Goal: Task Accomplishment & Management: Use online tool/utility

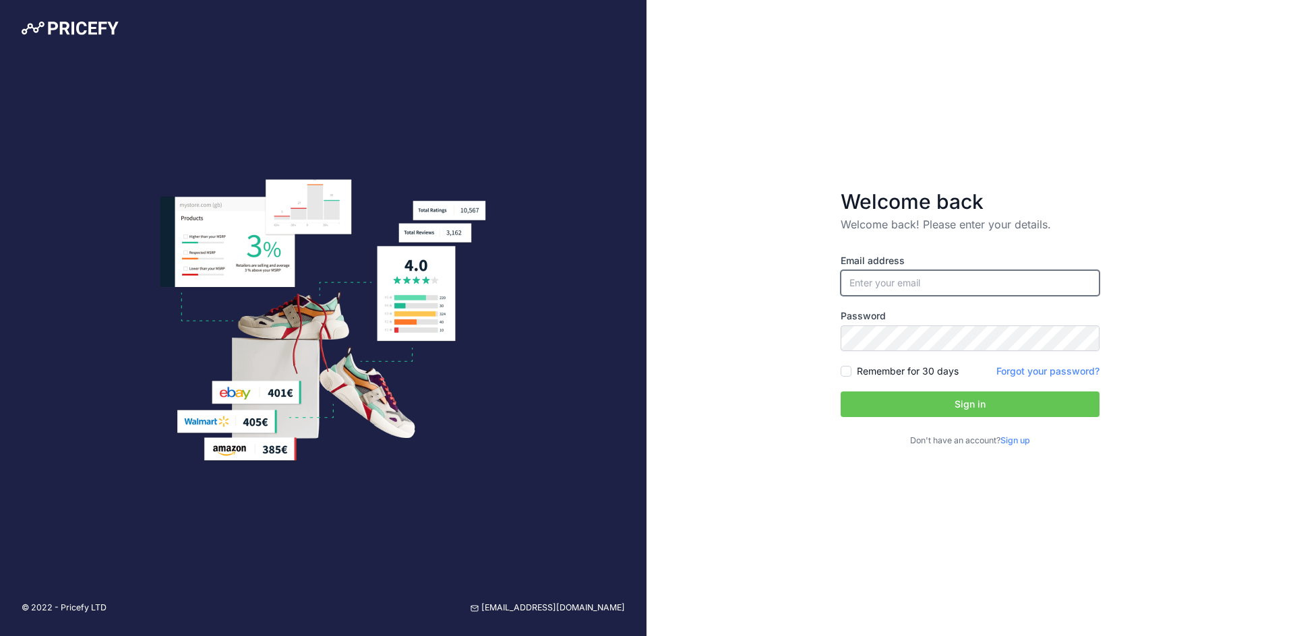
type input "[EMAIL_ADDRESS][DOMAIN_NAME]"
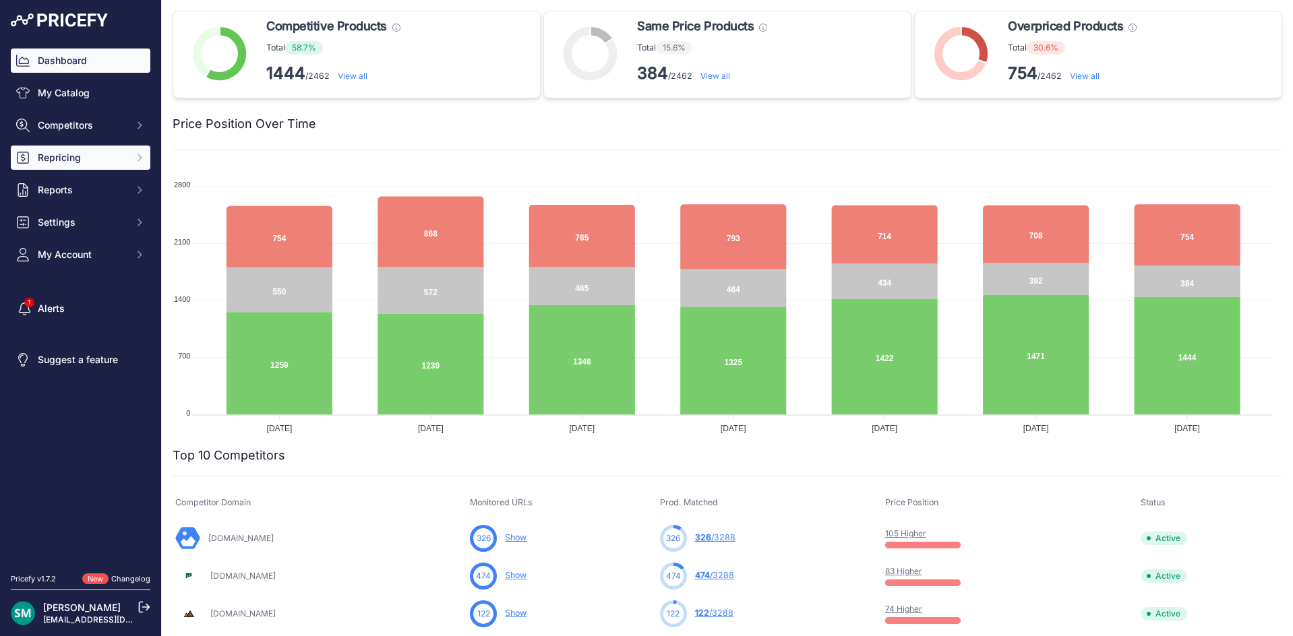
click at [61, 163] on span "Repricing" at bounding box center [82, 157] width 88 height 13
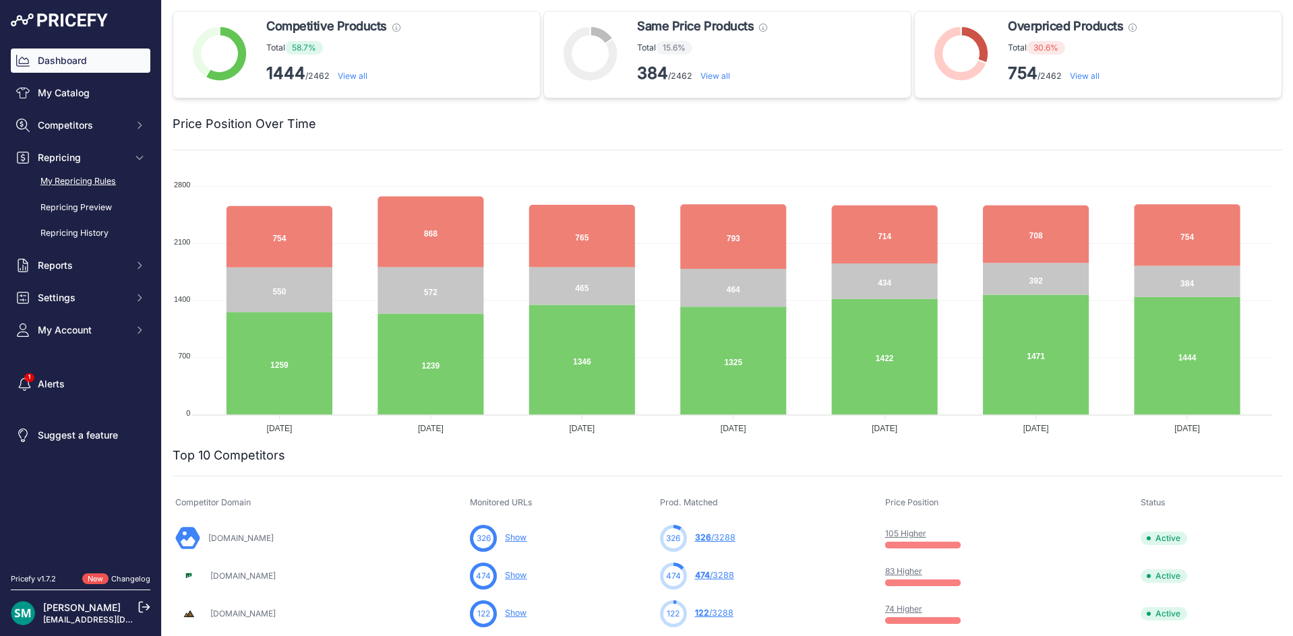
click at [65, 189] on link "My Repricing Rules" at bounding box center [81, 182] width 140 height 24
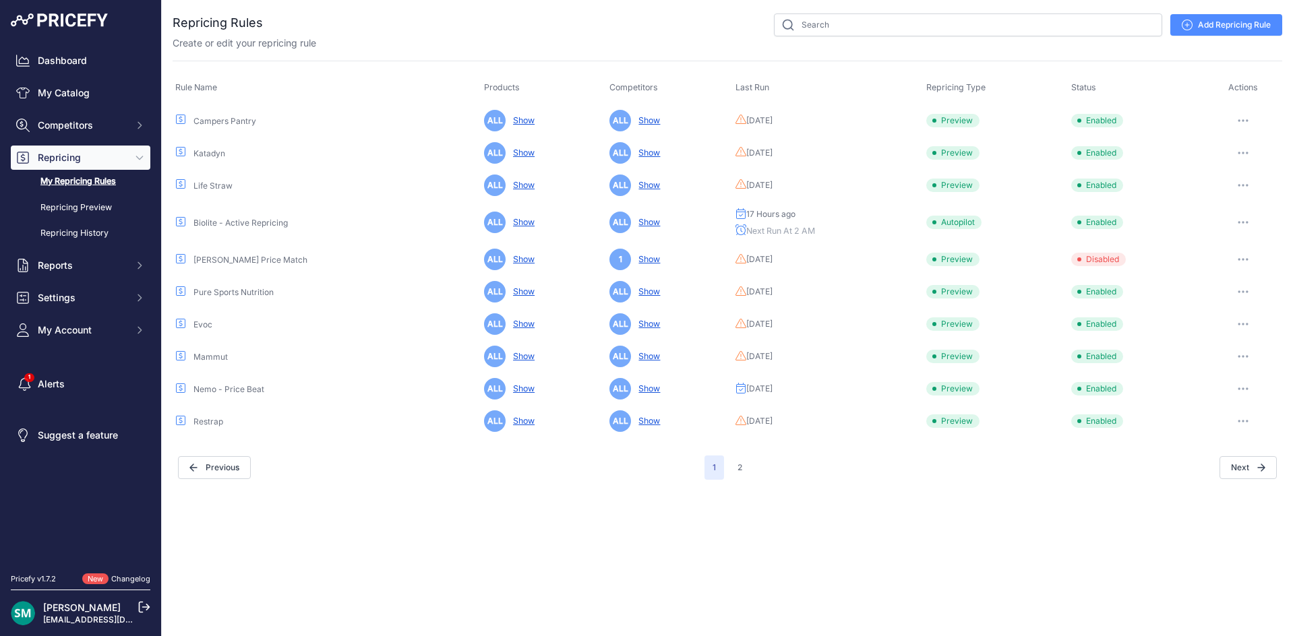
click at [1216, 463] on div "Next" at bounding box center [1013, 467] width 527 height 23
click at [1234, 467] on button "Next" at bounding box center [1248, 467] width 57 height 23
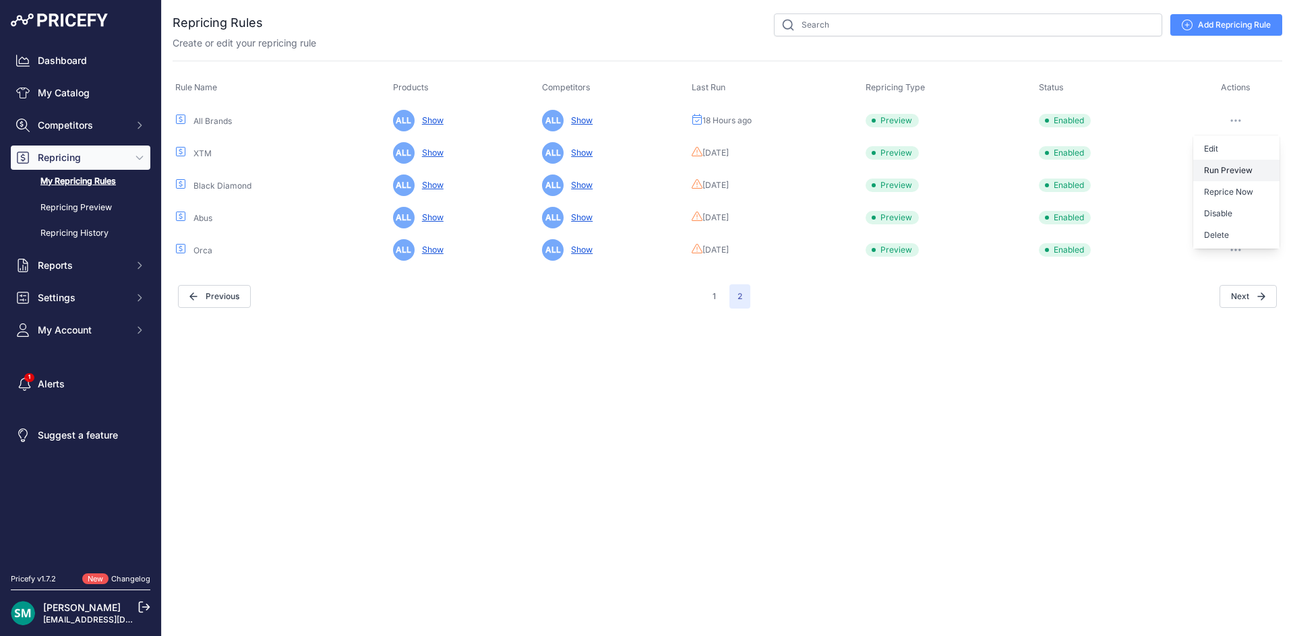
click at [1231, 173] on button "Run Preview" at bounding box center [1236, 171] width 86 height 22
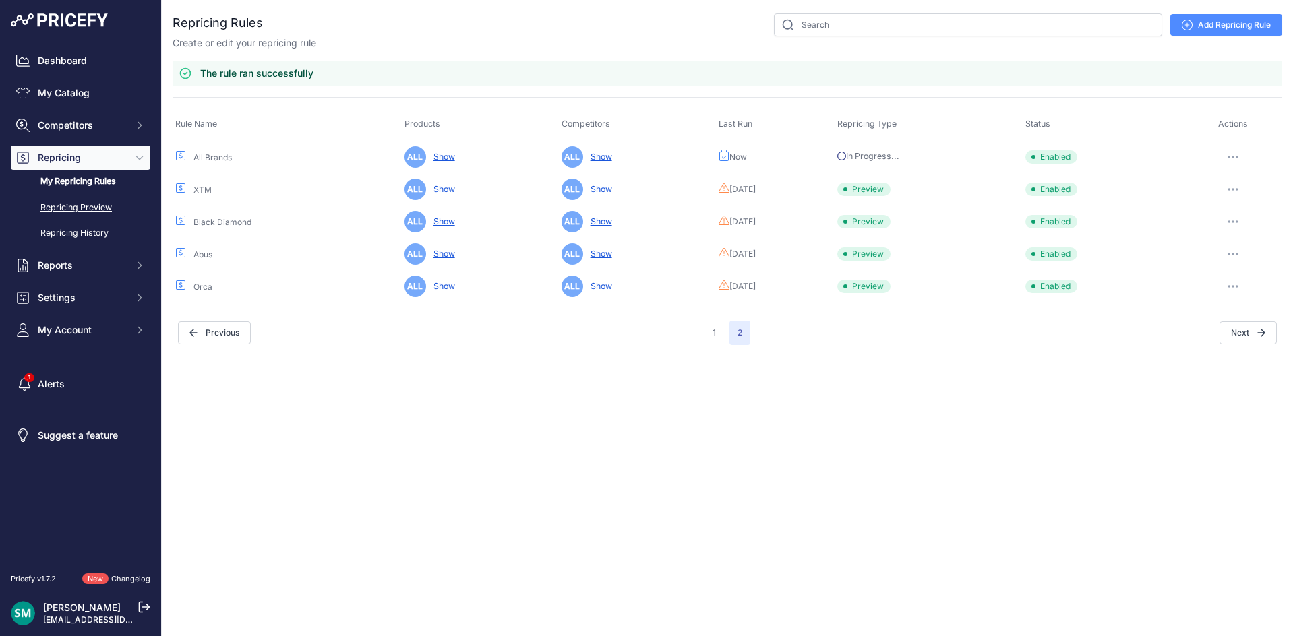
click at [107, 198] on link "Repricing Preview" at bounding box center [81, 208] width 140 height 24
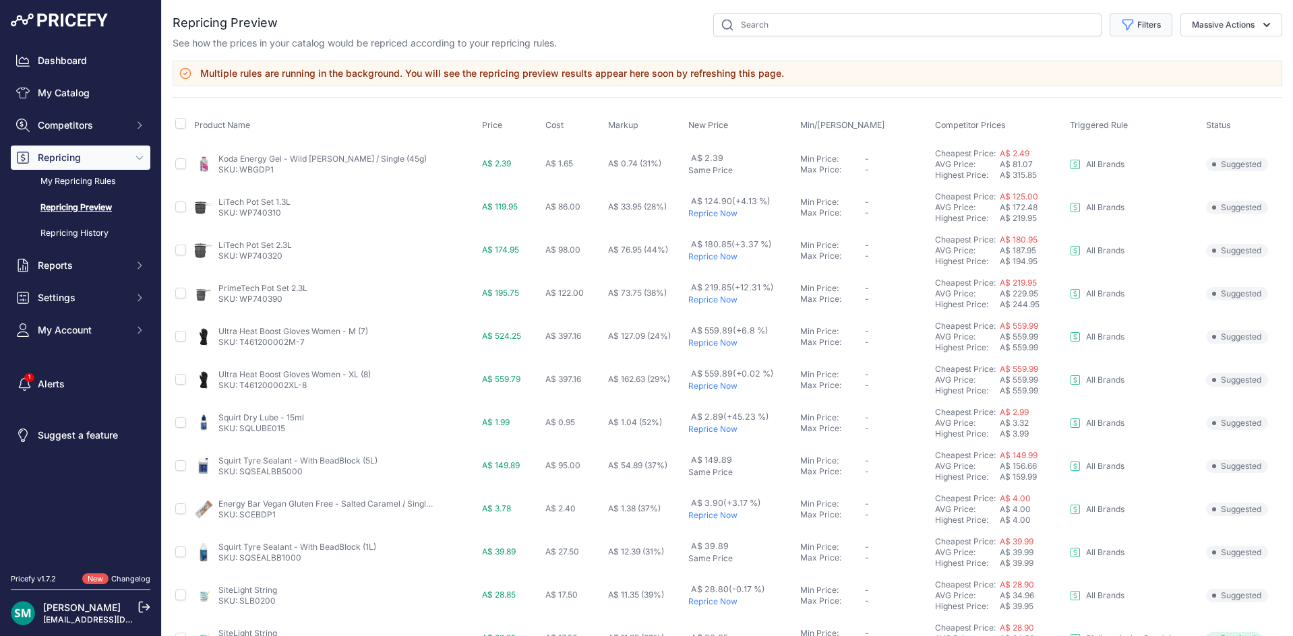
click at [1137, 32] on button "Filters" at bounding box center [1141, 24] width 63 height 23
click at [1131, 76] on select "Select an option Orca Abus Black Diamond XTM All Brands Restrap Nemo - Price Be…" at bounding box center [1096, 77] width 129 height 23
select select "9333"
click at [1032, 66] on select "Select an option Orca Abus Black Diamond XTM All Brands Restrap Nemo - Price Be…" at bounding box center [1096, 77] width 129 height 23
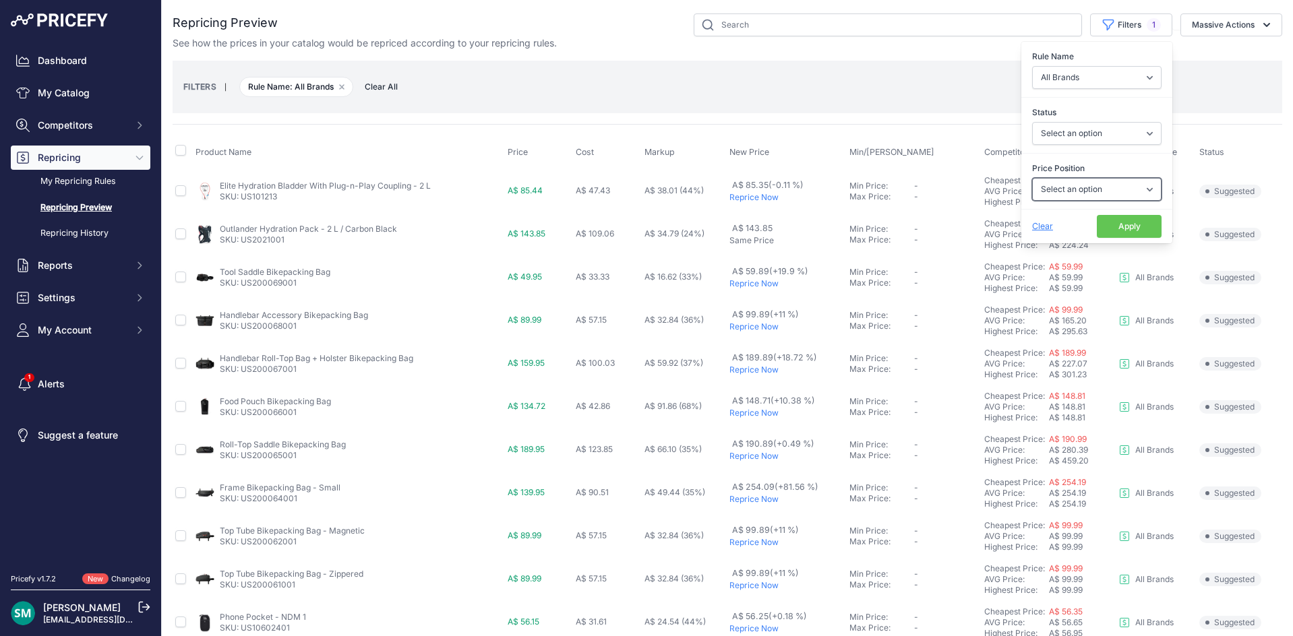
click at [1104, 189] on select "Select an option I am higher Same price I am lower" at bounding box center [1096, 189] width 129 height 23
select select "1"
click at [1032, 178] on select "Select an option I am higher Same price I am lower" at bounding box center [1096, 189] width 129 height 23
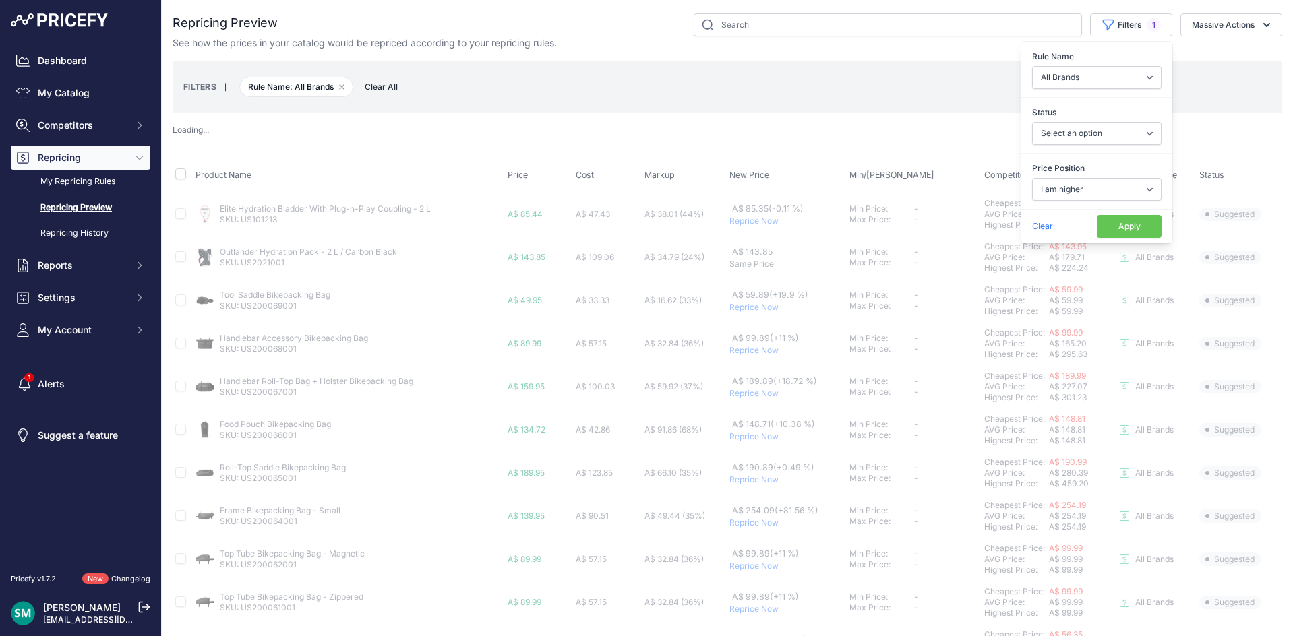
click at [1100, 225] on button "Apply" at bounding box center [1129, 226] width 65 height 23
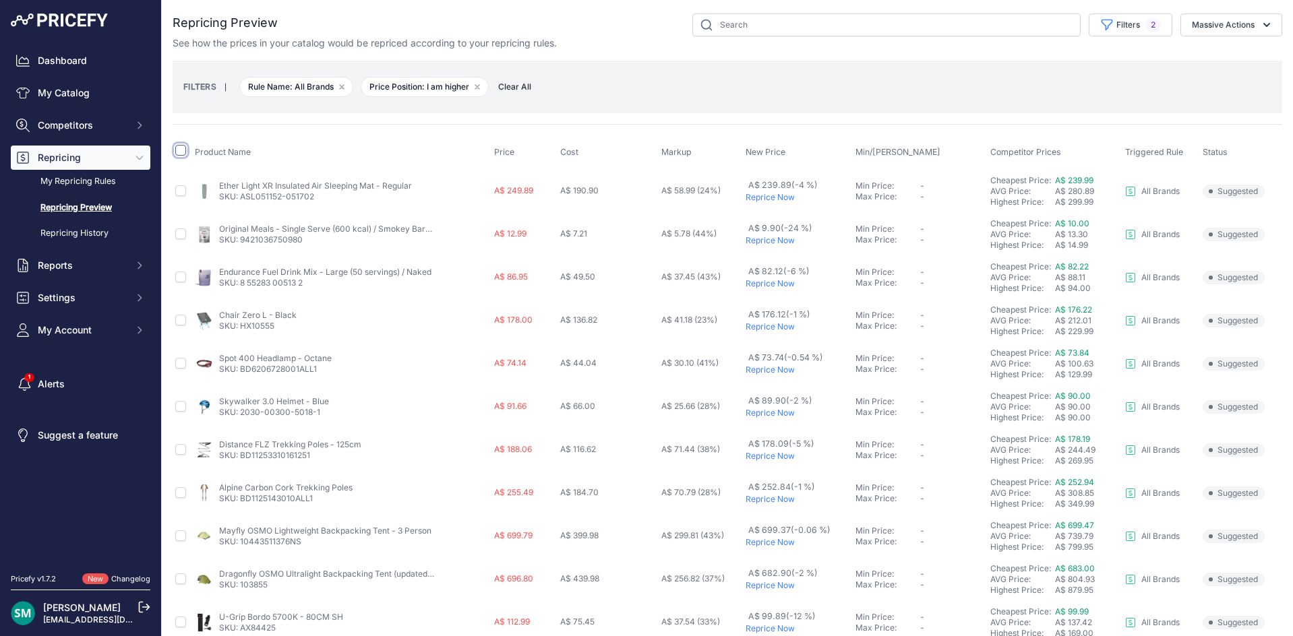
click at [176, 150] on input "checkbox" at bounding box center [180, 150] width 11 height 11
checkbox input "true"
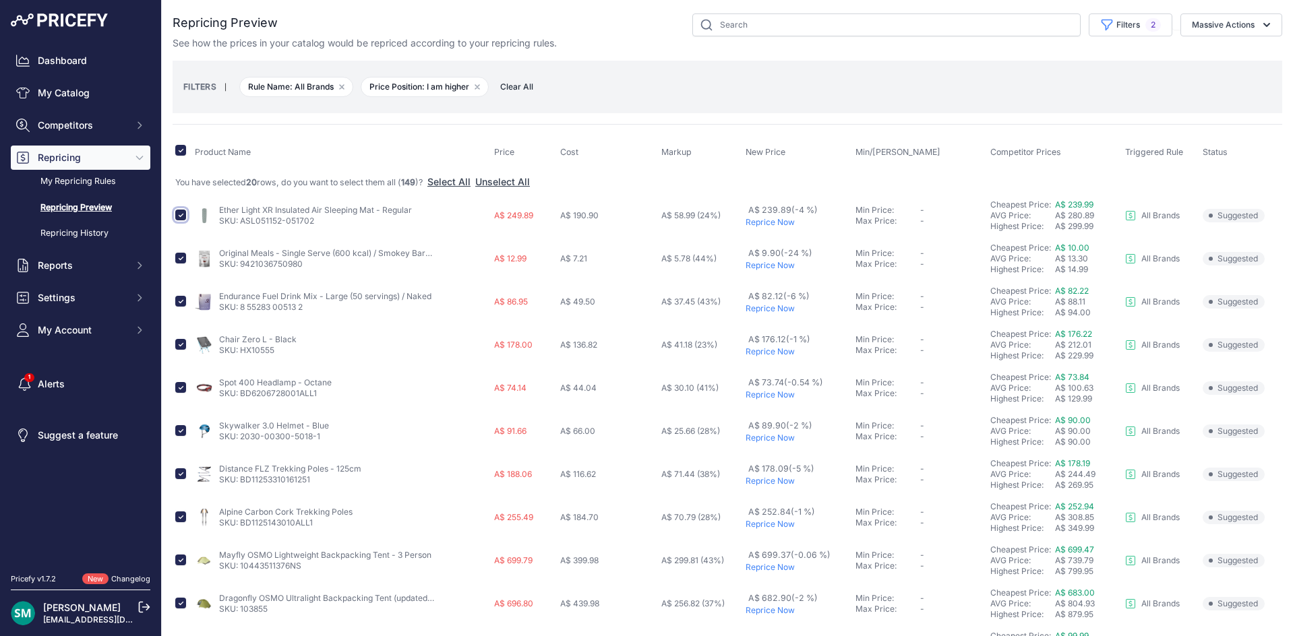
click at [184, 217] on input "checkbox" at bounding box center [180, 215] width 11 height 11
checkbox input "false"
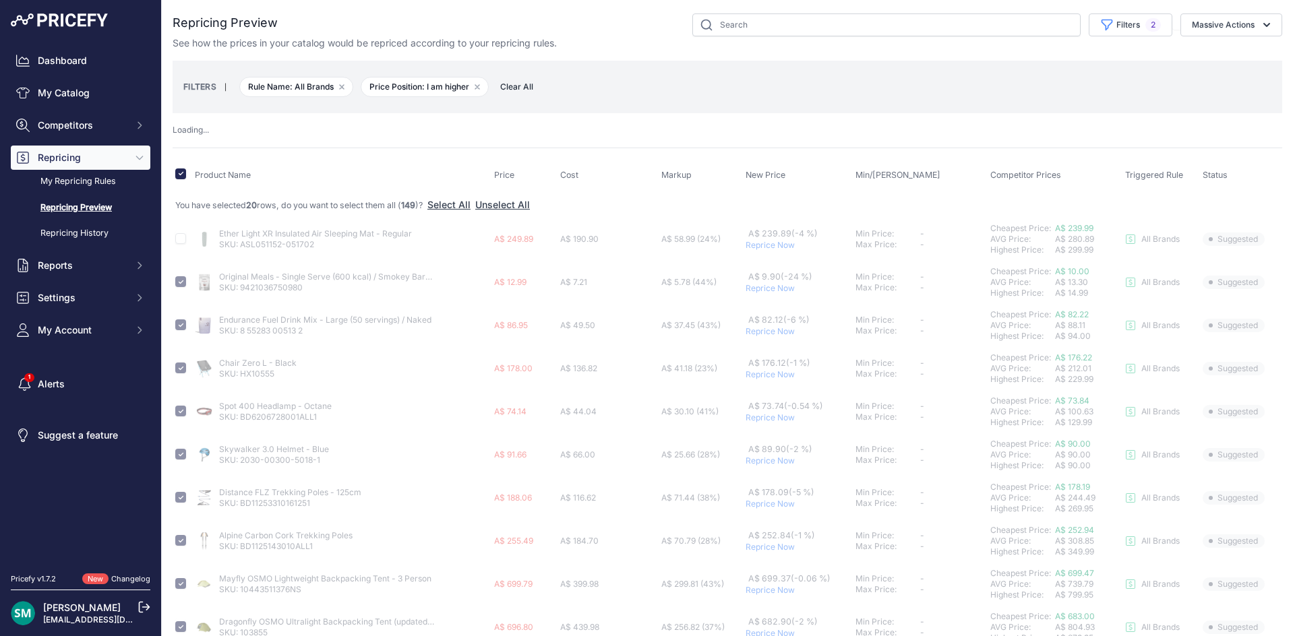
checkbox input "false"
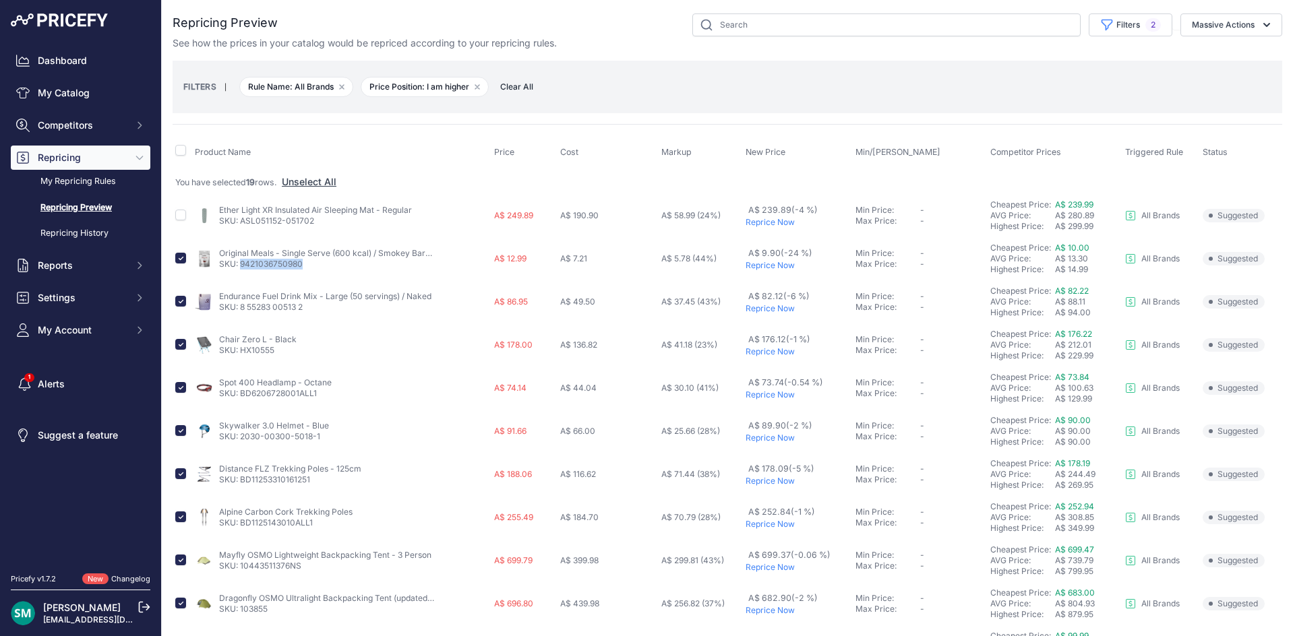
drag, startPoint x: 325, startPoint y: 264, endPoint x: 243, endPoint y: 275, distance: 82.3
click at [243, 275] on td "Original Meals - Single Serve (600 kcal) / Smokey Barbecue SKU: 9421036750980" at bounding box center [341, 258] width 299 height 43
copy link "9421036750980"
click at [733, 111] on div "FILTERS | Rule Name: All Brands Remove filter option Price Position: I am highe…" at bounding box center [728, 87] width 1110 height 53
click at [180, 256] on input "checkbox" at bounding box center [180, 258] width 11 height 11
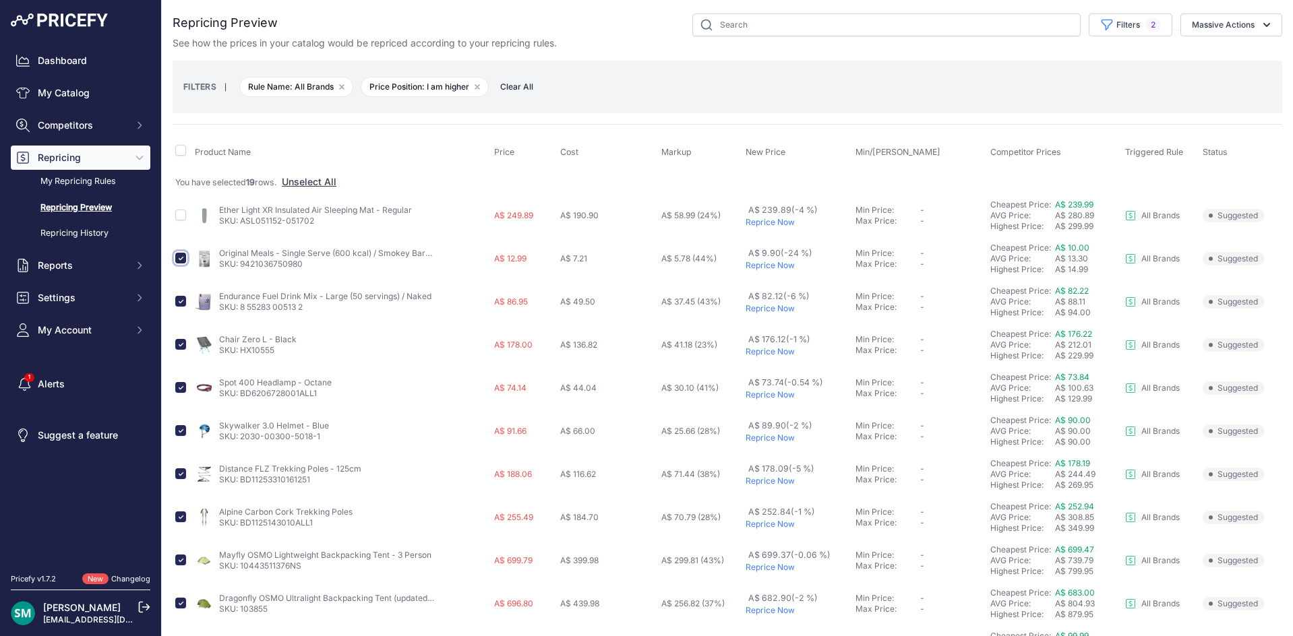
checkbox input "false"
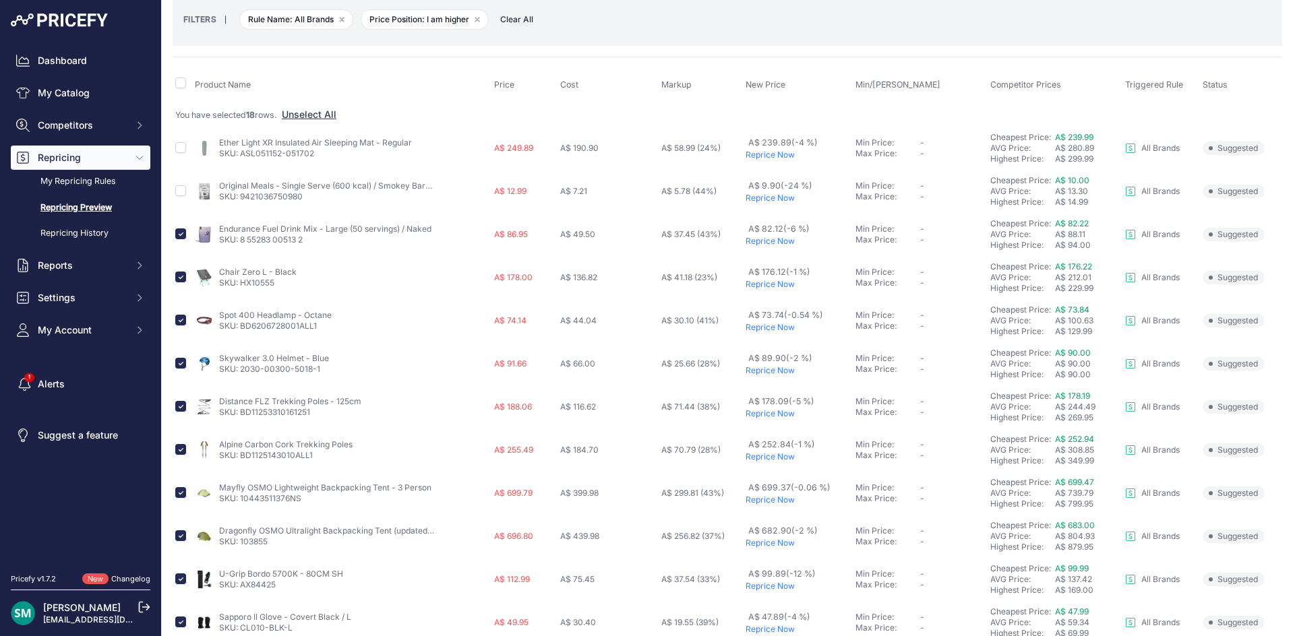
scroll to position [135, 0]
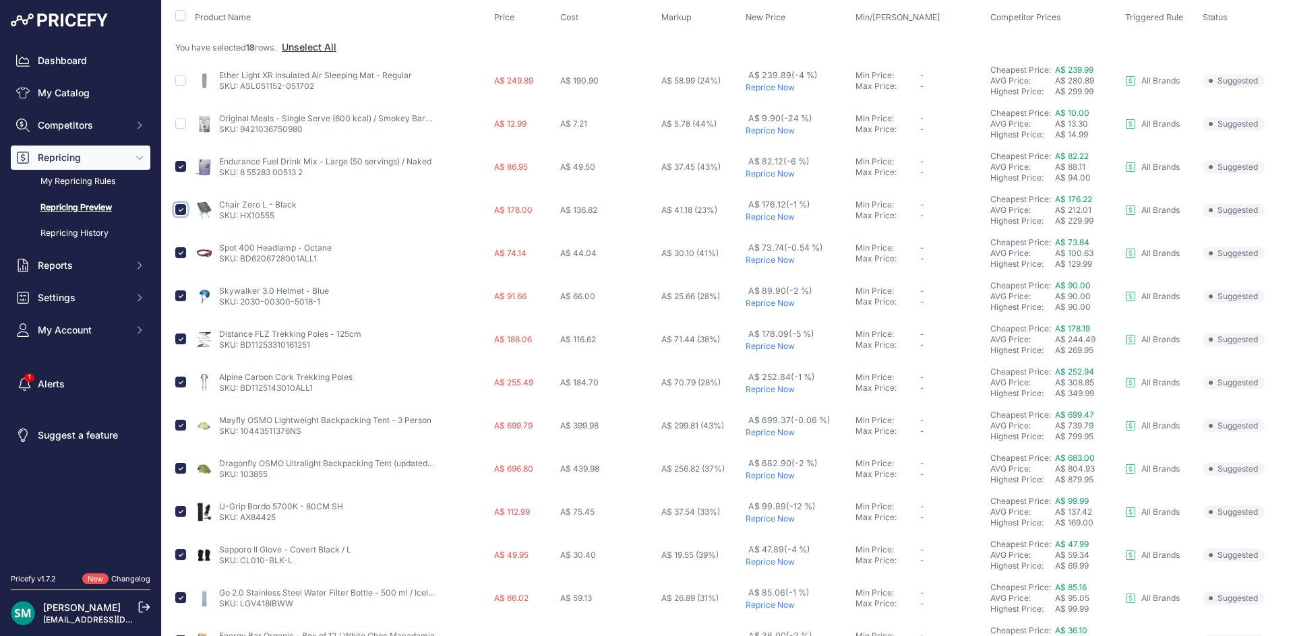
click at [183, 212] on input "checkbox" at bounding box center [180, 209] width 11 height 11
checkbox input "false"
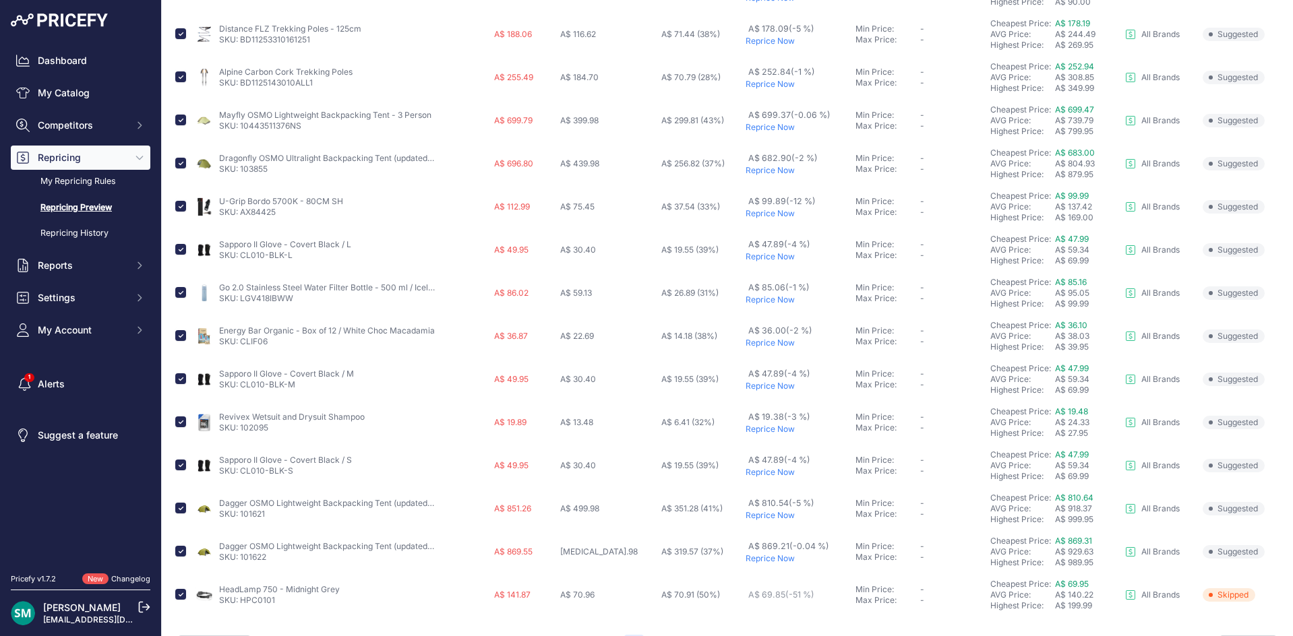
scroll to position [472, 0]
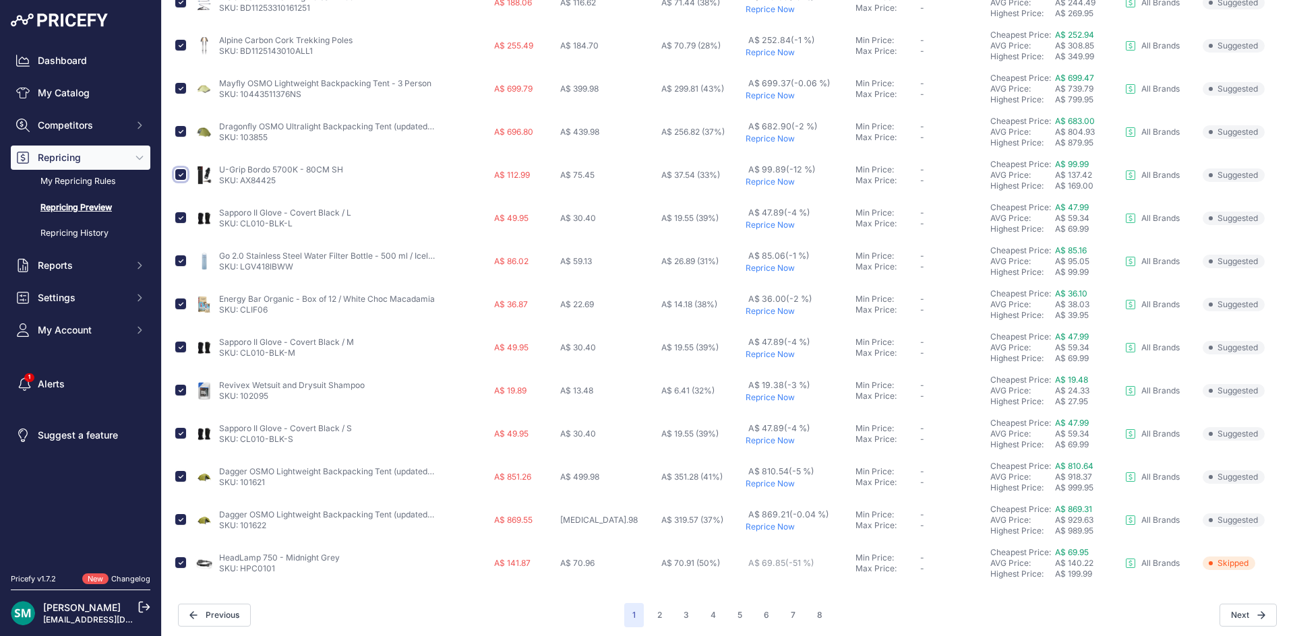
click at [182, 176] on input "checkbox" at bounding box center [180, 174] width 11 height 11
checkbox input "false"
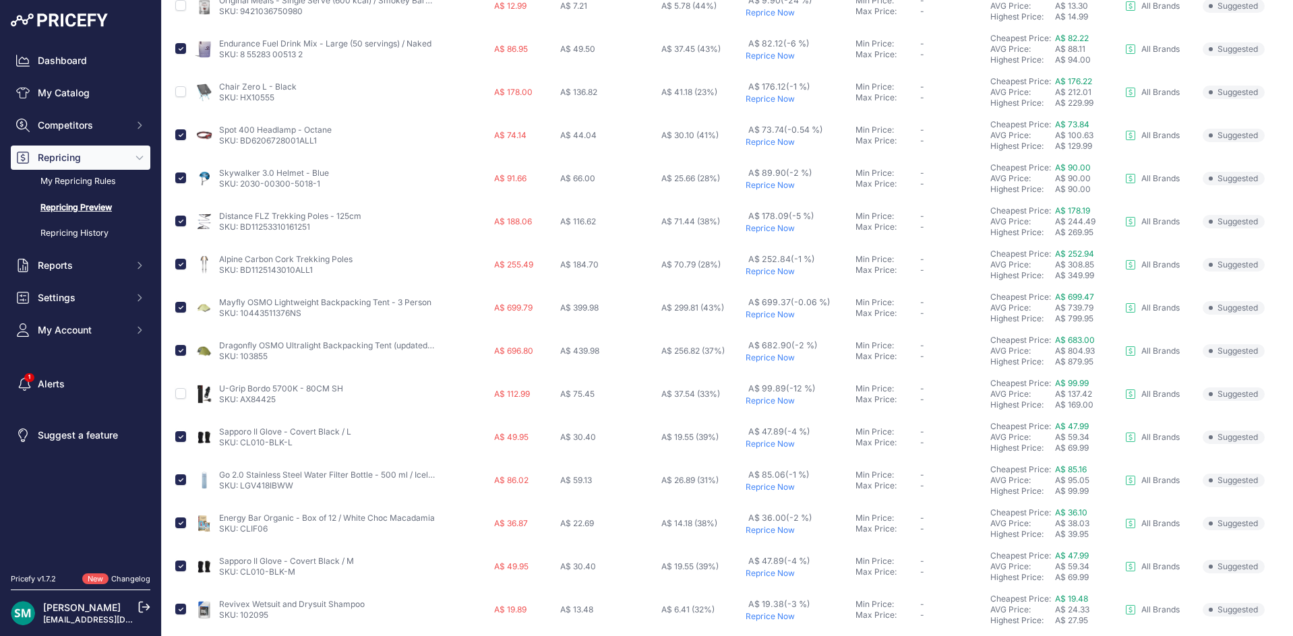
scroll to position [5, 0]
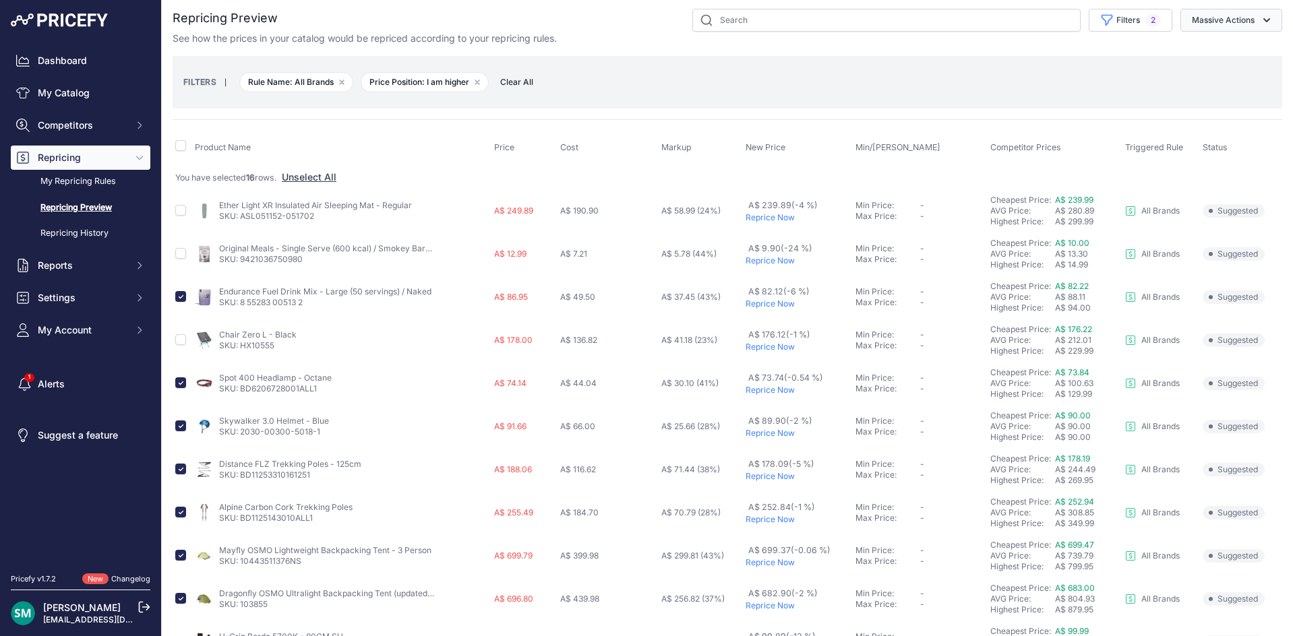
click at [1215, 22] on button "Massive Actions" at bounding box center [1231, 20] width 102 height 23
click at [1213, 59] on button "Reprice Now" at bounding box center [1228, 52] width 108 height 24
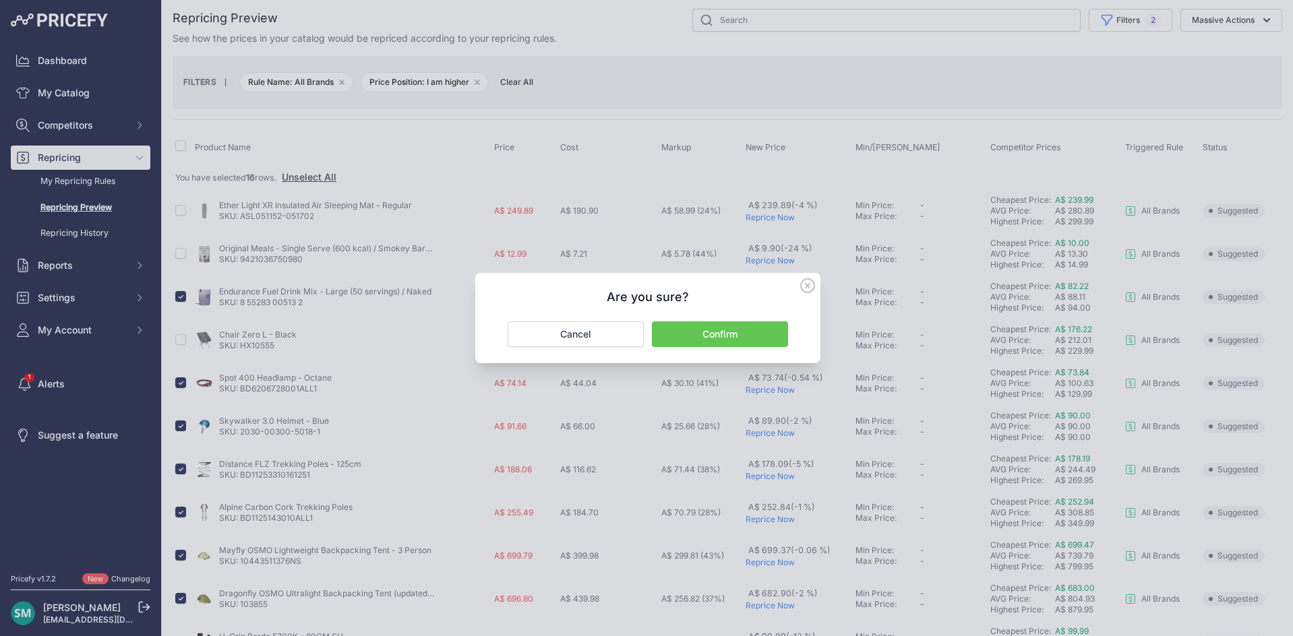
click at [721, 327] on button "Confirm" at bounding box center [720, 335] width 136 height 26
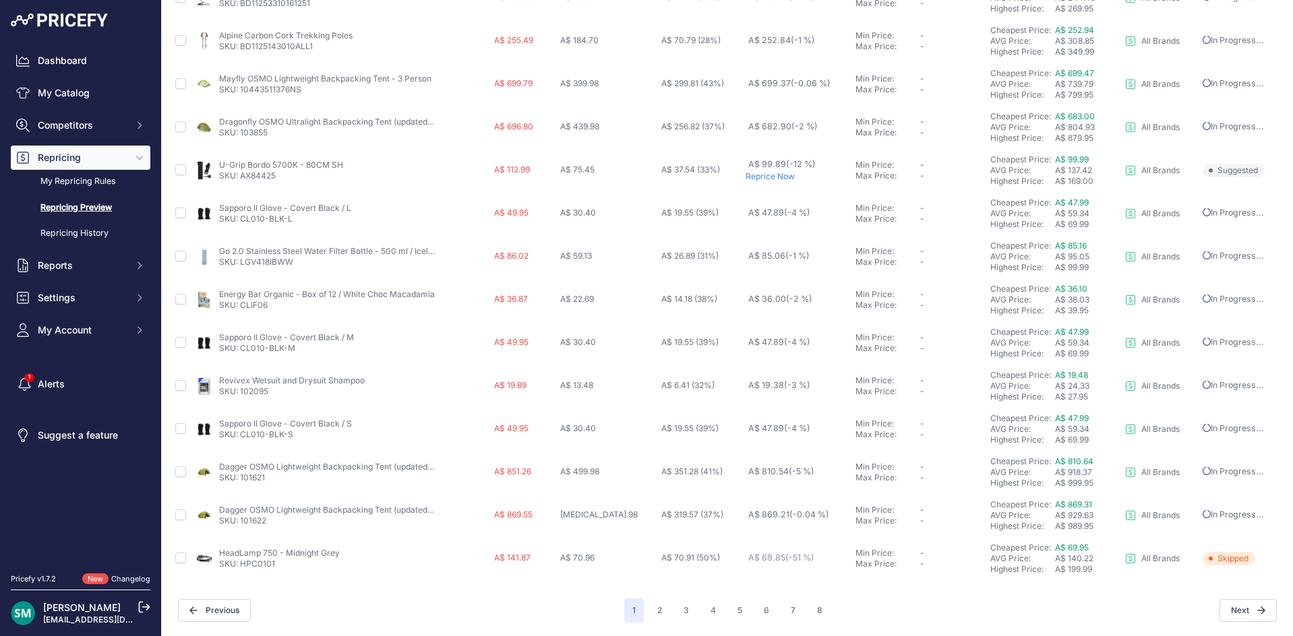
scroll to position [452, 0]
drag, startPoint x: 280, startPoint y: 567, endPoint x: 243, endPoint y: 566, distance: 37.1
click at [243, 566] on p "SKU: HPC0101" at bounding box center [279, 564] width 121 height 11
copy link "HPC0101"
click at [658, 613] on button "2" at bounding box center [659, 611] width 21 height 24
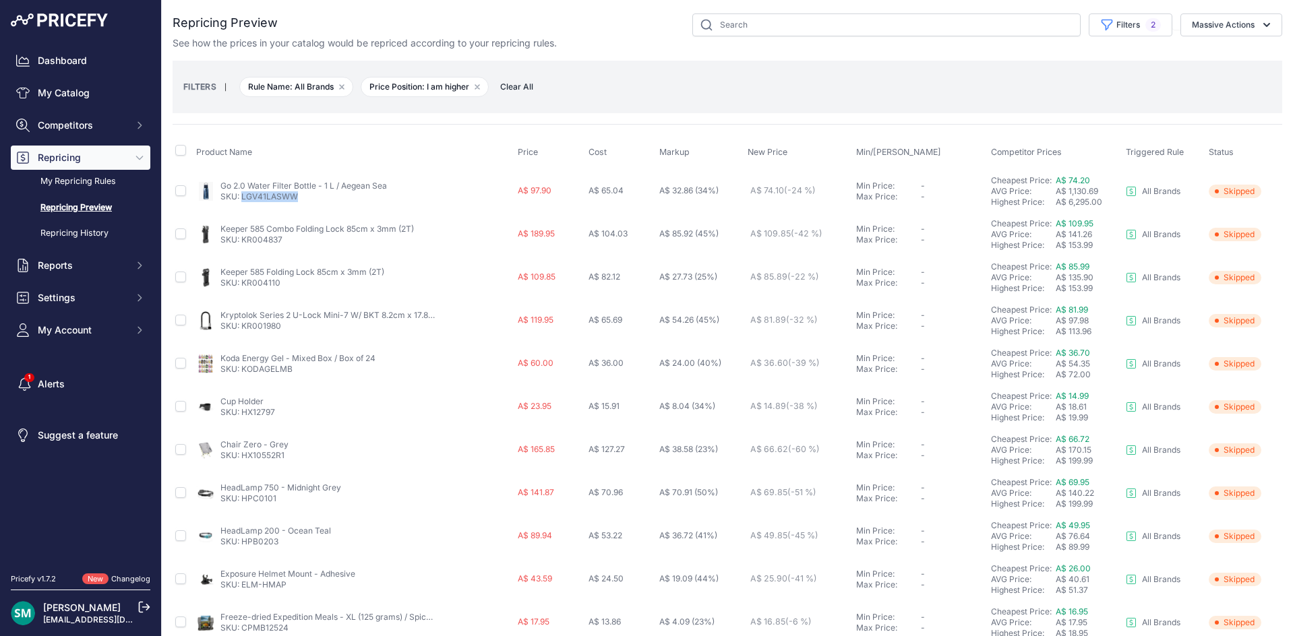
drag, startPoint x: 318, startPoint y: 209, endPoint x: 243, endPoint y: 203, distance: 75.1
click at [243, 203] on td "Go 2.0 Water Filter Bottle - 1 L / Aegean Sea SKU: LGV41LASWW" at bounding box center [354, 191] width 322 height 44
copy link "LGV41LASWW"
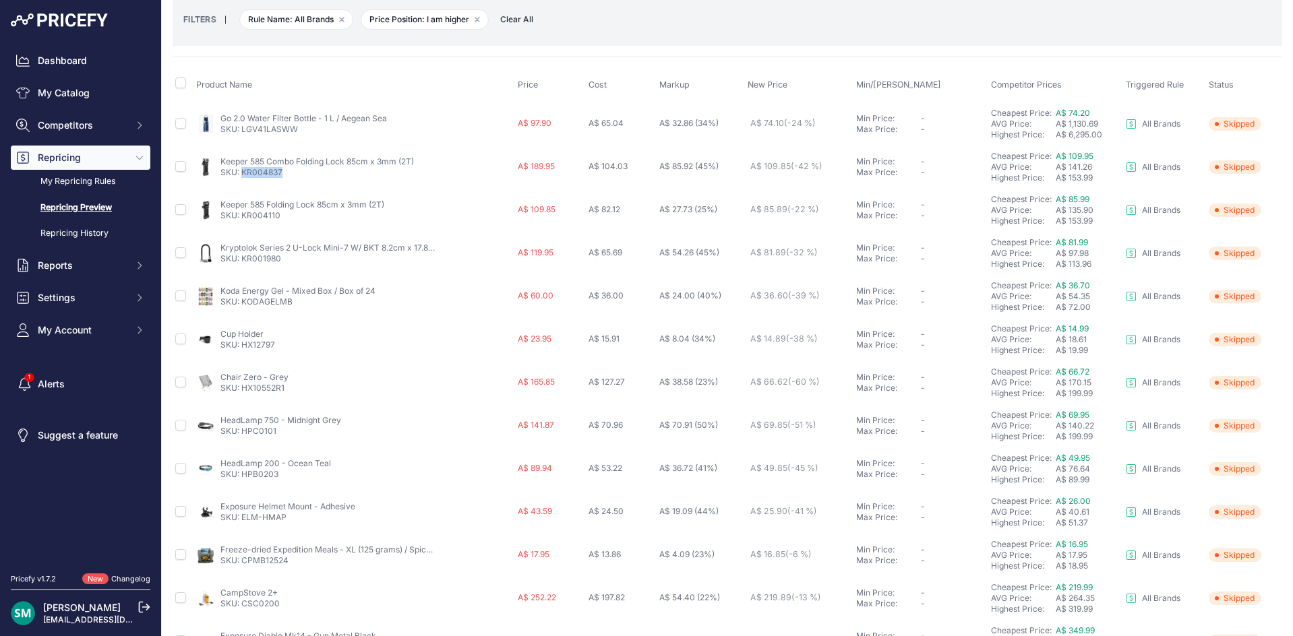
drag, startPoint x: 288, startPoint y: 176, endPoint x: 246, endPoint y: 177, distance: 41.8
click at [243, 178] on td "Keeper 585 Combo Folding Lock 85cm x 3mm (2T) SKU: KR004837" at bounding box center [354, 167] width 322 height 43
copy link "KR004837"
drag, startPoint x: 279, startPoint y: 216, endPoint x: 243, endPoint y: 220, distance: 35.9
click at [243, 220] on p "SKU: KR004110" at bounding box center [302, 215] width 164 height 11
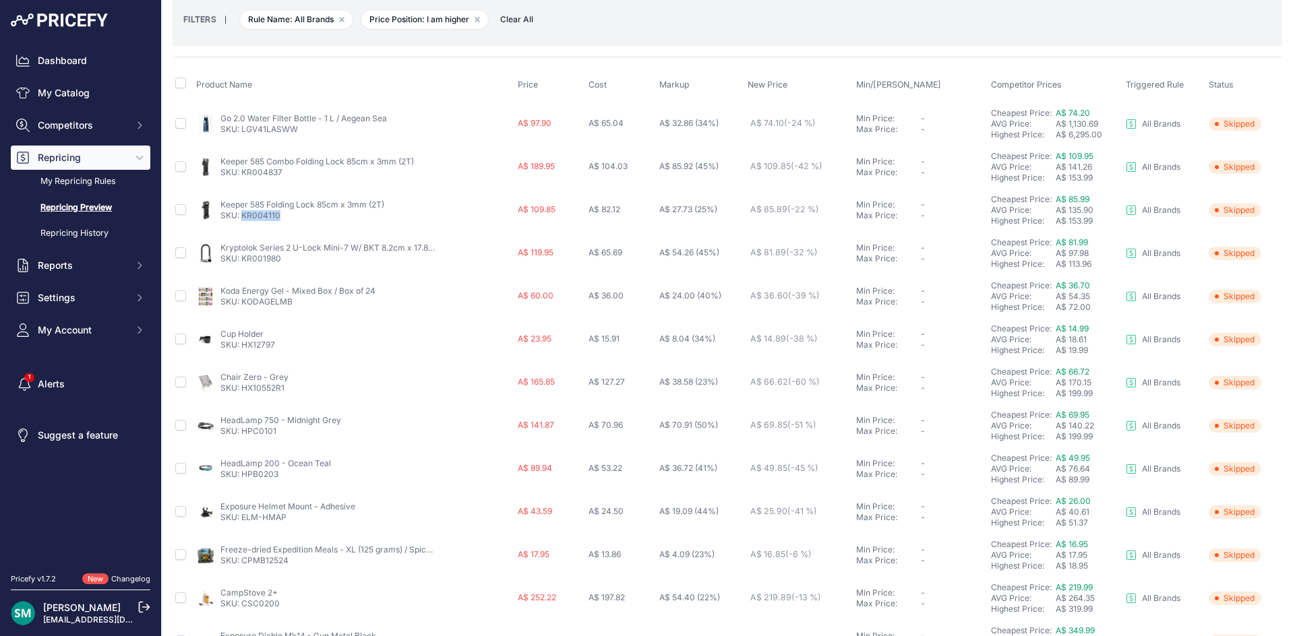
copy link "KR004110"
drag, startPoint x: 288, startPoint y: 264, endPoint x: 244, endPoint y: 262, distance: 43.9
click at [244, 262] on td "Kryptolok Series 2 U-Lock Mini-7 W/ BKT 8.2cm x 17.8cm (3C) SKU: KR001980" at bounding box center [354, 253] width 322 height 43
copy link "KR001980"
click at [379, 288] on div "Koda Energy Gel - Mixed Box / Box of 24 SKU: KODAGELMB" at bounding box center [354, 297] width 316 height 22
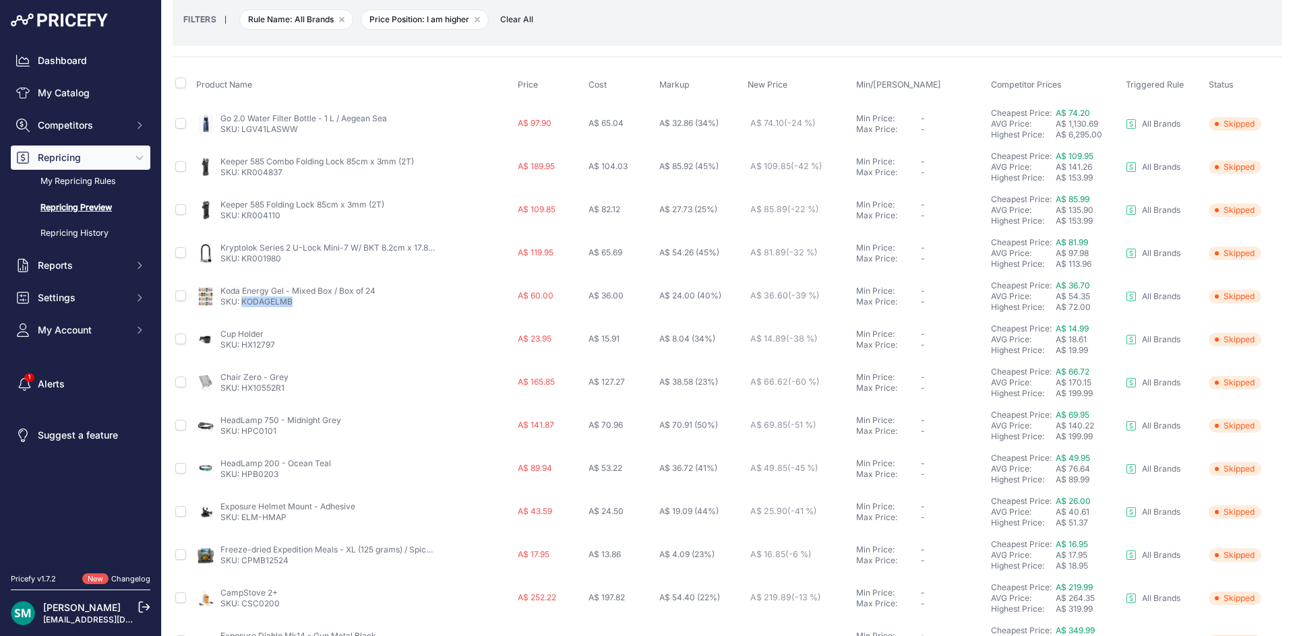
drag, startPoint x: 299, startPoint y: 308, endPoint x: 244, endPoint y: 307, distance: 54.6
click at [244, 307] on td "Koda Energy Gel - Mixed Box / Box of 24 SKU: KODAGELMB" at bounding box center [354, 296] width 322 height 43
copy link "KODAGELMB"
drag, startPoint x: 1072, startPoint y: 293, endPoint x: 1073, endPoint y: 286, distance: 7.5
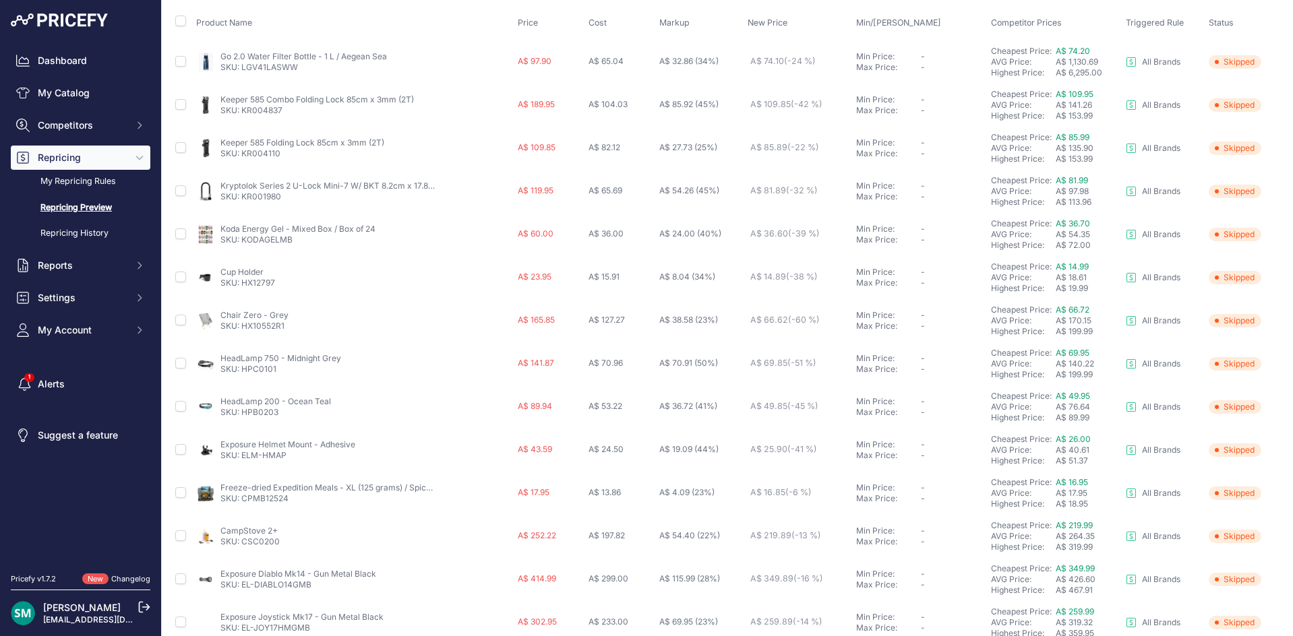
scroll to position [135, 0]
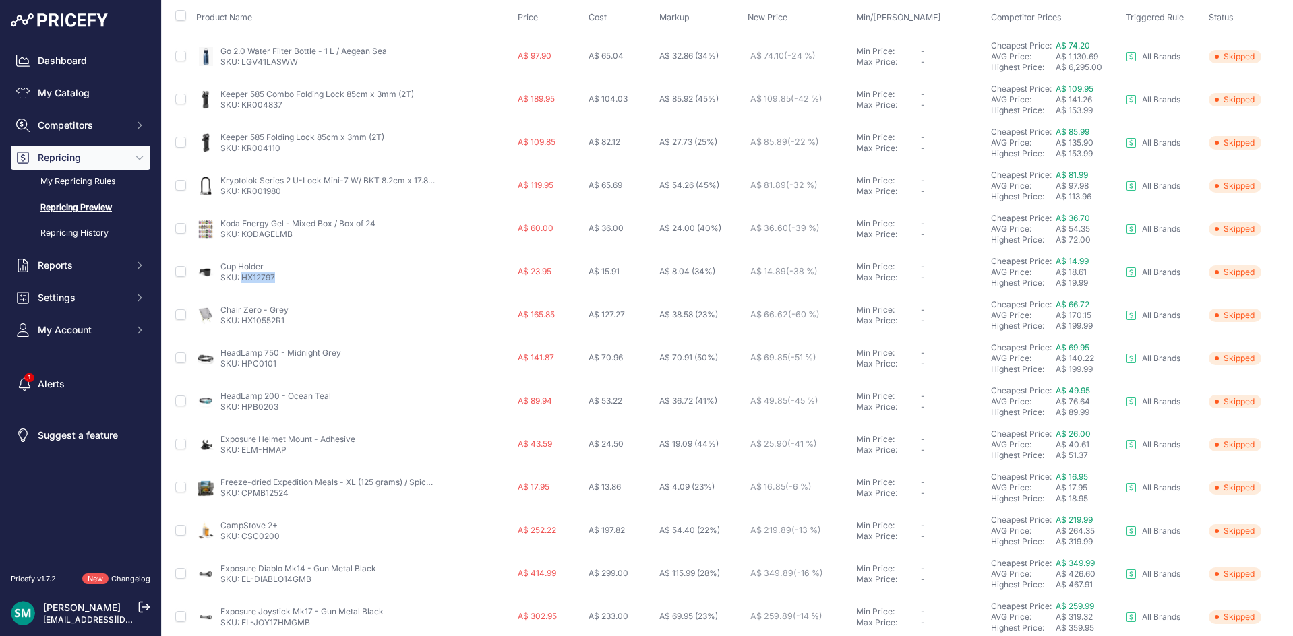
drag, startPoint x: 278, startPoint y: 278, endPoint x: 243, endPoint y: 279, distance: 35.1
click at [243, 279] on div "Cup Holder SKU: HX12797" at bounding box center [354, 273] width 316 height 22
copy link "HX12797"
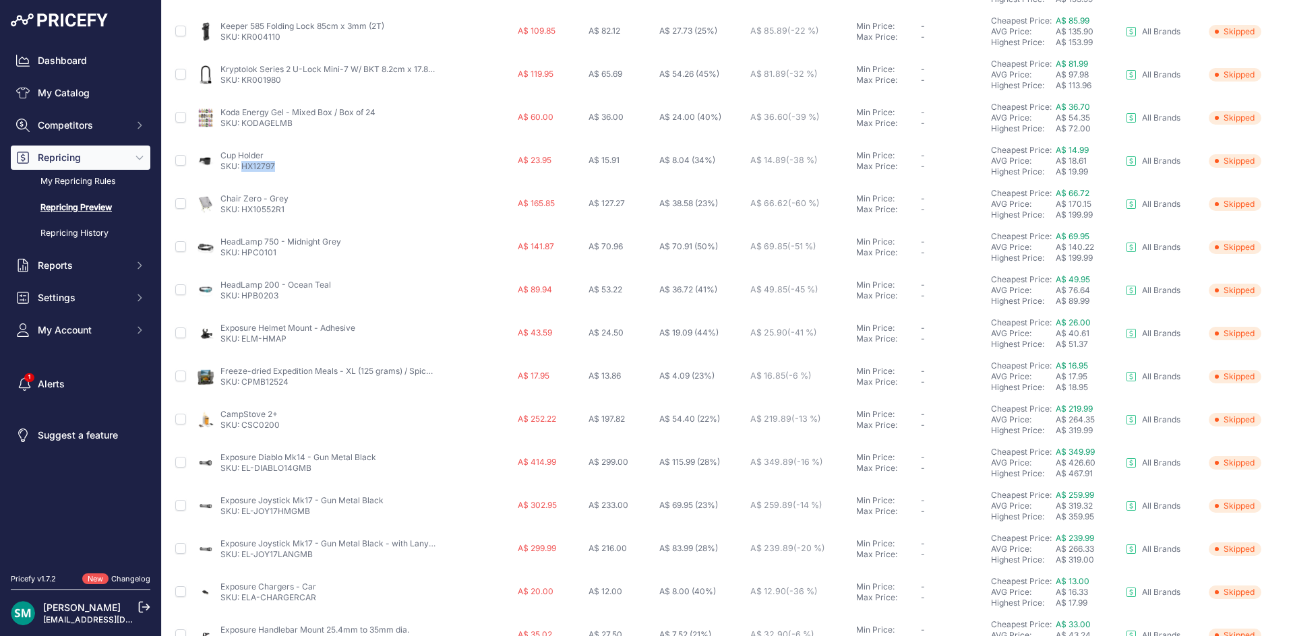
scroll to position [270, 0]
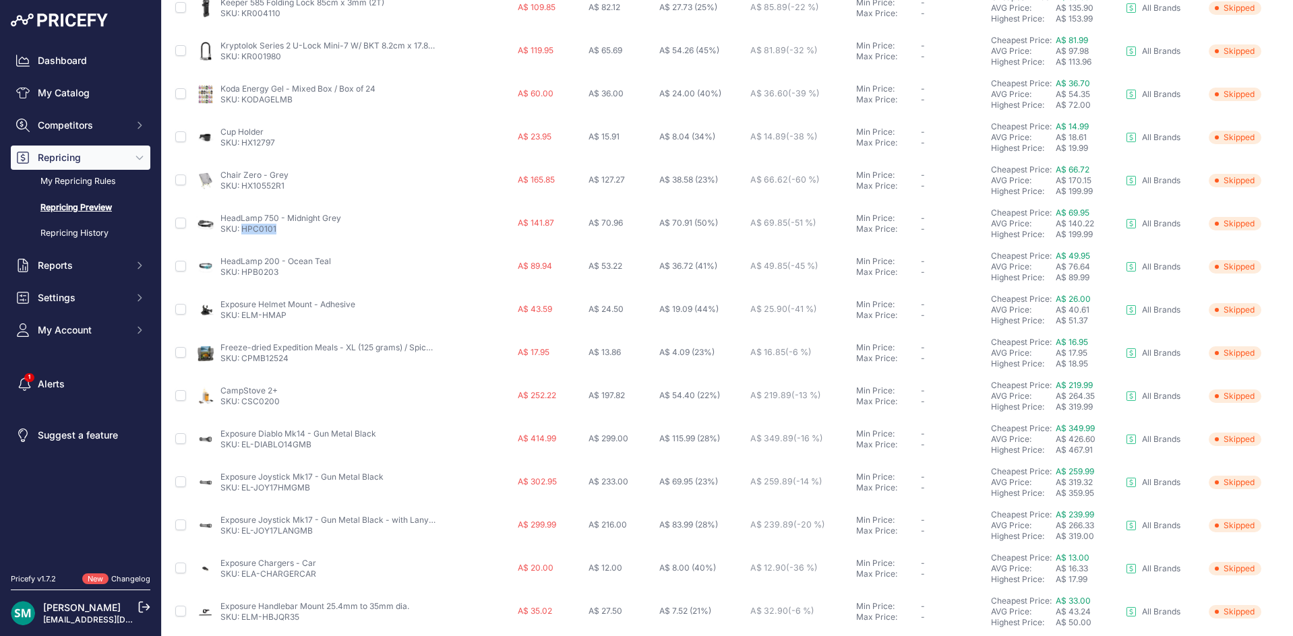
drag, startPoint x: 286, startPoint y: 231, endPoint x: 242, endPoint y: 236, distance: 44.1
click at [242, 236] on td "HeadLamp 750 - Midnight Grey SKU: HPC0101" at bounding box center [354, 223] width 322 height 43
copy link "HPC0101"
drag, startPoint x: 288, startPoint y: 280, endPoint x: 243, endPoint y: 276, distance: 44.6
click at [243, 276] on td "HeadLamp 200 - Ocean Teal SKU: HPB0203" at bounding box center [354, 266] width 322 height 43
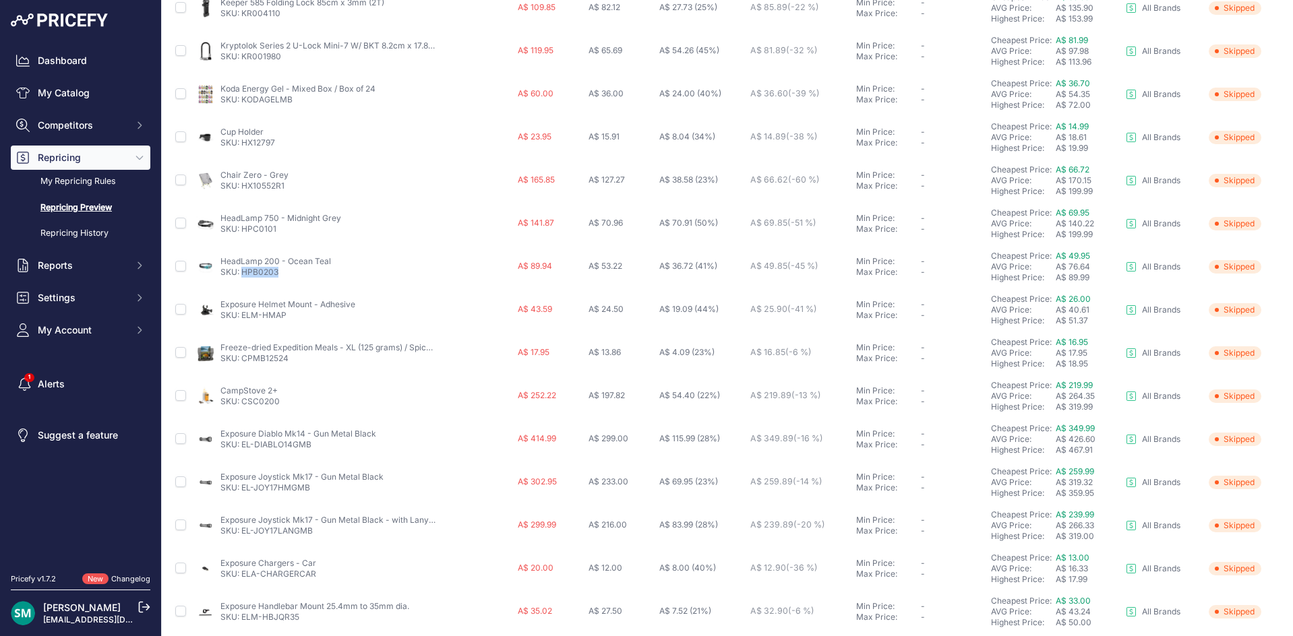
copy link "HPB0203"
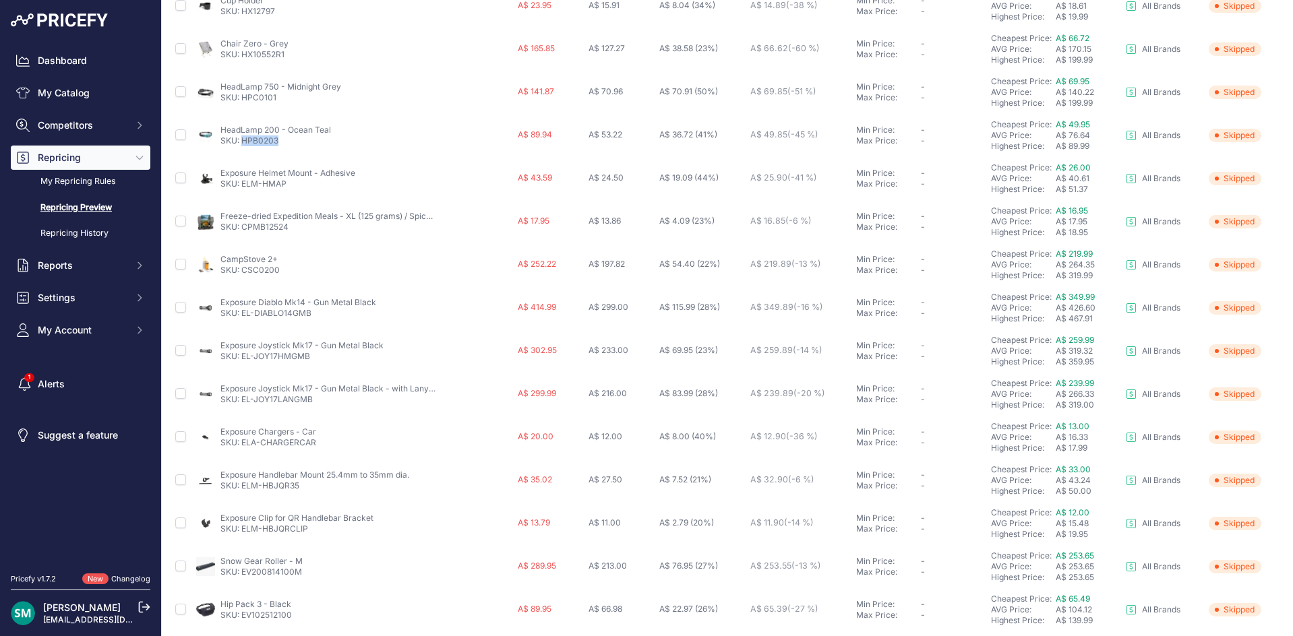
scroll to position [405, 0]
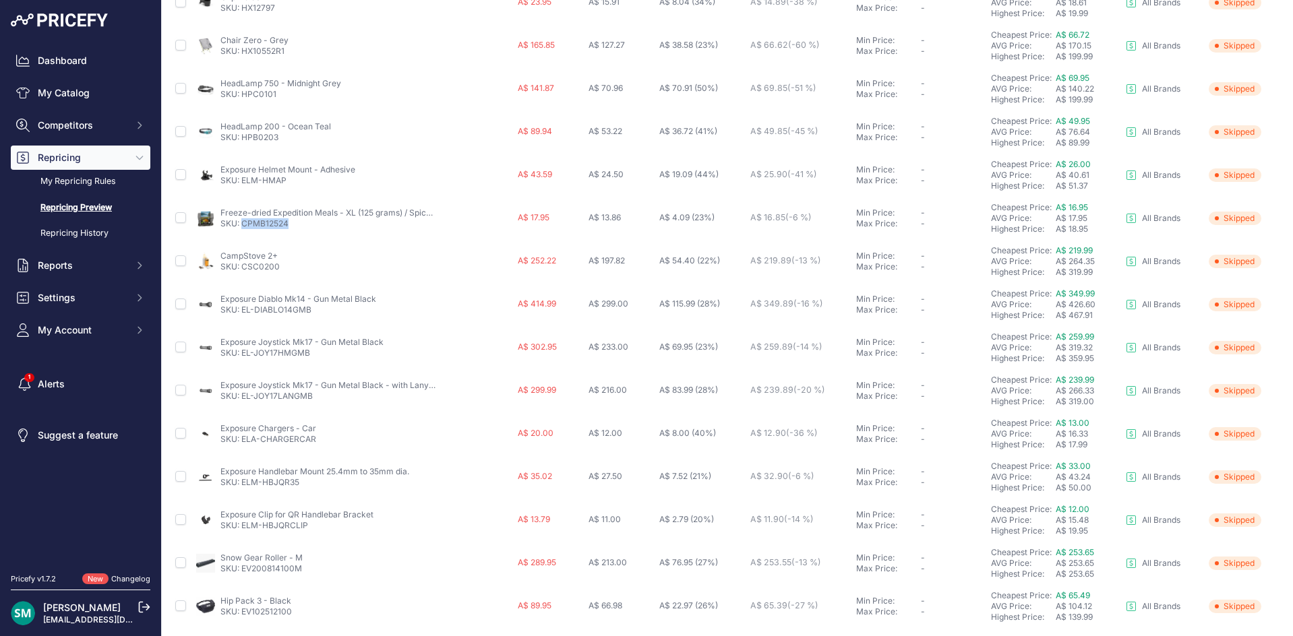
drag, startPoint x: 296, startPoint y: 230, endPoint x: 243, endPoint y: 232, distance: 52.6
click at [243, 232] on td "Freeze-dried Expedition Meals - XL (125 grams) / Spicy Mexican Beans SKU: CPMB1…" at bounding box center [354, 218] width 322 height 43
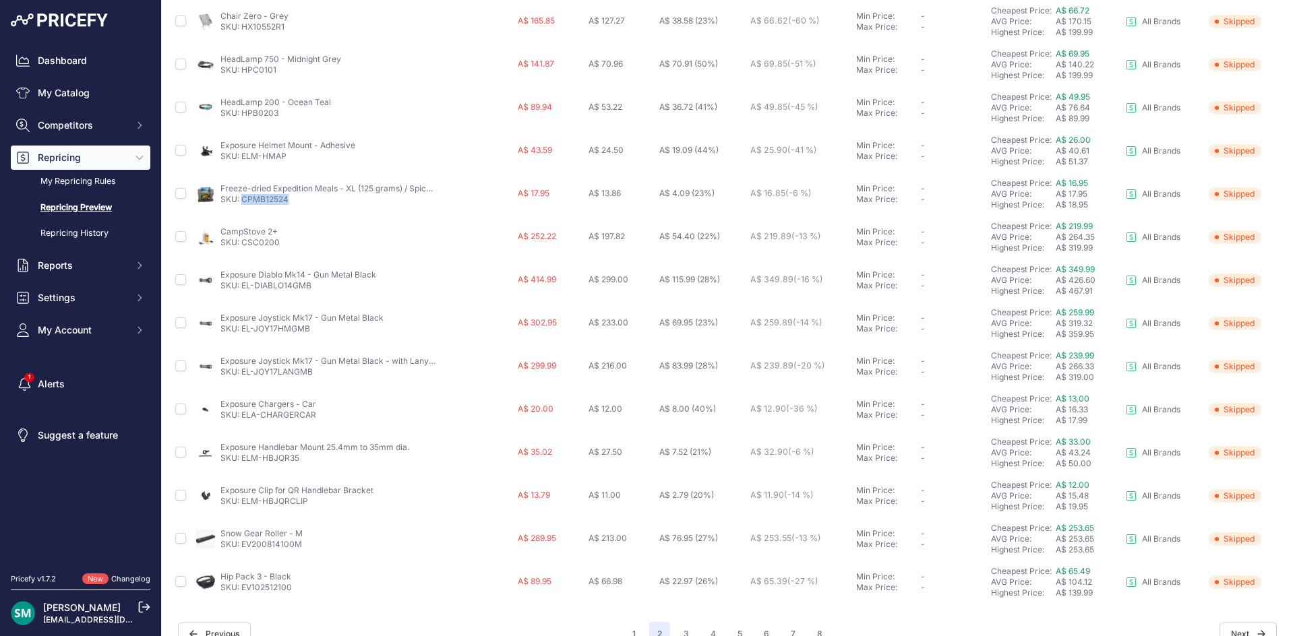
scroll to position [452, 0]
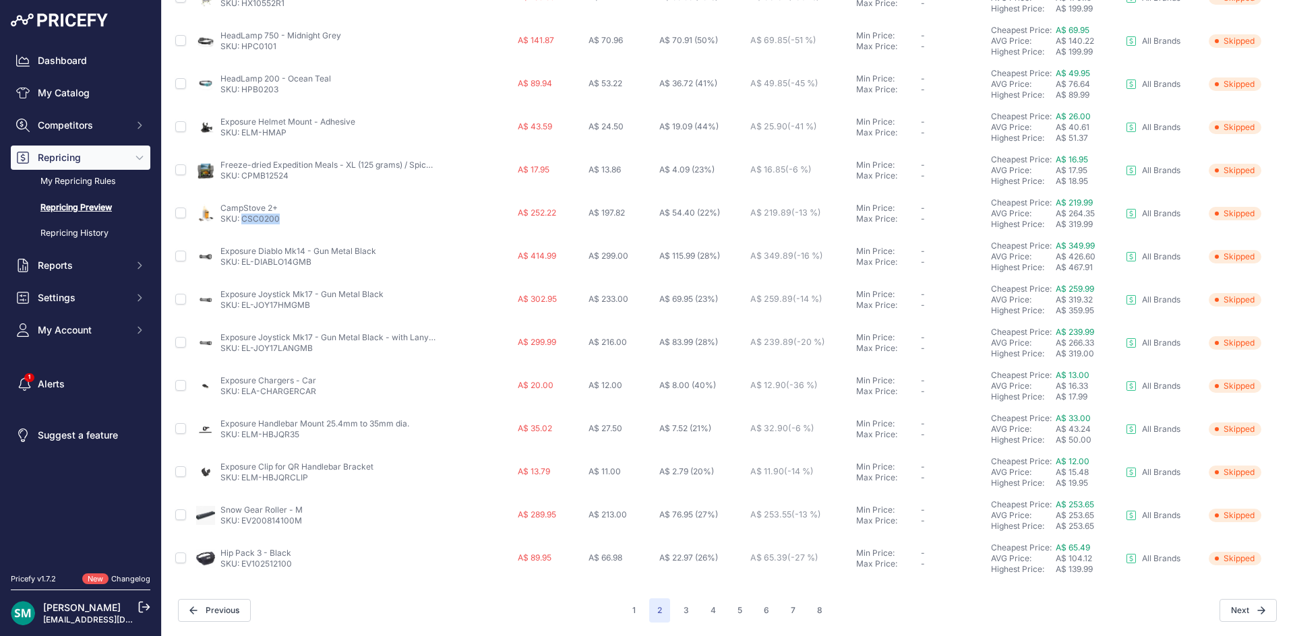
drag, startPoint x: 292, startPoint y: 222, endPoint x: 243, endPoint y: 216, distance: 48.9
click at [243, 216] on div "CampStove 2+ SKU: CSC0200" at bounding box center [354, 214] width 316 height 22
drag, startPoint x: 318, startPoint y: 260, endPoint x: 241, endPoint y: 264, distance: 77.0
click at [241, 264] on p "SKU: EL-DIABLO14GMB" at bounding box center [298, 262] width 156 height 11
drag, startPoint x: 316, startPoint y: 306, endPoint x: 243, endPoint y: 309, distance: 72.9
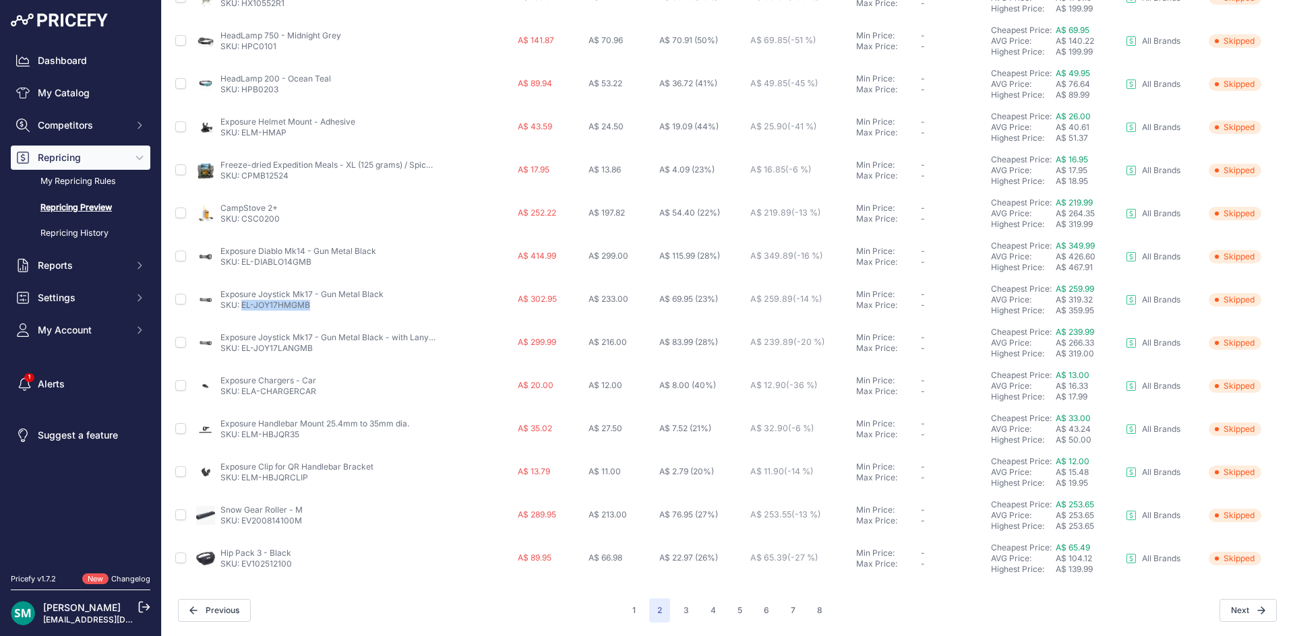
click at [243, 309] on p "SKU: EL-JOY17HMGMB" at bounding box center [301, 305] width 163 height 11
drag, startPoint x: 314, startPoint y: 351, endPoint x: 244, endPoint y: 351, distance: 70.1
click at [244, 351] on p "SKU: EL-JOY17LANGMB" at bounding box center [328, 348] width 216 height 11
click at [676, 609] on button "3" at bounding box center [687, 611] width 22 height 24
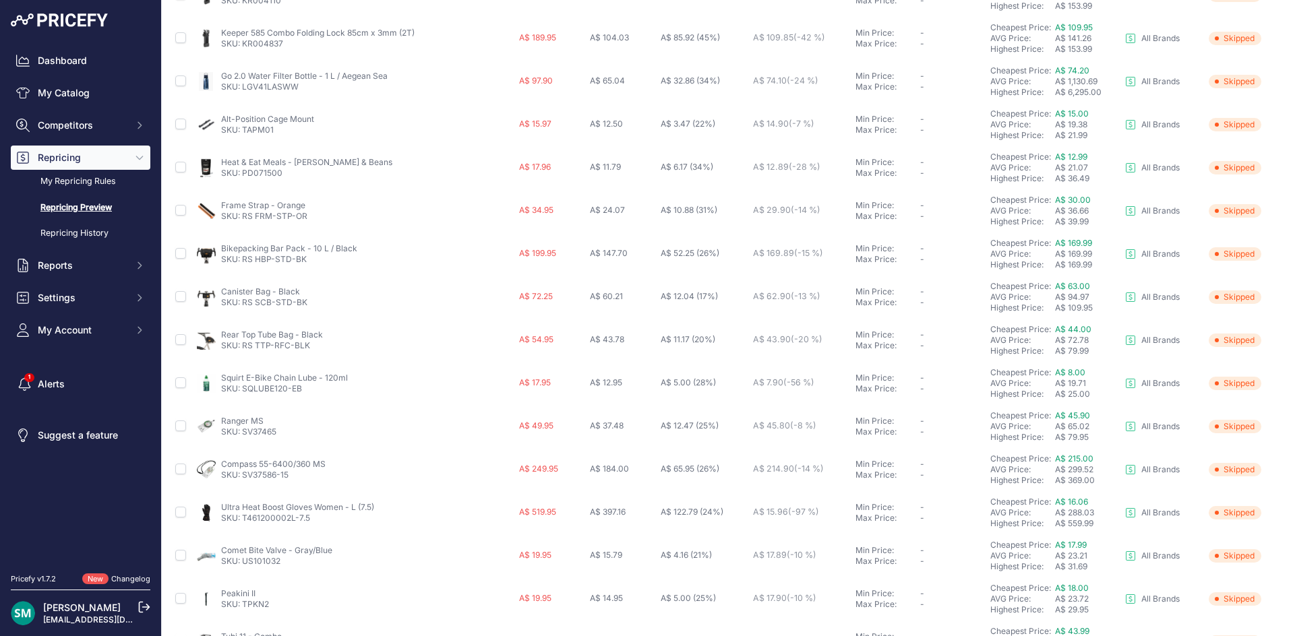
scroll to position [337, 0]
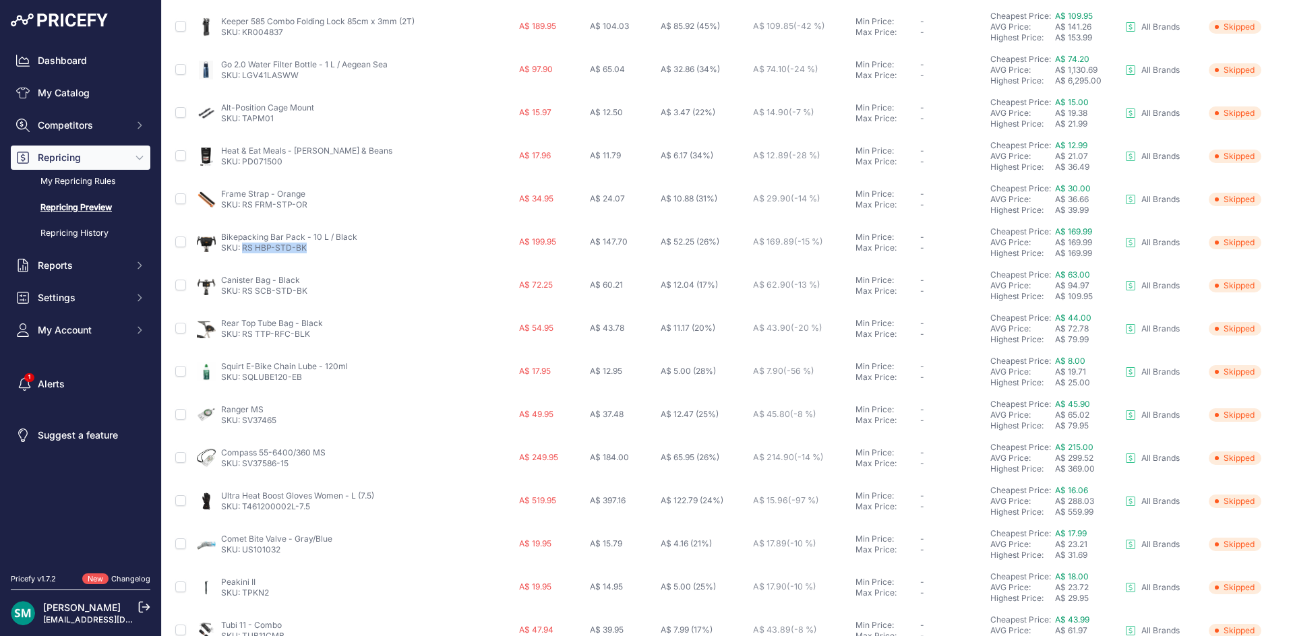
drag, startPoint x: 318, startPoint y: 251, endPoint x: 244, endPoint y: 251, distance: 74.2
click at [244, 251] on p "SKU: RS HBP-STD-BK" at bounding box center [289, 248] width 136 height 11
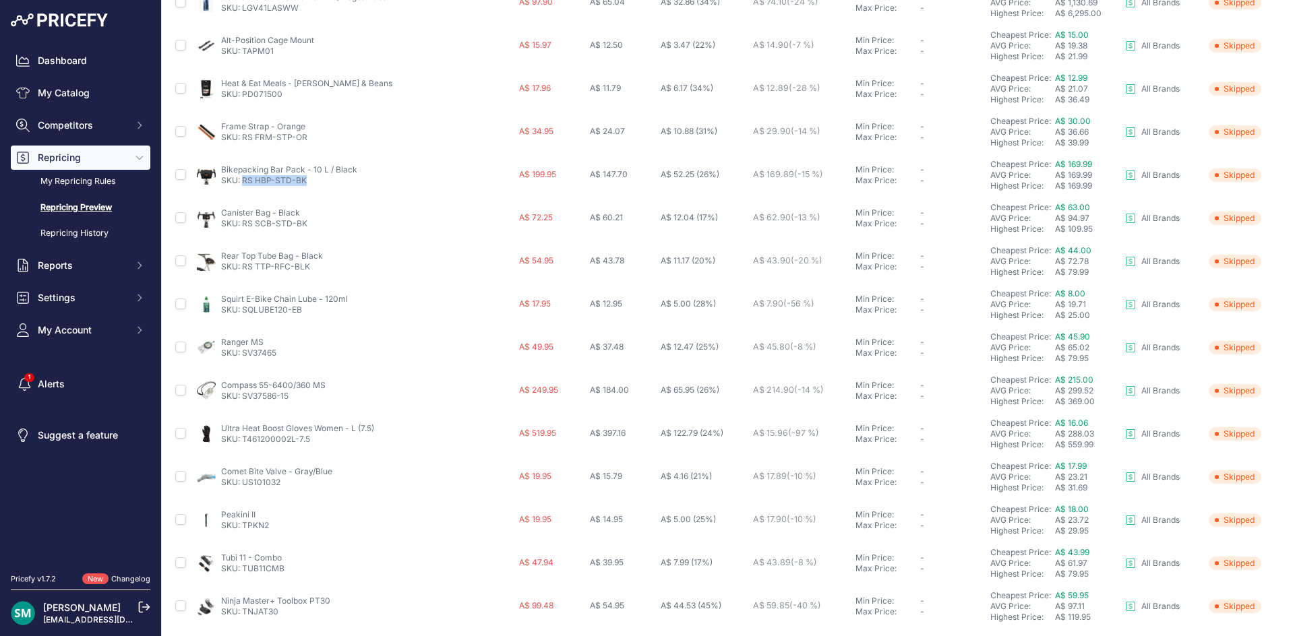
scroll to position [452, 0]
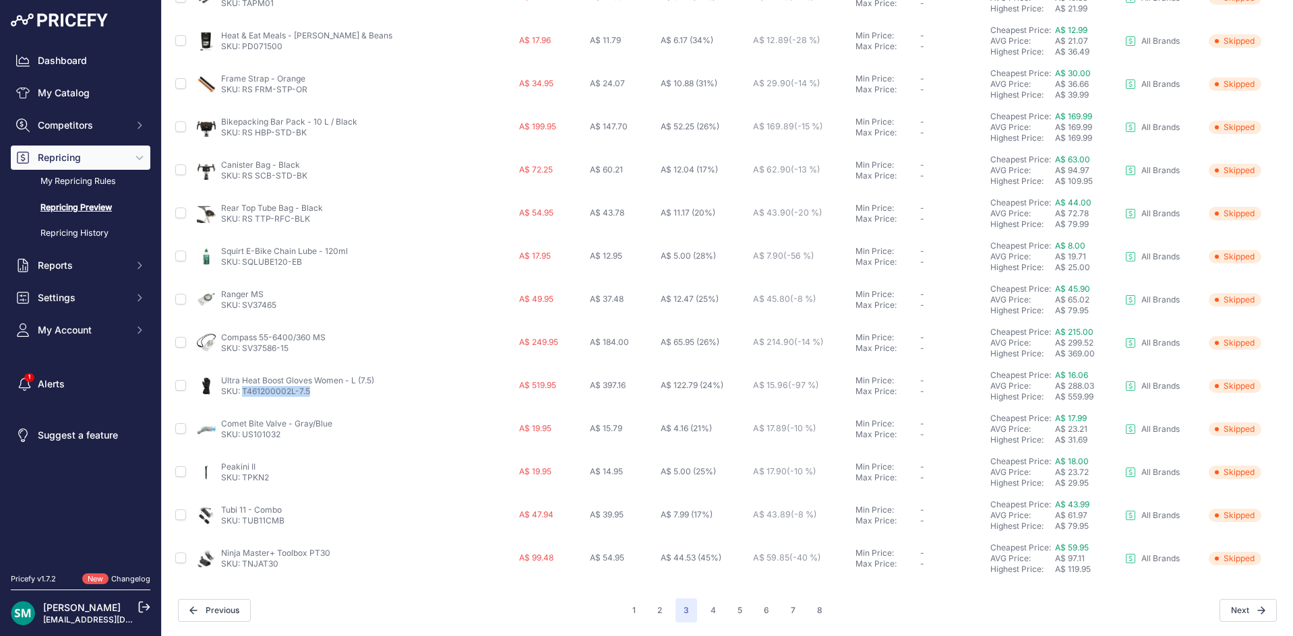
drag, startPoint x: 280, startPoint y: 398, endPoint x: 241, endPoint y: 400, distance: 39.1
click at [241, 400] on td "Ultra Heat Boost Gloves Women - L (7.5) SKU: T461200002L-7.5" at bounding box center [355, 386] width 322 height 43
drag, startPoint x: 283, startPoint y: 566, endPoint x: 249, endPoint y: 567, distance: 34.4
click at [243, 569] on p "SKU: TNJAT30" at bounding box center [275, 564] width 109 height 11
click at [703, 600] on button "4" at bounding box center [713, 611] width 22 height 24
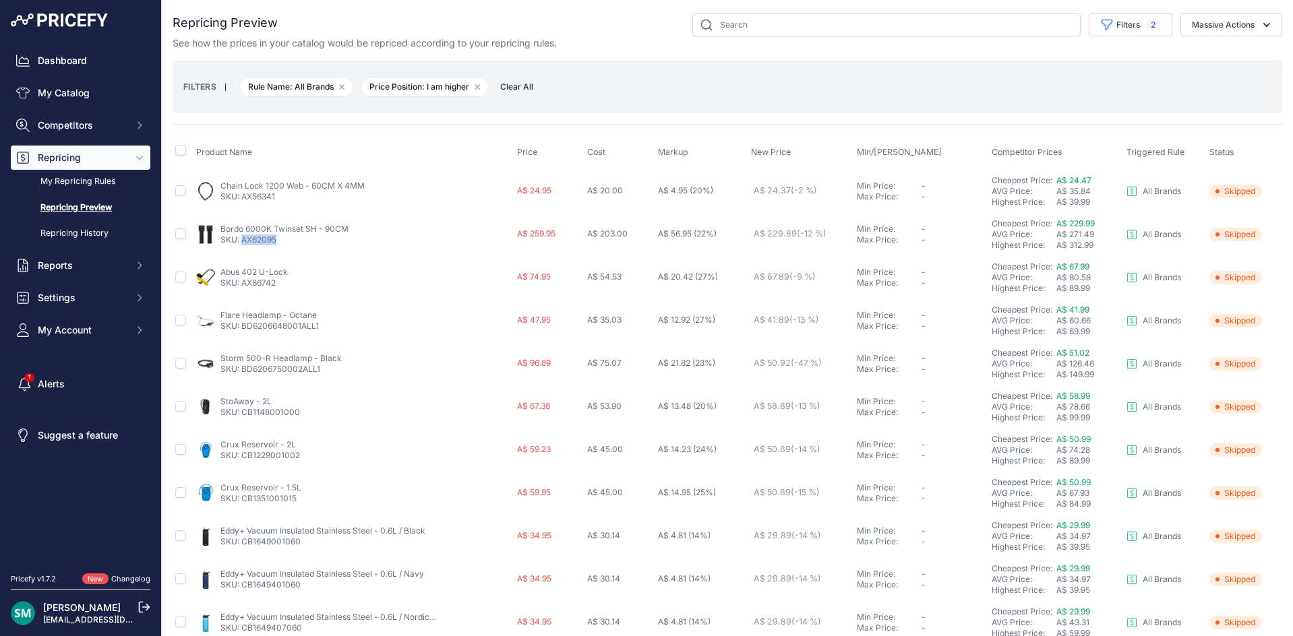
drag, startPoint x: 286, startPoint y: 237, endPoint x: 244, endPoint y: 247, distance: 43.0
click at [244, 247] on td "Bordo 6000K Twinset SH - 90CM SKU: AX62095" at bounding box center [353, 234] width 320 height 43
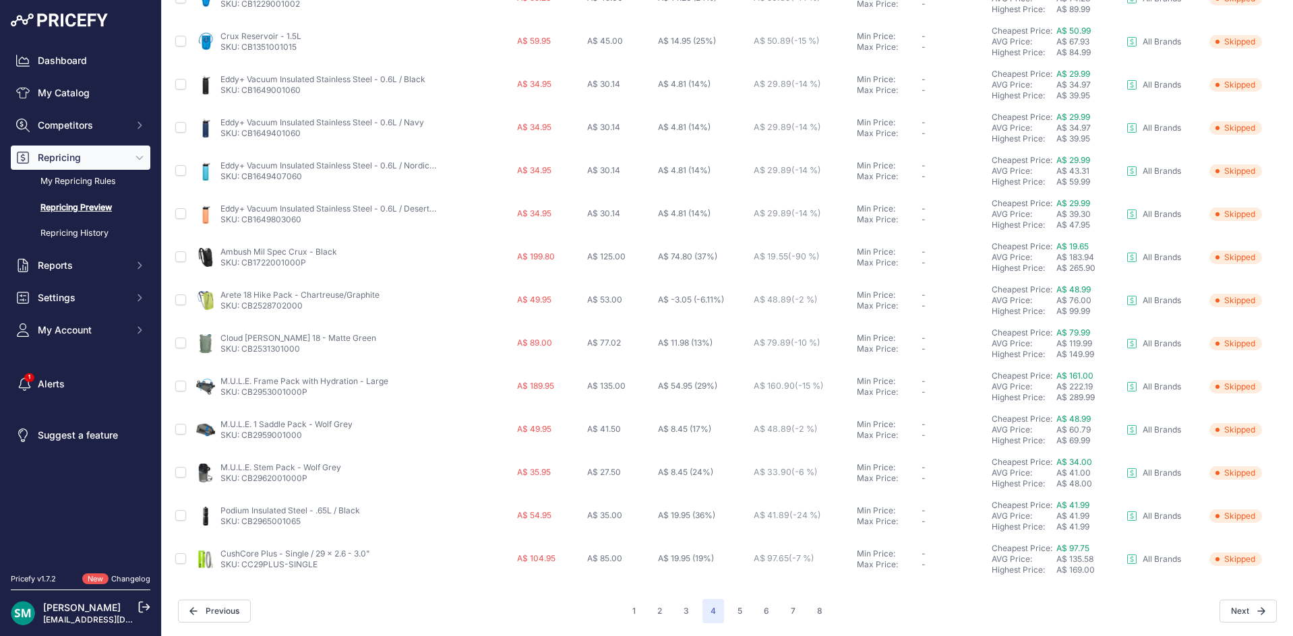
scroll to position [452, 0]
drag, startPoint x: 691, startPoint y: 612, endPoint x: 684, endPoint y: 632, distance: 20.9
click at [691, 612] on button "3" at bounding box center [687, 611] width 22 height 24
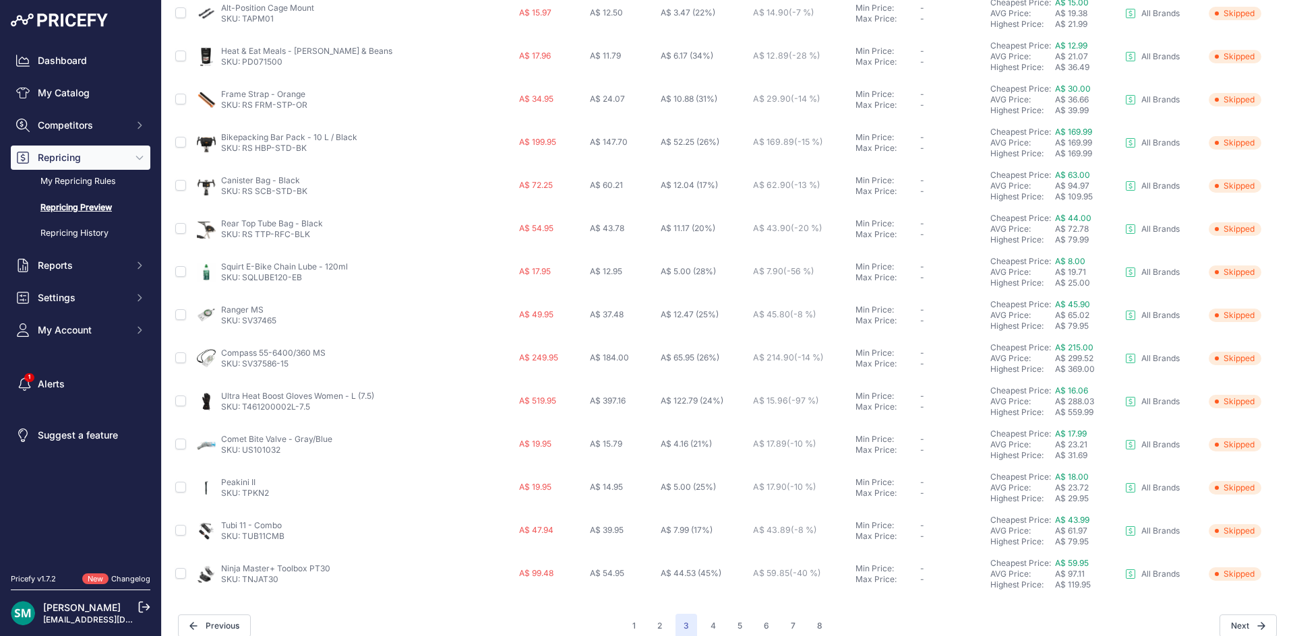
scroll to position [452, 0]
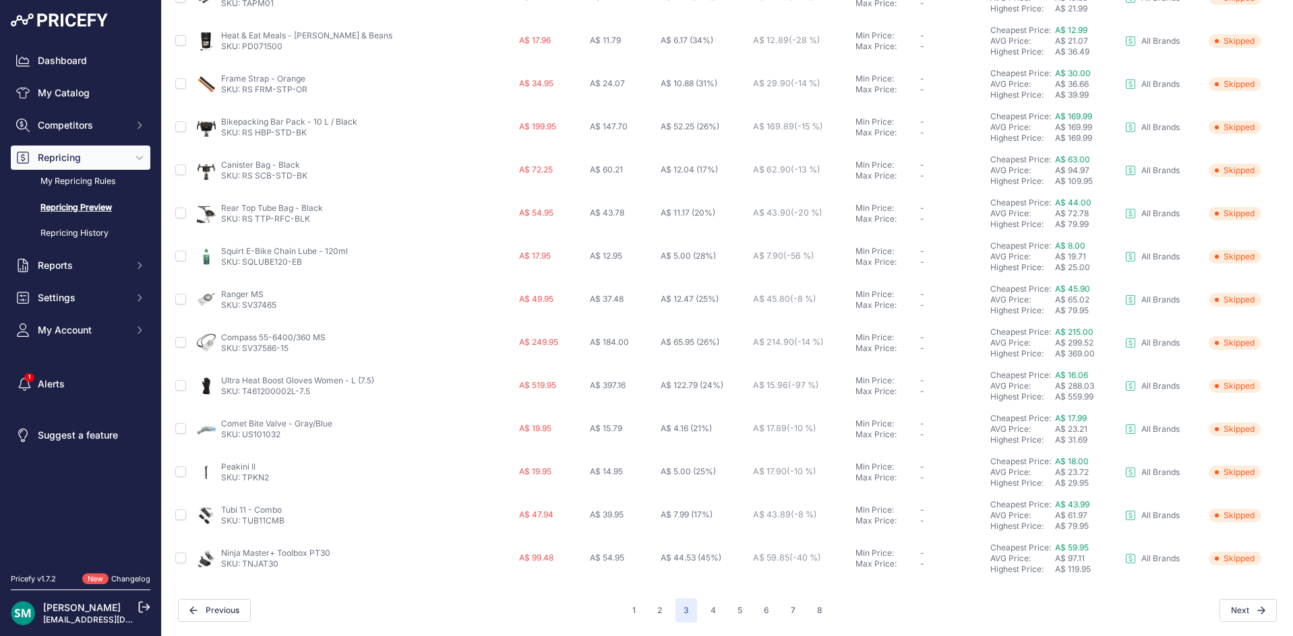
drag, startPoint x: 334, startPoint y: 552, endPoint x: 222, endPoint y: 551, distance: 112.6
click at [222, 551] on div "Ninja Master+ Toolbox PT30 SKU: TNJAT30" at bounding box center [355, 559] width 317 height 22
drag, startPoint x: 297, startPoint y: 567, endPoint x: 242, endPoint y: 572, distance: 54.8
click at [241, 572] on td "Ninja Master+ Toolbox PT30 SKU: TNJAT30" at bounding box center [355, 558] width 322 height 43
drag, startPoint x: 272, startPoint y: 481, endPoint x: 240, endPoint y: 483, distance: 32.4
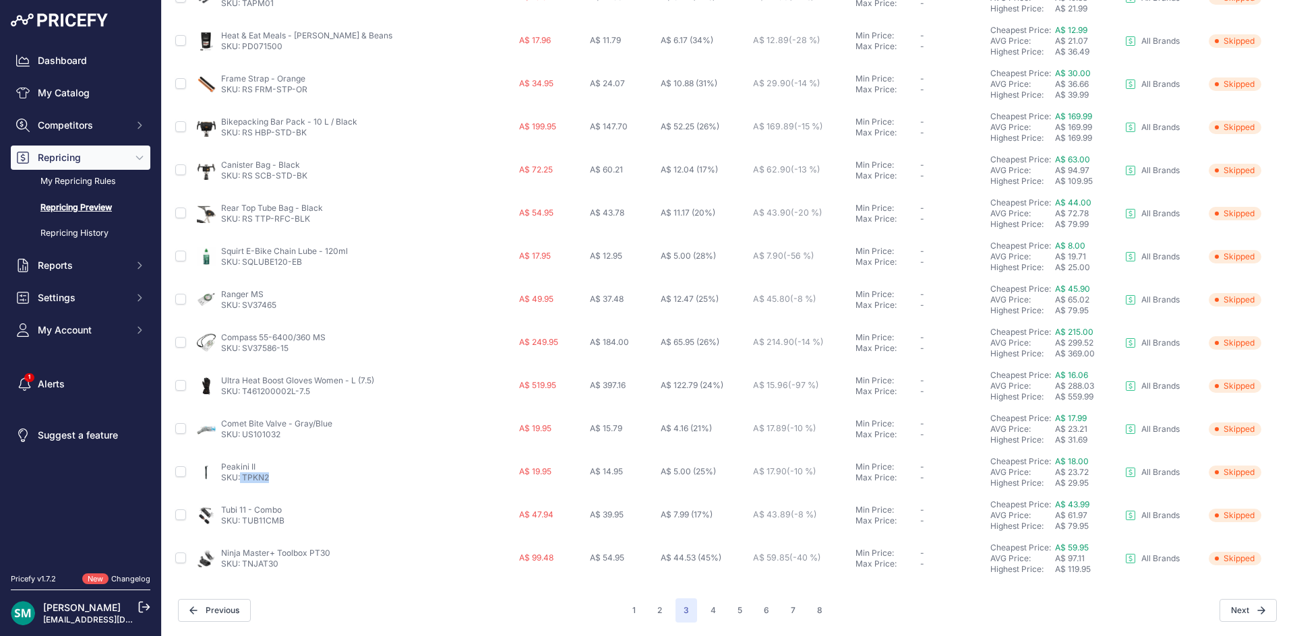
click at [240, 483] on div "Peakini II SKU: TPKN2" at bounding box center [355, 473] width 317 height 22
click at [288, 483] on div "Peakini II SKU: TPKN2" at bounding box center [355, 473] width 317 height 22
drag, startPoint x: 282, startPoint y: 481, endPoint x: 241, endPoint y: 481, distance: 40.5
click at [241, 481] on div "Peakini II SKU: TPKN2" at bounding box center [355, 473] width 317 height 22
drag, startPoint x: 270, startPoint y: 468, endPoint x: 220, endPoint y: 467, distance: 49.2
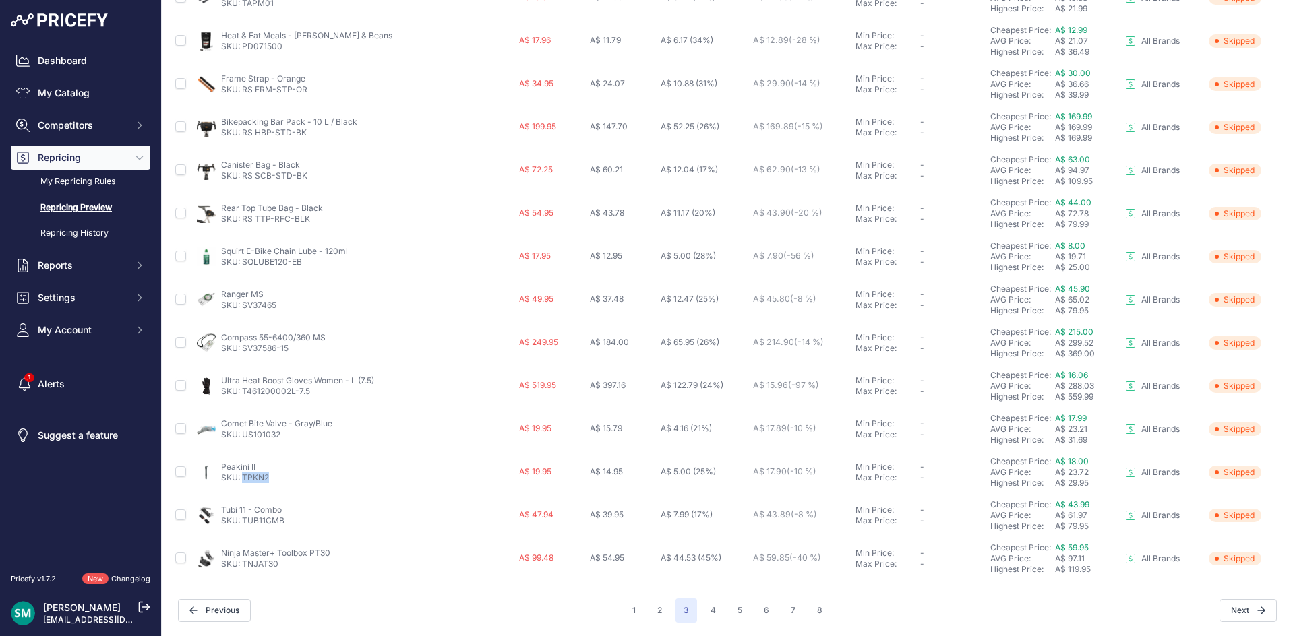
click at [220, 467] on div "Peakini II SKU: TPKN2" at bounding box center [355, 473] width 317 height 22
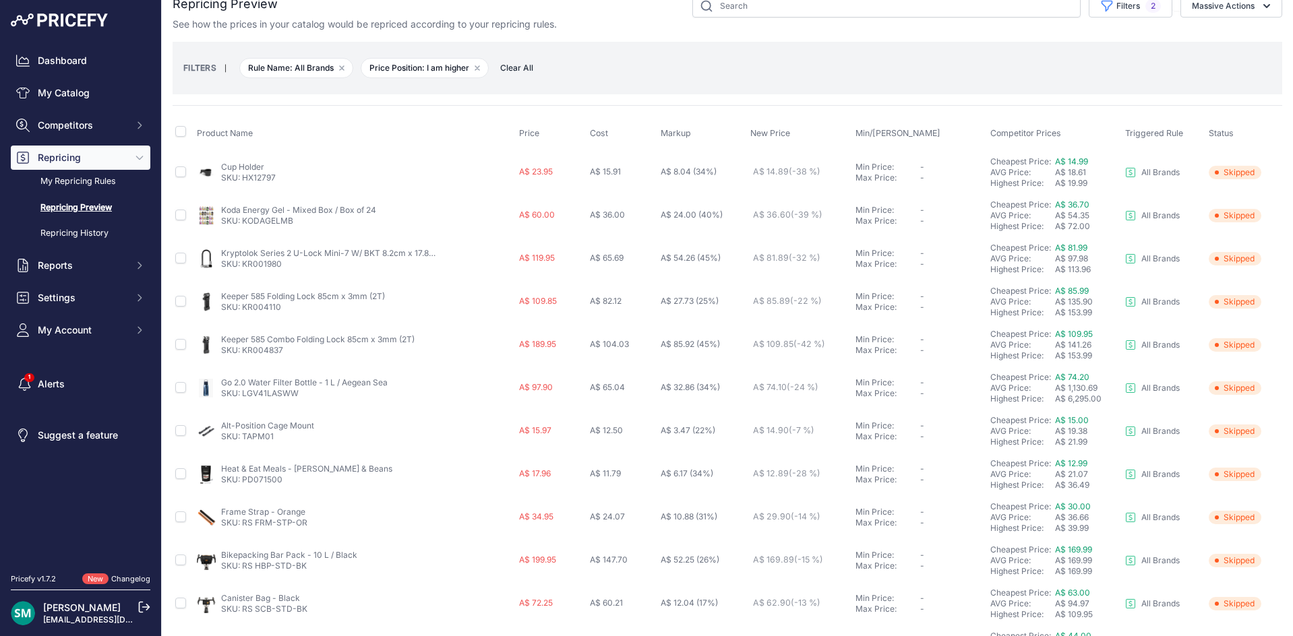
scroll to position [0, 0]
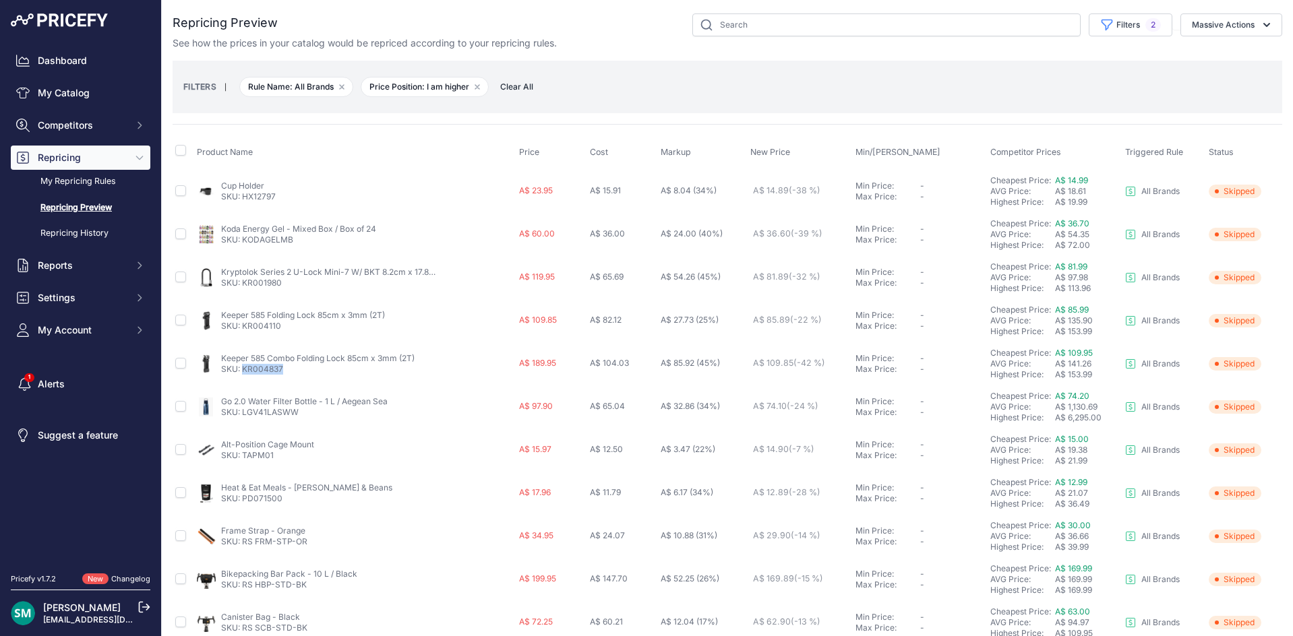
drag, startPoint x: 286, startPoint y: 369, endPoint x: 243, endPoint y: 372, distance: 43.3
click at [243, 372] on p "SKU: KR004837" at bounding box center [317, 369] width 193 height 11
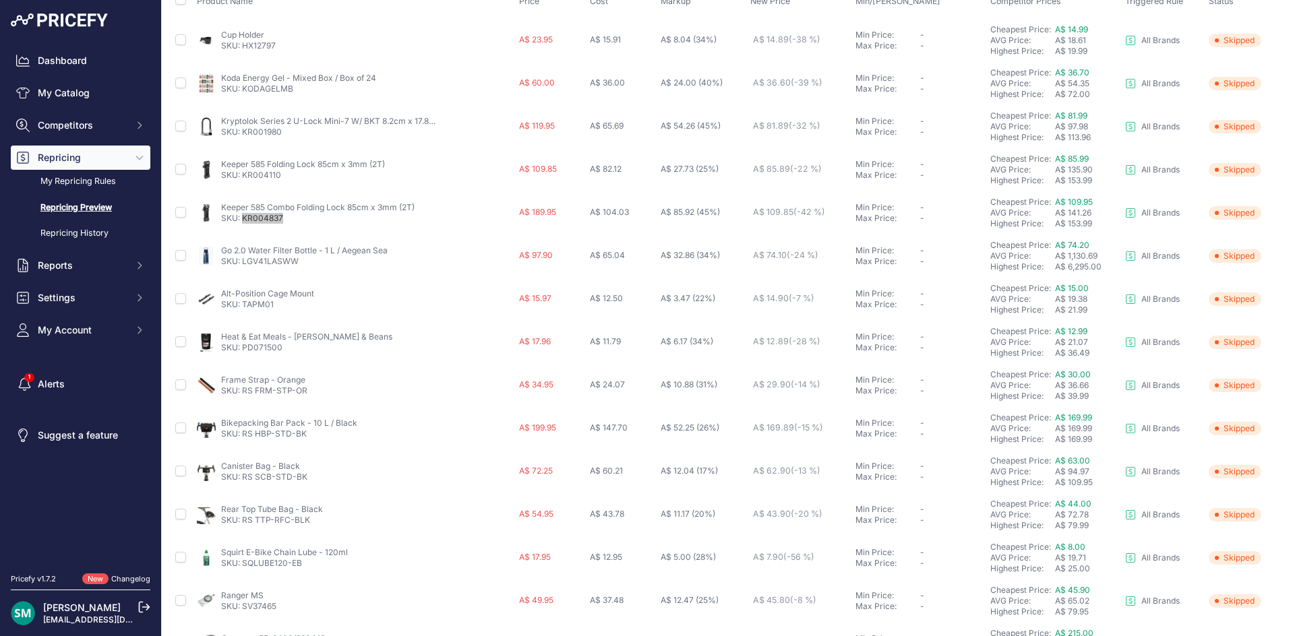
scroll to position [452, 0]
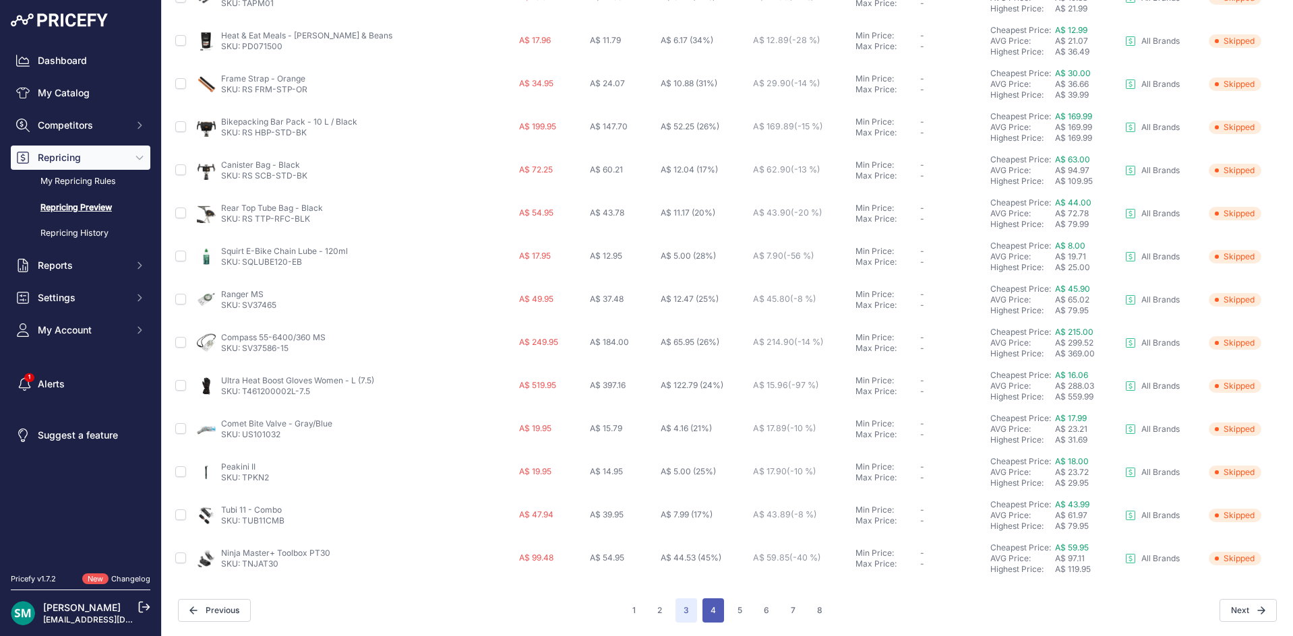
click at [715, 616] on button "4" at bounding box center [713, 611] width 22 height 24
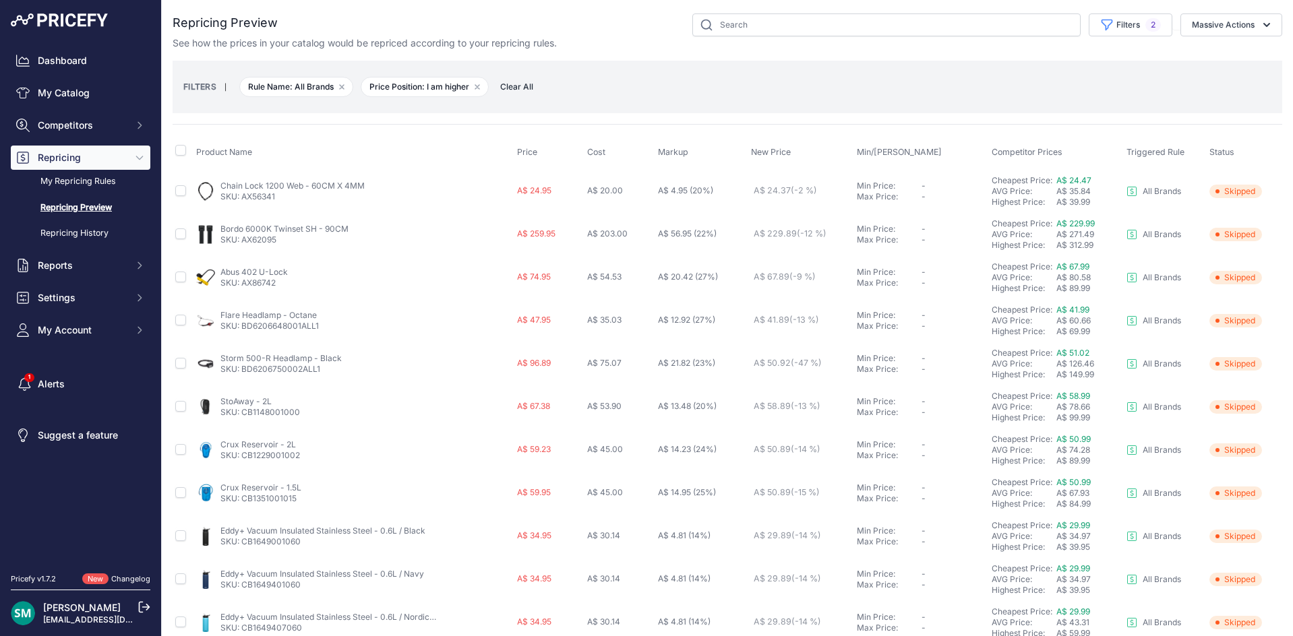
scroll to position [67, 0]
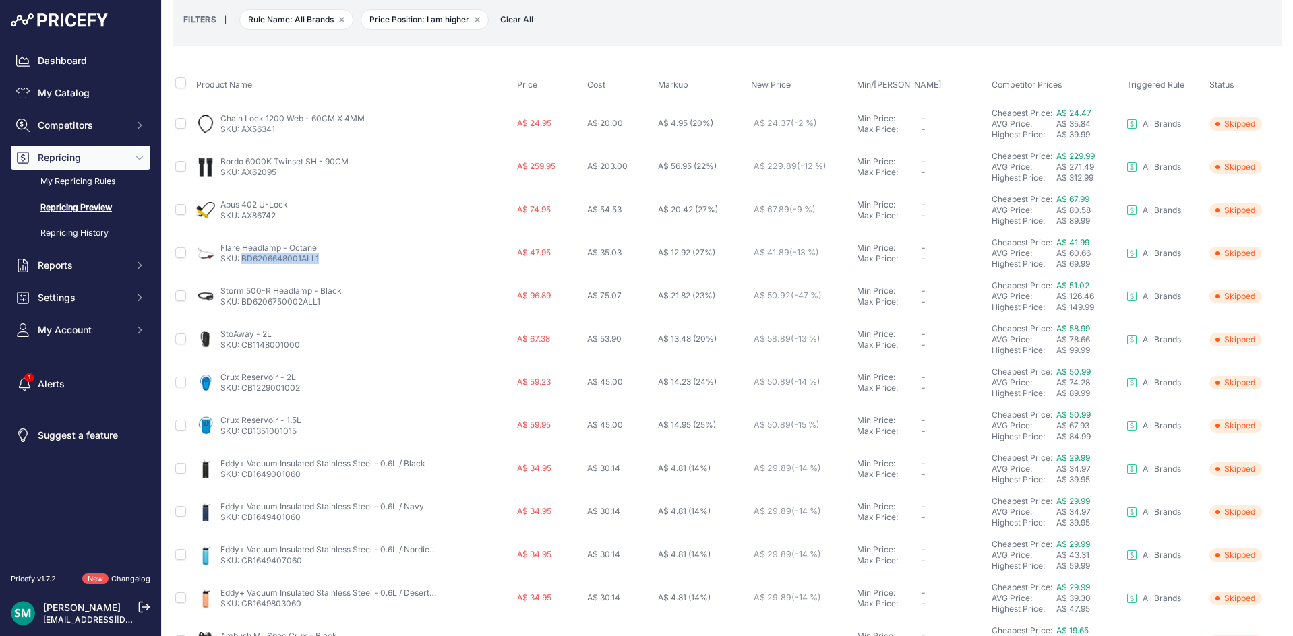
drag, startPoint x: 327, startPoint y: 260, endPoint x: 243, endPoint y: 265, distance: 84.4
click at [243, 265] on td "Flare Headlamp - Octane SKU: BD6206648001ALL1" at bounding box center [353, 253] width 320 height 43
drag, startPoint x: 326, startPoint y: 304, endPoint x: 314, endPoint y: 307, distance: 12.6
click at [314, 307] on td "Storm 500-R Headlamp - Black SKU: BD6206750002ALL1" at bounding box center [353, 296] width 320 height 43
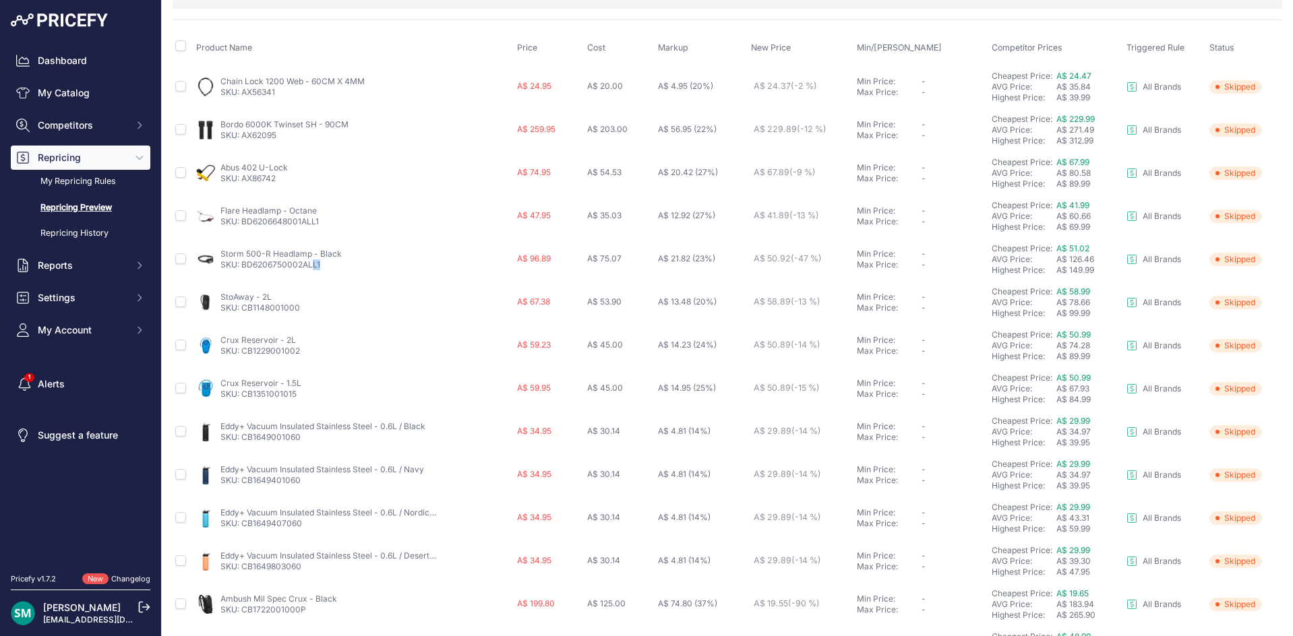
scroll to position [135, 0]
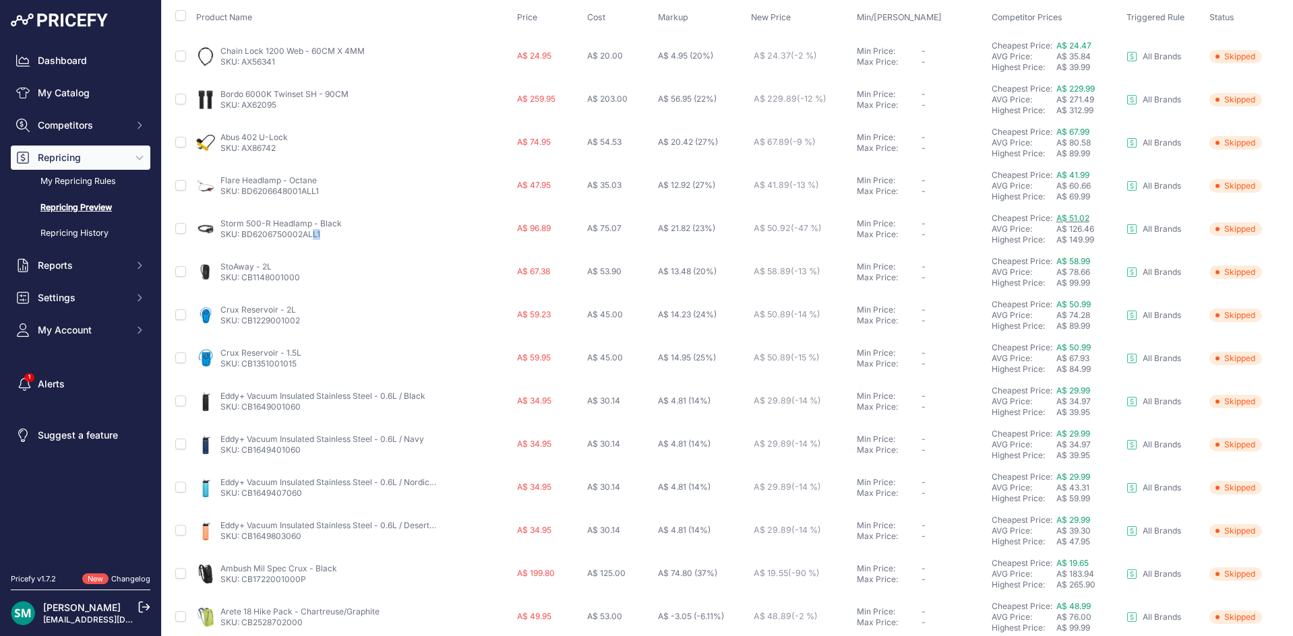
click at [1078, 219] on span "A$ 51.02" at bounding box center [1072, 218] width 33 height 10
click at [324, 240] on td "Storm 500-R Headlamp - Black SKU: BD6206750002ALL1" at bounding box center [353, 229] width 320 height 43
drag, startPoint x: 325, startPoint y: 237, endPoint x: 243, endPoint y: 237, distance: 81.6
click at [243, 237] on p "SKU: BD6206750002ALL1" at bounding box center [280, 234] width 121 height 11
drag, startPoint x: 1087, startPoint y: 261, endPoint x: 1075, endPoint y: 261, distance: 12.8
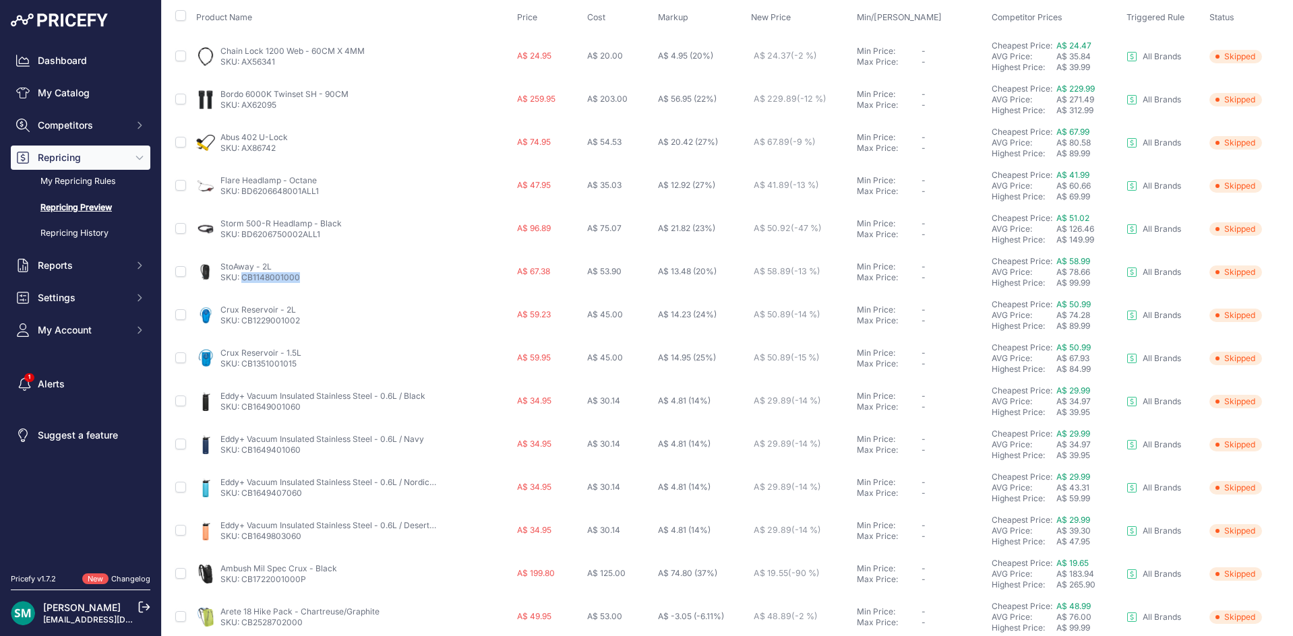
drag, startPoint x: 302, startPoint y: 278, endPoint x: 275, endPoint y: 289, distance: 29.0
click at [243, 278] on div "StoAway - 2L SKU: CB1148001000" at bounding box center [353, 273] width 315 height 22
click at [1070, 264] on span "A$ 58.99" at bounding box center [1073, 261] width 34 height 10
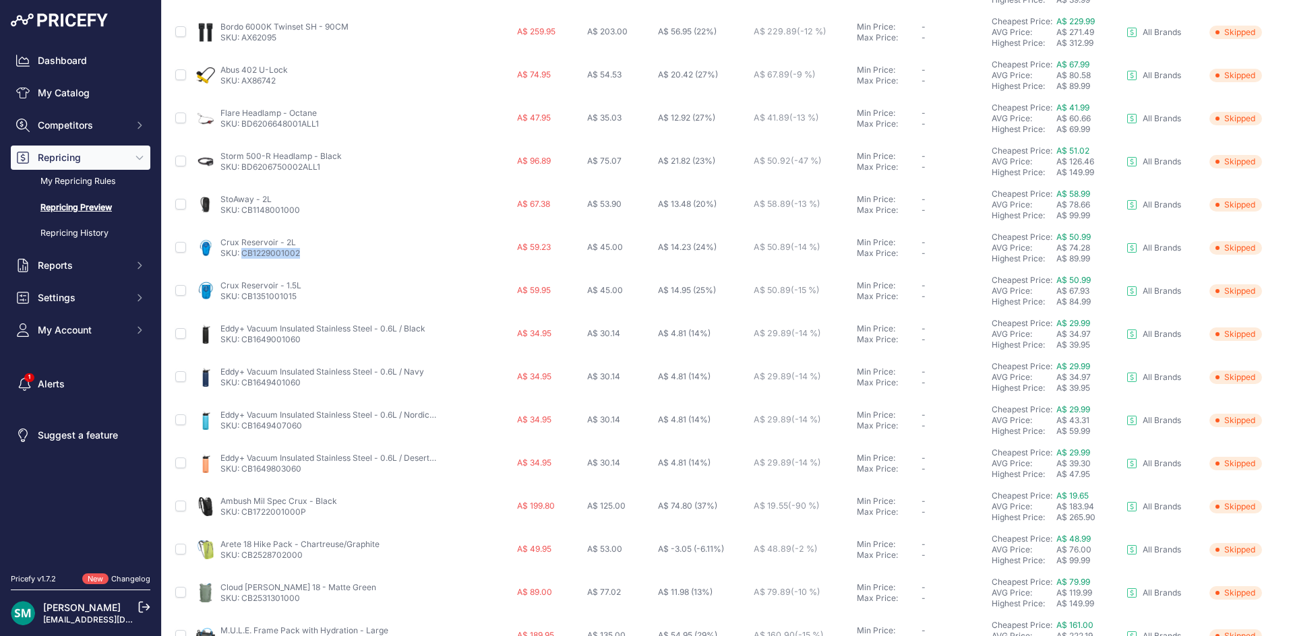
drag, startPoint x: 310, startPoint y: 253, endPoint x: 243, endPoint y: 260, distance: 67.7
click at [243, 260] on td "Crux Reservoir - 2L SKU: CB1229001002" at bounding box center [353, 248] width 320 height 43
drag, startPoint x: 306, startPoint y: 341, endPoint x: 242, endPoint y: 342, distance: 64.1
click at [242, 342] on p "SKU: CB1649001060" at bounding box center [322, 339] width 205 height 11
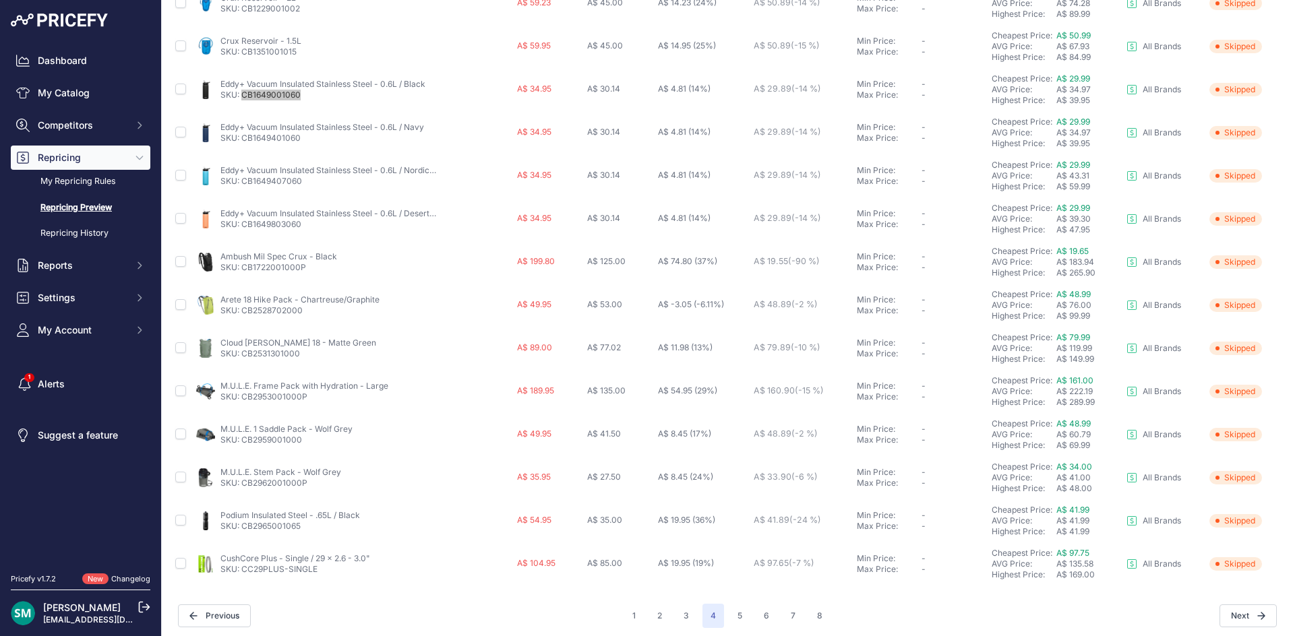
scroll to position [452, 0]
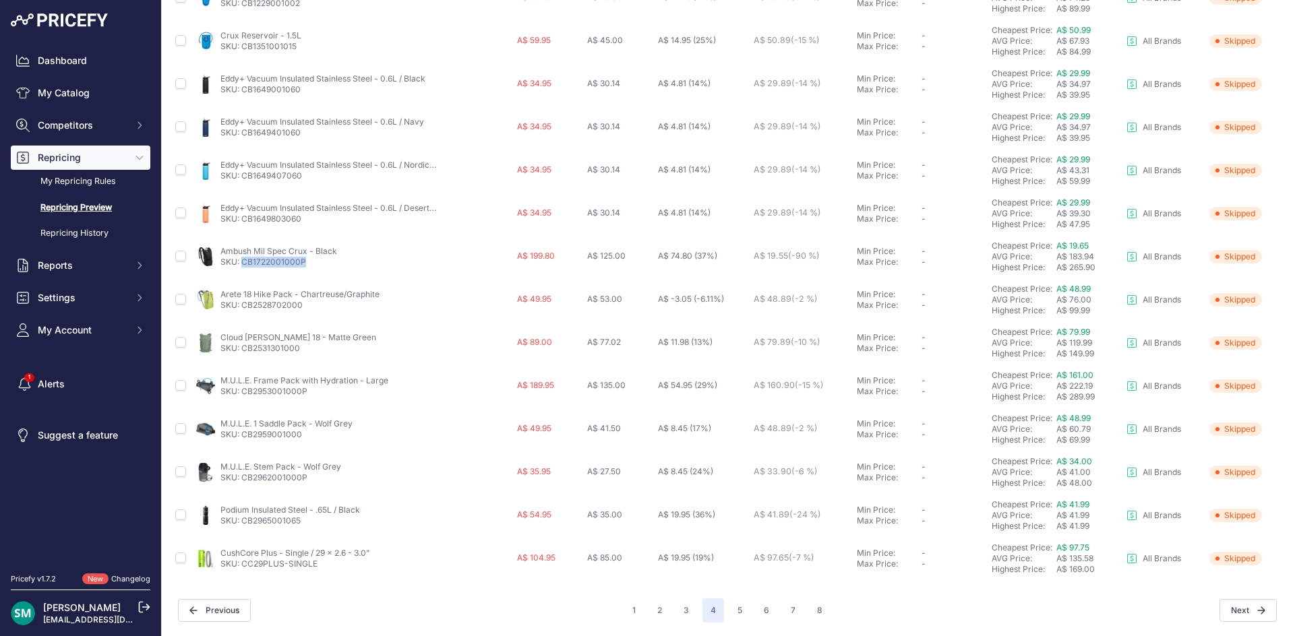
drag, startPoint x: 318, startPoint y: 265, endPoint x: 241, endPoint y: 269, distance: 77.6
click at [241, 269] on td "Ambush Mil Spec Crux - Black SKU: CB1722001000P" at bounding box center [353, 256] width 320 height 43
drag, startPoint x: 301, startPoint y: 305, endPoint x: 241, endPoint y: 308, distance: 60.1
click at [241, 308] on p "SKU: CB2528702000" at bounding box center [299, 305] width 159 height 11
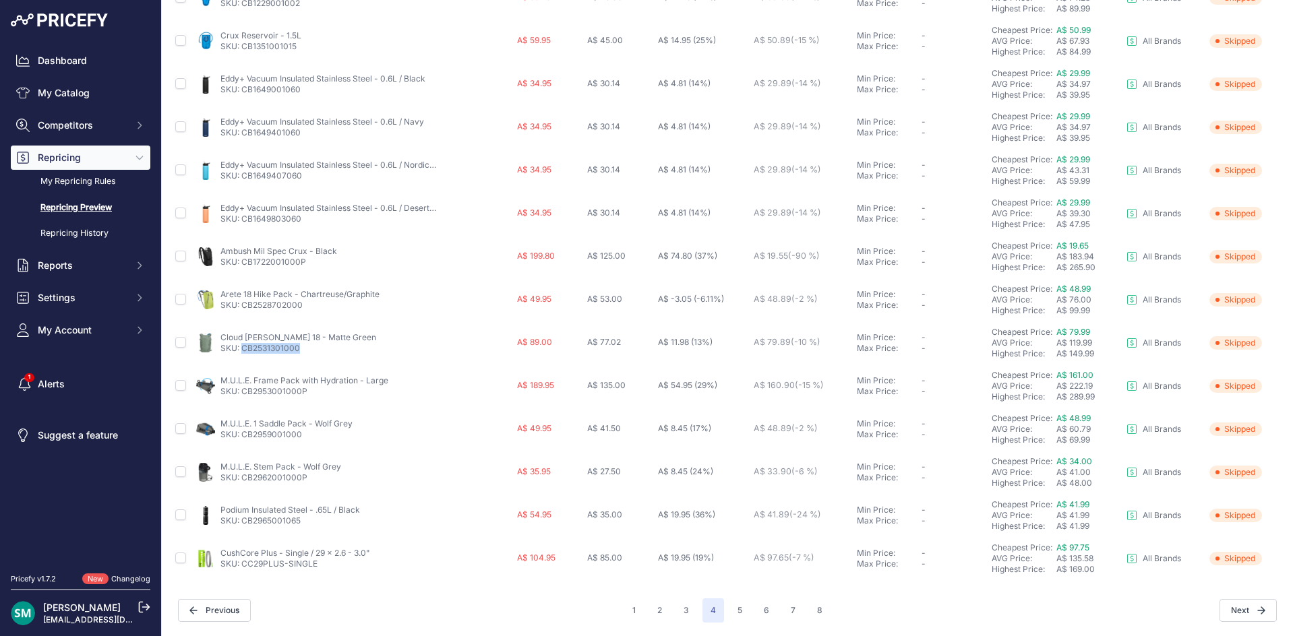
drag, startPoint x: 311, startPoint y: 353, endPoint x: 243, endPoint y: 353, distance: 68.1
click at [243, 353] on p "SKU: CB2531301000" at bounding box center [298, 348] width 156 height 11
drag, startPoint x: 311, startPoint y: 394, endPoint x: 241, endPoint y: 396, distance: 70.8
click at [241, 396] on p "SKU: CB2953001000P" at bounding box center [304, 391] width 168 height 11
drag, startPoint x: 310, startPoint y: 392, endPoint x: 243, endPoint y: 398, distance: 67.7
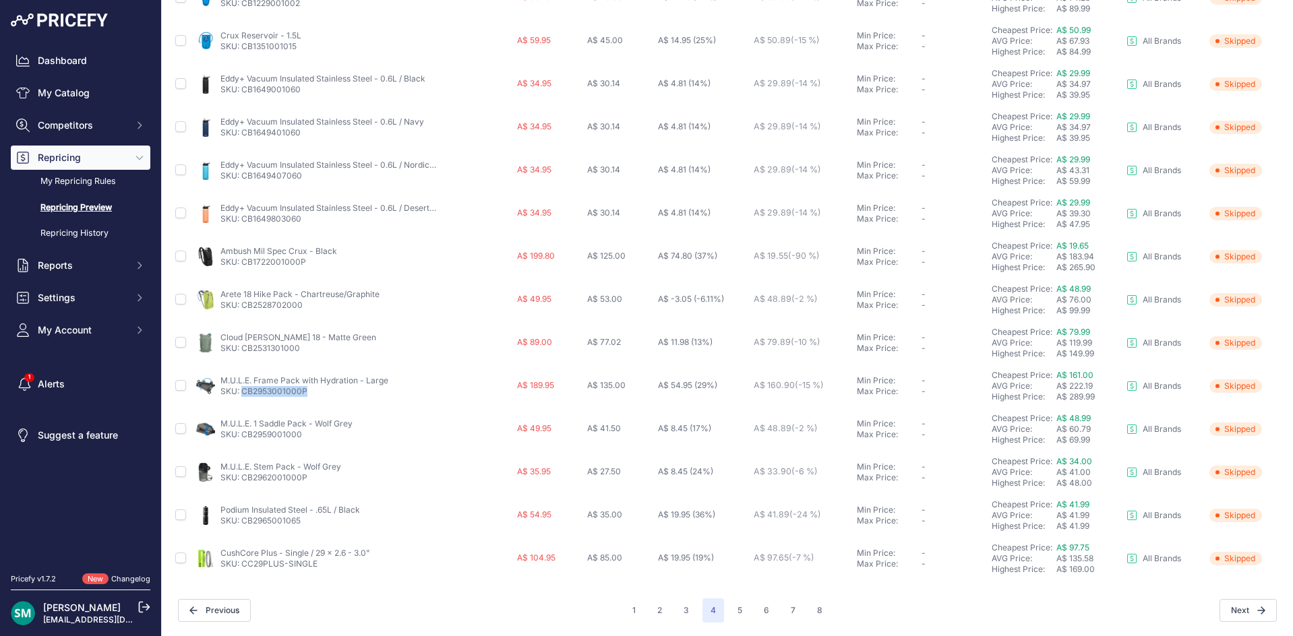
click at [243, 398] on td "M.U.L.E. Frame Pack with Hydration - Large SKU: CB2953001000P" at bounding box center [353, 386] width 320 height 43
drag, startPoint x: 307, startPoint y: 520, endPoint x: 243, endPoint y: 524, distance: 63.5
click at [243, 524] on p "SKU: CB2965001065" at bounding box center [290, 521] width 140 height 11
click at [737, 609] on button "5" at bounding box center [739, 611] width 21 height 24
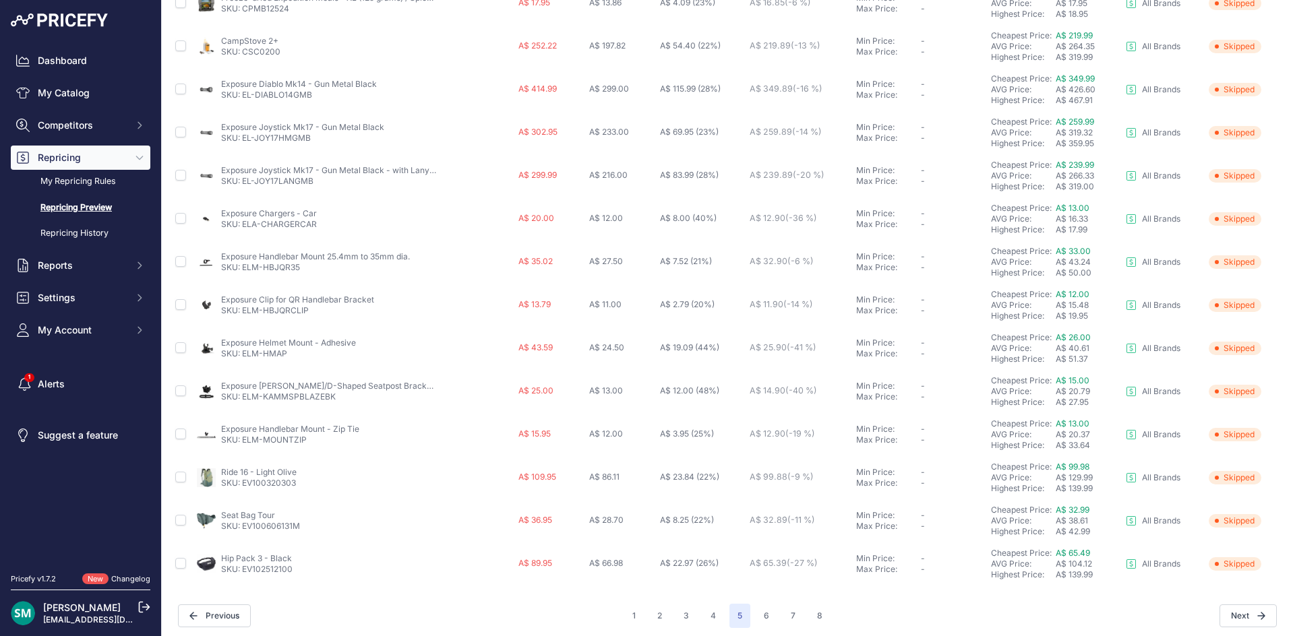
scroll to position [452, 0]
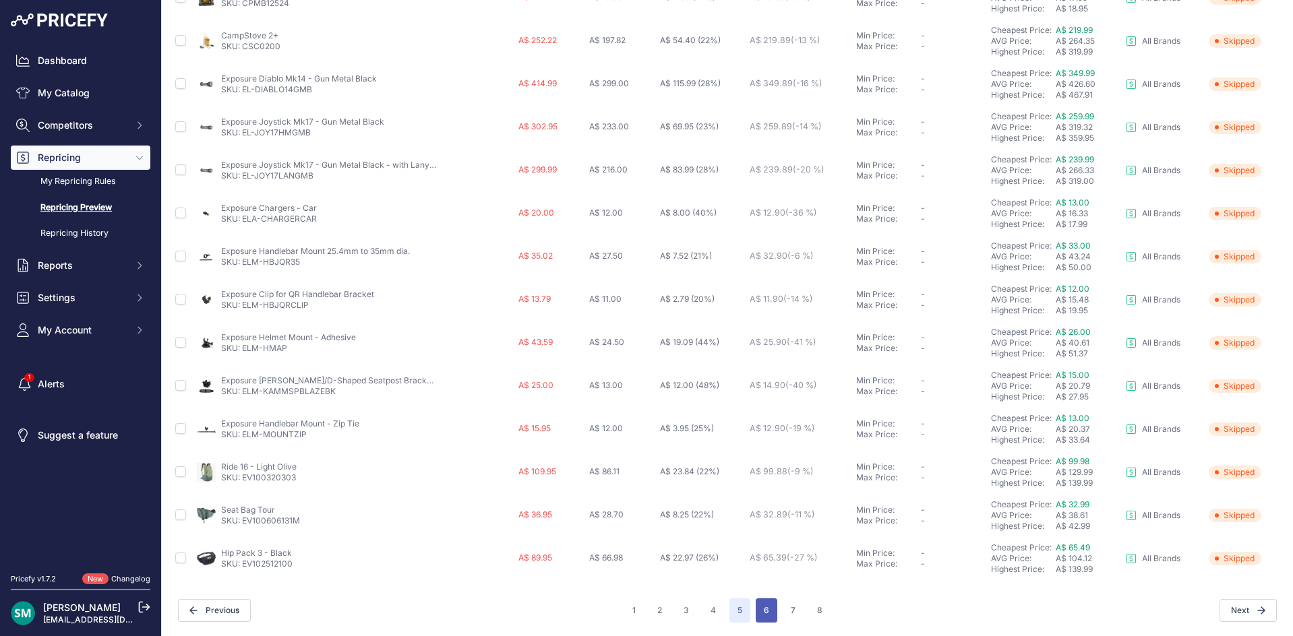
click at [756, 609] on button "6" at bounding box center [767, 611] width 22 height 24
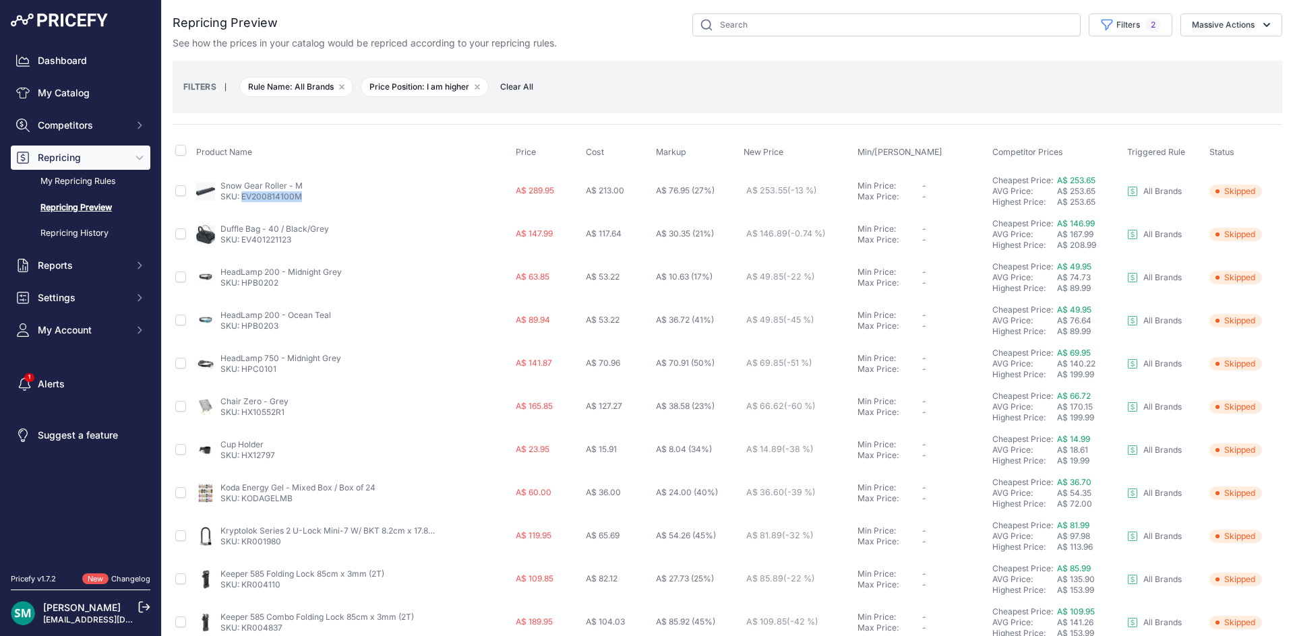
drag, startPoint x: 306, startPoint y: 196, endPoint x: 243, endPoint y: 204, distance: 63.9
click at [243, 204] on td "Snow Gear Roller - M SKU: EV200814100M" at bounding box center [352, 191] width 319 height 44
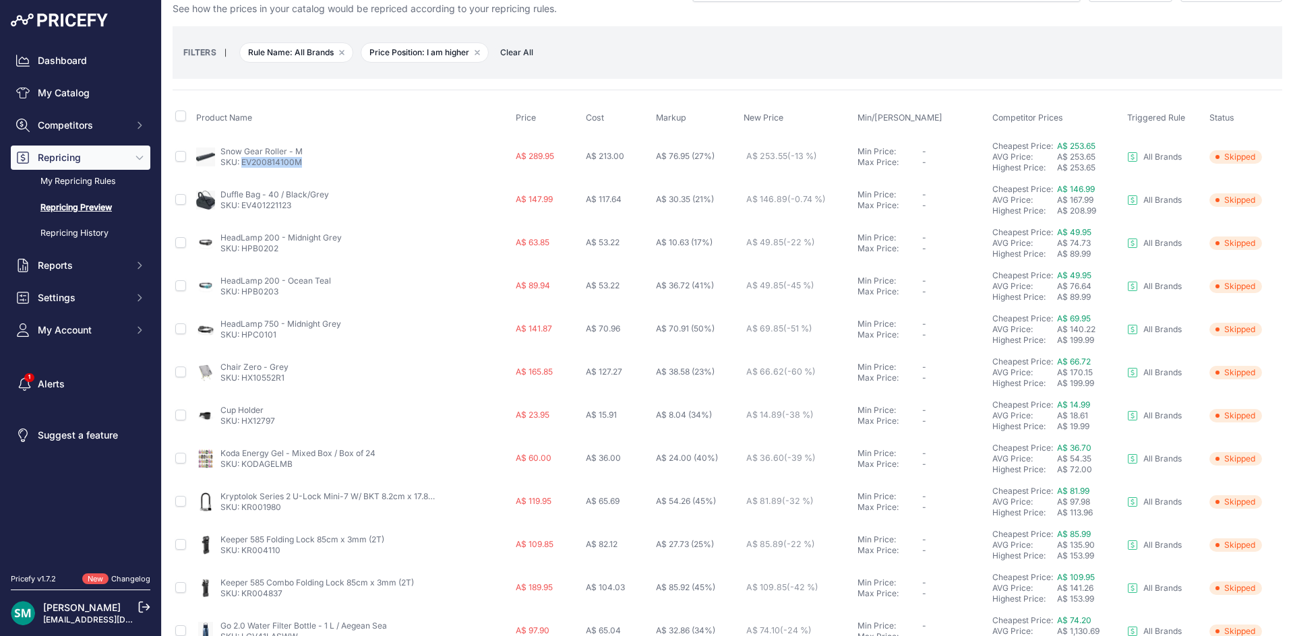
scroll to position [67, 0]
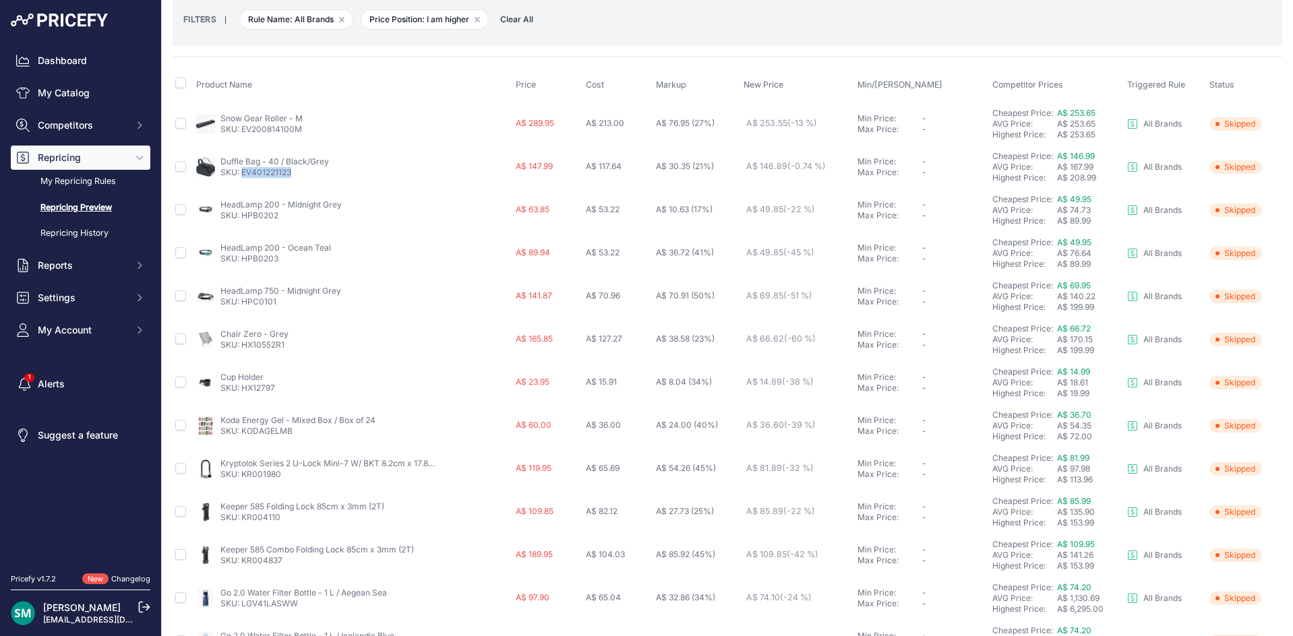
drag, startPoint x: 293, startPoint y: 177, endPoint x: 241, endPoint y: 179, distance: 52.6
click at [241, 179] on td "Duffle Bag - 40 / Black/Grey SKU: EV401221123" at bounding box center [352, 167] width 319 height 43
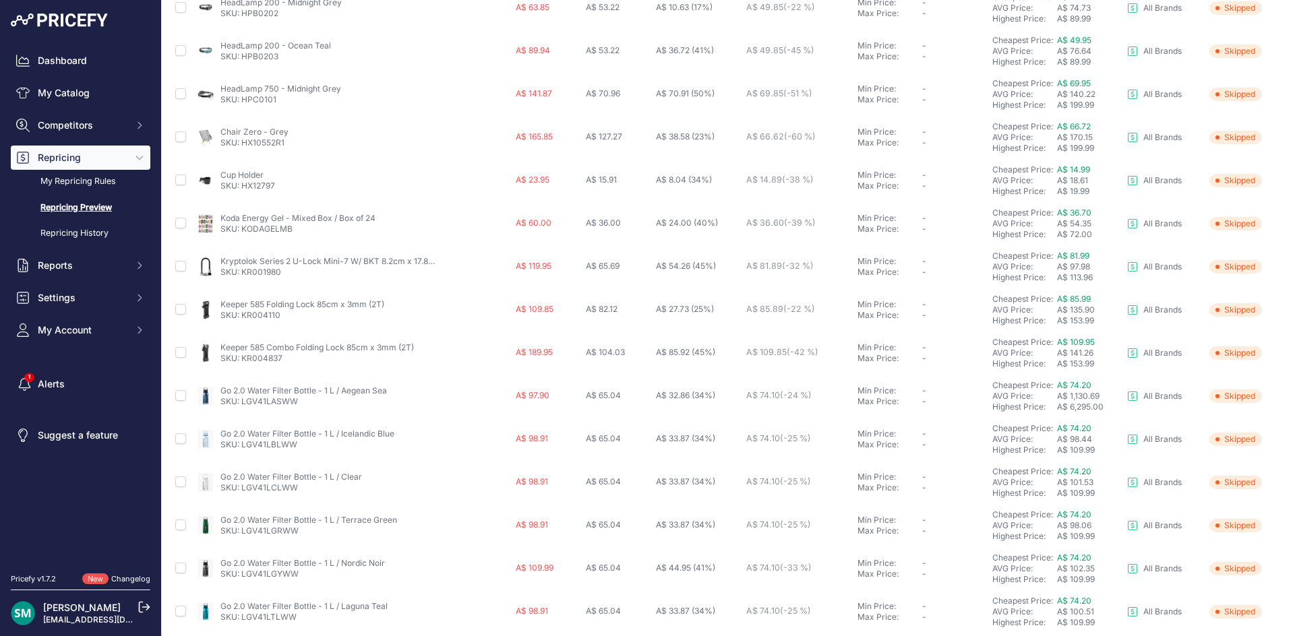
scroll to position [452, 0]
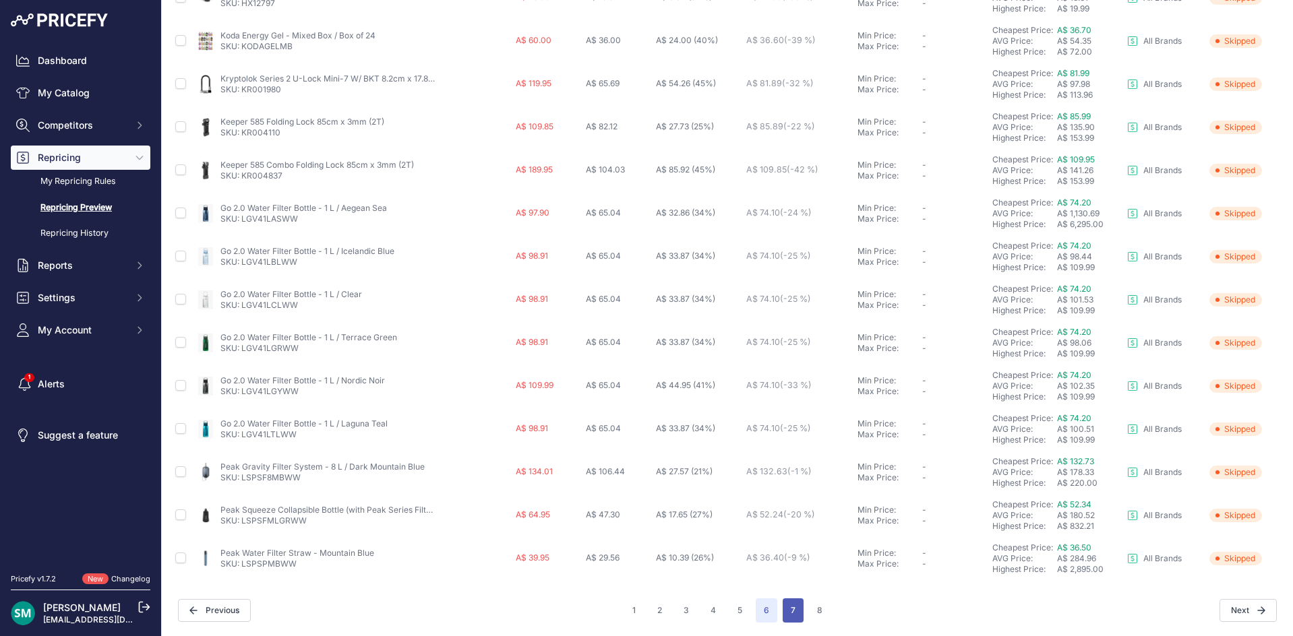
click at [791, 616] on button "7" at bounding box center [793, 611] width 21 height 24
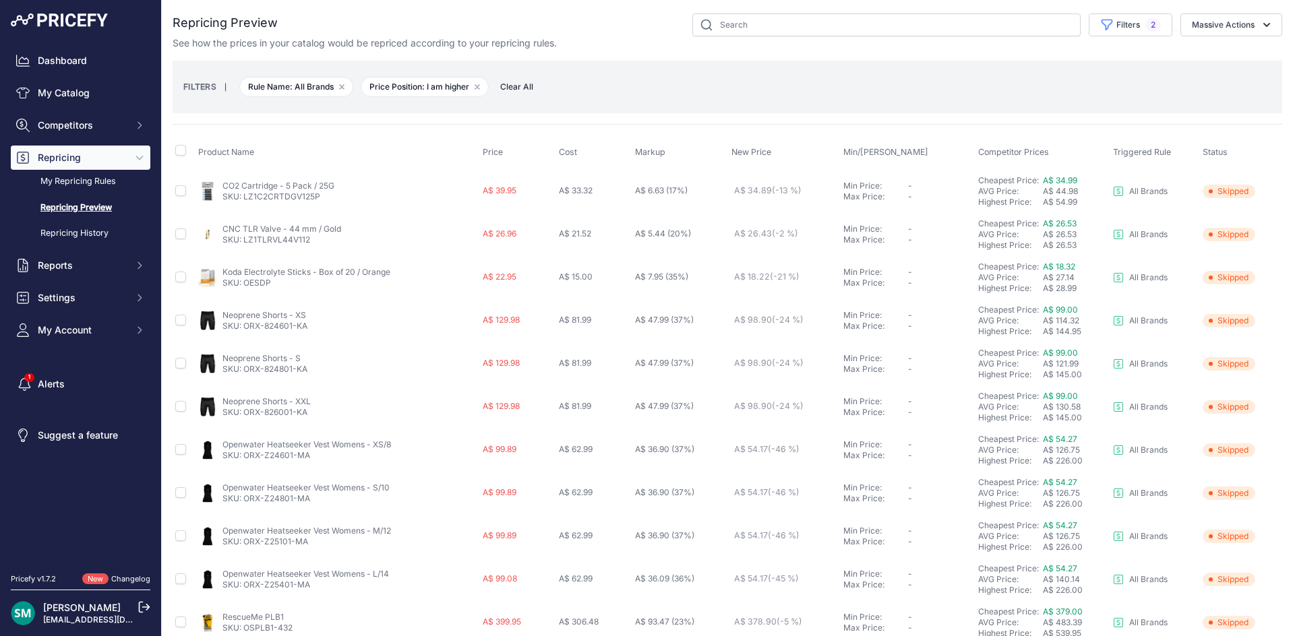
scroll to position [67, 0]
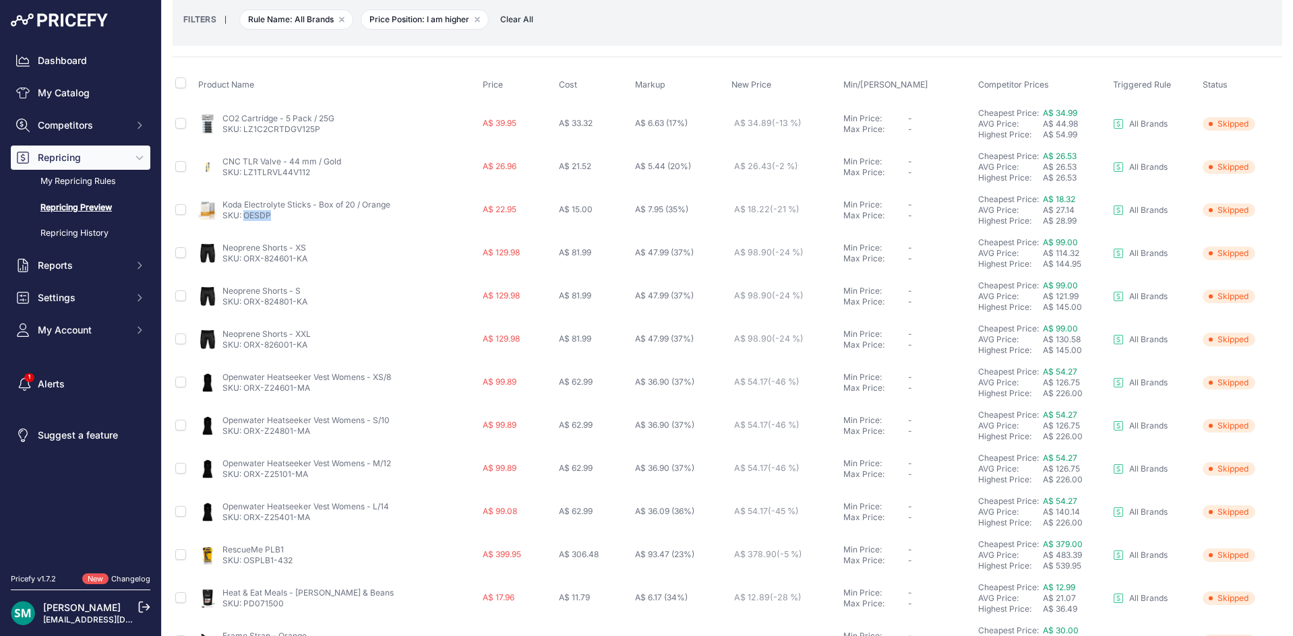
drag, startPoint x: 289, startPoint y: 217, endPoint x: 245, endPoint y: 219, distance: 44.5
click at [245, 219] on p "SKU: OESDP" at bounding box center [306, 215] width 168 height 11
drag, startPoint x: 314, startPoint y: 261, endPoint x: 245, endPoint y: 265, distance: 68.9
click at [245, 265] on td "Neoprene Shorts - XS SKU: ORX-824601-KA" at bounding box center [338, 253] width 285 height 43
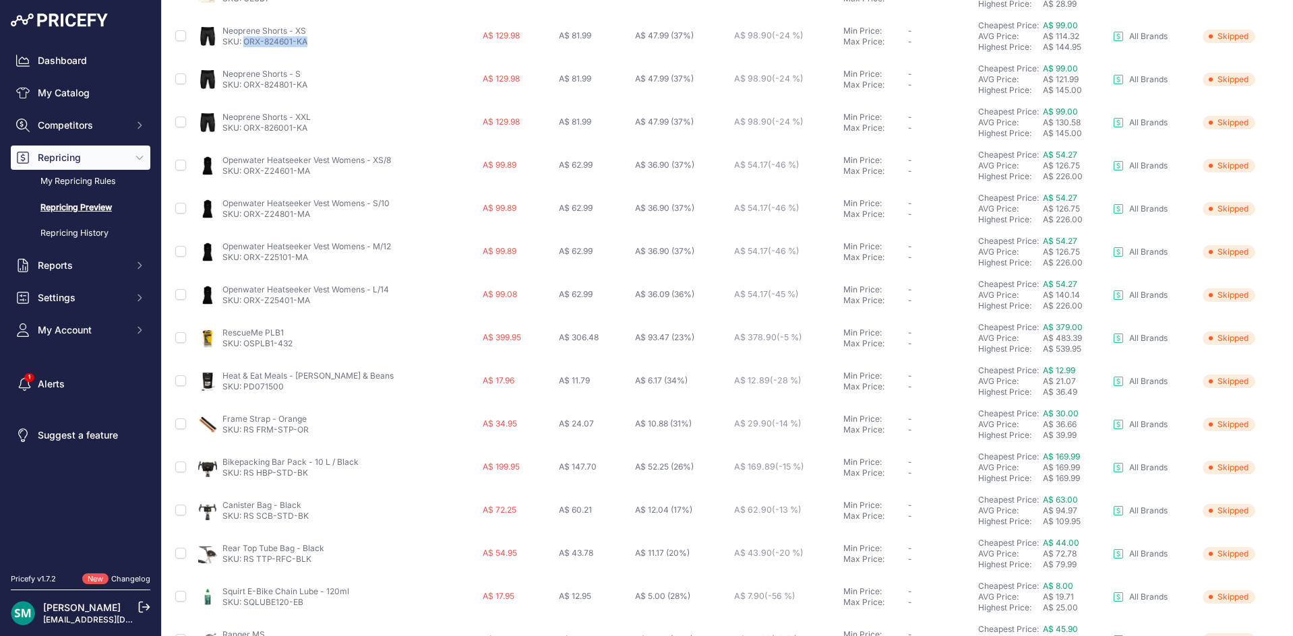
scroll to position [337, 0]
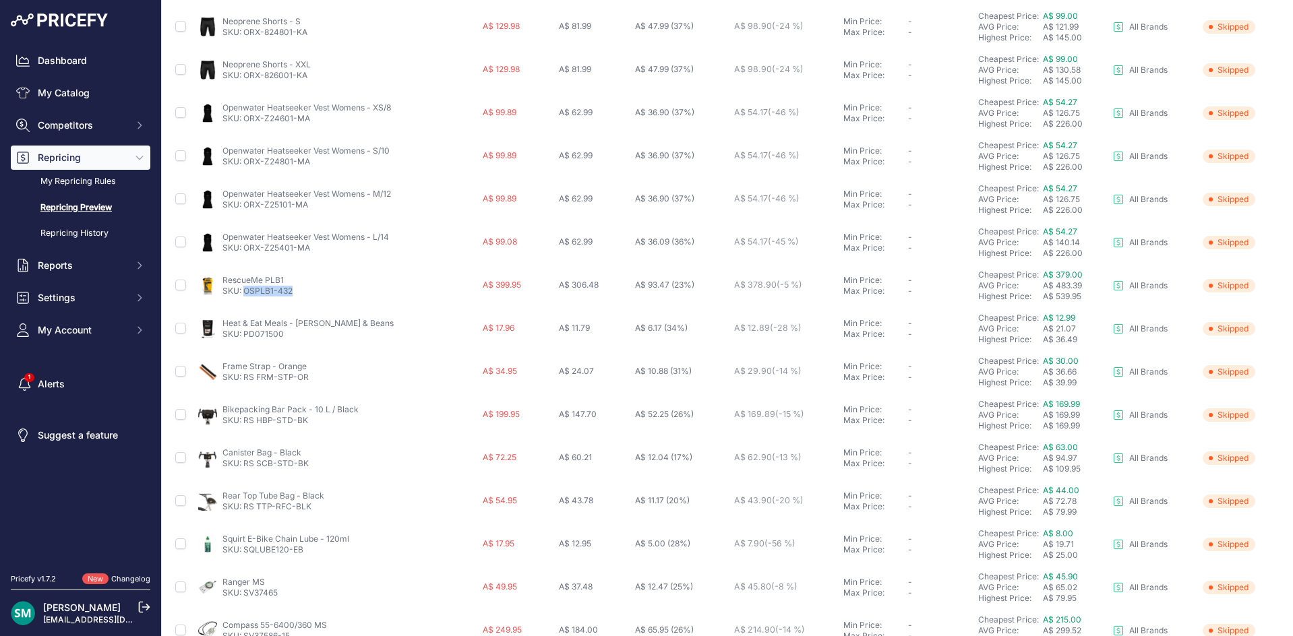
drag, startPoint x: 287, startPoint y: 296, endPoint x: 247, endPoint y: 293, distance: 39.2
click at [243, 295] on div "RescueMe PLB1 SKU: OSPLB1-432" at bounding box center [337, 286] width 279 height 22
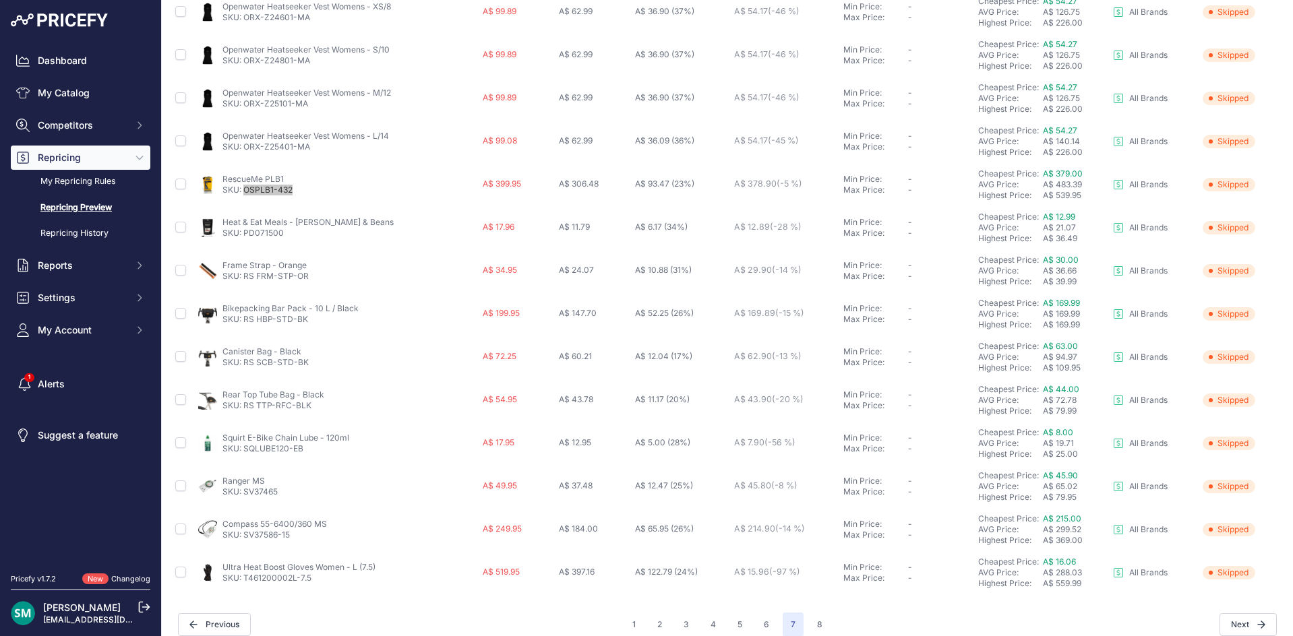
scroll to position [452, 0]
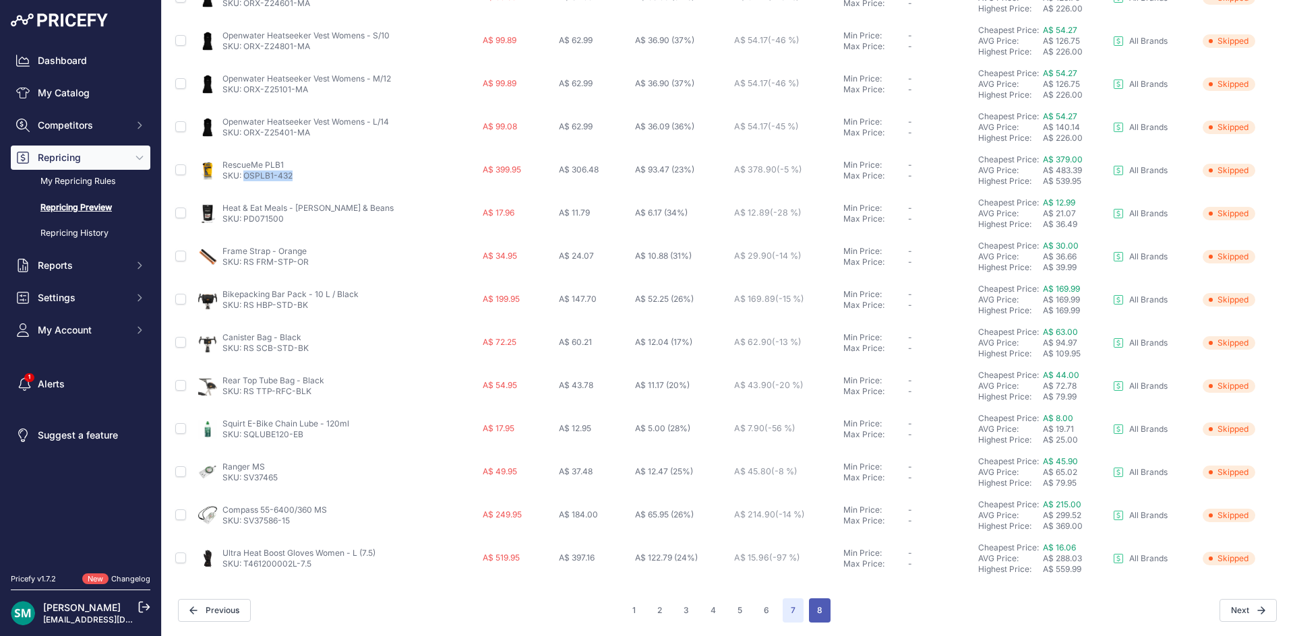
click at [809, 609] on button "8" at bounding box center [820, 611] width 22 height 24
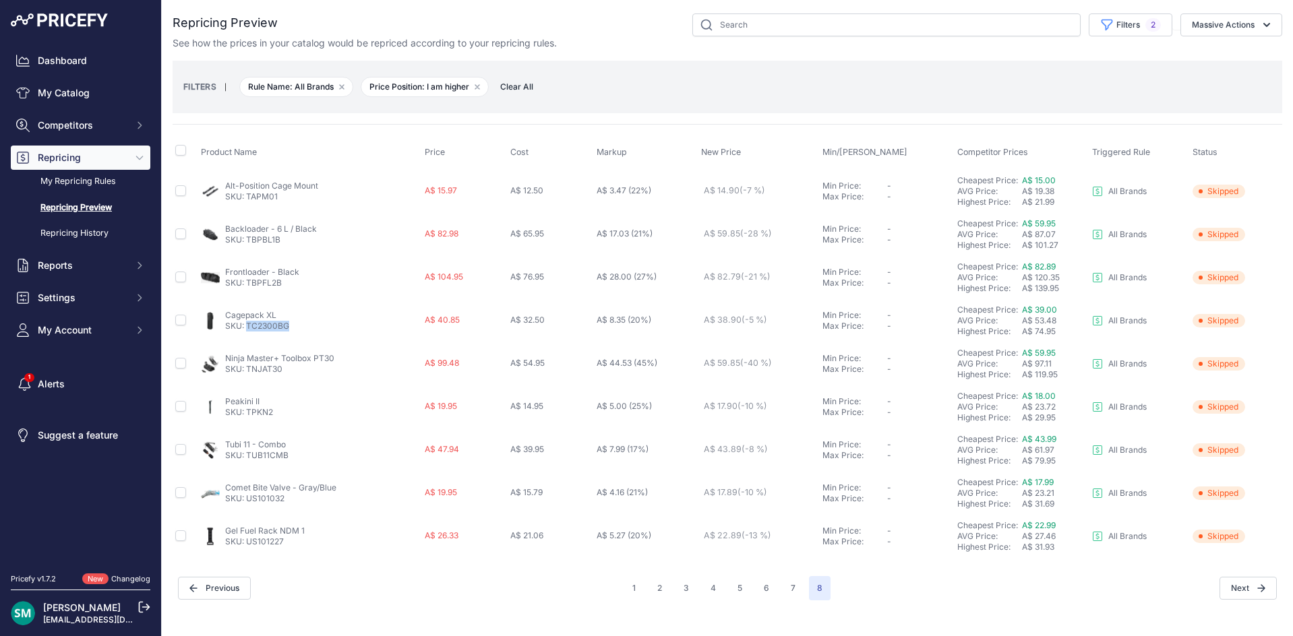
drag, startPoint x: 290, startPoint y: 328, endPoint x: 248, endPoint y: 326, distance: 41.9
click at [248, 326] on div "Cagepack XL SKU: TC2300BG" at bounding box center [310, 321] width 218 height 22
drag, startPoint x: 1112, startPoint y: 22, endPoint x: 1119, endPoint y: 32, distance: 11.6
click at [1112, 23] on icon "button" at bounding box center [1106, 24] width 13 height 13
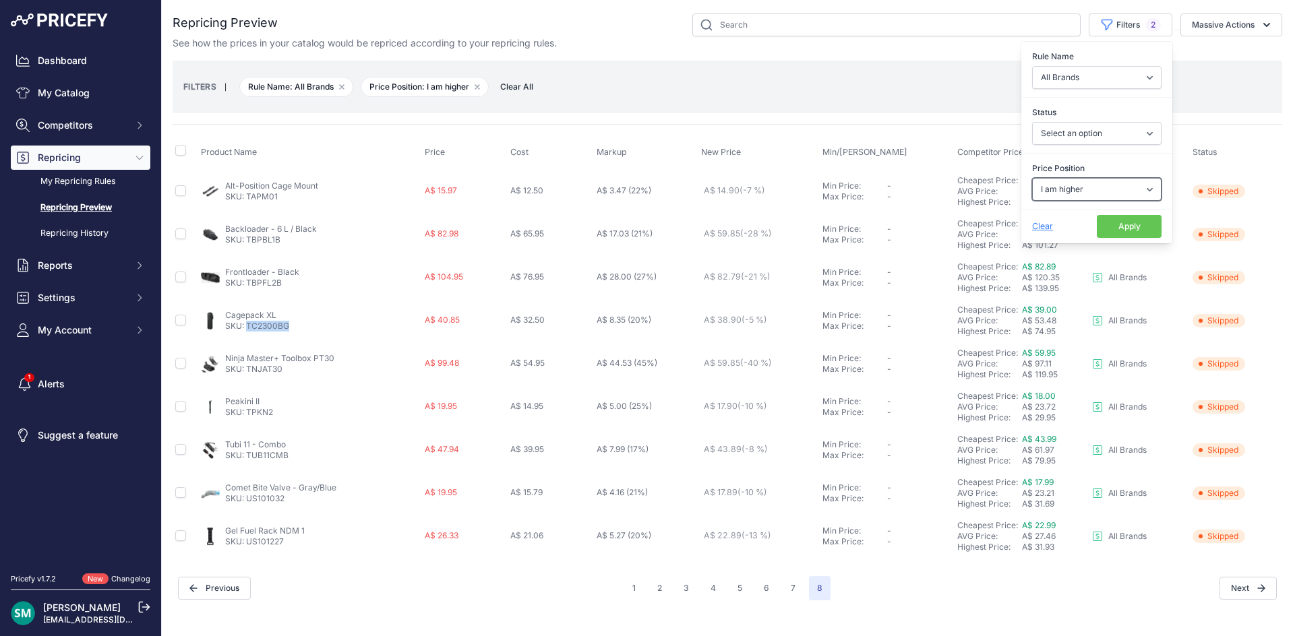
drag, startPoint x: 1081, startPoint y: 188, endPoint x: 1081, endPoint y: 198, distance: 10.1
click at [1081, 188] on select "Select an option I am higher Same price I am lower" at bounding box center [1096, 189] width 129 height 23
select select "0"
click at [1032, 178] on select "Select an option I am higher Same price I am lower" at bounding box center [1096, 189] width 129 height 23
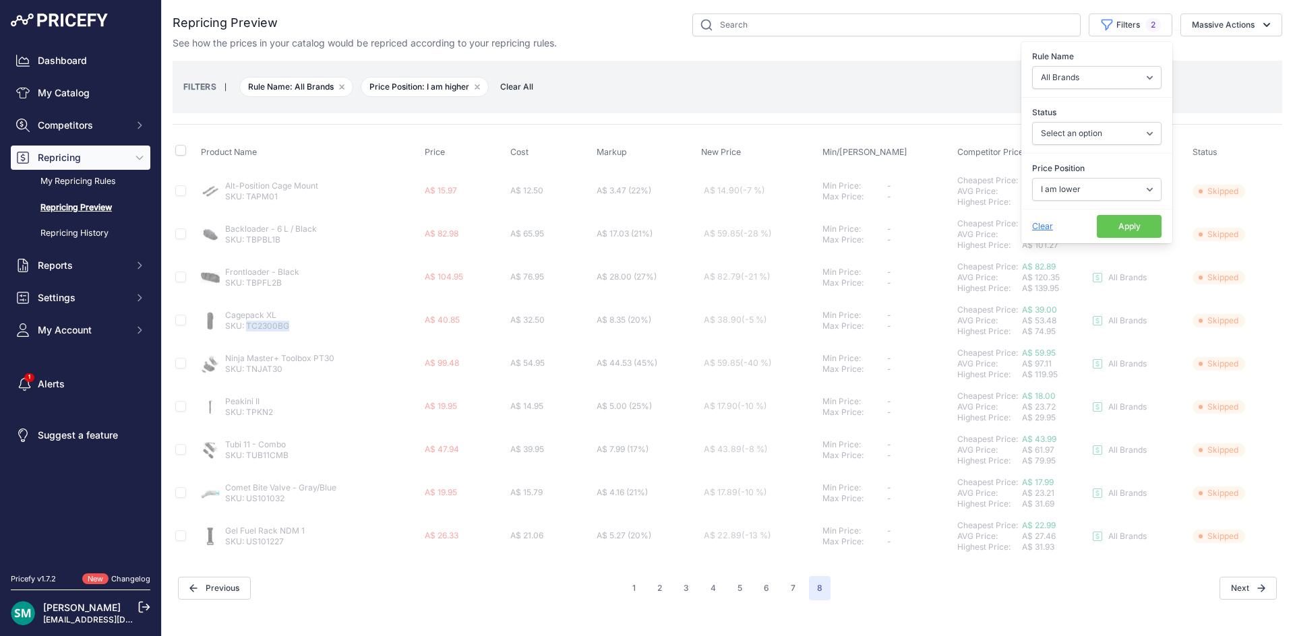
click at [1124, 227] on button "Apply" at bounding box center [1129, 226] width 65 height 23
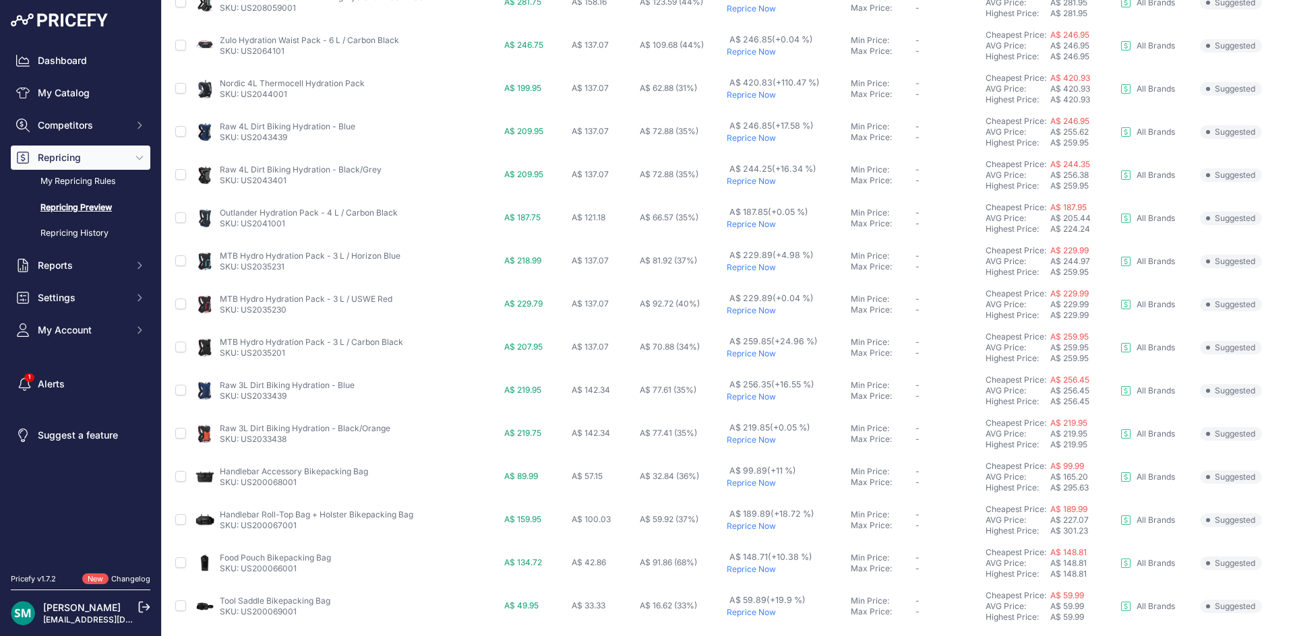
scroll to position [452, 0]
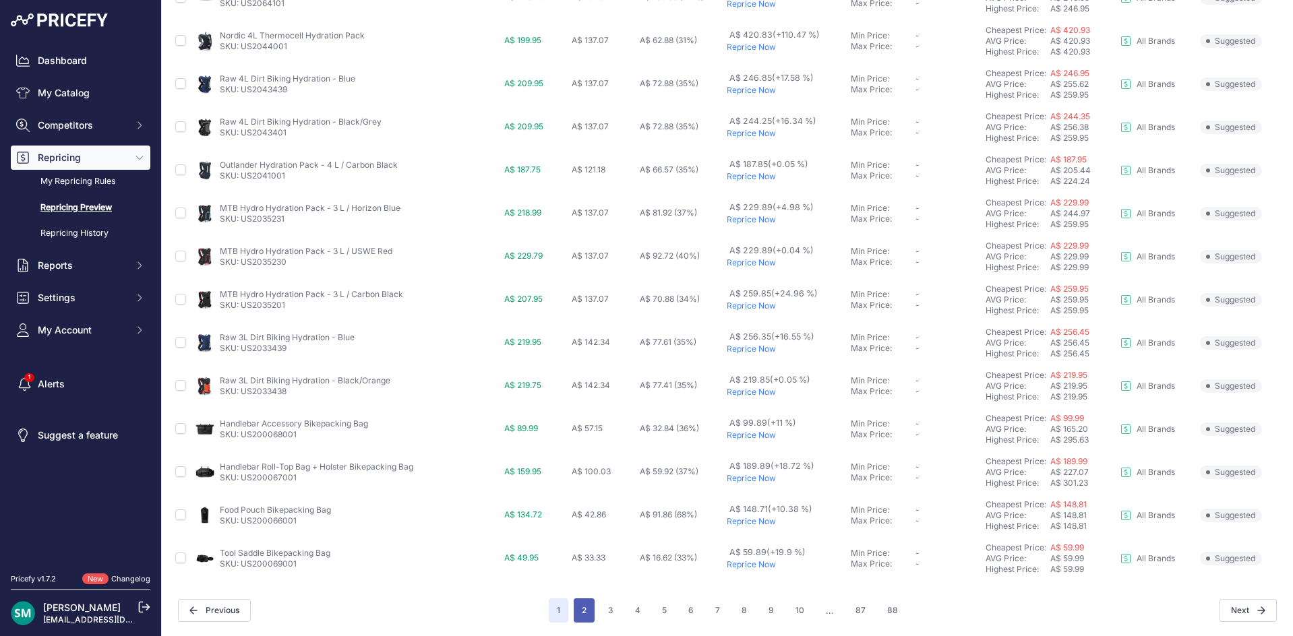
click at [580, 607] on button "2" at bounding box center [584, 611] width 21 height 24
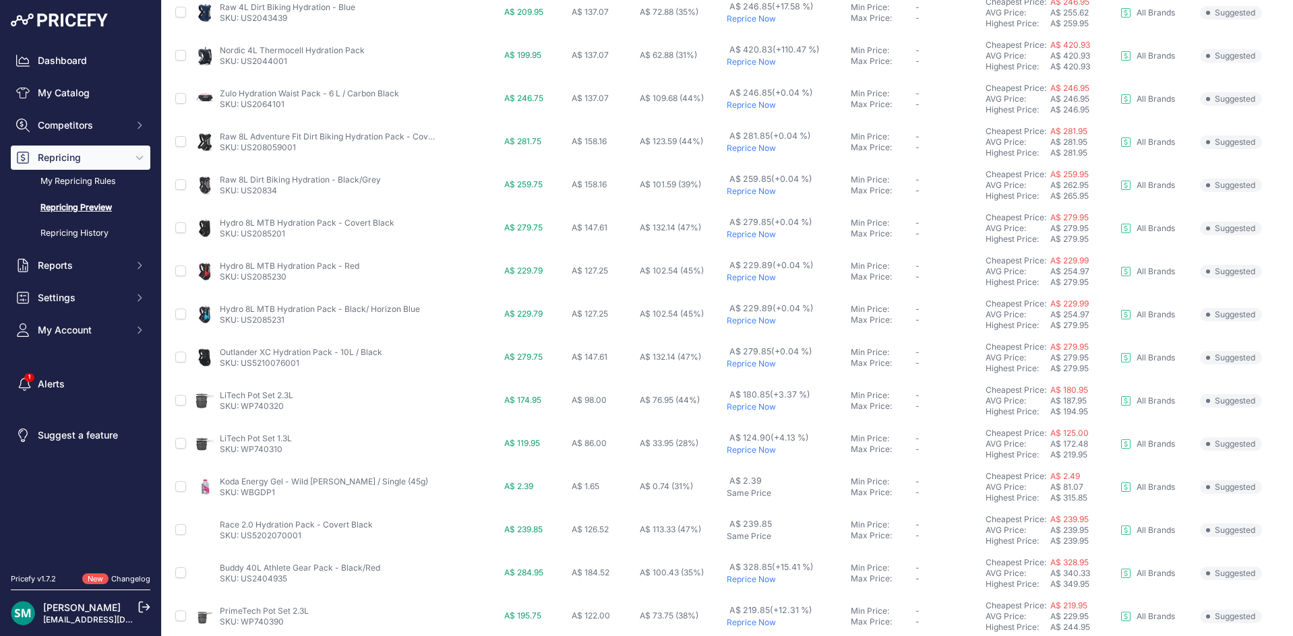
scroll to position [452, 0]
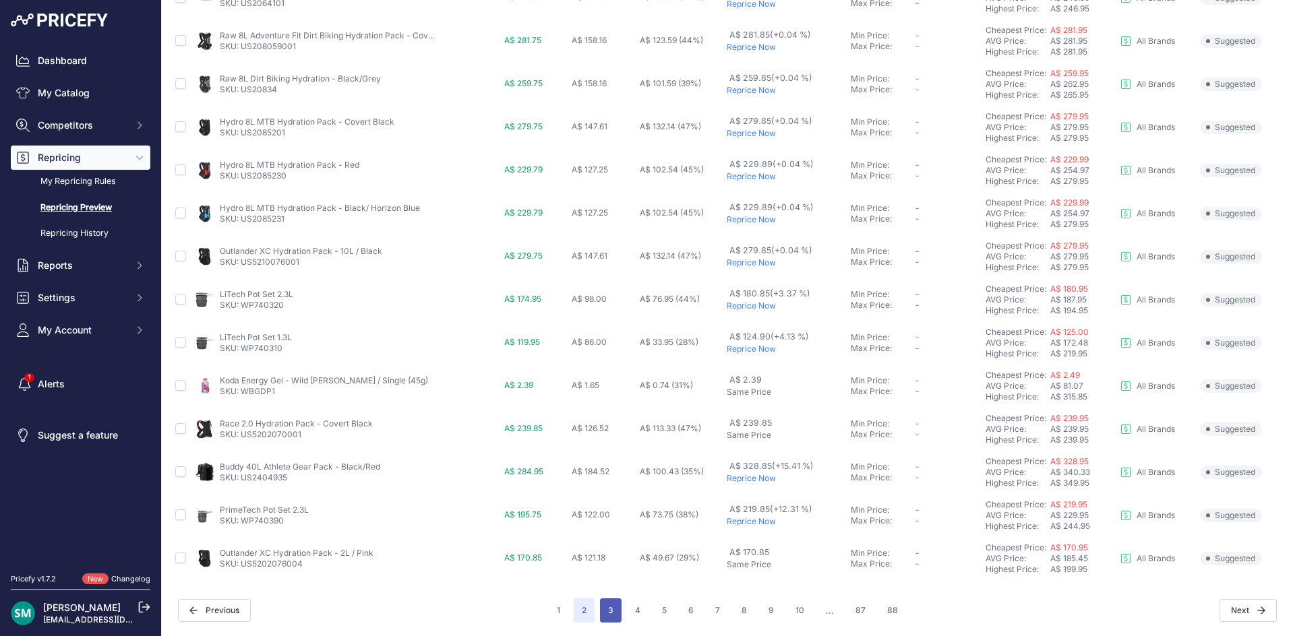
click at [617, 618] on button "3" at bounding box center [611, 611] width 22 height 24
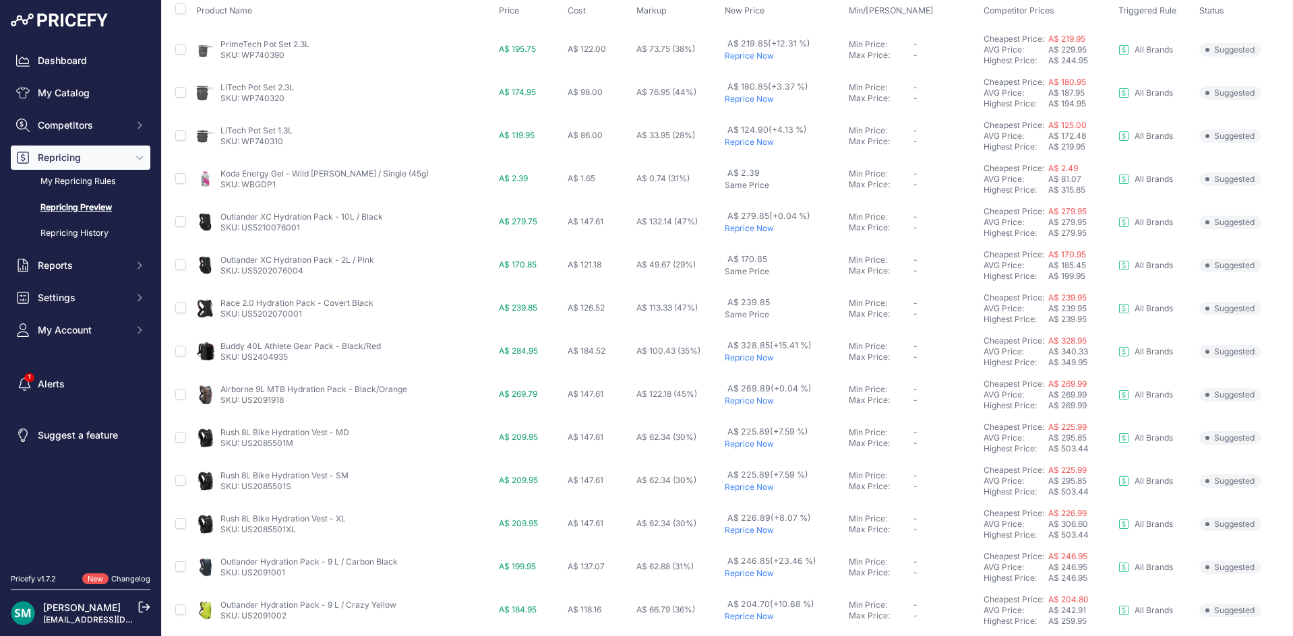
scroll to position [67, 0]
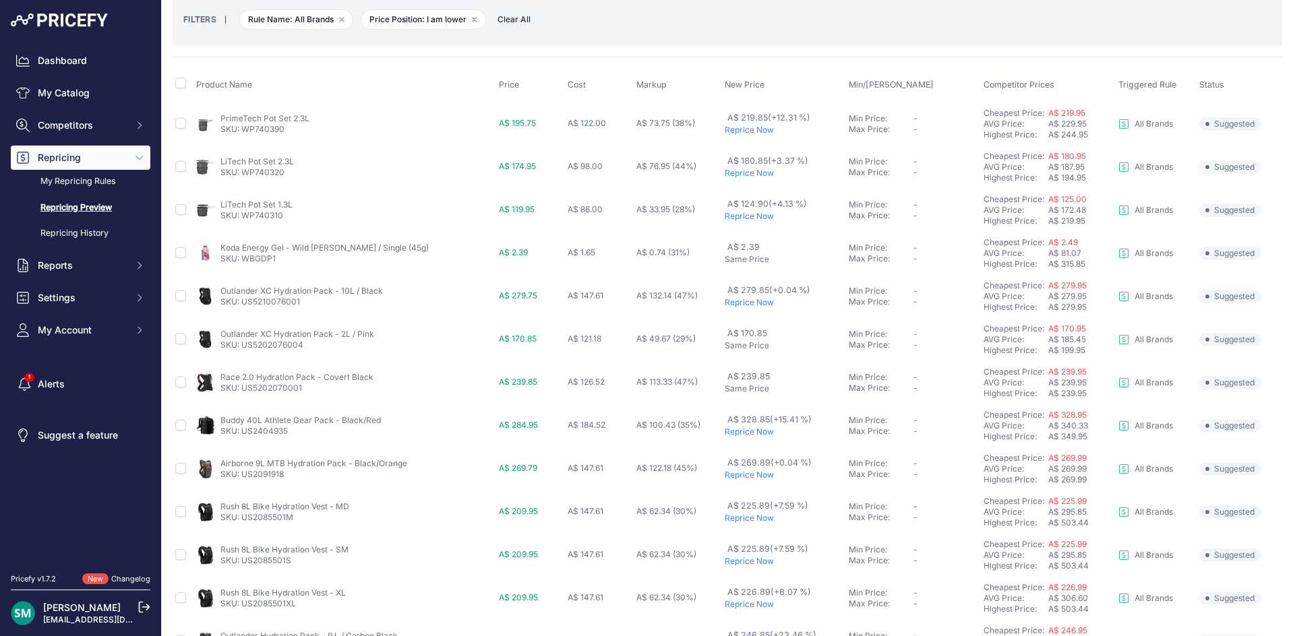
click at [752, 215] on p "Reprice Now" at bounding box center [784, 216] width 118 height 11
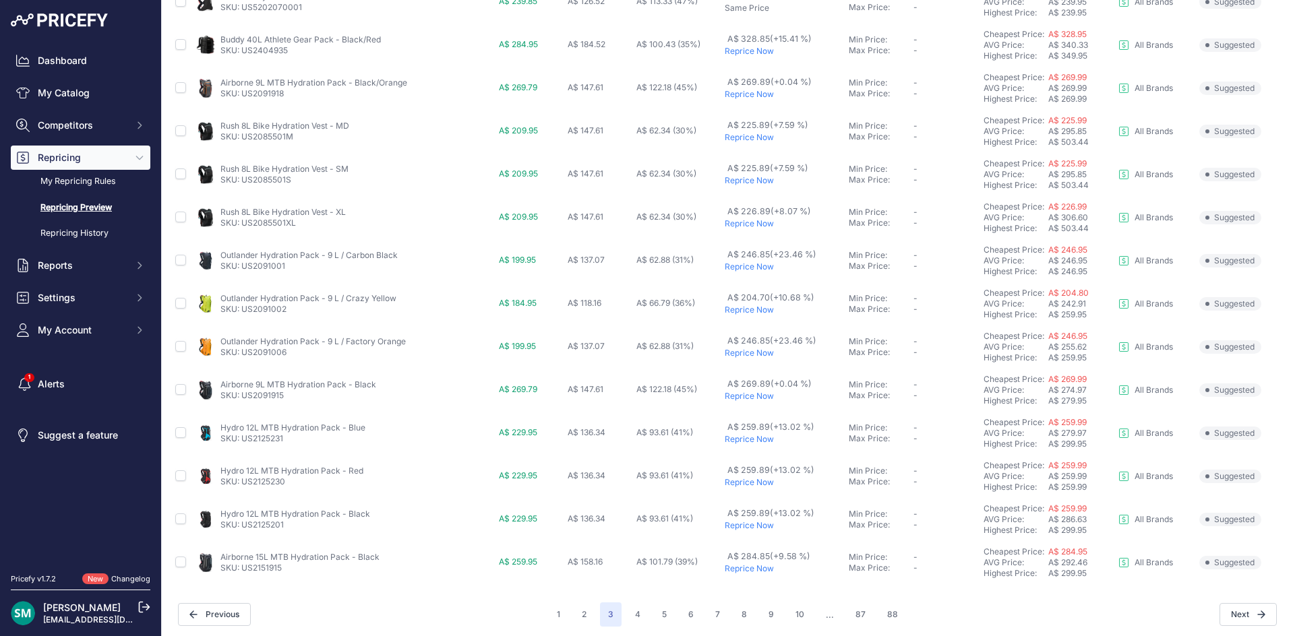
scroll to position [452, 0]
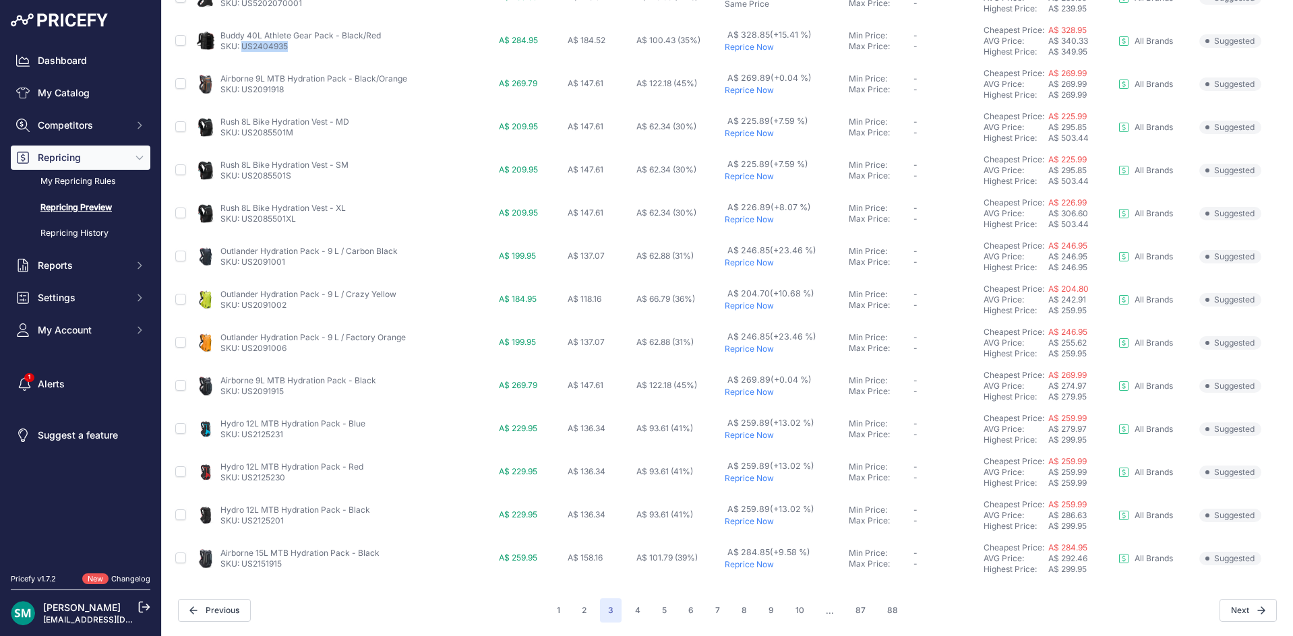
drag, startPoint x: 301, startPoint y: 47, endPoint x: 243, endPoint y: 47, distance: 57.3
click at [243, 47] on p "SKU: US2404935" at bounding box center [300, 46] width 160 height 11
click at [726, 179] on p "Reprice Now" at bounding box center [784, 176] width 118 height 11
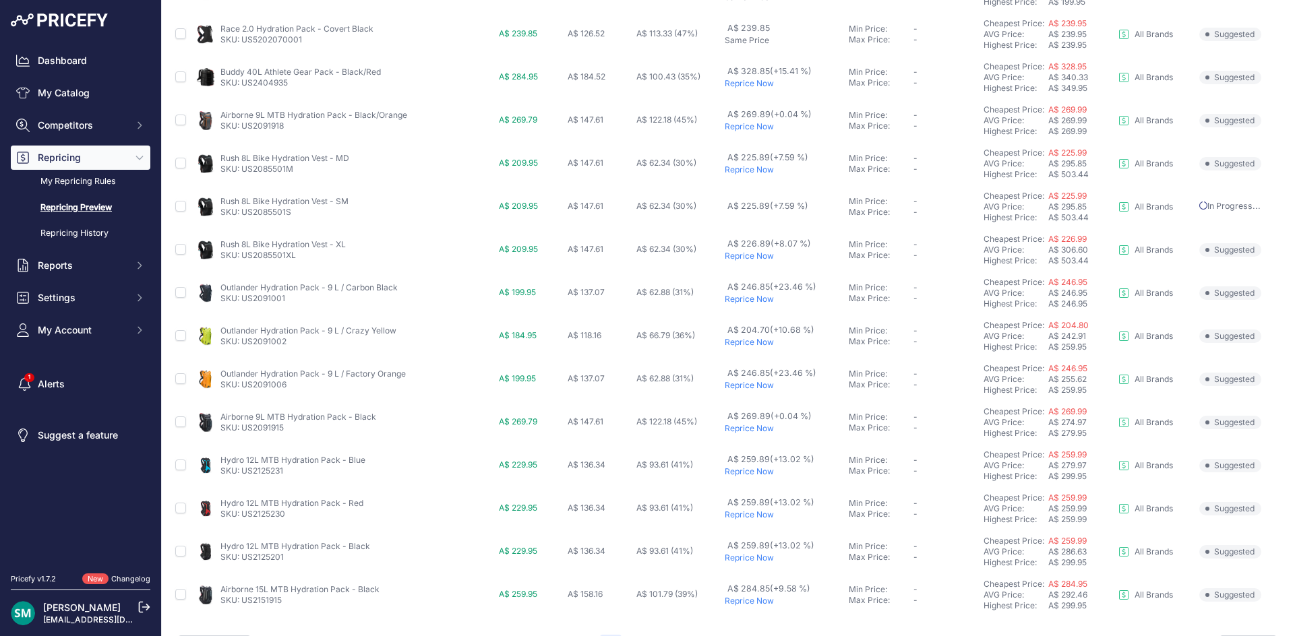
scroll to position [489, 0]
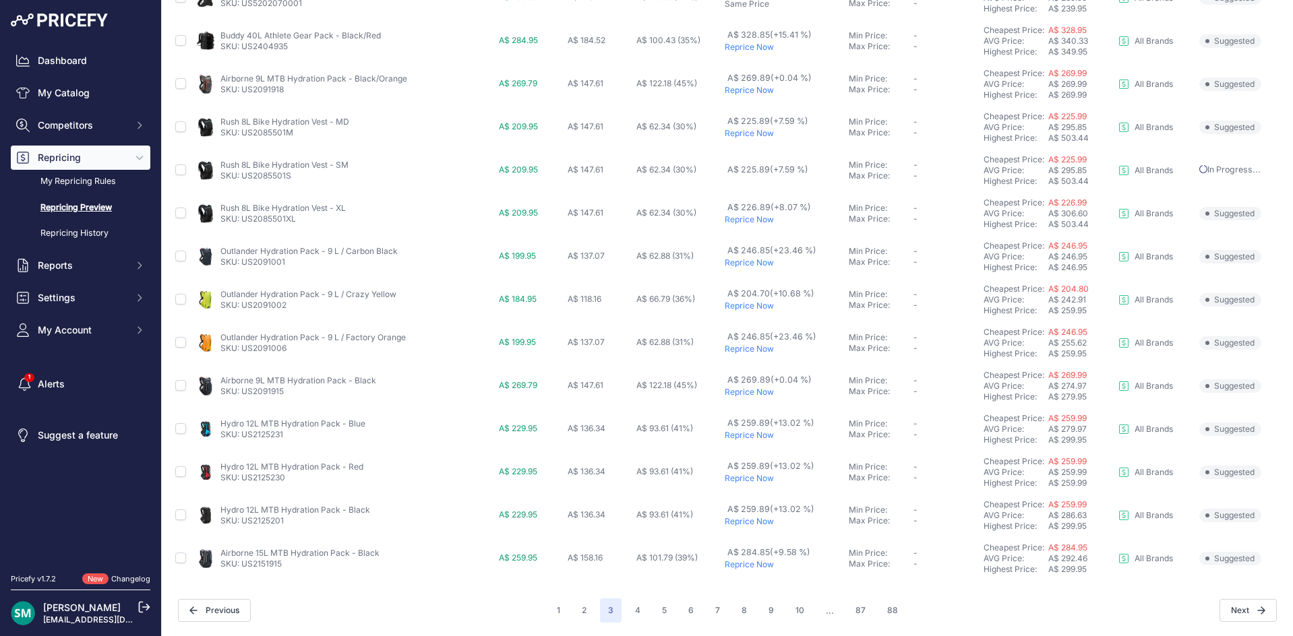
click at [729, 219] on p "Reprice Now" at bounding box center [784, 219] width 118 height 11
click at [726, 137] on p "Reprice Now" at bounding box center [784, 133] width 118 height 11
click at [640, 607] on button "4" at bounding box center [638, 611] width 22 height 24
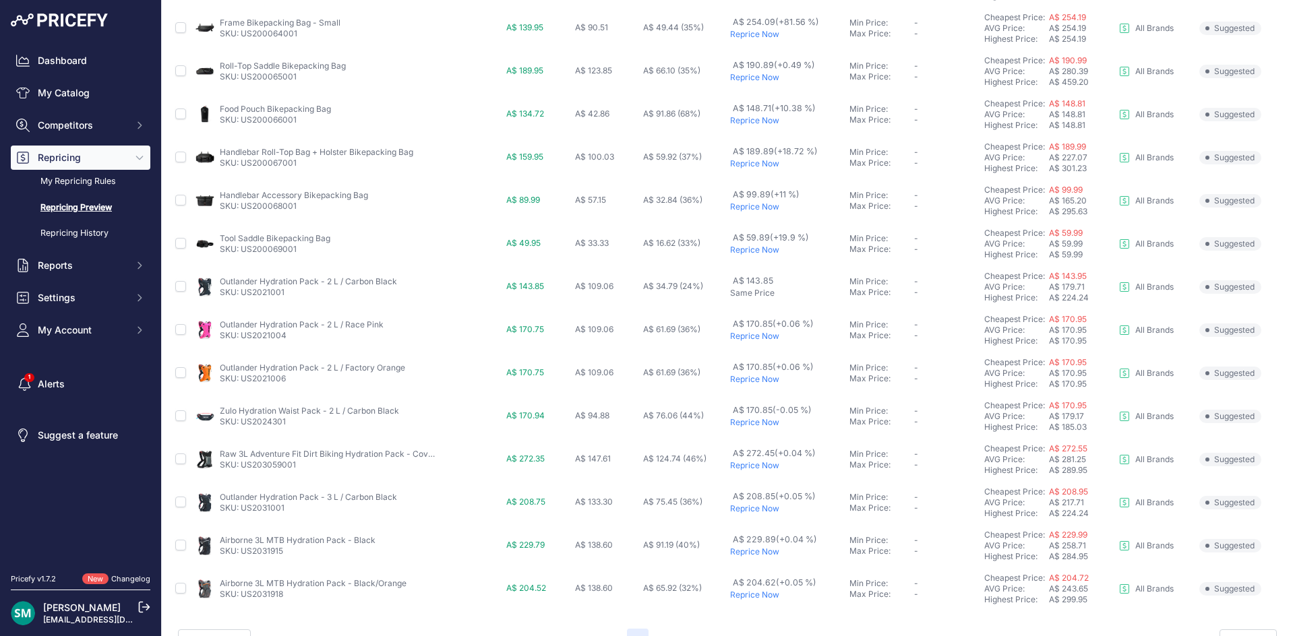
scroll to position [452, 0]
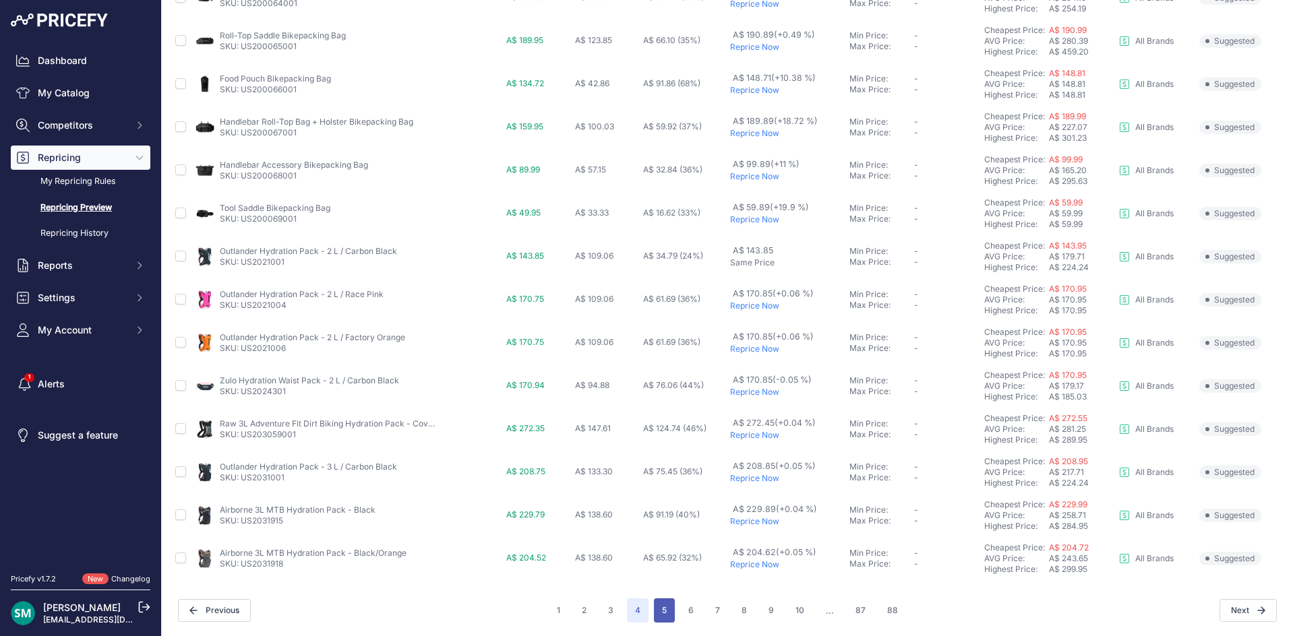
click at [664, 612] on button "5" at bounding box center [664, 611] width 21 height 24
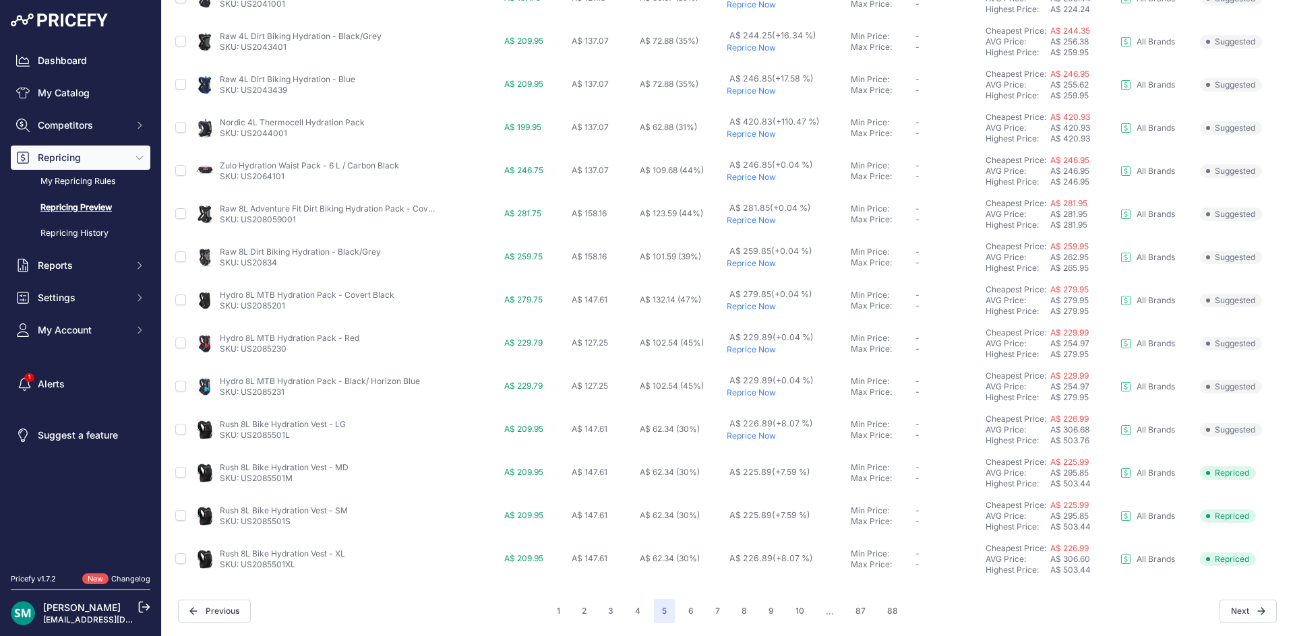
scroll to position [452, 0]
click at [680, 610] on button "6" at bounding box center [691, 611] width 22 height 24
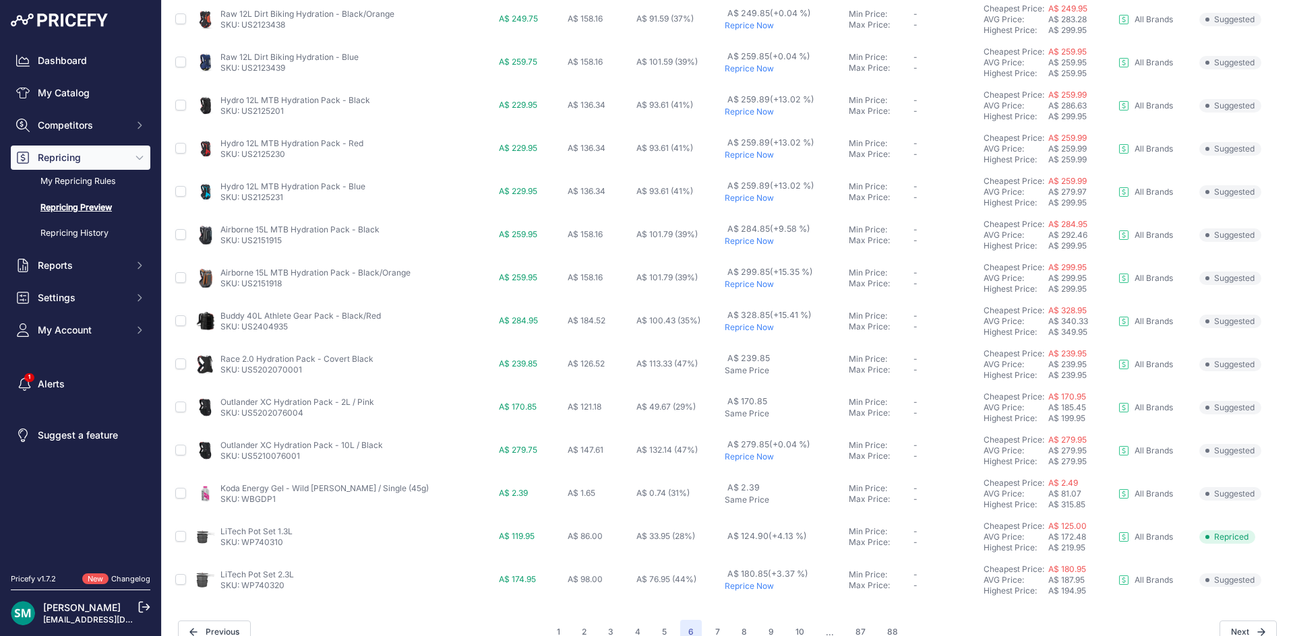
scroll to position [452, 0]
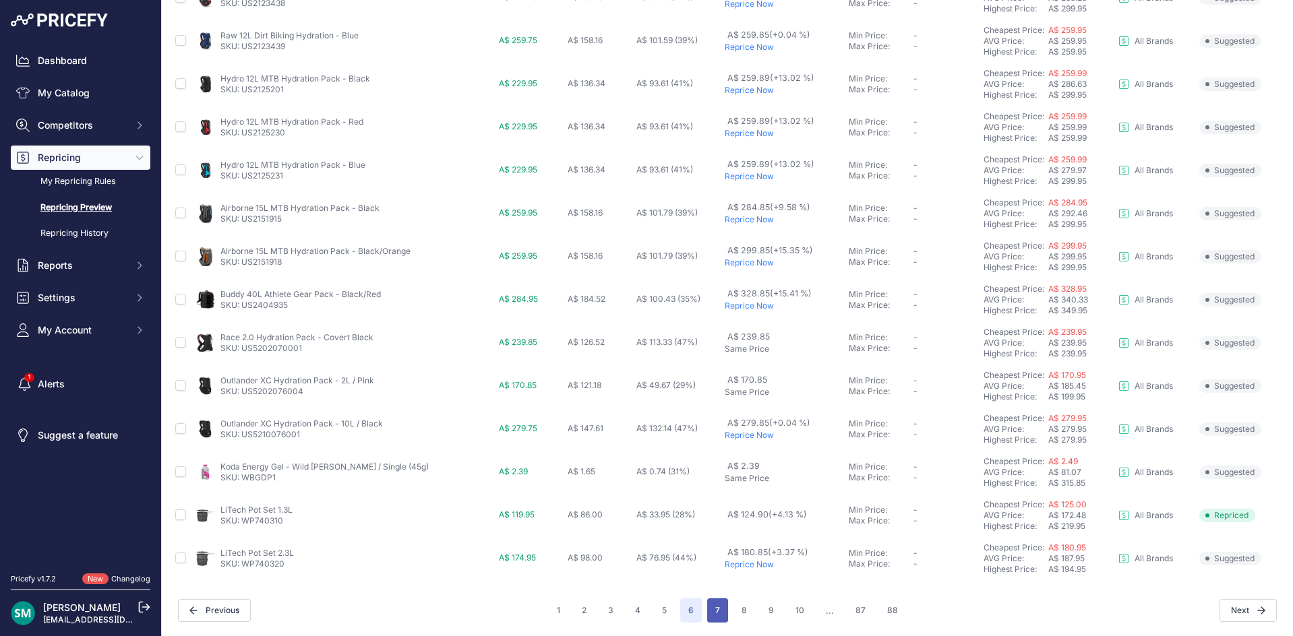
click at [710, 605] on button "7" at bounding box center [717, 611] width 21 height 24
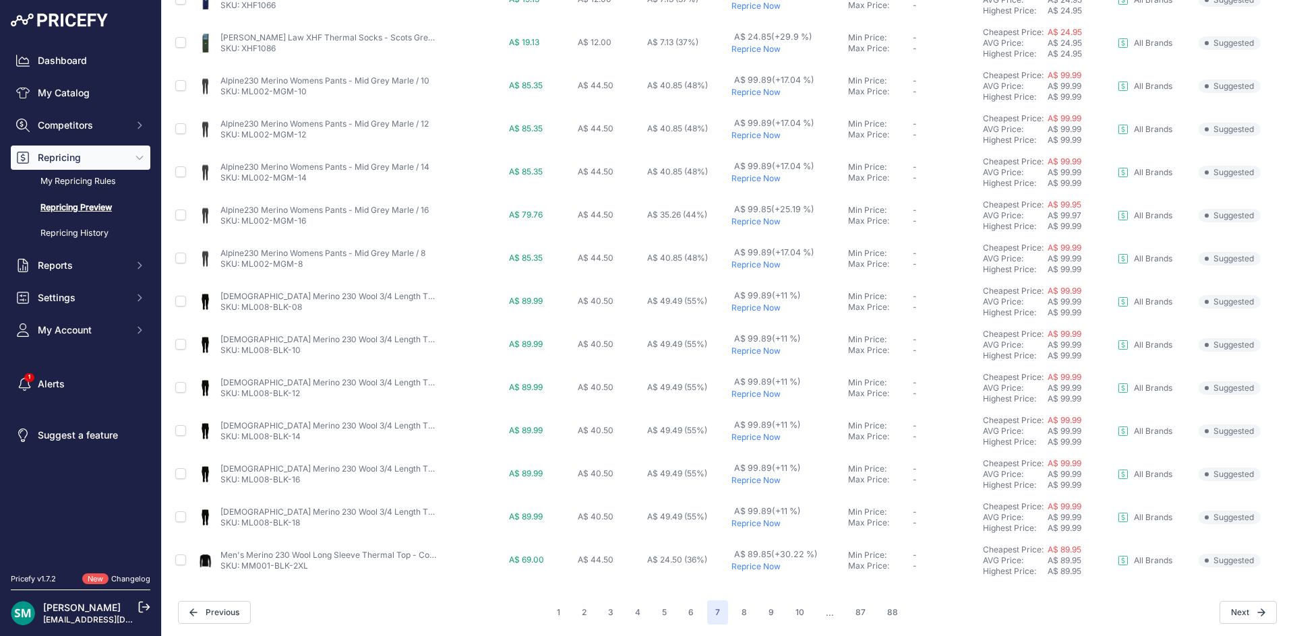
scroll to position [452, 0]
click at [740, 614] on button "8" at bounding box center [745, 611] width 22 height 24
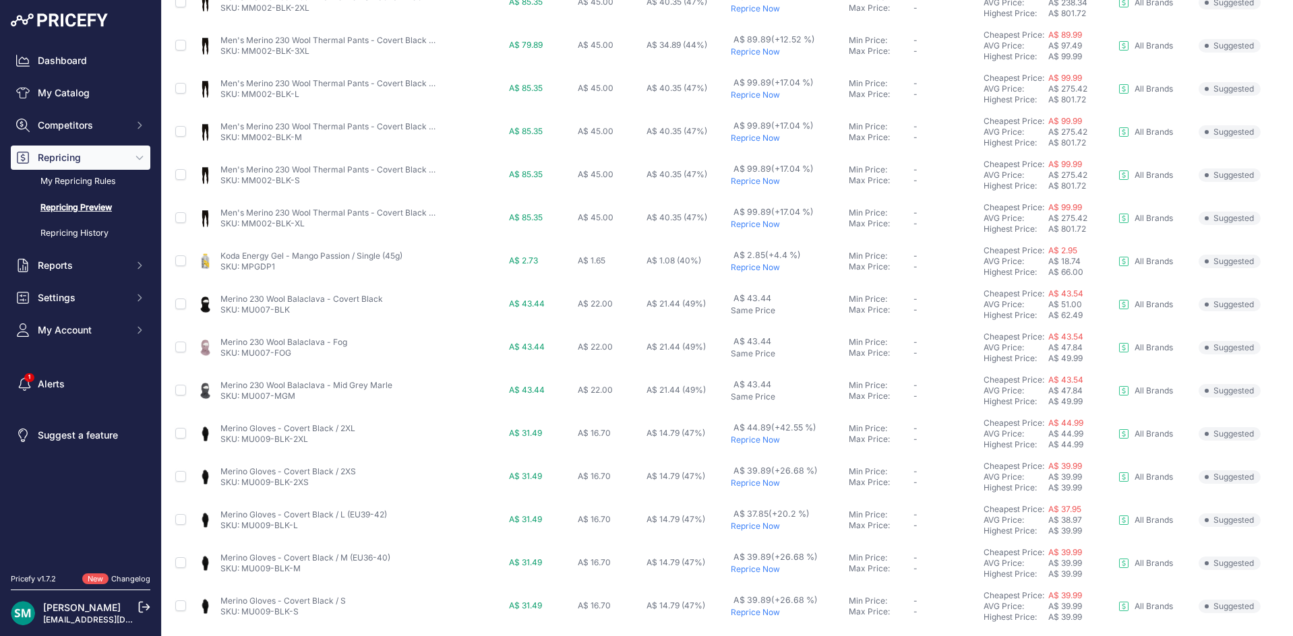
scroll to position [452, 0]
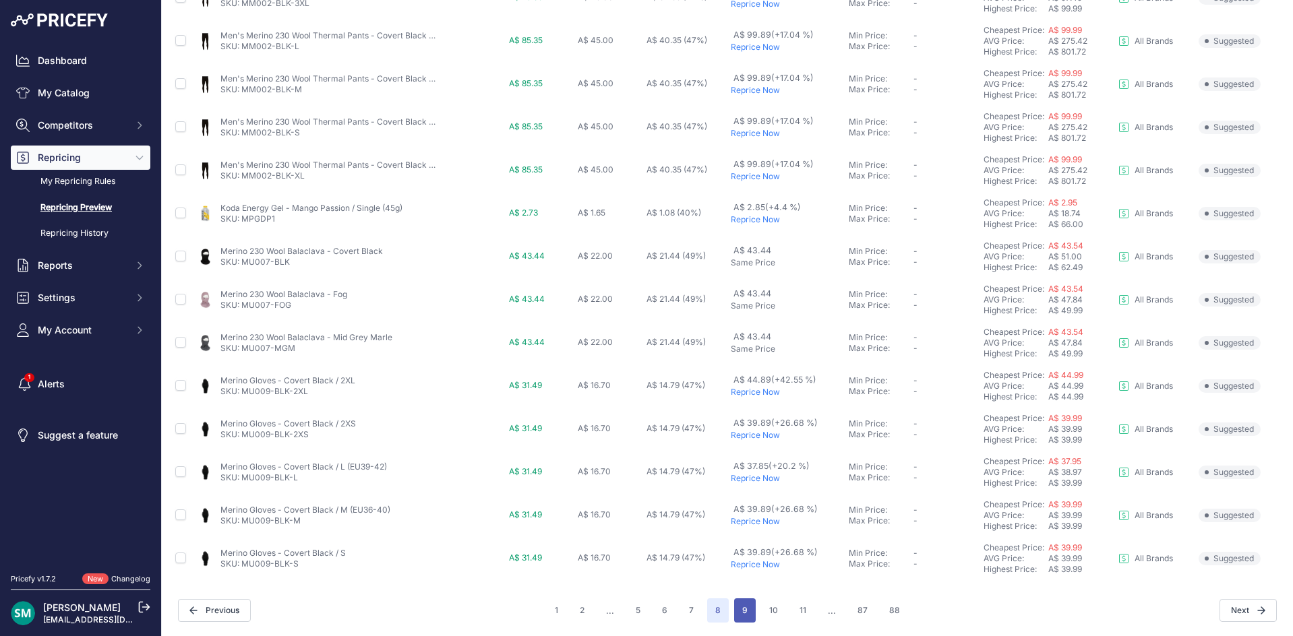
click at [739, 611] on button "9" at bounding box center [745, 611] width 22 height 24
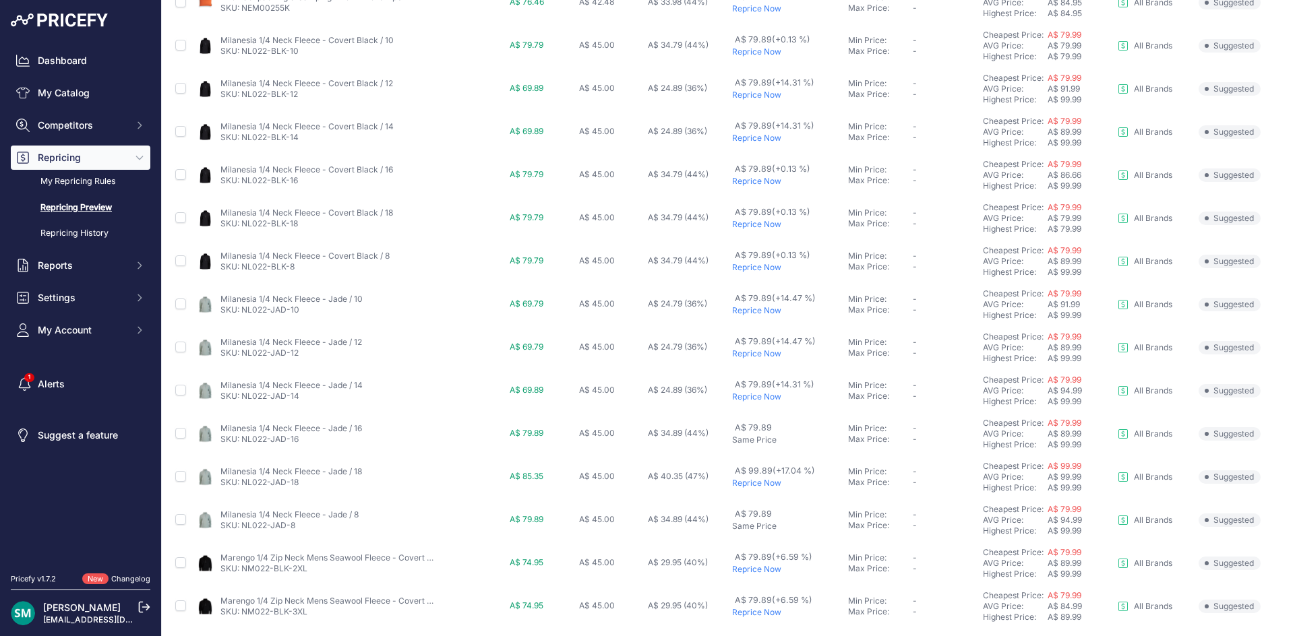
scroll to position [452, 0]
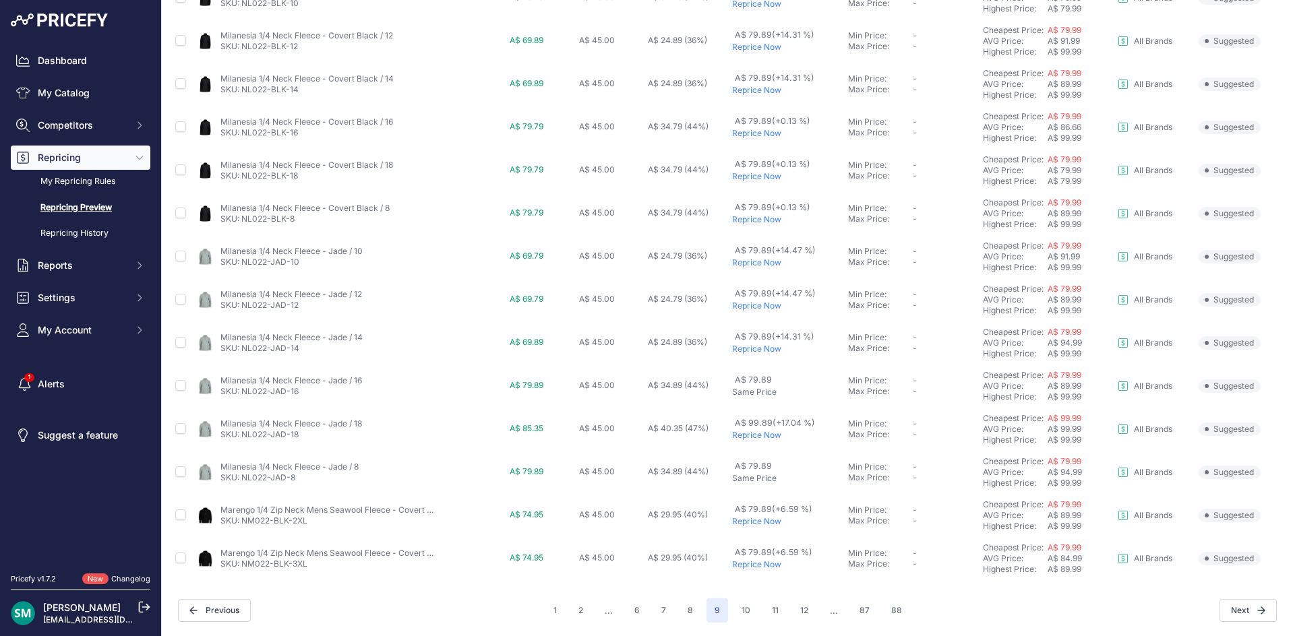
click at [769, 90] on p "Reprice Now" at bounding box center [787, 90] width 110 height 11
click at [763, 264] on p "Reprice Now" at bounding box center [787, 263] width 110 height 11
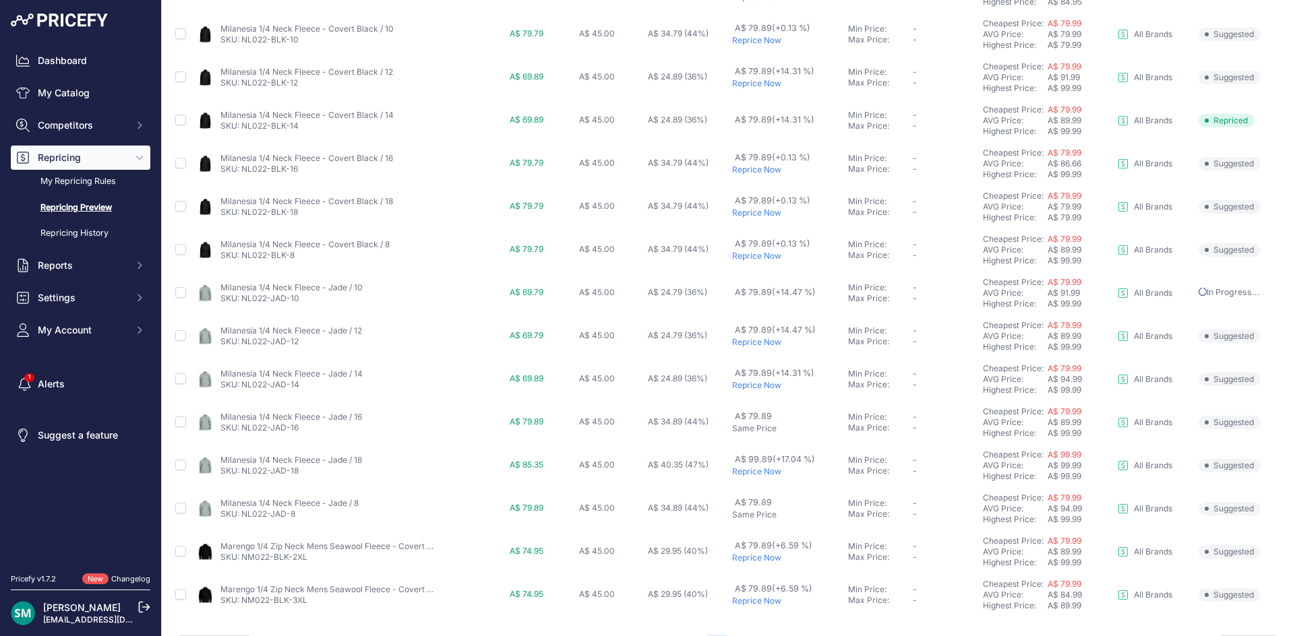
scroll to position [489, 0]
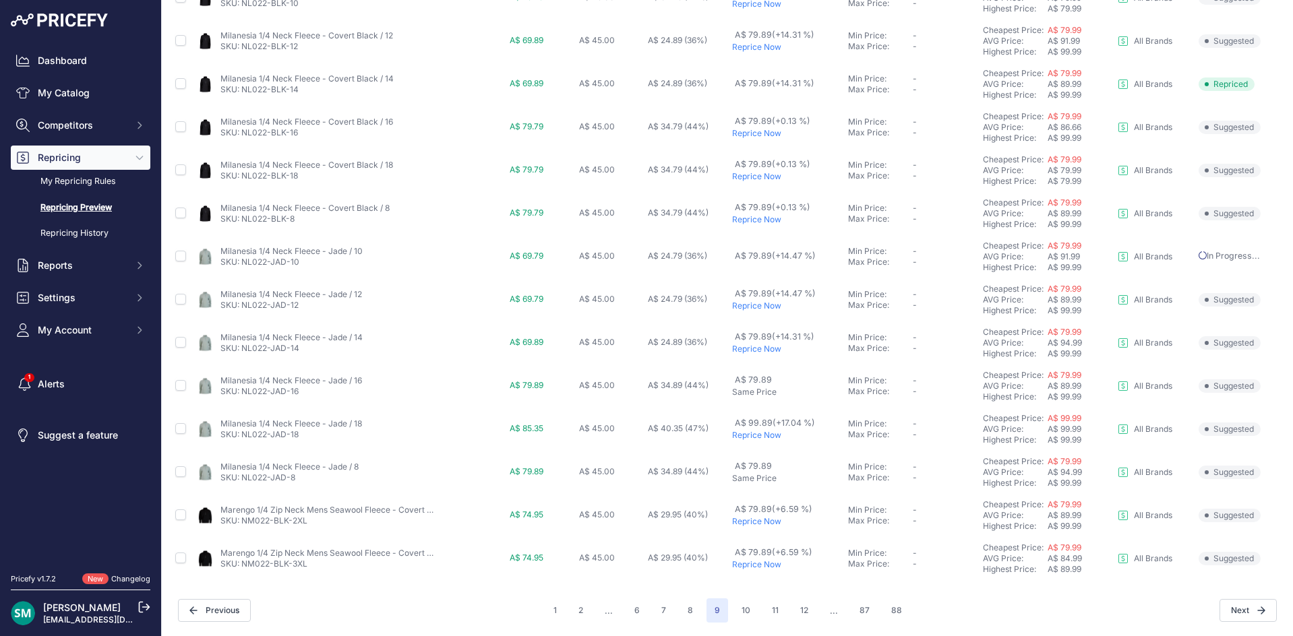
click at [763, 303] on p "Reprice Now" at bounding box center [787, 306] width 110 height 11
click at [740, 352] on p "Reprice Now" at bounding box center [787, 349] width 110 height 11
click at [736, 605] on button "10" at bounding box center [746, 611] width 25 height 24
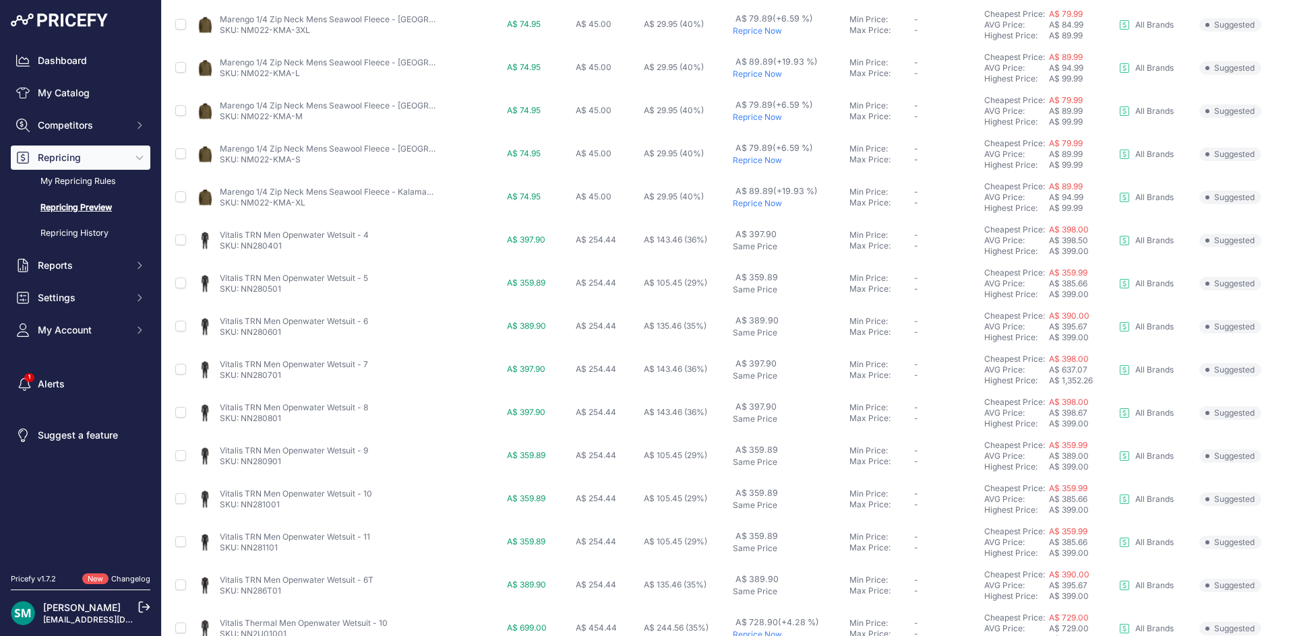
scroll to position [452, 0]
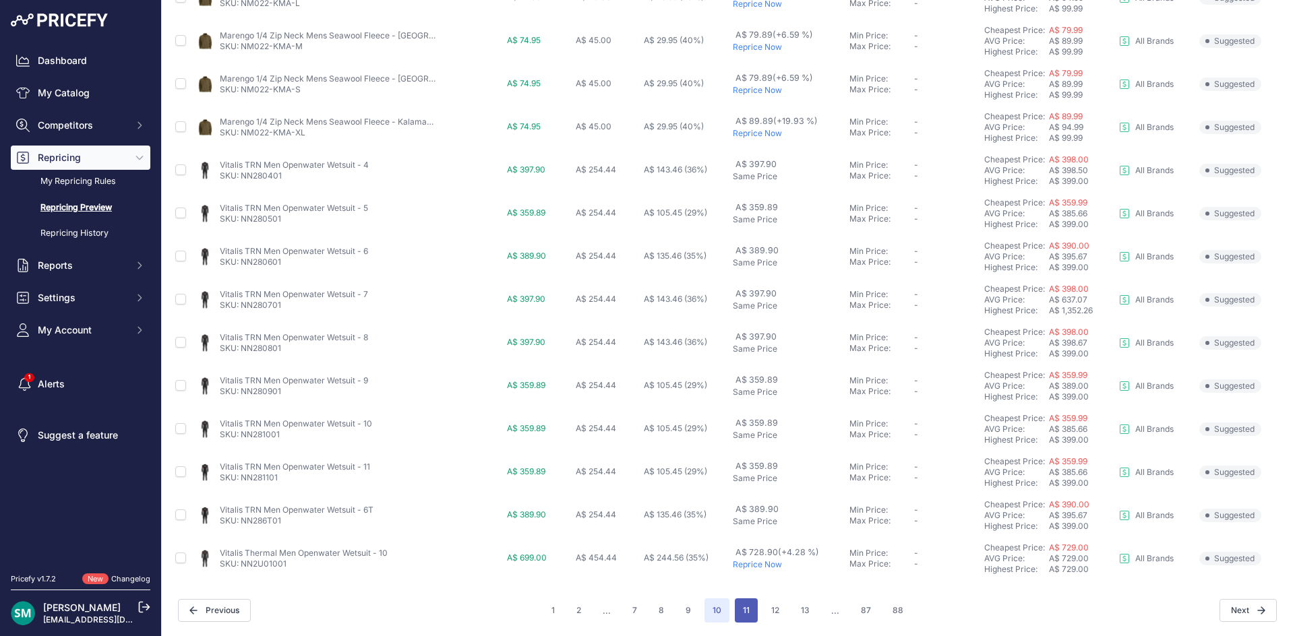
click at [747, 610] on button "11" at bounding box center [746, 611] width 23 height 24
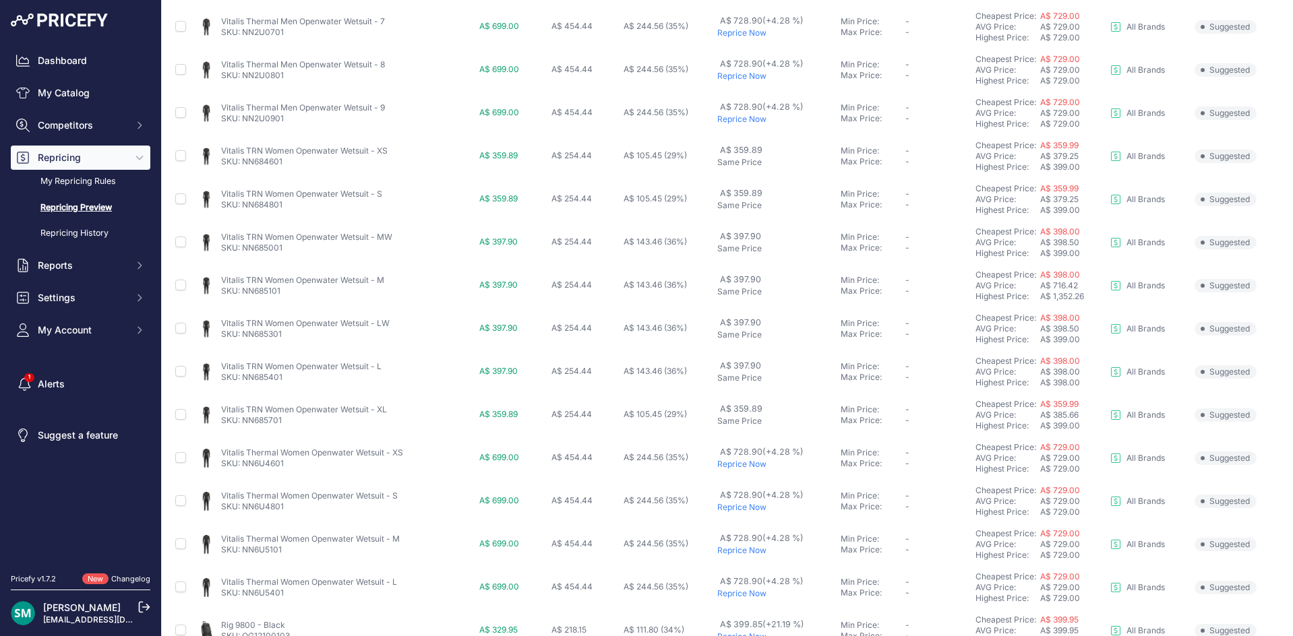
scroll to position [452, 0]
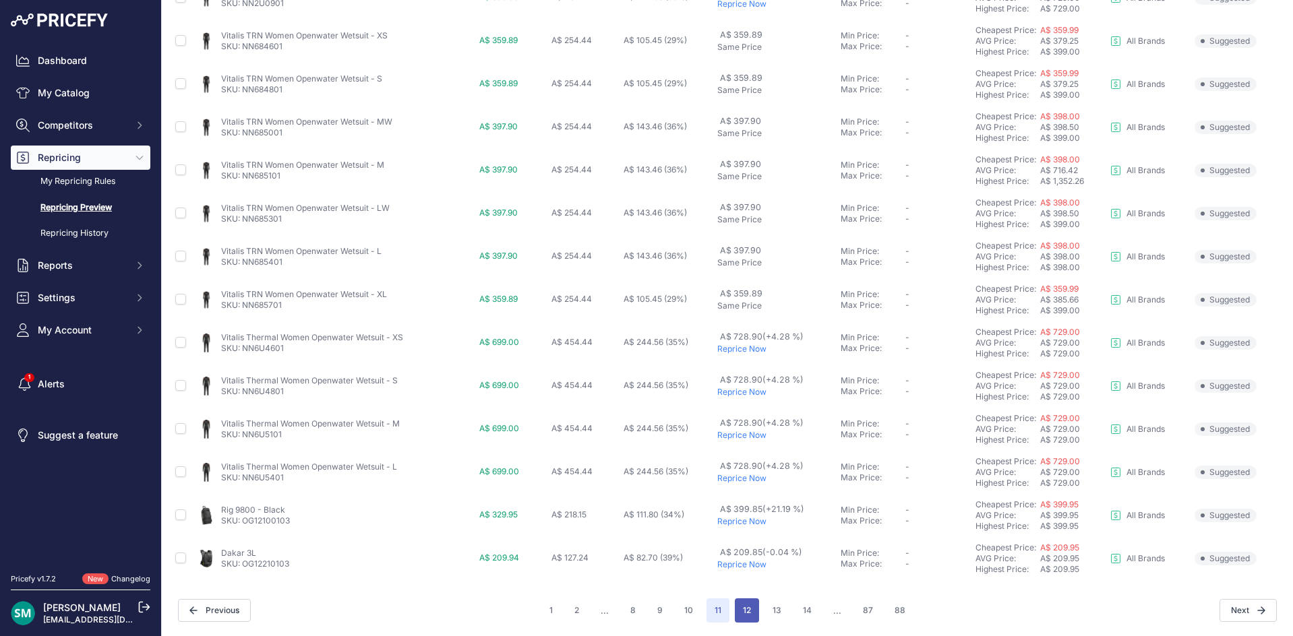
click at [750, 612] on button "12" at bounding box center [747, 611] width 24 height 24
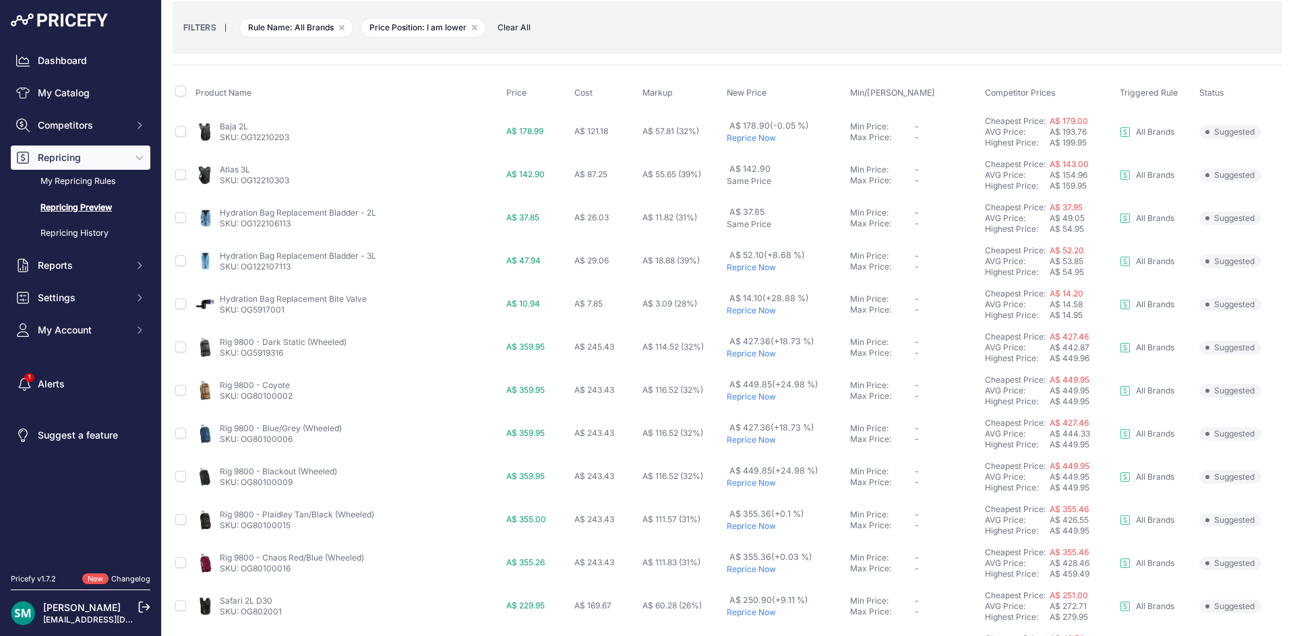
scroll to position [67, 0]
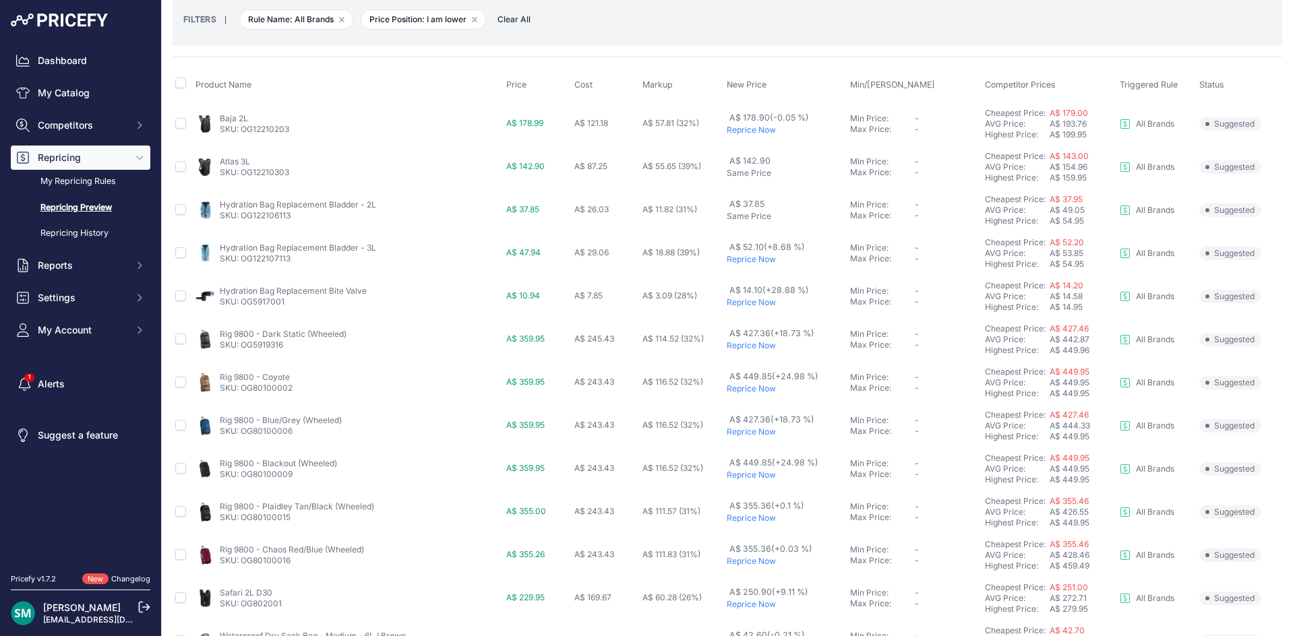
click at [765, 133] on p "Reprice Now" at bounding box center [785, 130] width 117 height 11
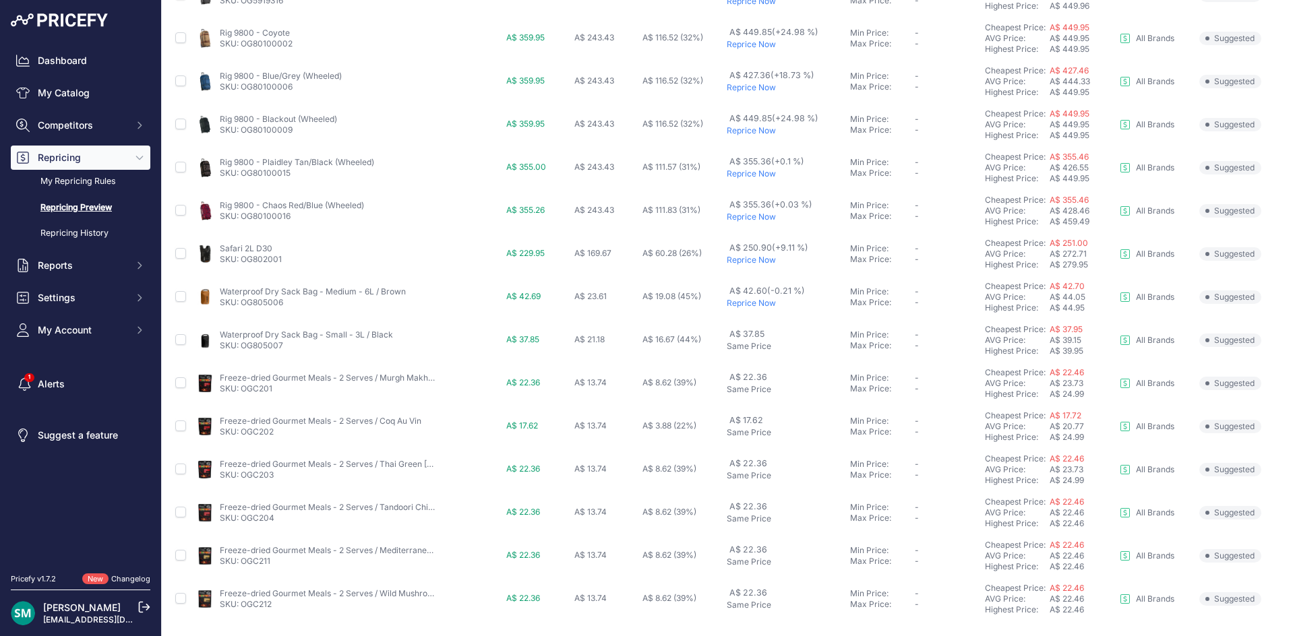
scroll to position [436, 0]
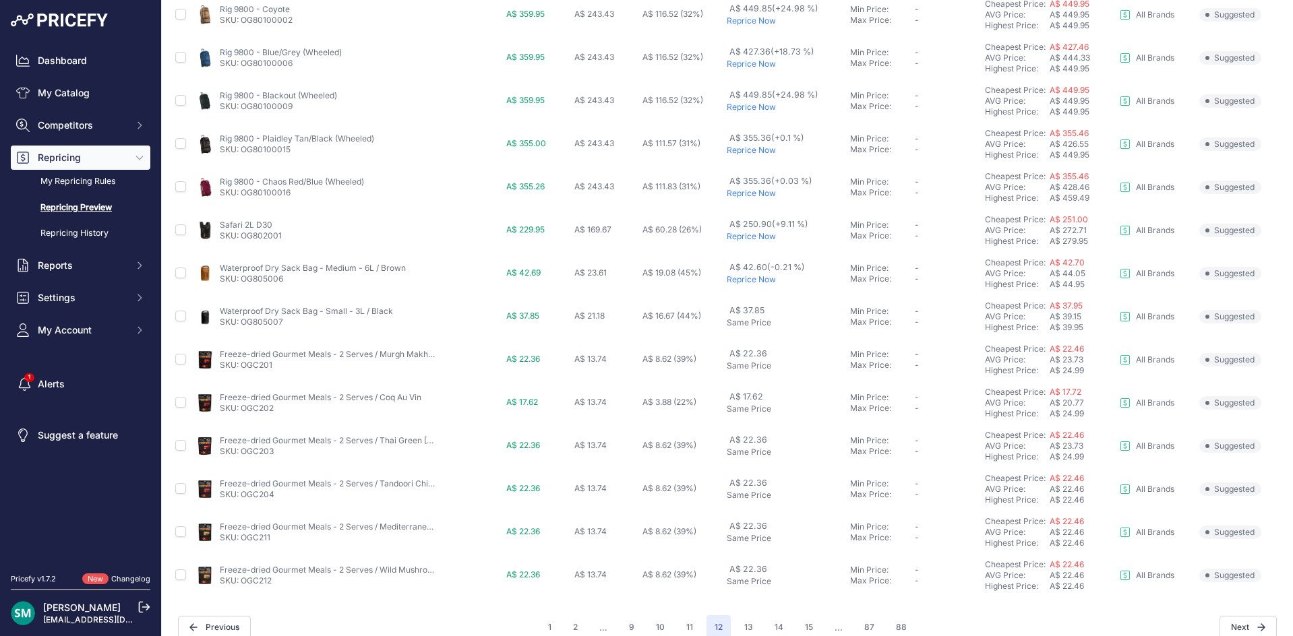
click at [739, 235] on p "Reprice Now" at bounding box center [785, 236] width 117 height 11
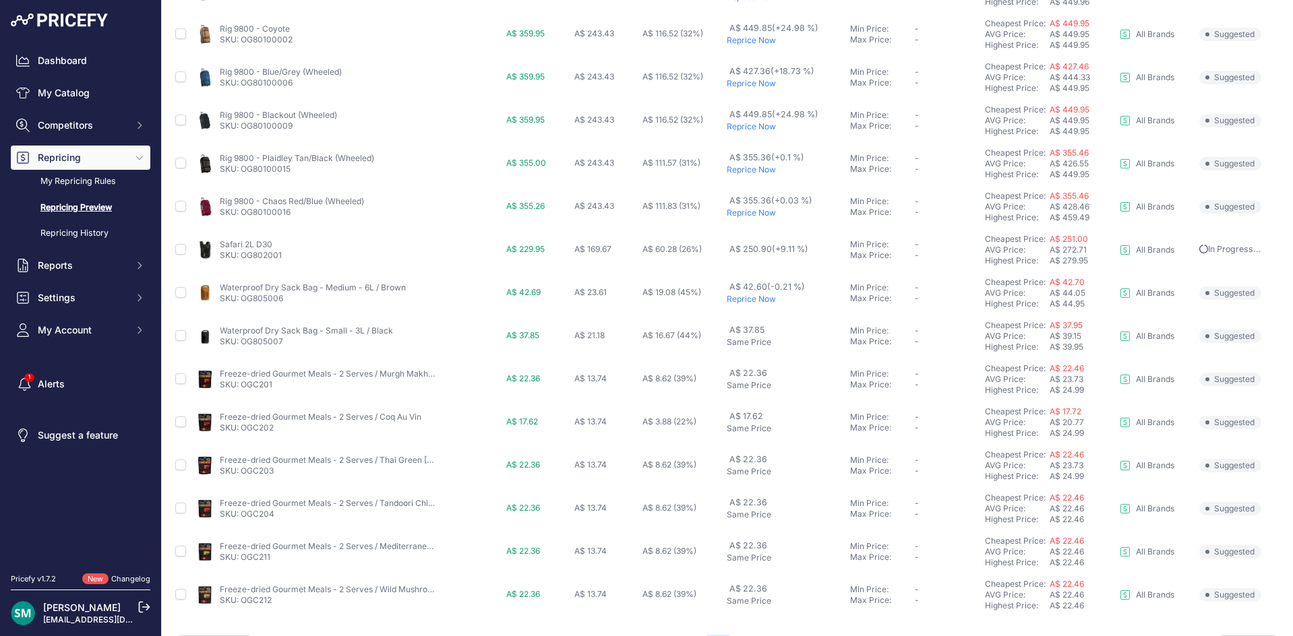
scroll to position [489, 0]
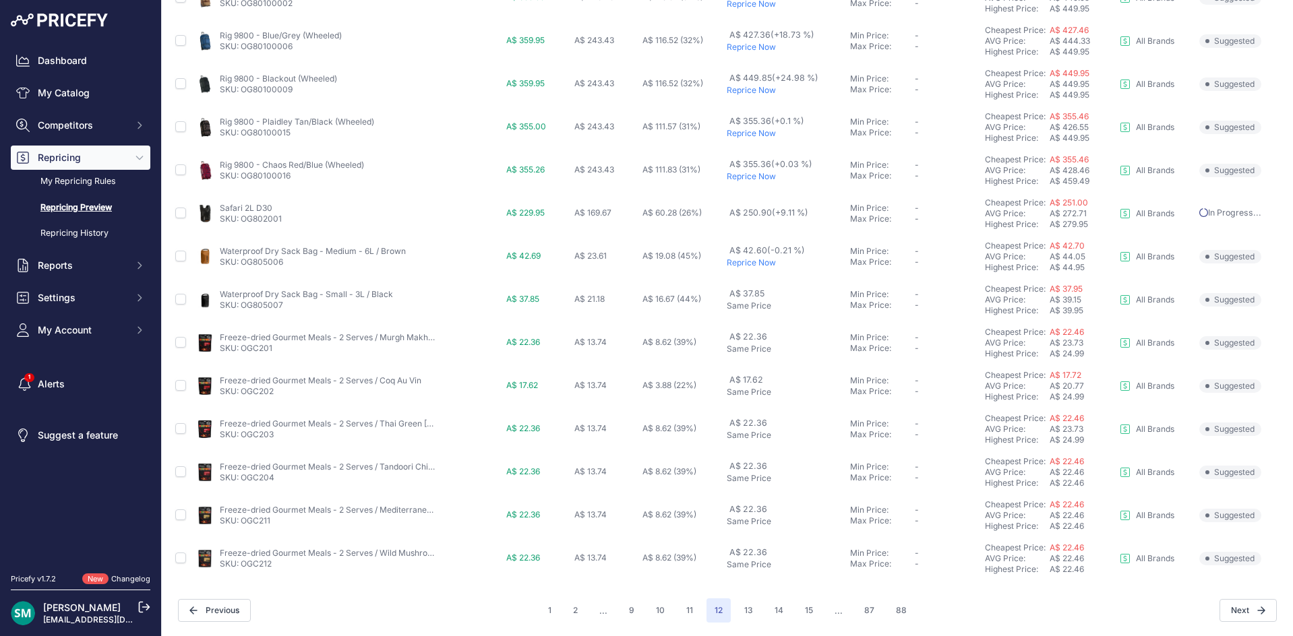
click at [756, 266] on p "Reprice Now" at bounding box center [785, 263] width 117 height 11
click at [739, 609] on button "13" at bounding box center [748, 611] width 25 height 24
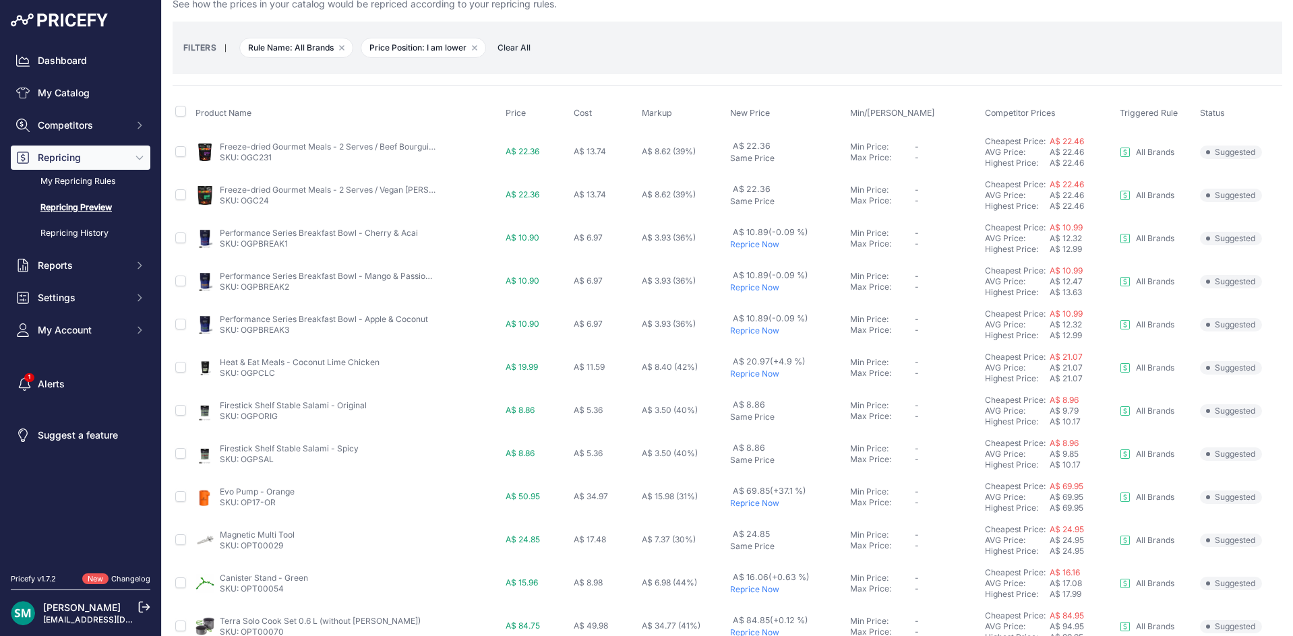
scroll to position [135, 0]
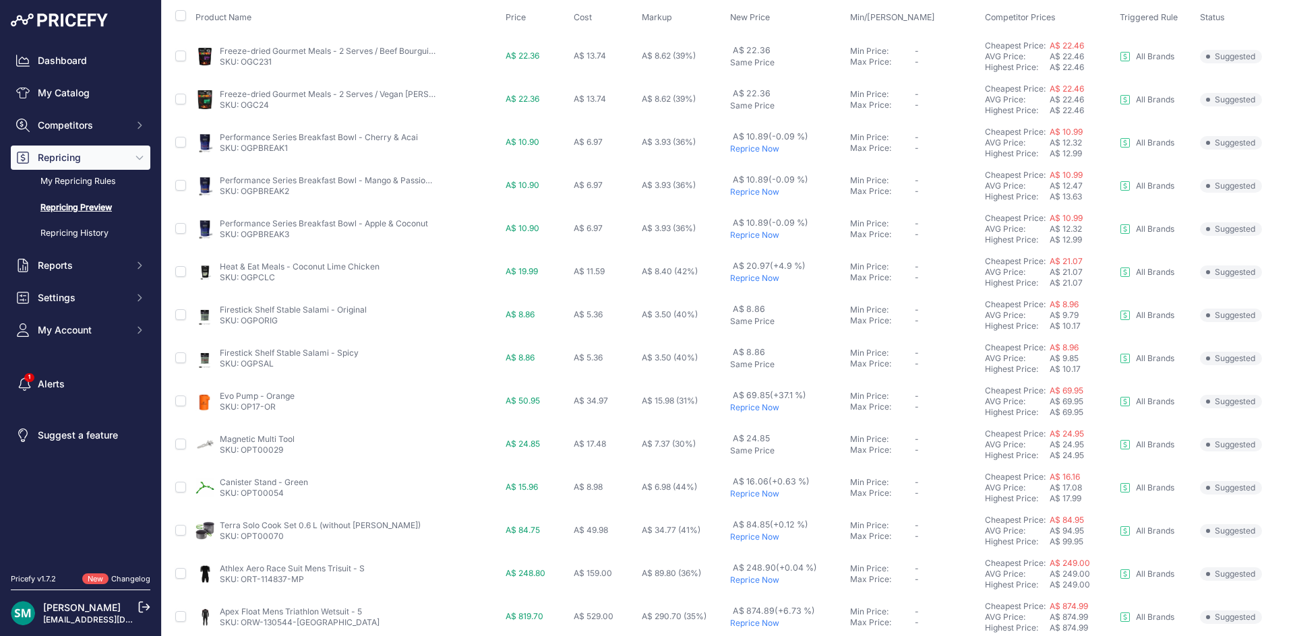
click at [755, 238] on p "Reprice Now" at bounding box center [787, 235] width 115 height 11
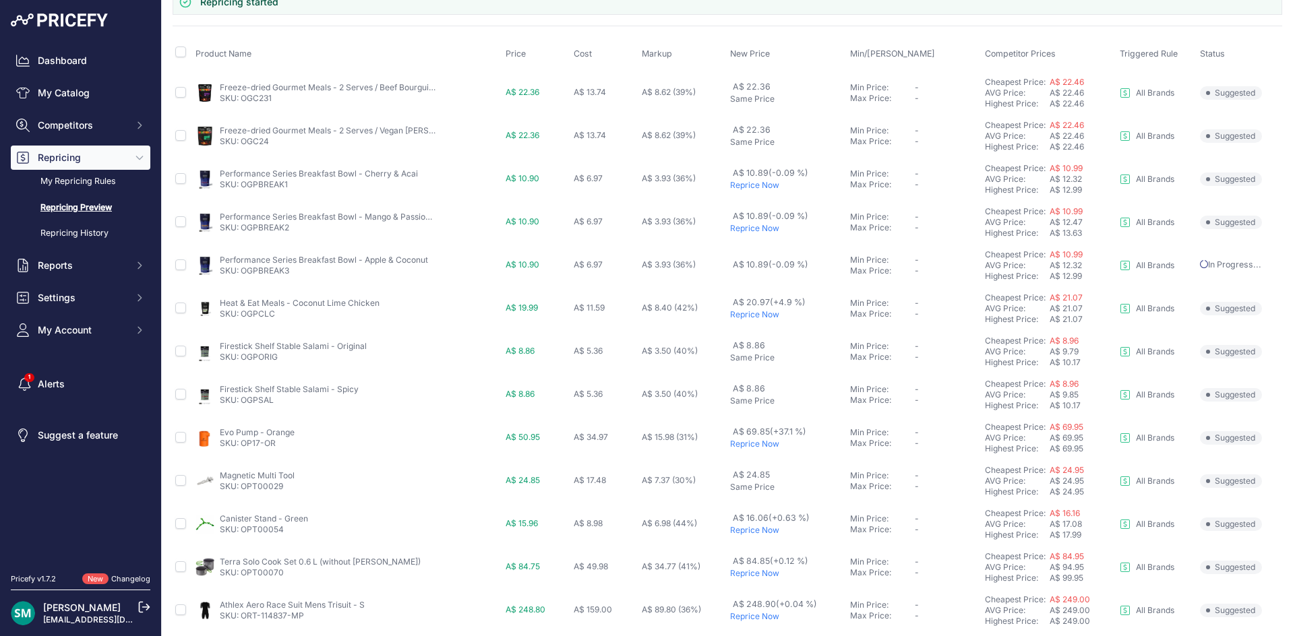
click at [752, 187] on p "Reprice Now" at bounding box center [787, 185] width 115 height 11
click at [751, 231] on p "Reprice Now" at bounding box center [787, 228] width 115 height 11
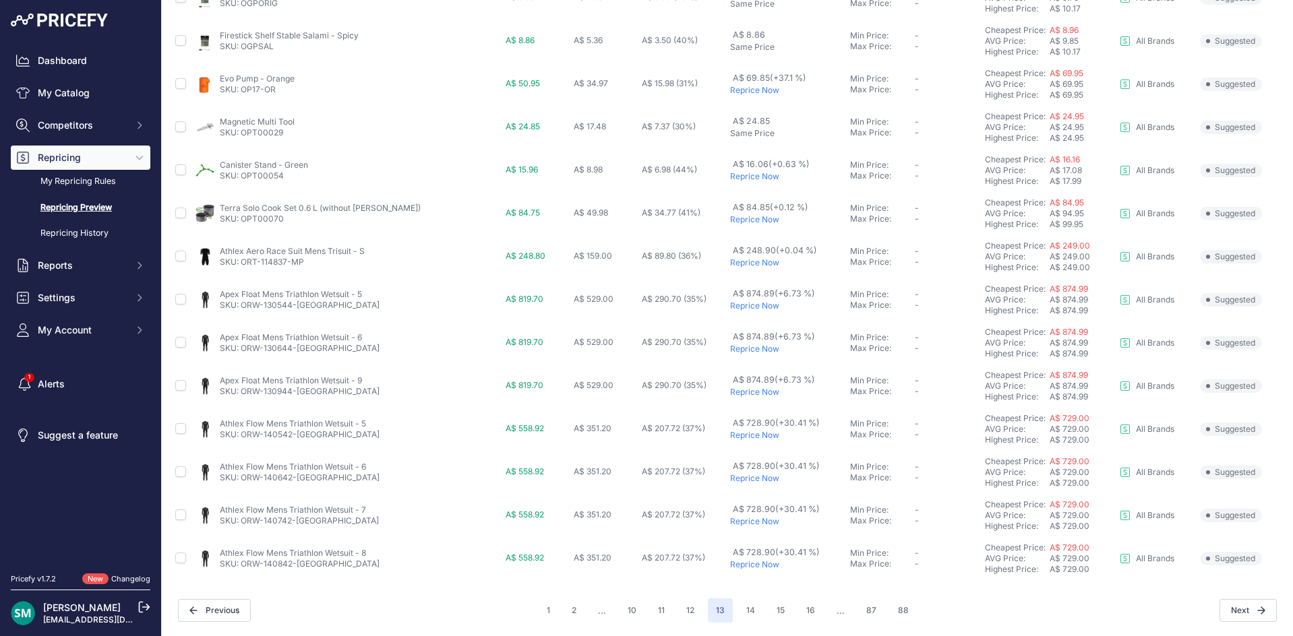
scroll to position [452, 0]
click at [738, 604] on button "14" at bounding box center [750, 611] width 25 height 24
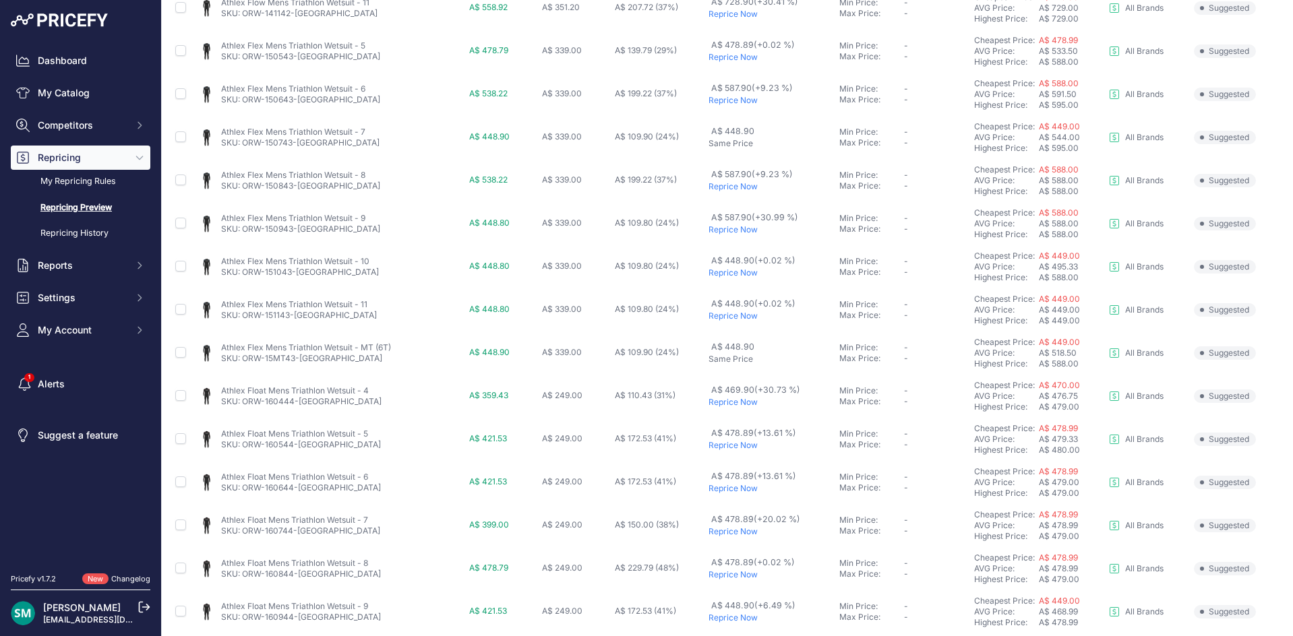
scroll to position [452, 0]
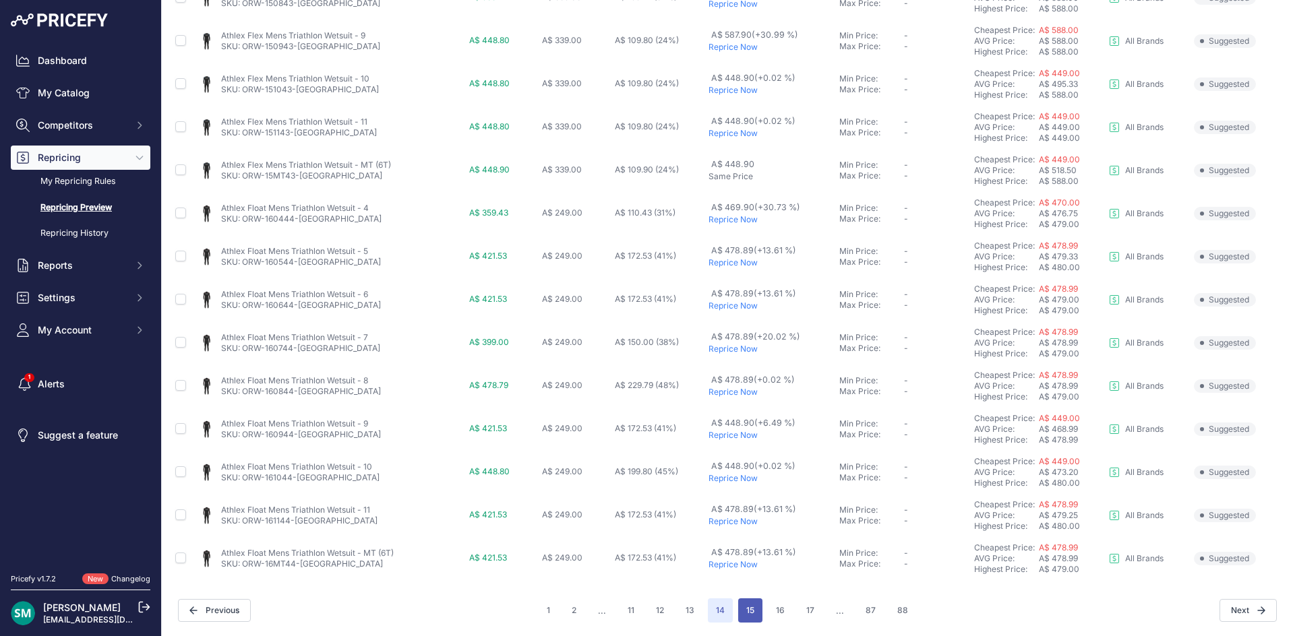
click at [753, 611] on button "15" at bounding box center [750, 611] width 24 height 24
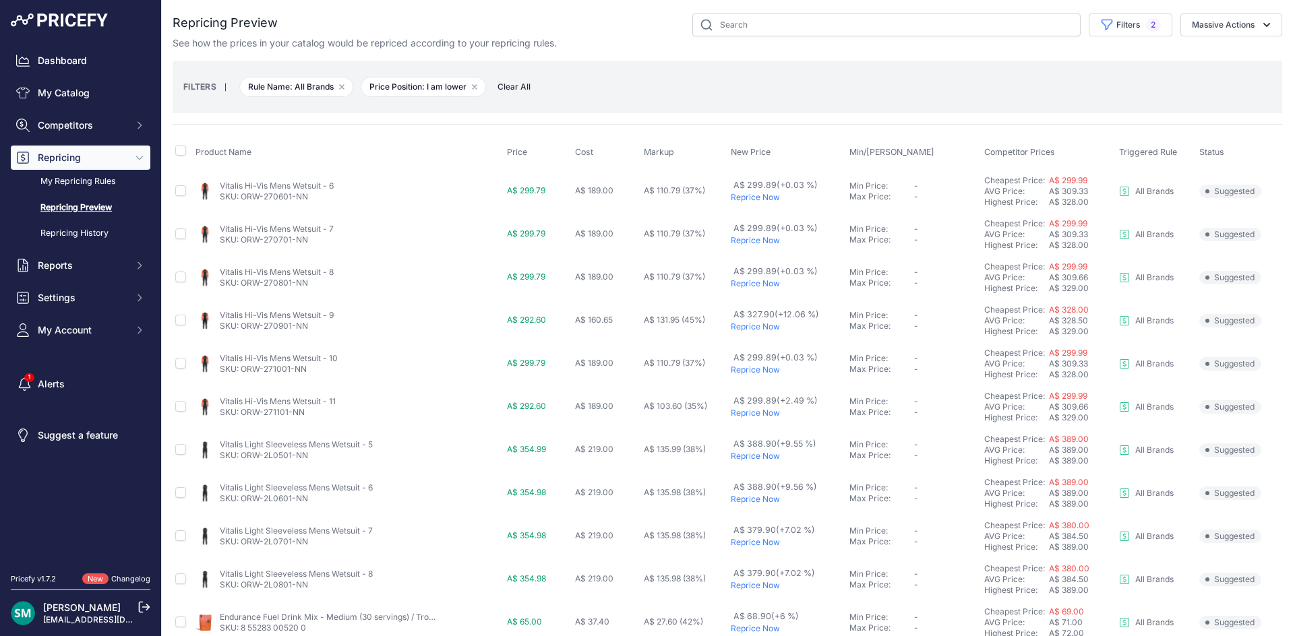
scroll to position [452, 0]
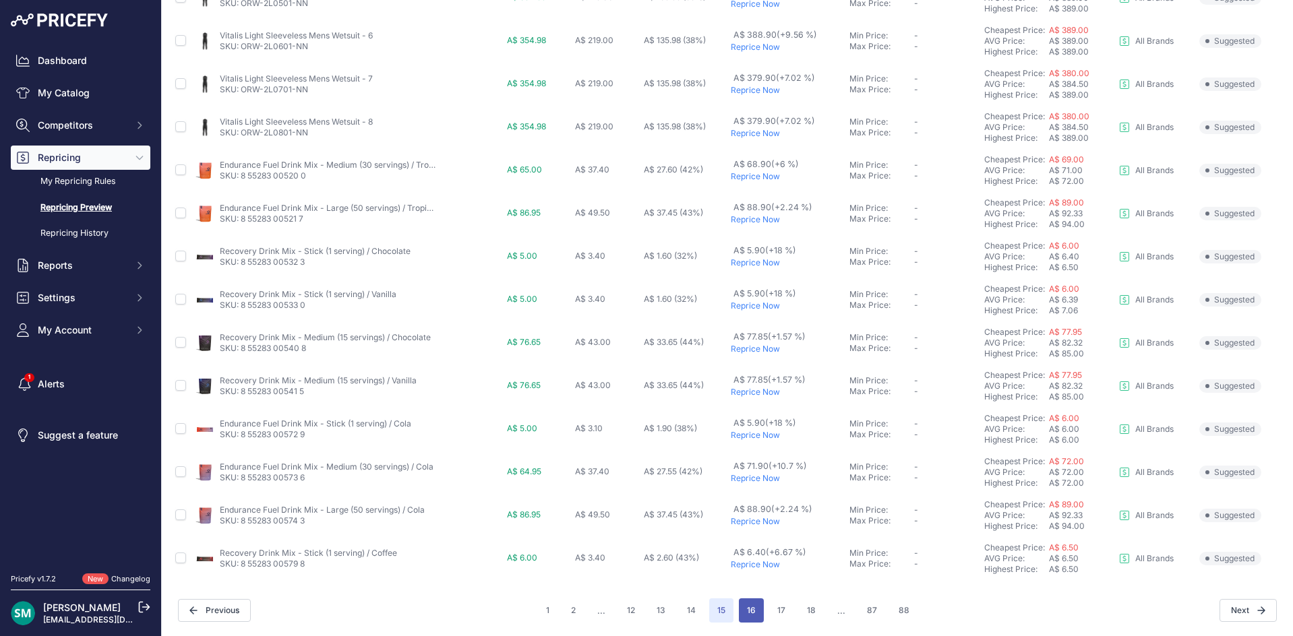
click at [754, 605] on button "16" at bounding box center [751, 611] width 25 height 24
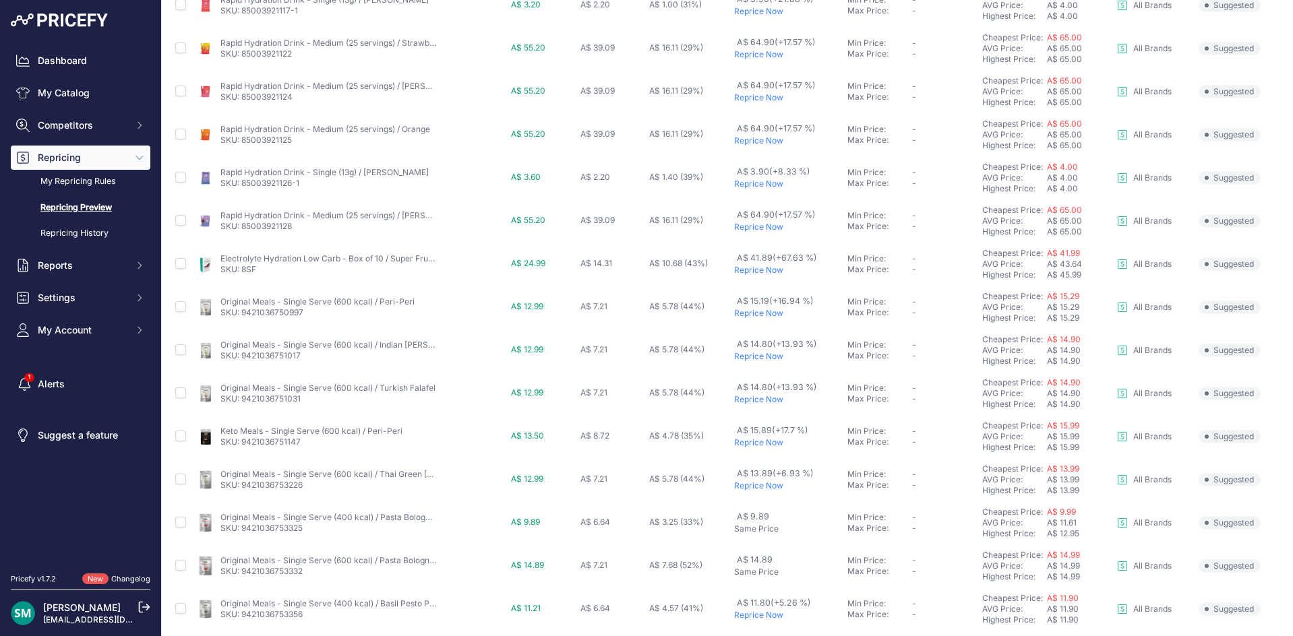
scroll to position [405, 0]
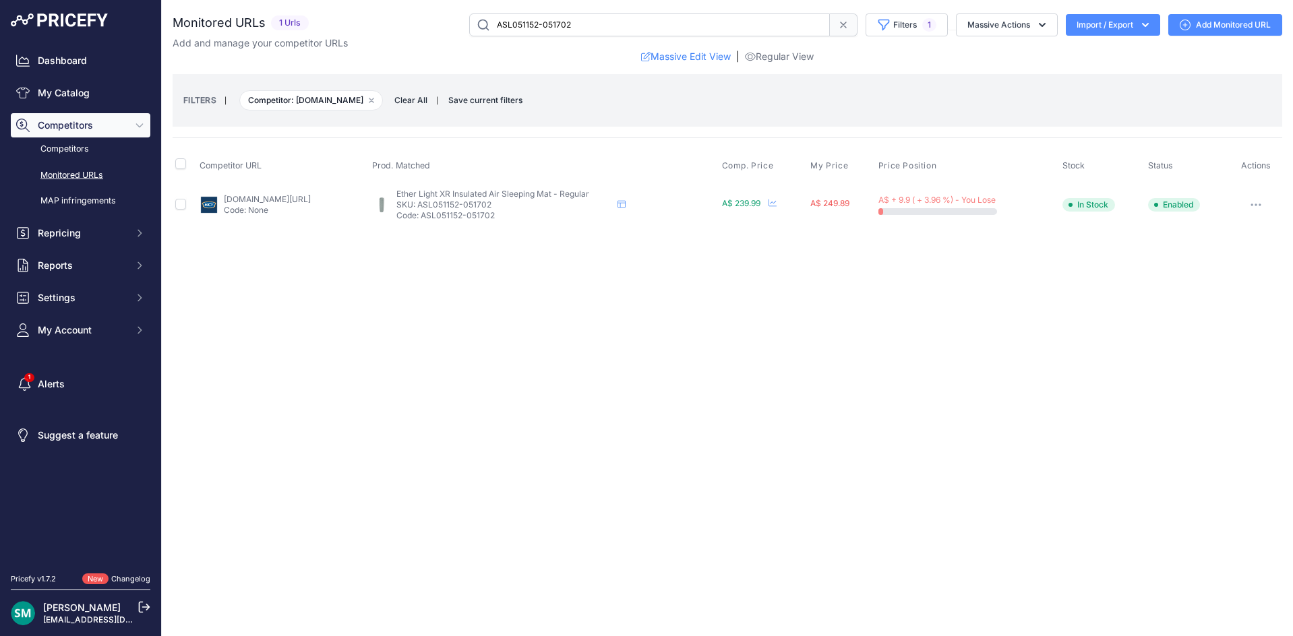
click at [310, 195] on link "bcf.com.au/p/sea-to-summit-ether-light-xr-insulated-air-sleeping-mat---regular/…" at bounding box center [267, 199] width 87 height 10
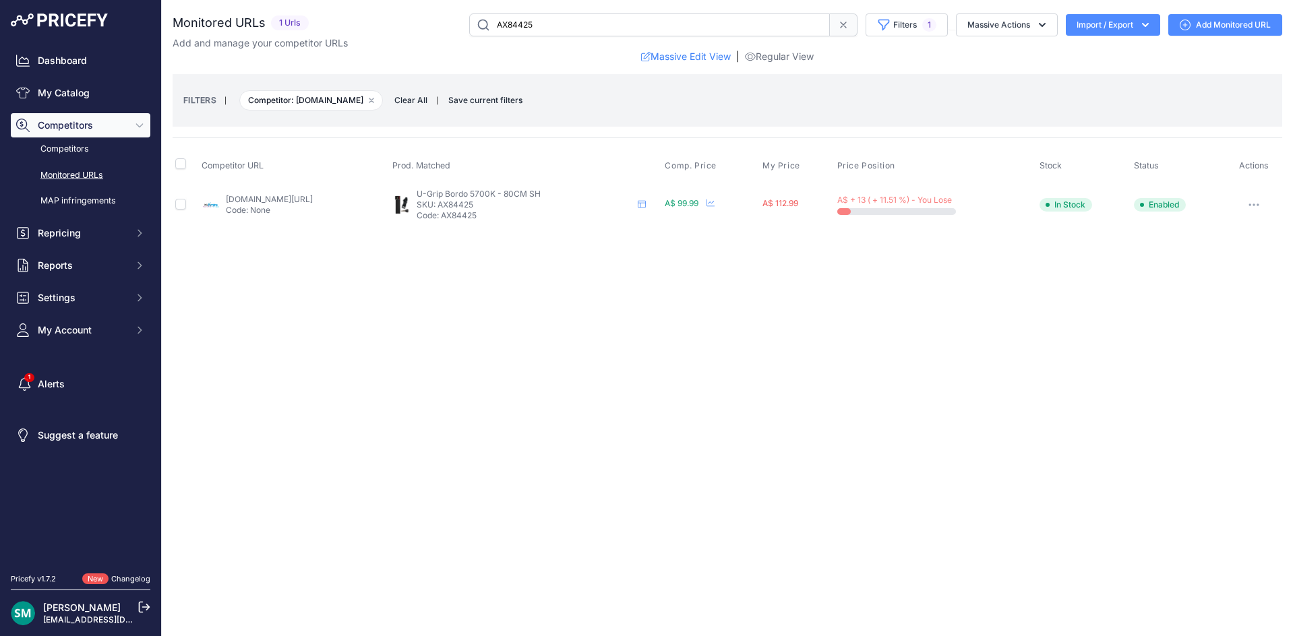
click at [307, 196] on link "bikesonline.com.au/products/abus-lock-bordo-u-grip-5700-80cm-sh-black?prirule_j…" at bounding box center [269, 199] width 87 height 10
click at [303, 192] on td "[DOMAIN_NAME][URL] Code: -" at bounding box center [293, 205] width 188 height 44
click at [298, 200] on link "[DOMAIN_NAME][URL]" at bounding box center [269, 199] width 87 height 10
click at [298, 200] on link "wallarooadventurestore.com.au/products/lifestraw-go-2-0-water-filter-bottle-650…" at bounding box center [267, 199] width 87 height 10
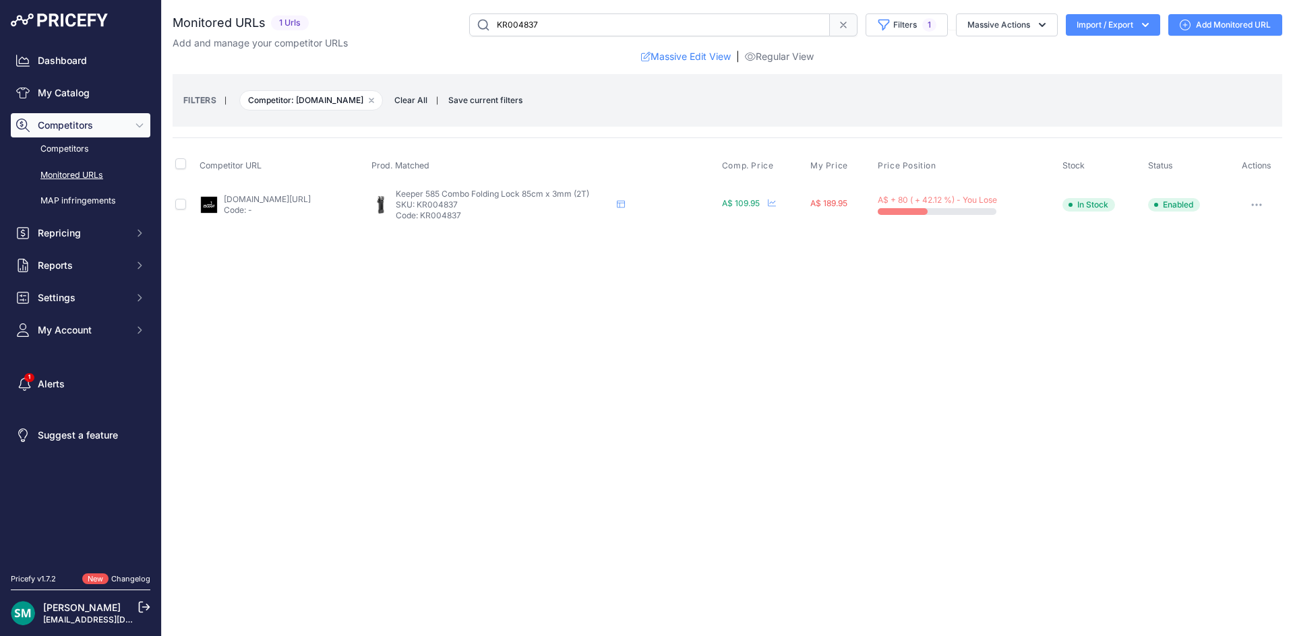
click at [305, 200] on link "[DOMAIN_NAME][URL]" at bounding box center [267, 199] width 87 height 10
click at [278, 197] on link "crooze.com.au/products/kryptonite-keeper-585-folding-lock-25x850mm-3mm-black?cu…" at bounding box center [267, 199] width 87 height 10
click at [239, 206] on p "Code: None" at bounding box center [268, 210] width 87 height 11
click at [247, 198] on link "[DOMAIN_NAME][URL]" at bounding box center [268, 199] width 87 height 10
click at [1254, 206] on button "button" at bounding box center [1255, 205] width 27 height 19
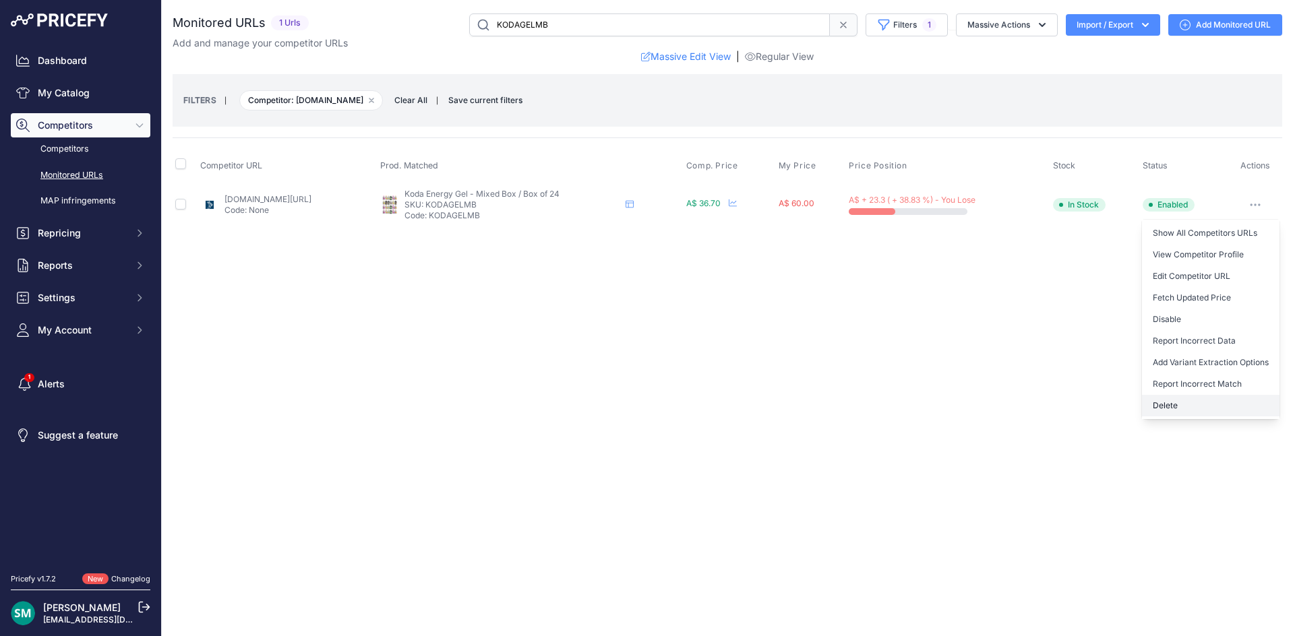
click at [1216, 405] on button "Delete" at bounding box center [1211, 406] width 138 height 22
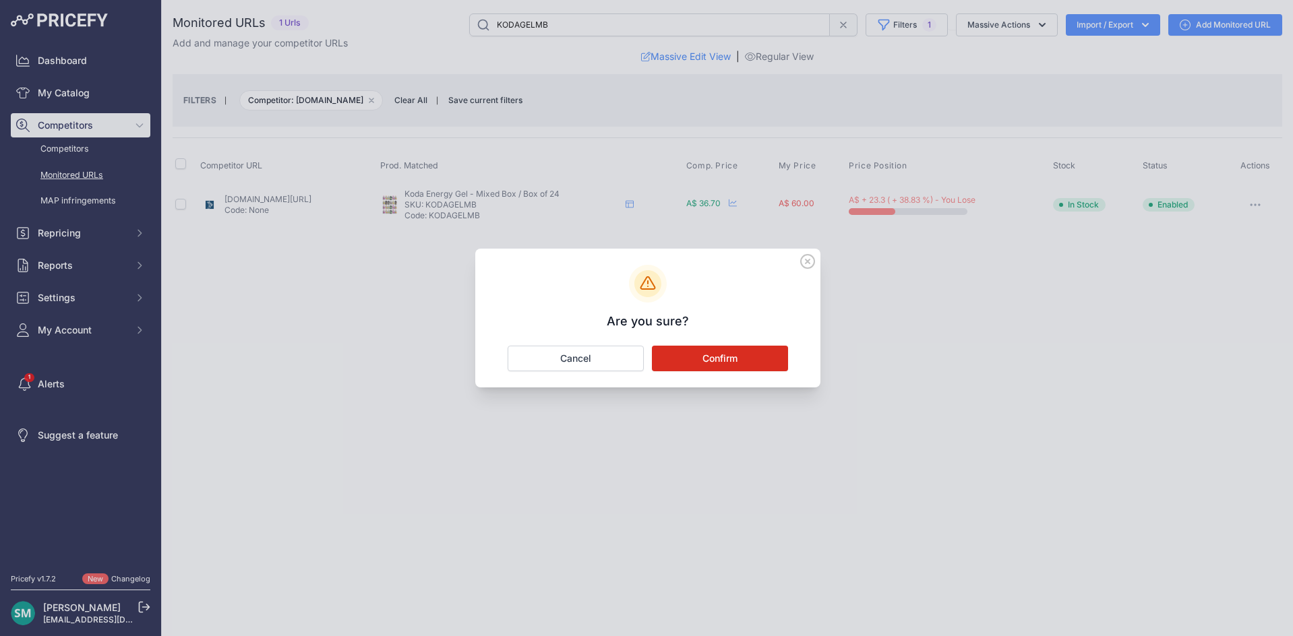
click at [733, 352] on button "Confirm" at bounding box center [720, 359] width 136 height 26
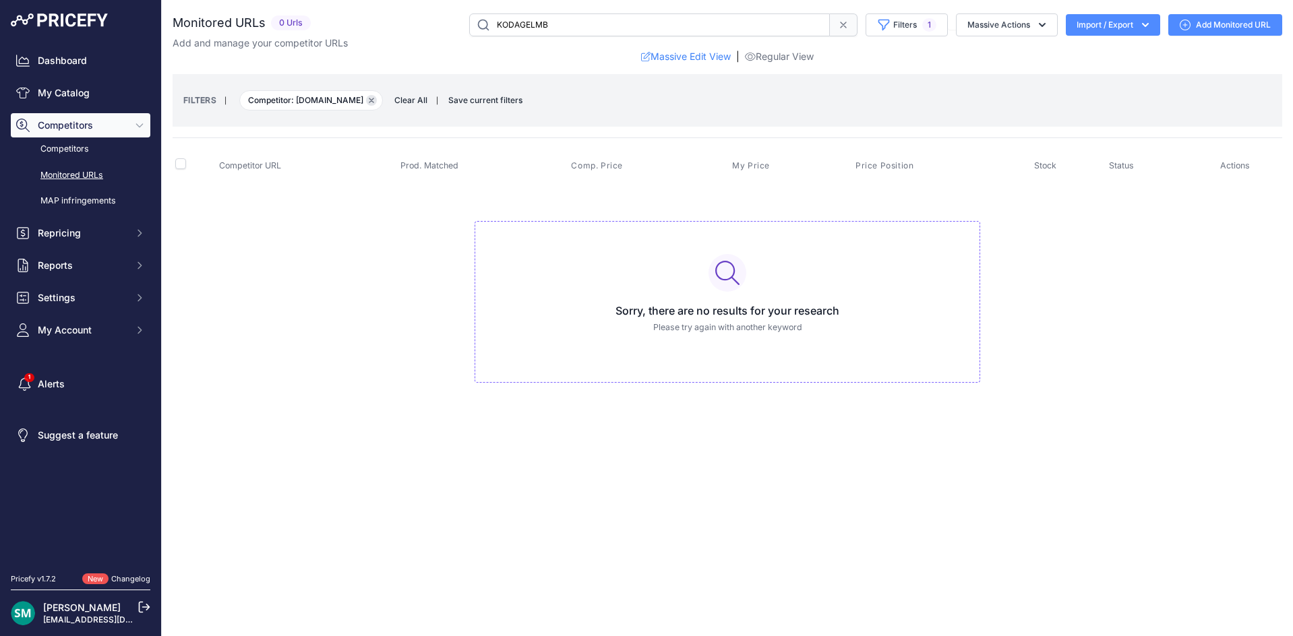
click at [373, 100] on icon "button" at bounding box center [371, 100] width 4 height 4
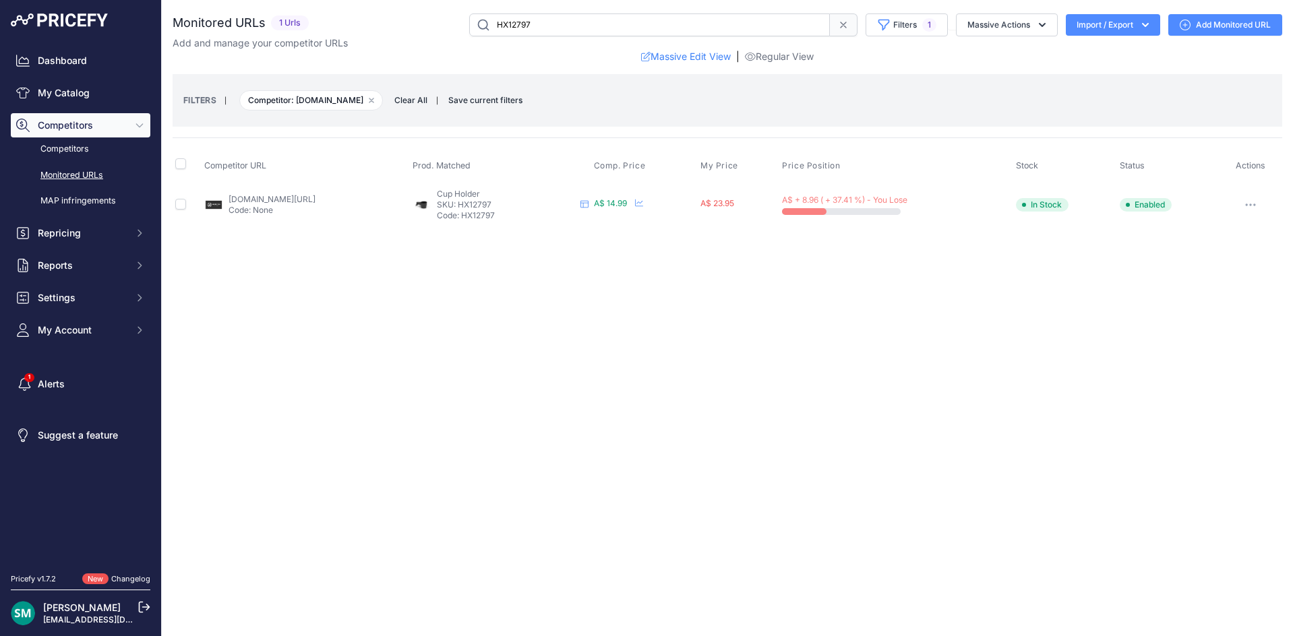
click at [294, 196] on link "[DOMAIN_NAME][URL]" at bounding box center [272, 199] width 87 height 10
click at [1256, 210] on button "button" at bounding box center [1251, 205] width 27 height 19
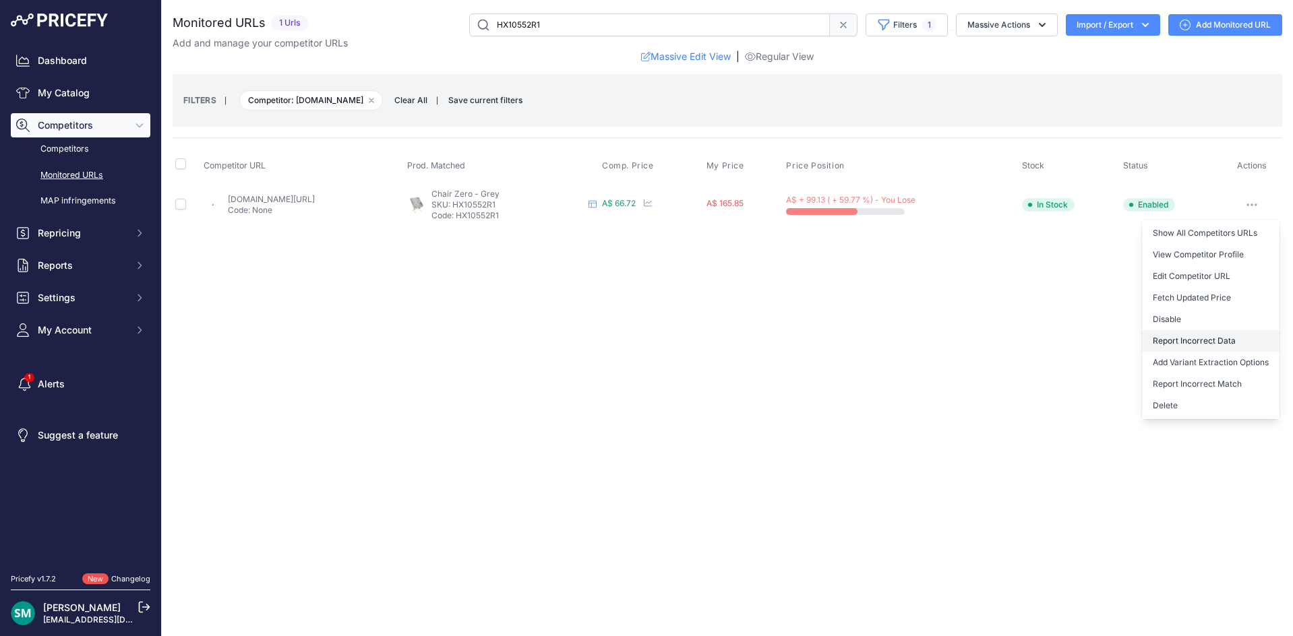
click at [1215, 345] on button "Report Incorrect Data" at bounding box center [1211, 341] width 138 height 22
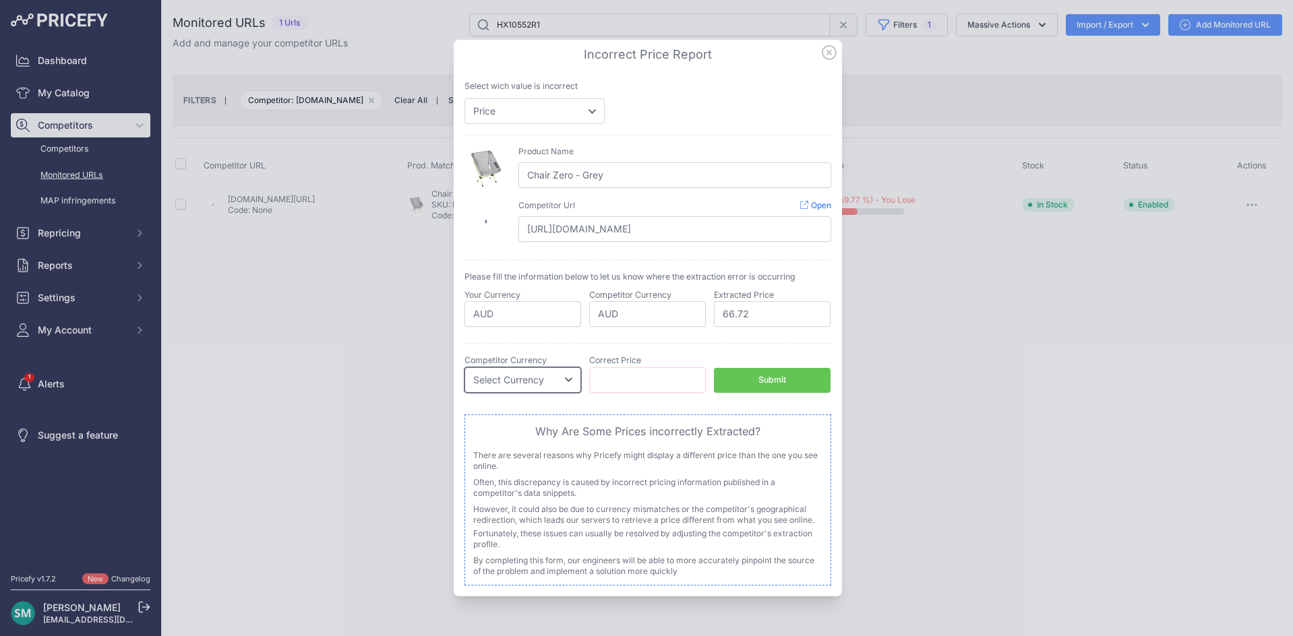
drag, startPoint x: 533, startPoint y: 380, endPoint x: 533, endPoint y: 411, distance: 31.0
click at [533, 380] on select "Select Currency EUR CAD CNY JPY PLN" at bounding box center [523, 380] width 117 height 26
select select "AUD"
click at [465, 367] on select "Select Currency EUR CAD CNY JPY PLN" at bounding box center [523, 380] width 117 height 26
click at [619, 373] on input "number" at bounding box center [647, 380] width 117 height 26
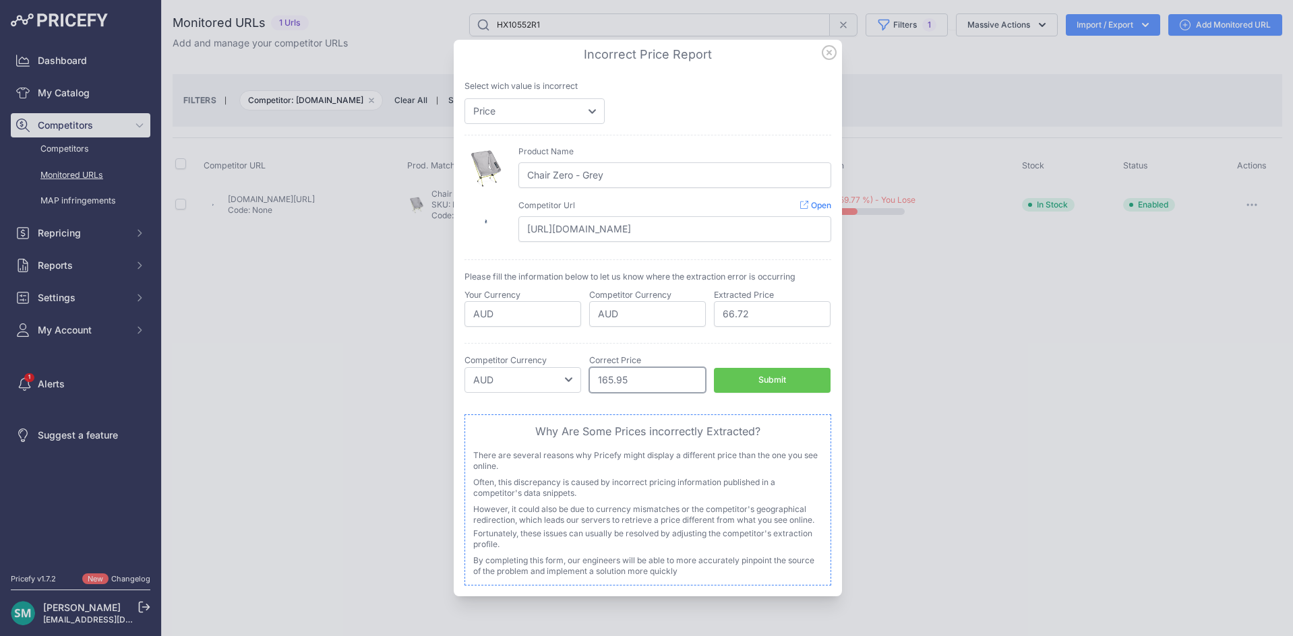
type input "165.95"
click at [728, 382] on button "Submit" at bounding box center [772, 380] width 117 height 25
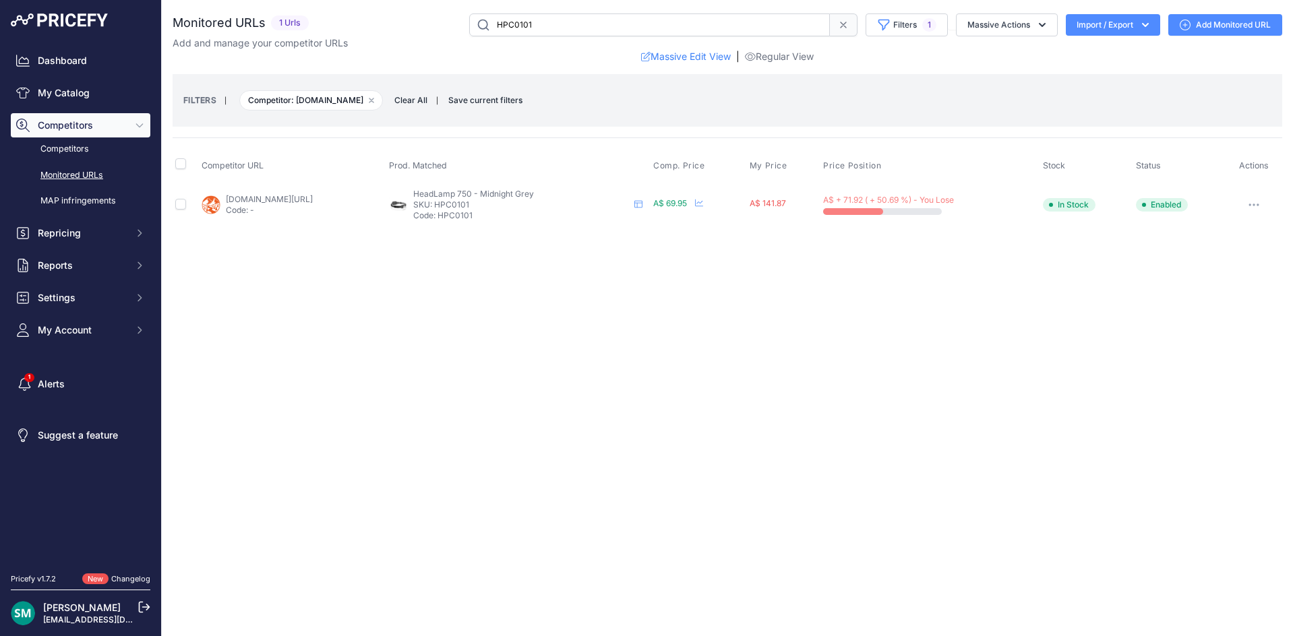
click at [278, 199] on link "[DOMAIN_NAME][URL]" at bounding box center [269, 199] width 87 height 10
click at [313, 202] on link "[DOMAIN_NAME][URL]" at bounding box center [269, 199] width 87 height 10
click at [285, 198] on link "[DOMAIN_NAME][URL]" at bounding box center [268, 199] width 87 height 10
click at [303, 201] on link "ccache.cc/products/restrap-canister-handlebar-bag-black?prirule_jdsnikfkfjsd=70…" at bounding box center [270, 199] width 87 height 10
drag, startPoint x: 0, startPoint y: 0, endPoint x: 291, endPoint y: 193, distance: 349.7
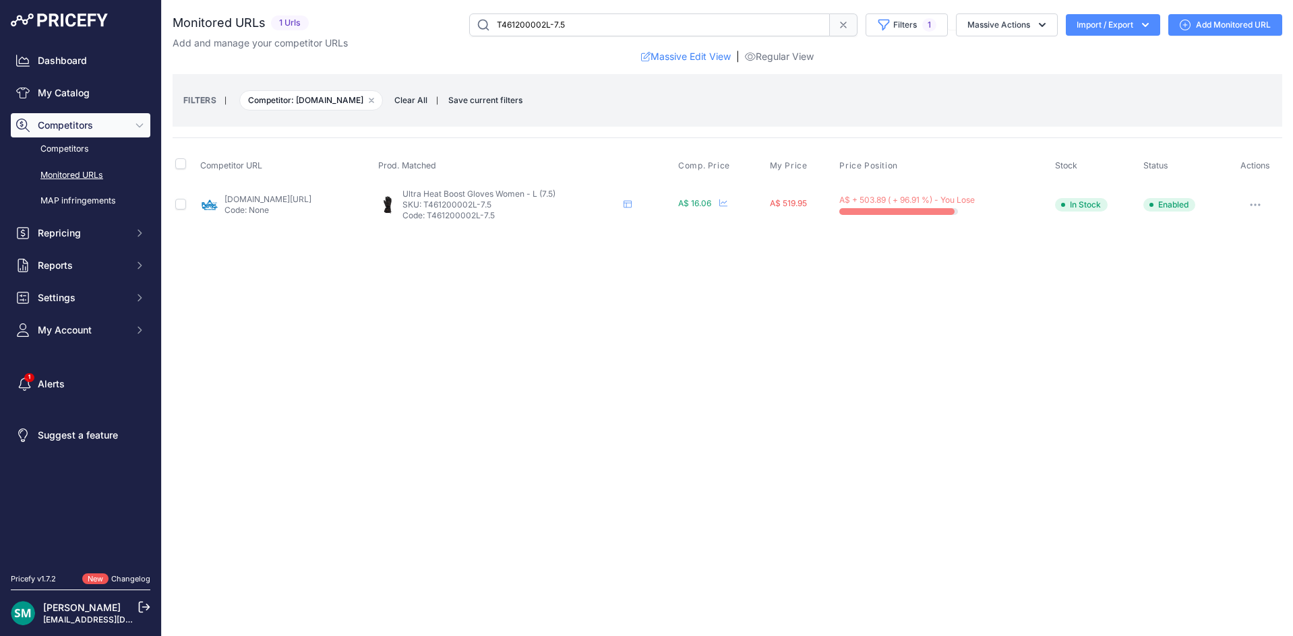
click at [311, 200] on link "bumps.com.au/products/thermic-ultra-heat-glove-women?variant=46480965697723&pri…" at bounding box center [268, 199] width 87 height 10
click at [1257, 206] on icon "button" at bounding box center [1255, 205] width 11 height 3
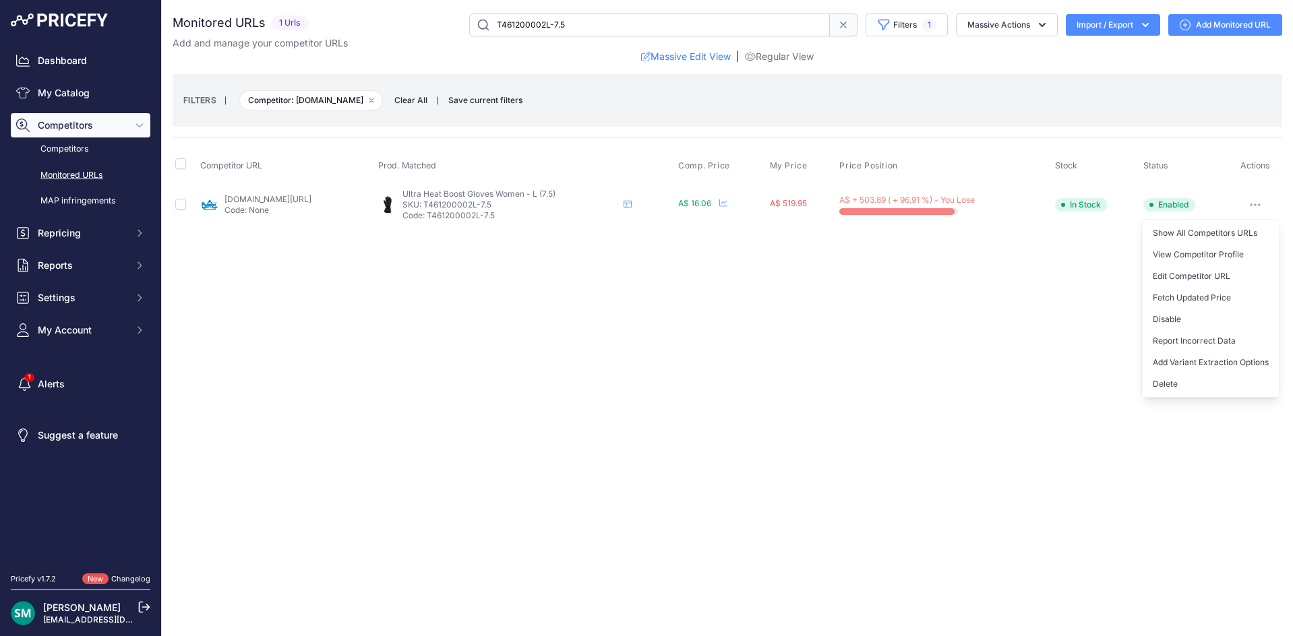
click at [1211, 341] on button "Report Incorrect Data" at bounding box center [1211, 341] width 138 height 22
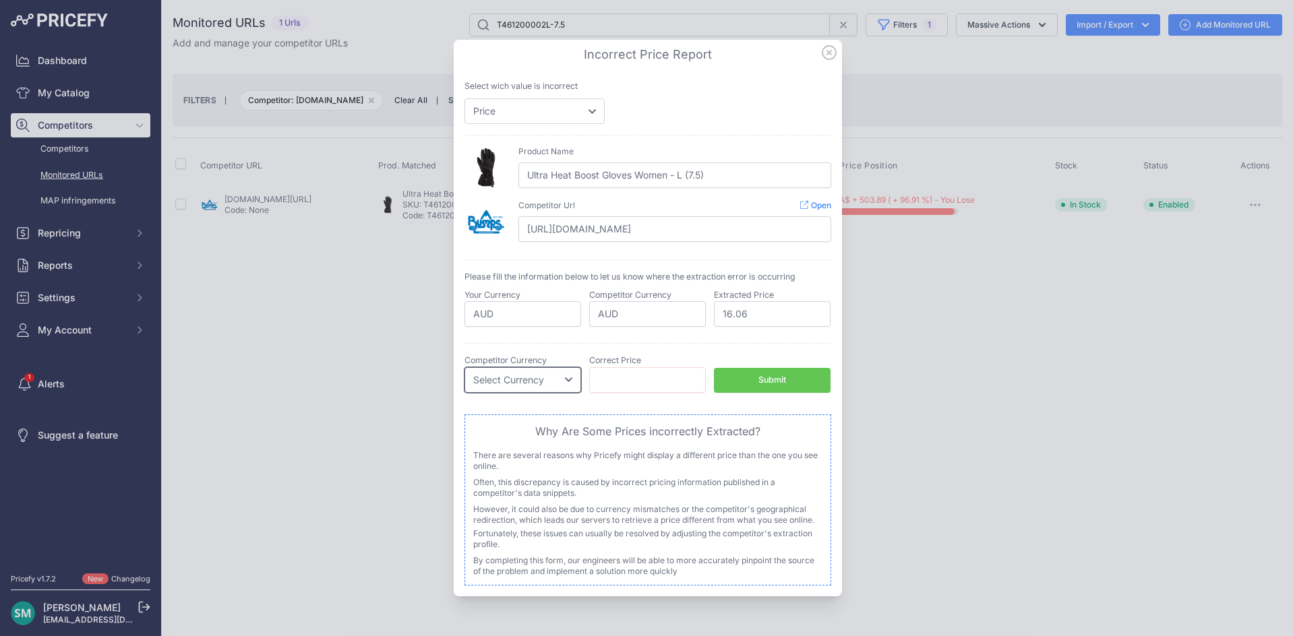
drag, startPoint x: 544, startPoint y: 386, endPoint x: 546, endPoint y: 405, distance: 19.0
click at [544, 386] on select "Select Currency EUR CAD CNY JPY PLN" at bounding box center [523, 380] width 117 height 26
select select "AUD"
click at [465, 367] on select "Select Currency EUR CAD CNY JPY PLN" at bounding box center [523, 380] width 117 height 26
click at [649, 382] on input "number" at bounding box center [647, 380] width 117 height 26
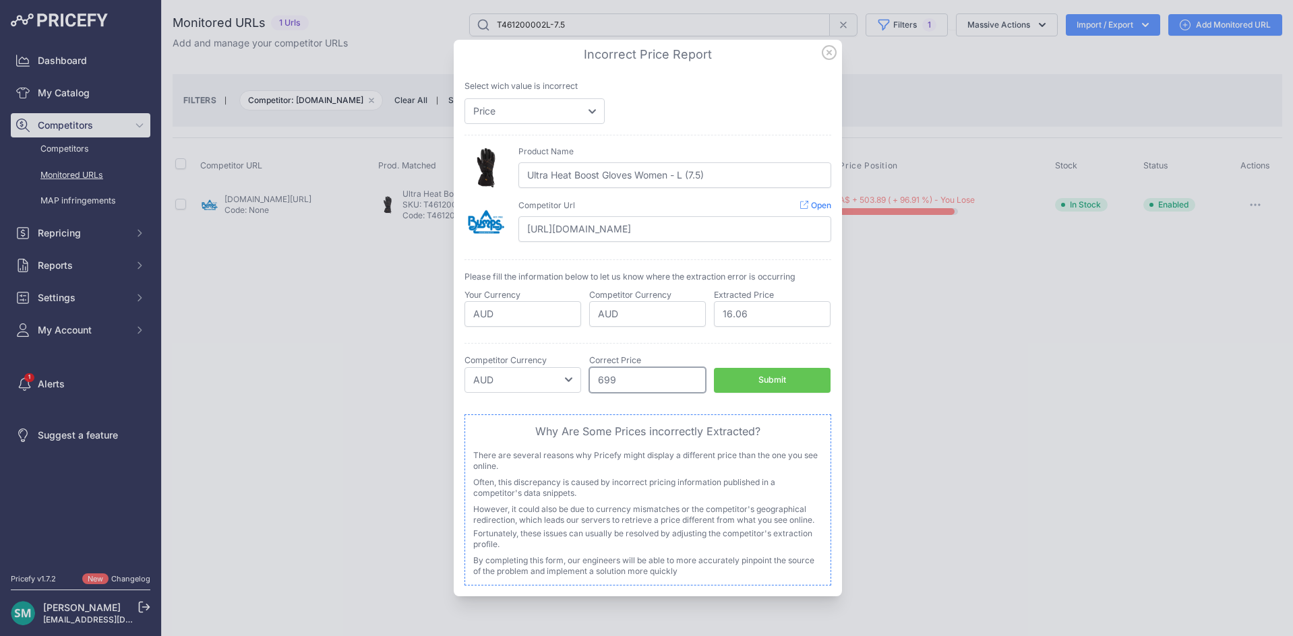
type input "699"
click at [752, 387] on button "Submit" at bounding box center [772, 380] width 117 height 25
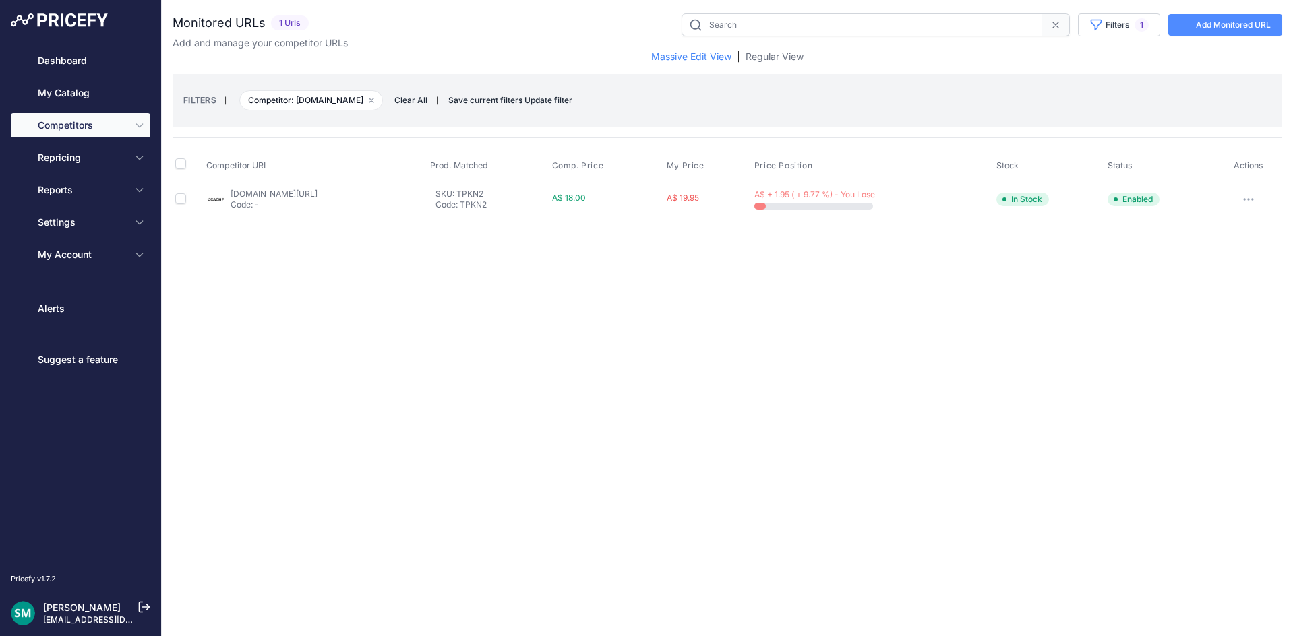
click at [308, 190] on link "[DOMAIN_NAME][URL]" at bounding box center [274, 194] width 87 height 10
click at [252, 196] on link "[DOMAIN_NAME][URL]" at bounding box center [274, 194] width 87 height 10
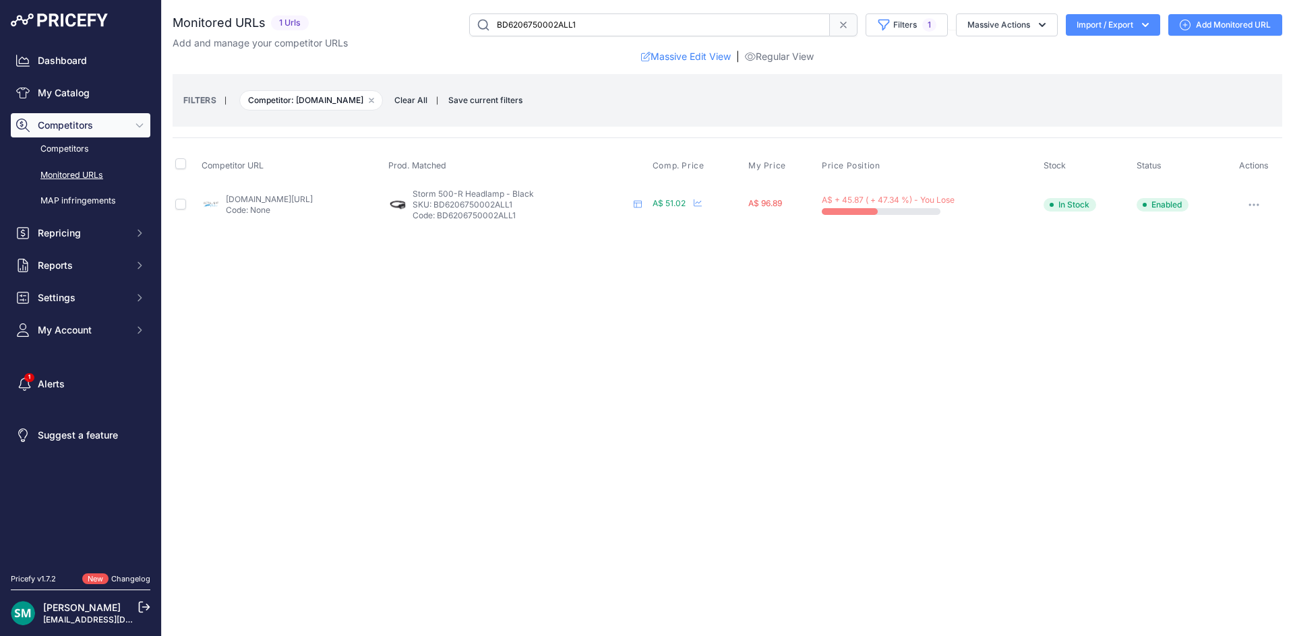
click at [309, 198] on link "[DOMAIN_NAME][URL]" at bounding box center [269, 199] width 87 height 10
click at [1263, 204] on button "button" at bounding box center [1253, 205] width 27 height 19
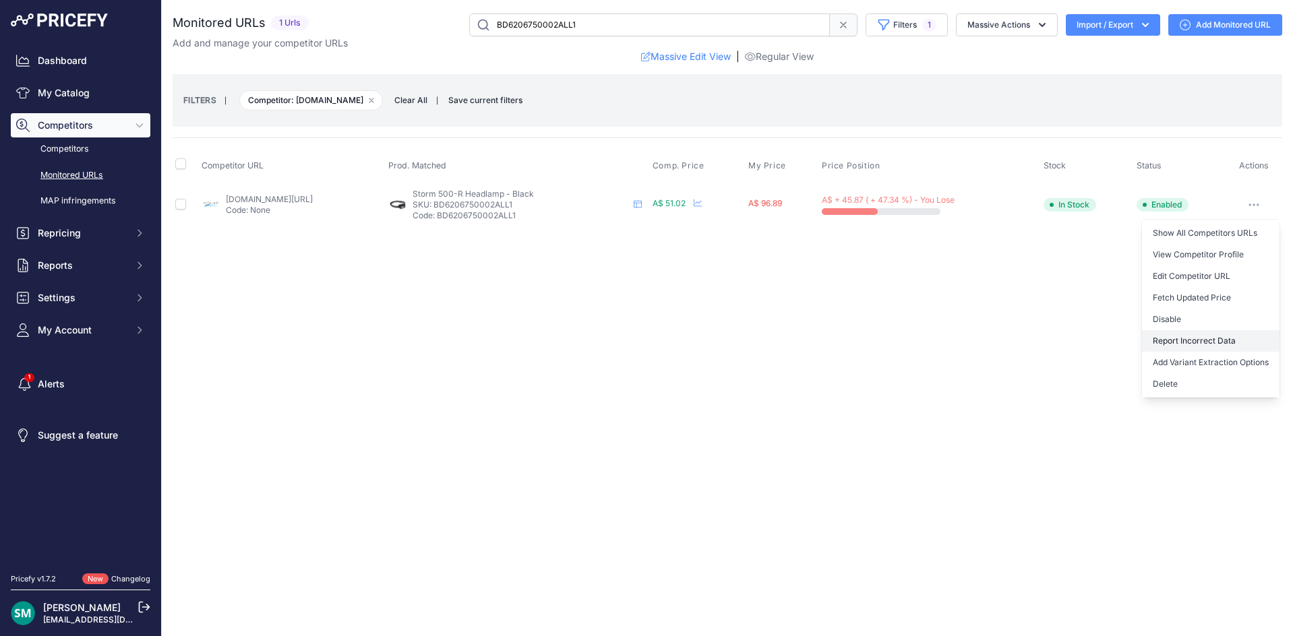
click at [1224, 341] on button "Report Incorrect Data" at bounding box center [1211, 341] width 138 height 22
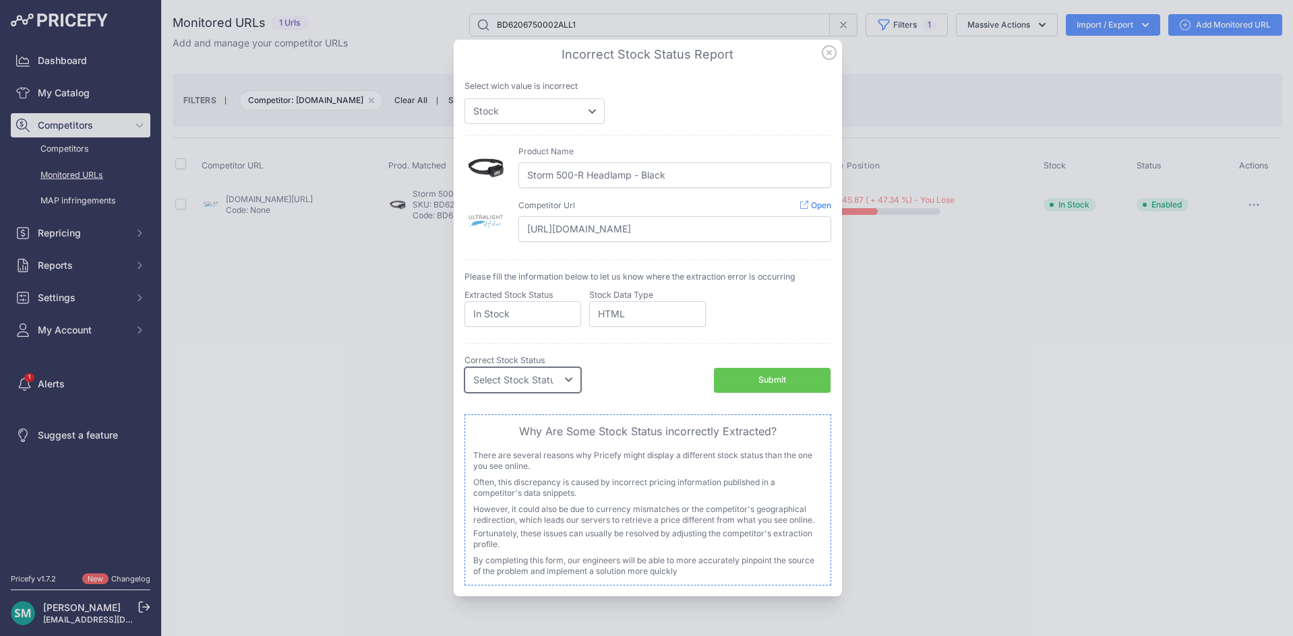
click at [519, 376] on select "Select Stock Status Out of Stock In Stock" at bounding box center [523, 380] width 117 height 26
click at [534, 119] on select "Price Stock" at bounding box center [535, 111] width 140 height 26
click at [465, 98] on select "Price Stock" at bounding box center [535, 111] width 140 height 26
click at [529, 117] on select "Price Stock" at bounding box center [535, 111] width 140 height 26
select select "price"
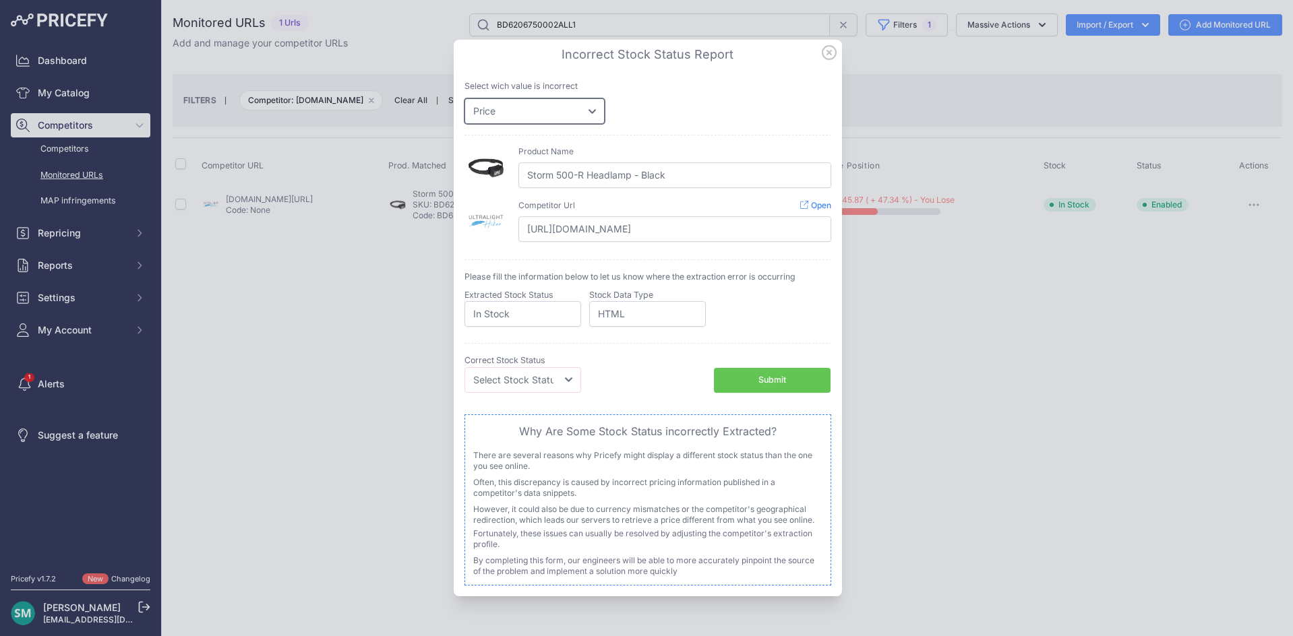
click at [465, 98] on select "Price Stock" at bounding box center [535, 111] width 140 height 26
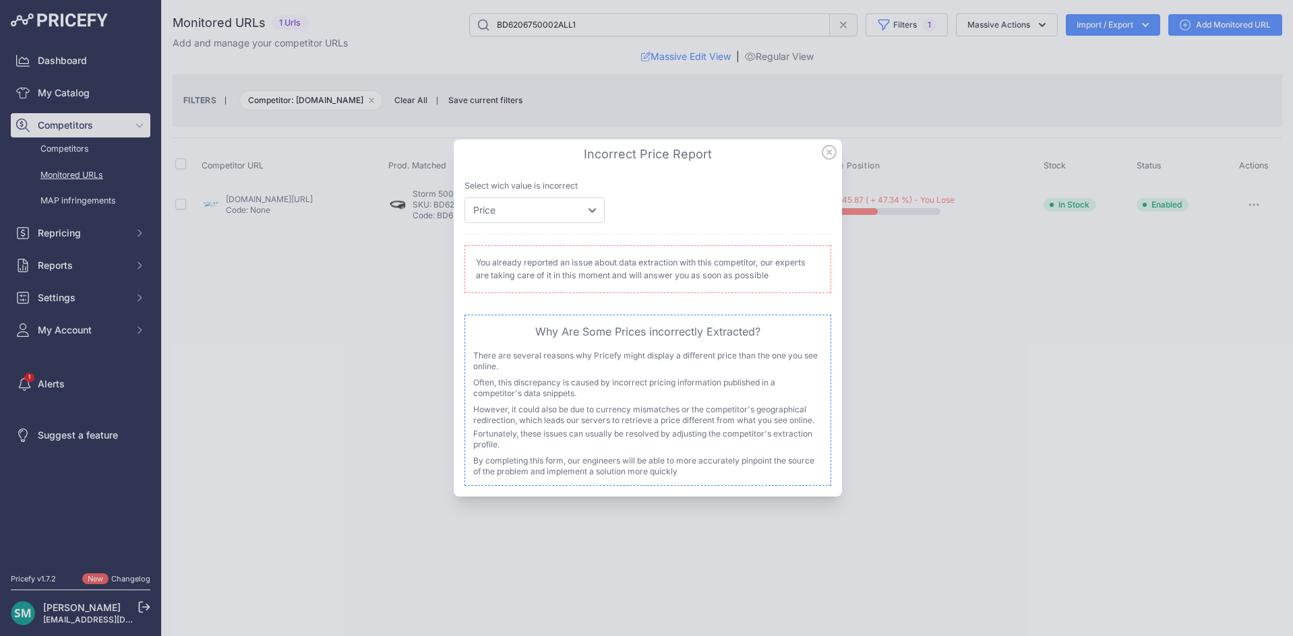
click at [827, 160] on h3 "Incorrect Price Report Incorrect Stock Status Report" at bounding box center [648, 154] width 367 height 19
click at [830, 154] on icon at bounding box center [829, 152] width 13 height 13
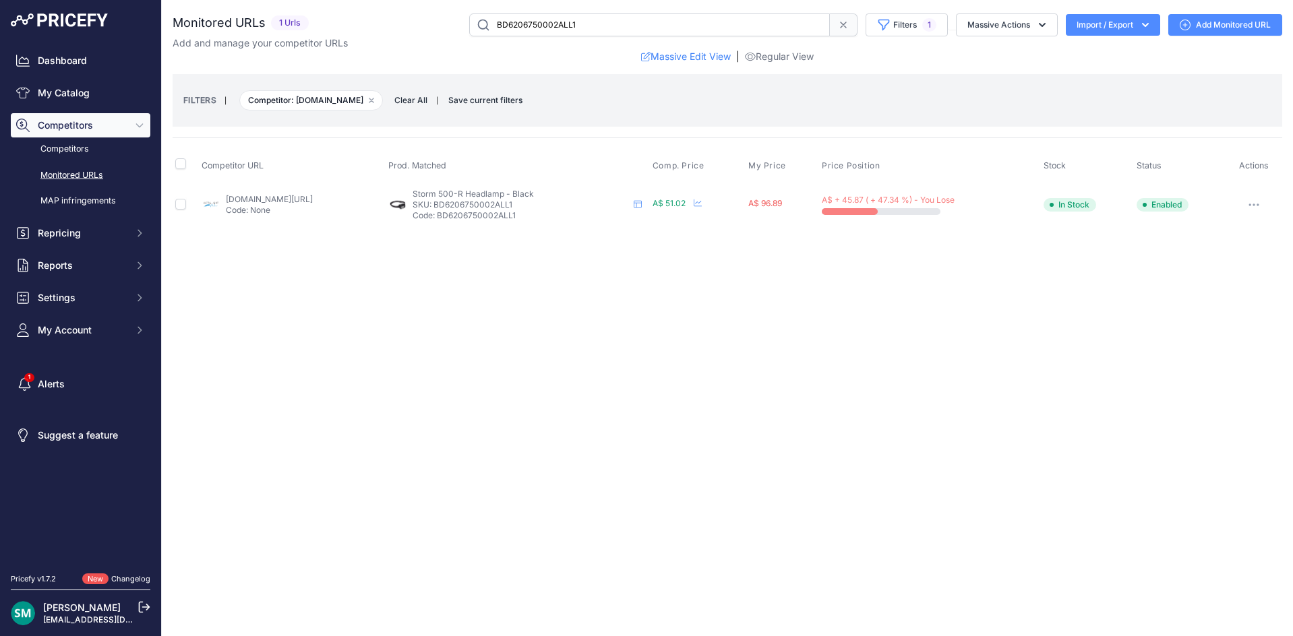
click at [1263, 209] on button "button" at bounding box center [1253, 205] width 27 height 19
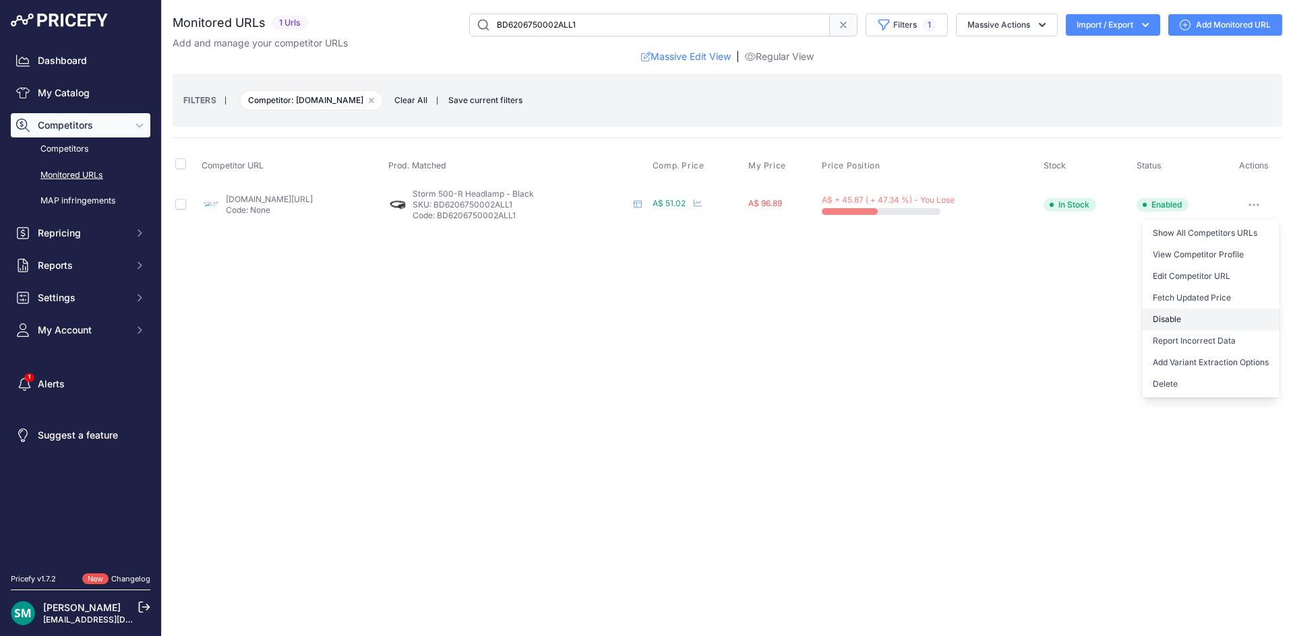
click at [1232, 324] on button "Disable" at bounding box center [1211, 320] width 138 height 22
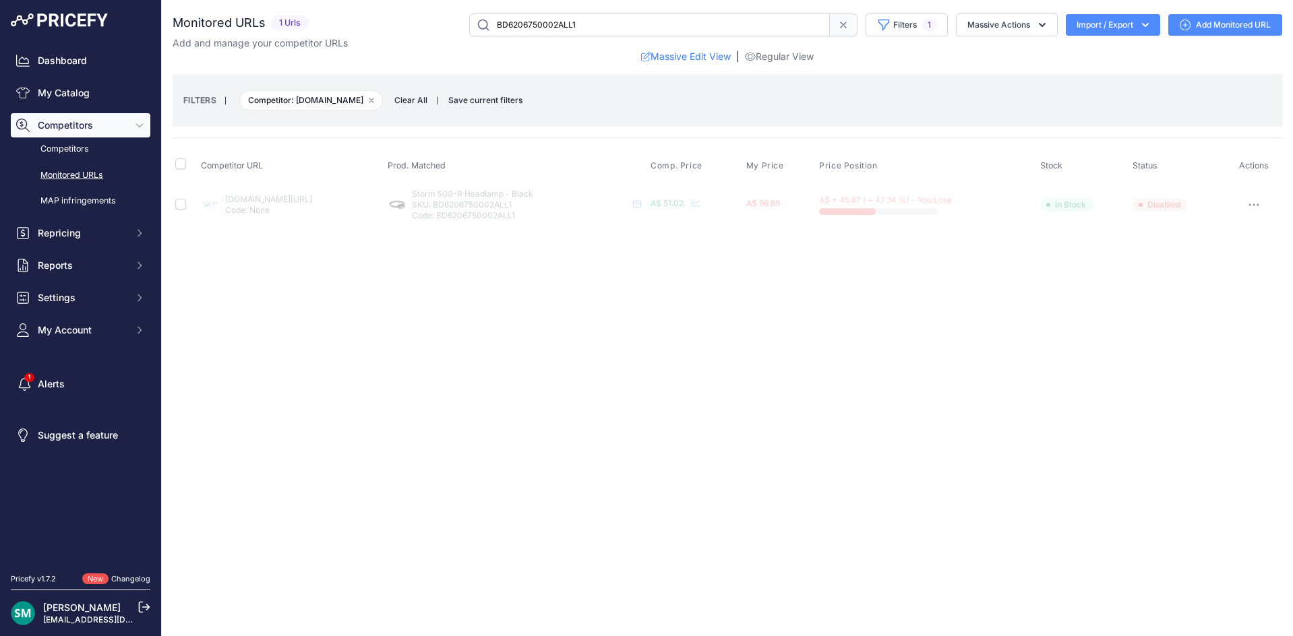
click at [383, 100] on span "Competitor: [DOMAIN_NAME] Remove filter option" at bounding box center [311, 100] width 144 height 20
click at [373, 100] on icon "button" at bounding box center [371, 100] width 4 height 4
drag, startPoint x: 388, startPoint y: 100, endPoint x: 553, endPoint y: 1, distance: 191.7
click at [385, 173] on th "Competitor URL" at bounding box center [291, 190] width 187 height 34
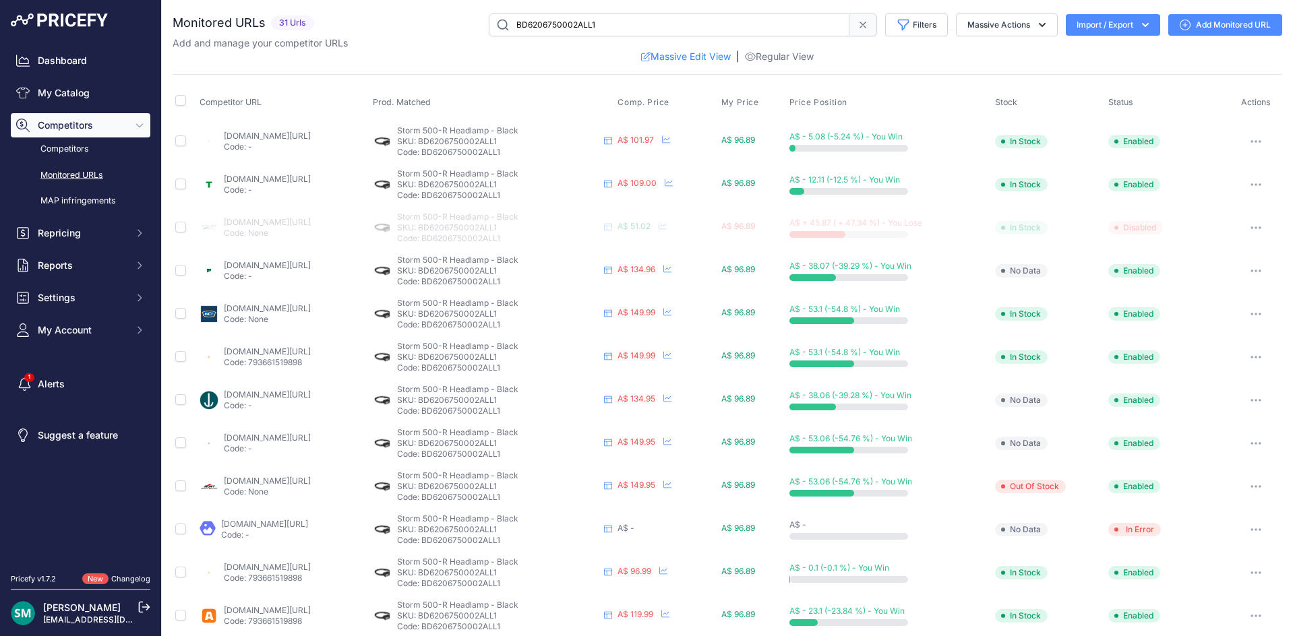
drag, startPoint x: 304, startPoint y: 128, endPoint x: 291, endPoint y: 139, distance: 16.7
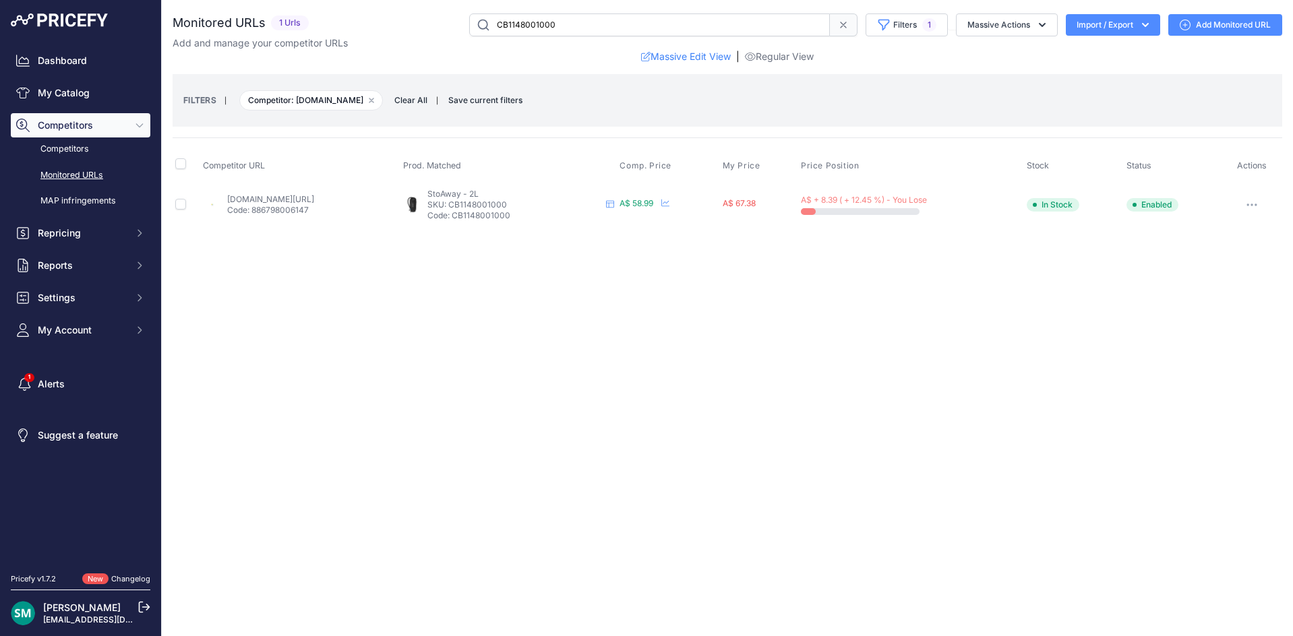
click at [314, 202] on link "[DOMAIN_NAME][URL]" at bounding box center [270, 199] width 87 height 10
click at [314, 199] on link "[DOMAIN_NAME][URL]" at bounding box center [270, 199] width 87 height 10
click at [303, 197] on link "horizonleisure.com.au/products/camelbak-crux-2l-reservoir-blue?currency=aud&var…" at bounding box center [270, 199] width 87 height 10
drag, startPoint x: 0, startPoint y: 0, endPoint x: 254, endPoint y: 203, distance: 325.2
click at [254, 203] on link "traveluniverse.com.au/products/camelbak-ambush-3l-military-mil-spec-crux-hydrat…" at bounding box center [269, 199] width 87 height 10
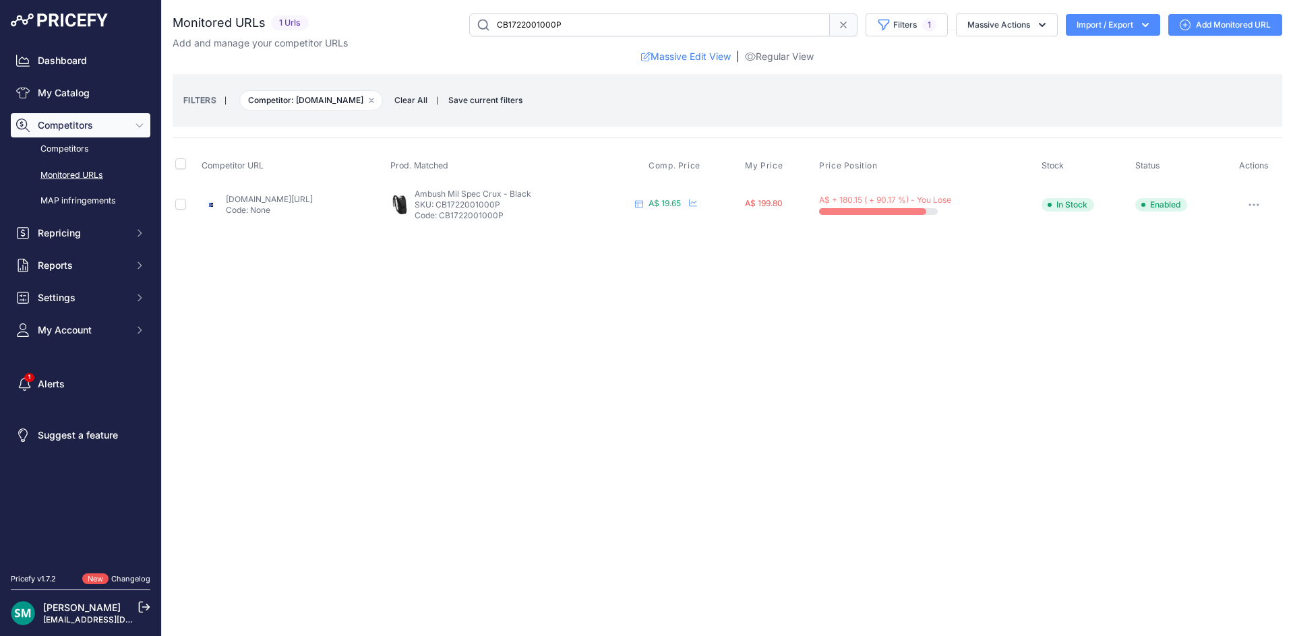
click at [1245, 205] on button "button" at bounding box center [1253, 205] width 27 height 19
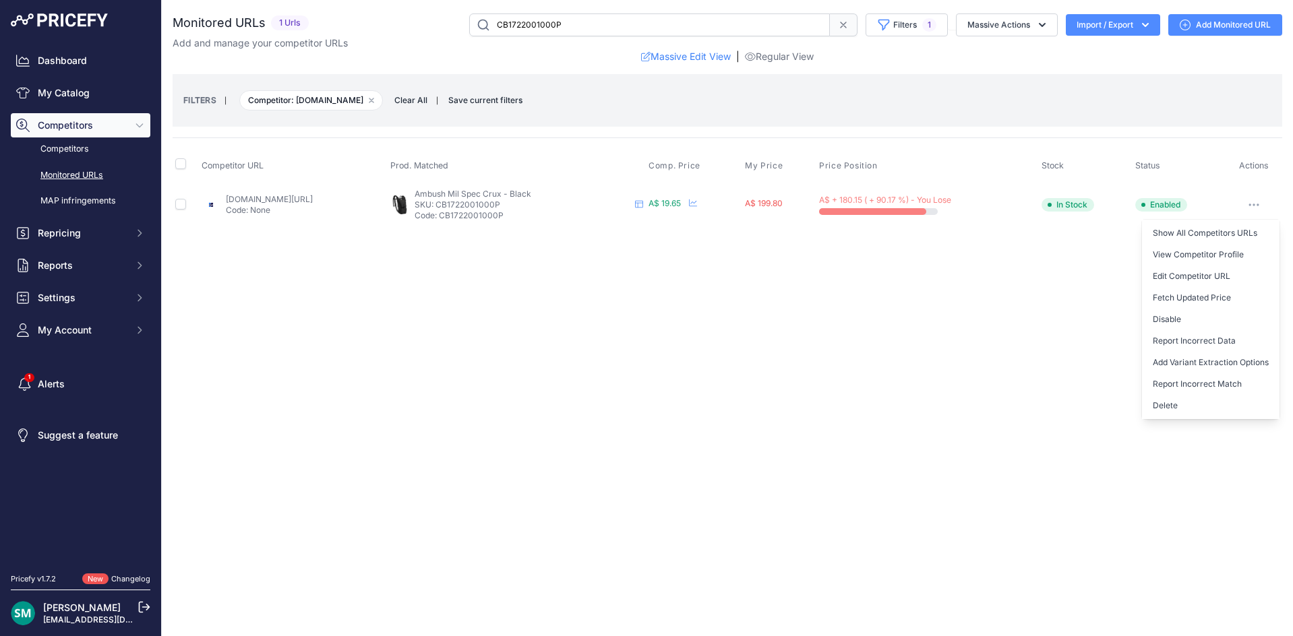
click at [1220, 340] on button "Report Incorrect Data" at bounding box center [1211, 341] width 138 height 22
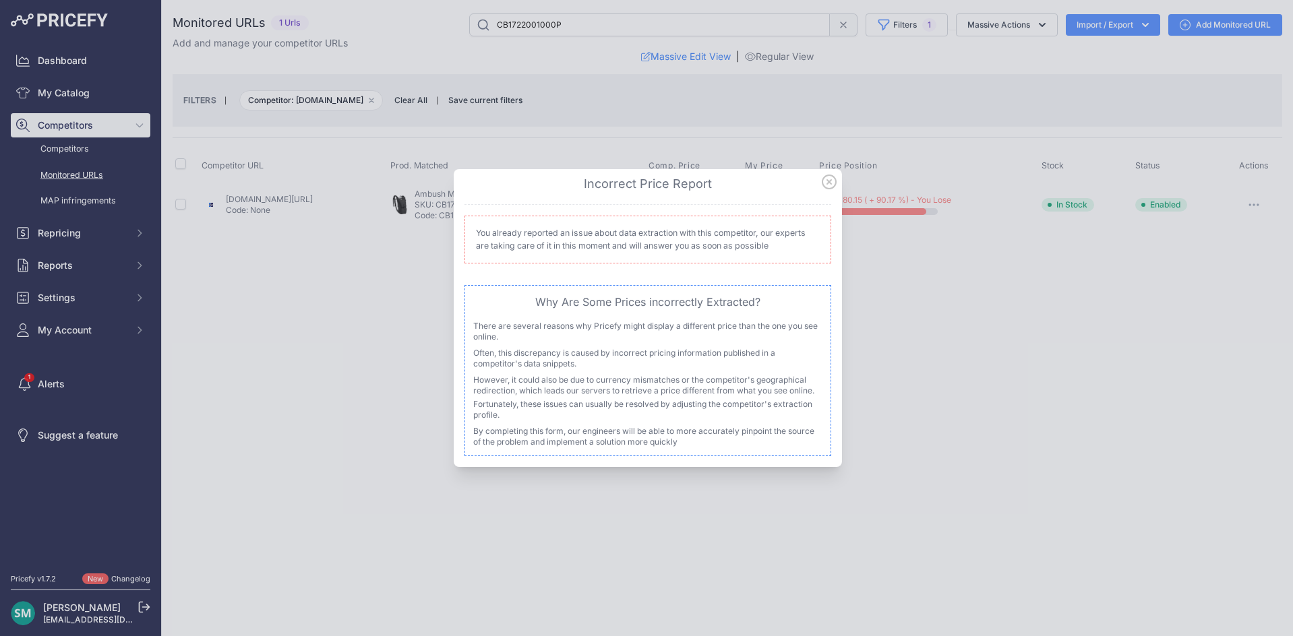
click at [827, 182] on icon at bounding box center [829, 182] width 15 height 15
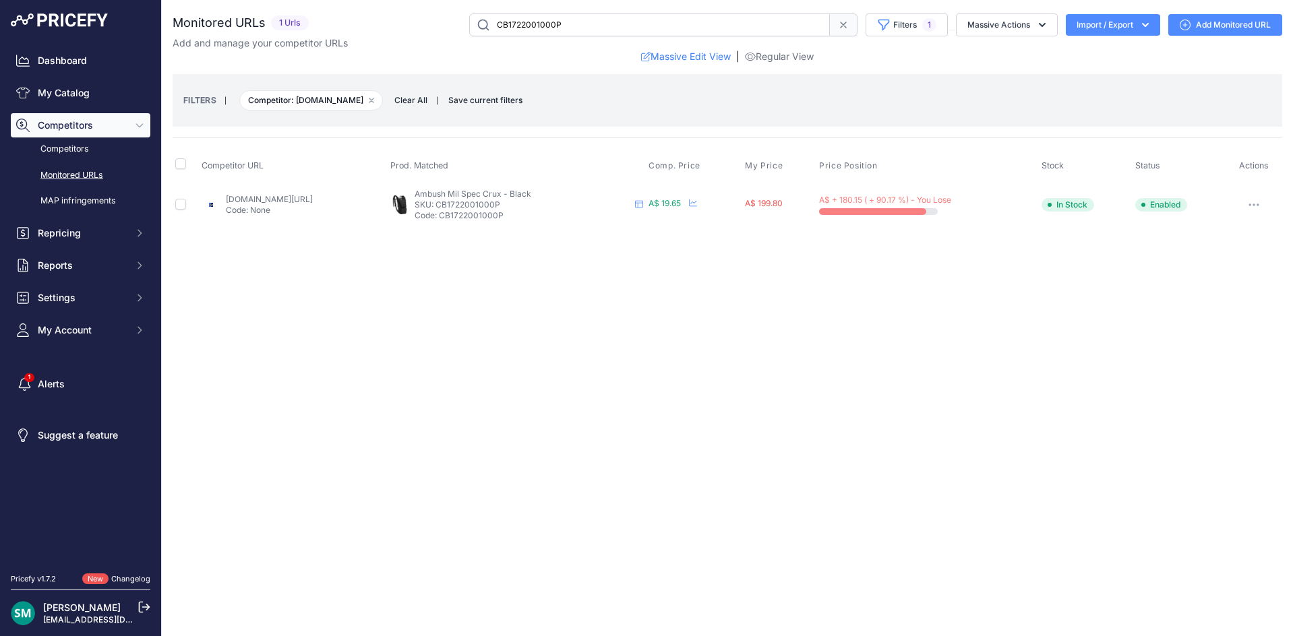
click at [1257, 204] on icon "button" at bounding box center [1254, 205] width 11 height 3
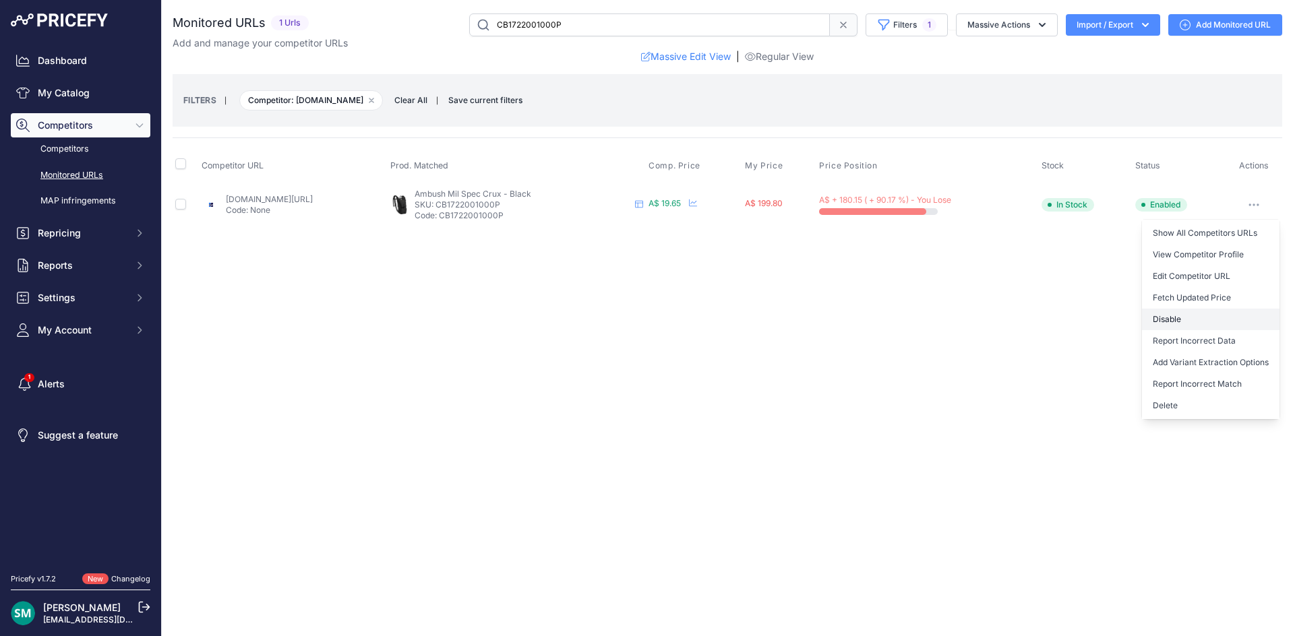
click at [1242, 321] on button "Disable" at bounding box center [1211, 320] width 138 height 22
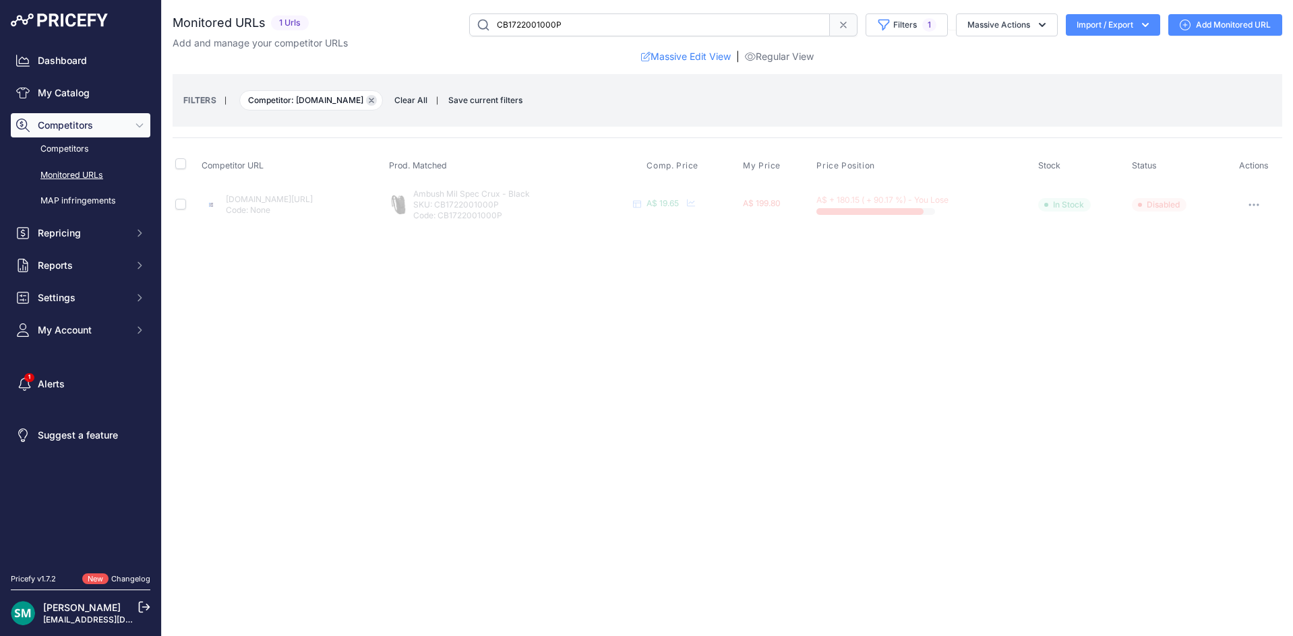
click at [377, 103] on button "Remove filter option" at bounding box center [371, 100] width 11 height 11
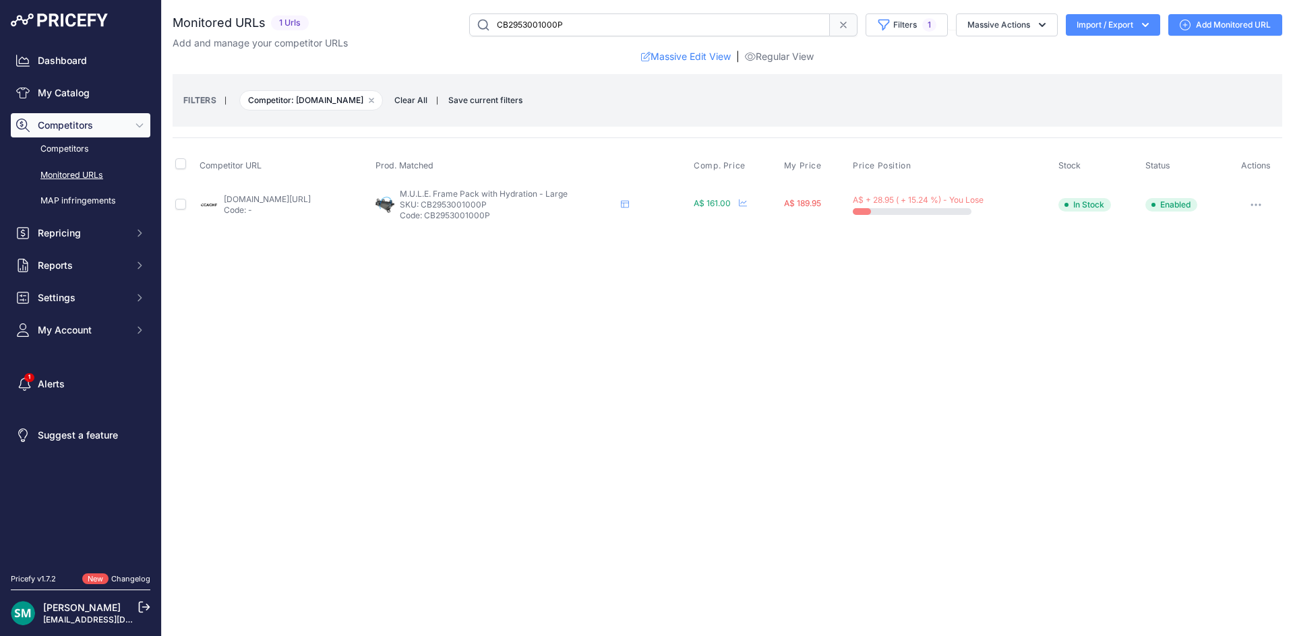
click at [301, 202] on link "[DOMAIN_NAME][URL]" at bounding box center [267, 199] width 87 height 10
click at [297, 198] on link "[DOMAIN_NAME][URL]" at bounding box center [269, 199] width 87 height 10
click at [312, 198] on link "[DOMAIN_NAME][URL]" at bounding box center [268, 199] width 87 height 10
click at [373, 100] on icon "button" at bounding box center [371, 100] width 4 height 4
click at [310, 199] on link "[DOMAIN_NAME][URL]" at bounding box center [266, 199] width 87 height 10
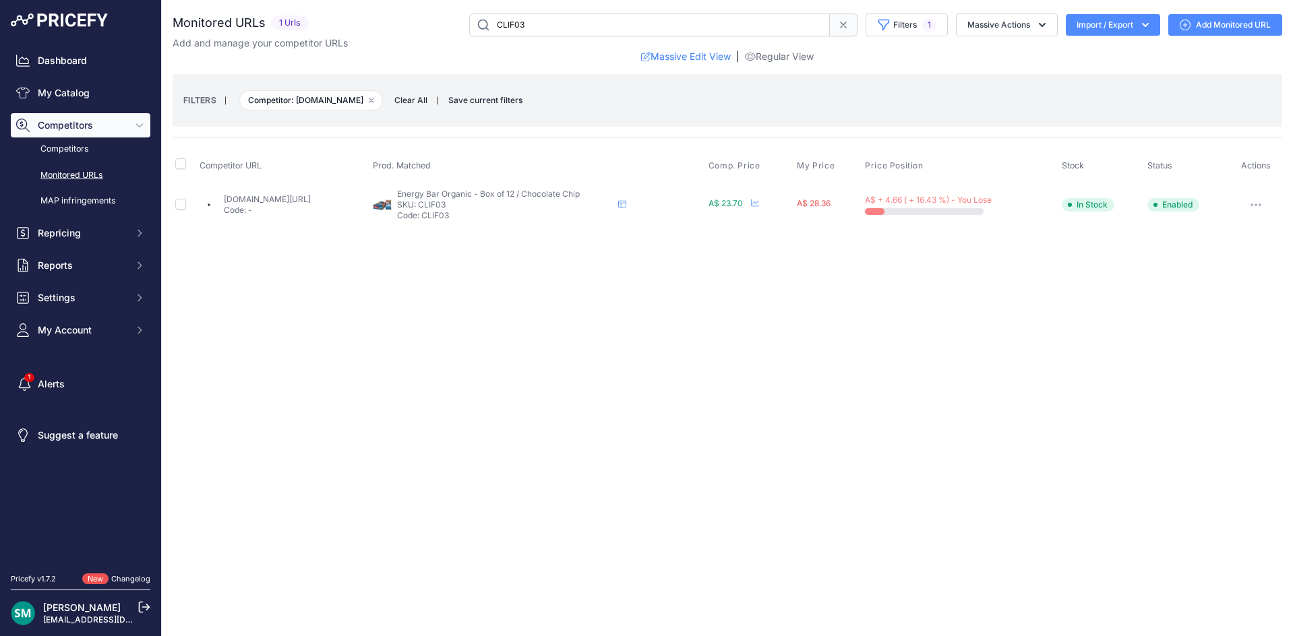
click at [284, 196] on link "artisanals.com.au/collections/clif-bar/products/clif-bar-chocolate-chip-12x68g?…" at bounding box center [267, 199] width 87 height 10
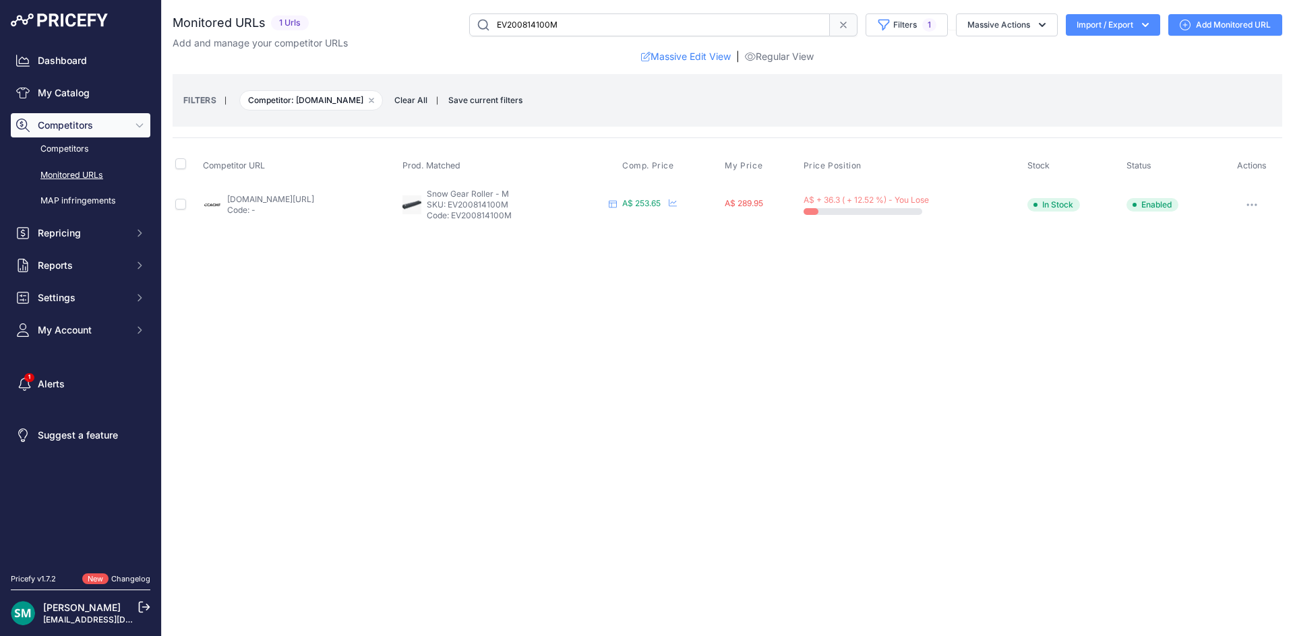
click at [314, 200] on link "[DOMAIN_NAME][URL]" at bounding box center [270, 199] width 87 height 10
click at [280, 198] on link "ccache.cc/products/evoc-duffle-bag-40-carbon-grey-black?prirule_jdsnikfkfjsd=70…" at bounding box center [270, 199] width 87 height 10
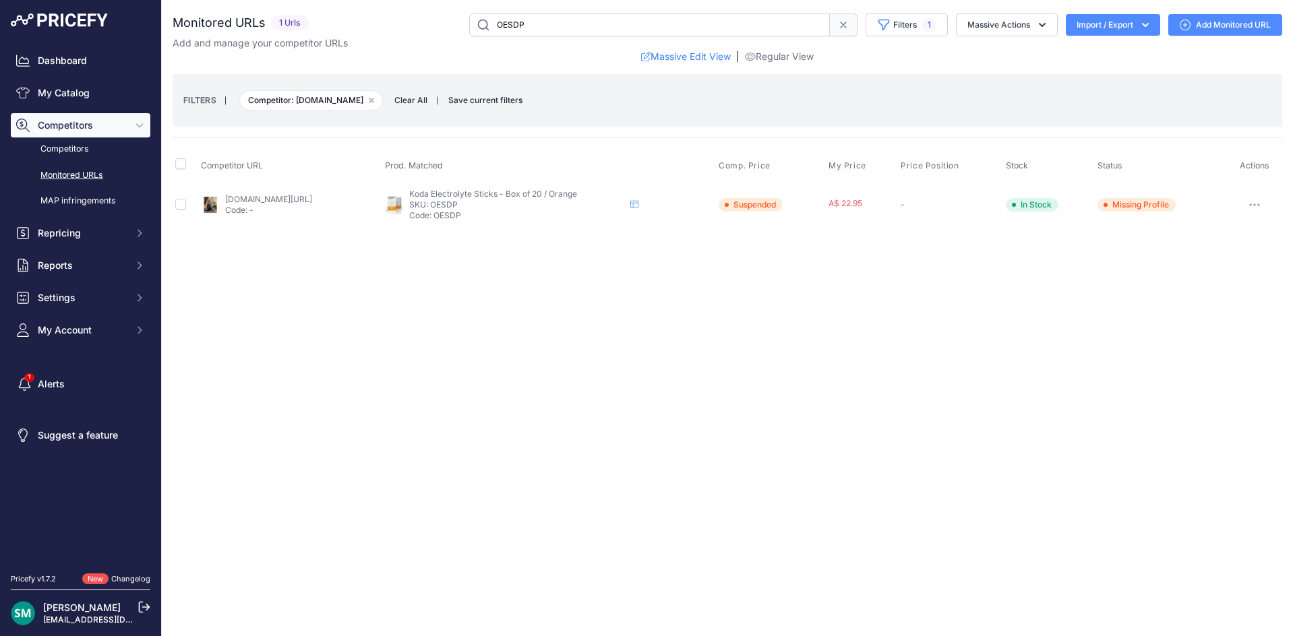
click at [312, 195] on link "[DOMAIN_NAME][URL]" at bounding box center [268, 199] width 87 height 10
click at [1258, 207] on button "button" at bounding box center [1254, 205] width 27 height 19
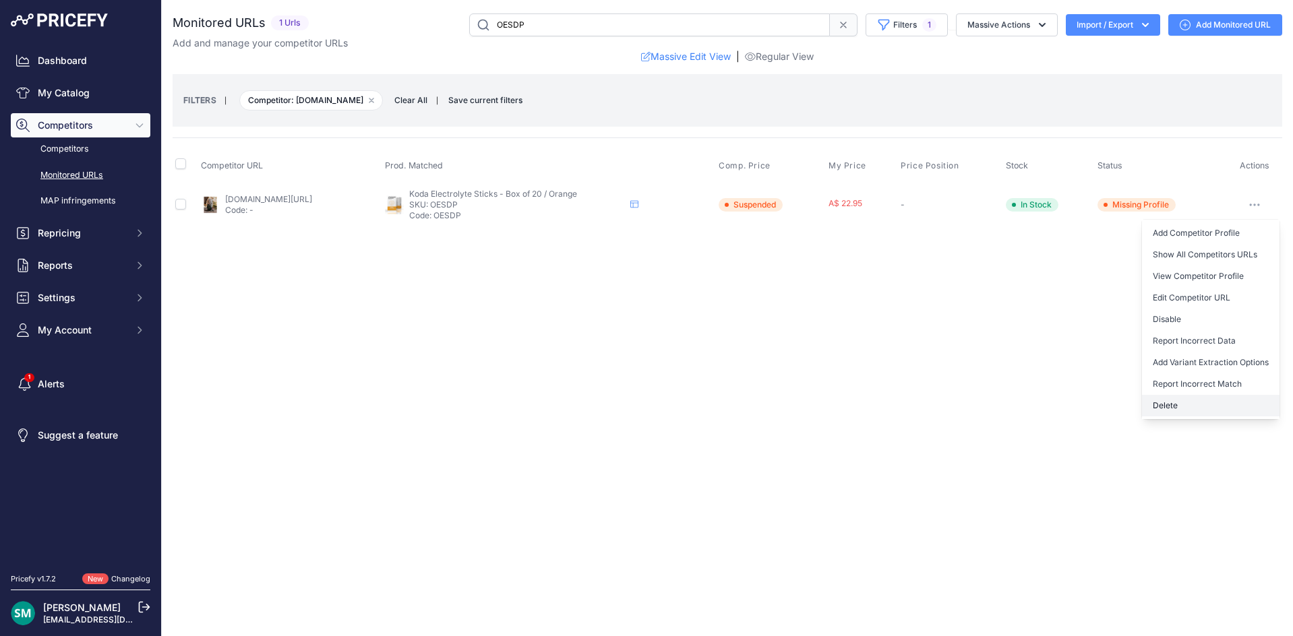
click at [1197, 401] on button "Delete" at bounding box center [1211, 406] width 138 height 22
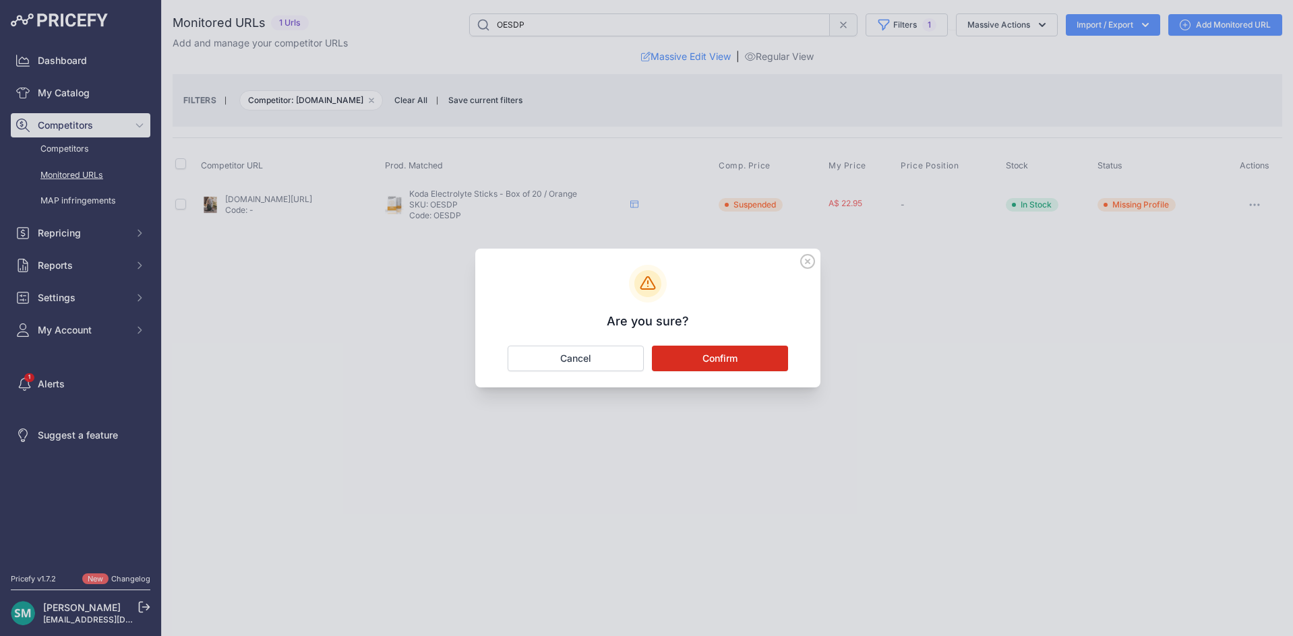
click at [715, 353] on button "Confirm" at bounding box center [720, 359] width 136 height 26
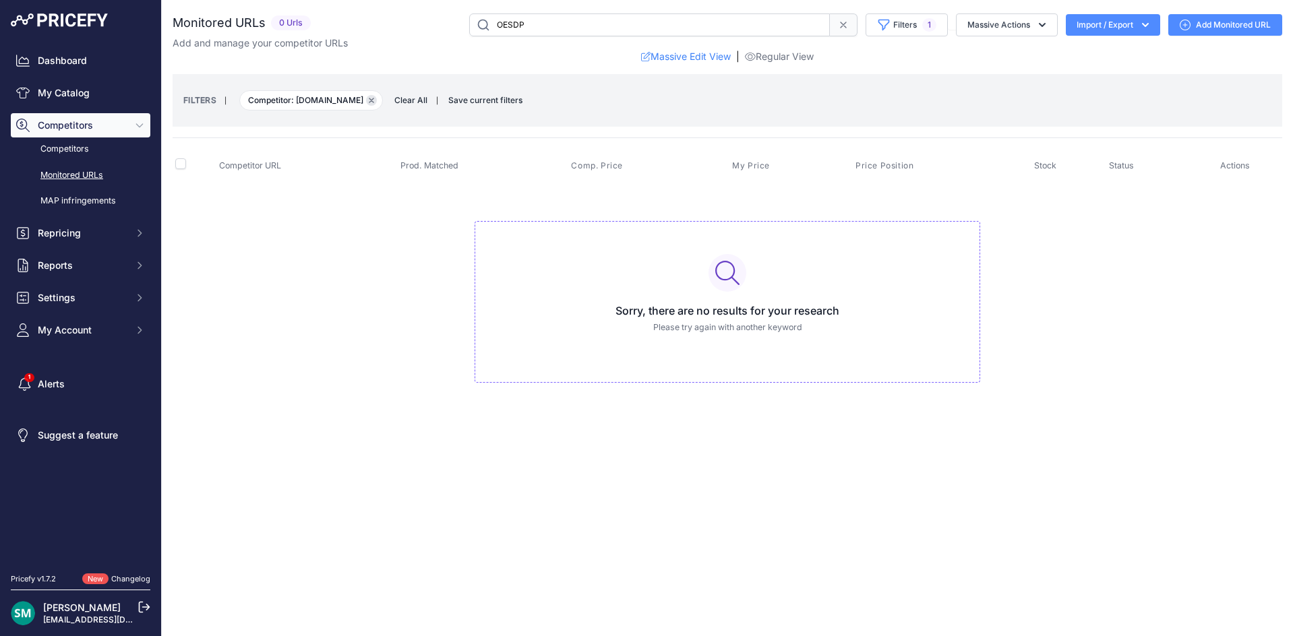
click at [377, 97] on button "Remove filter option" at bounding box center [371, 100] width 11 height 11
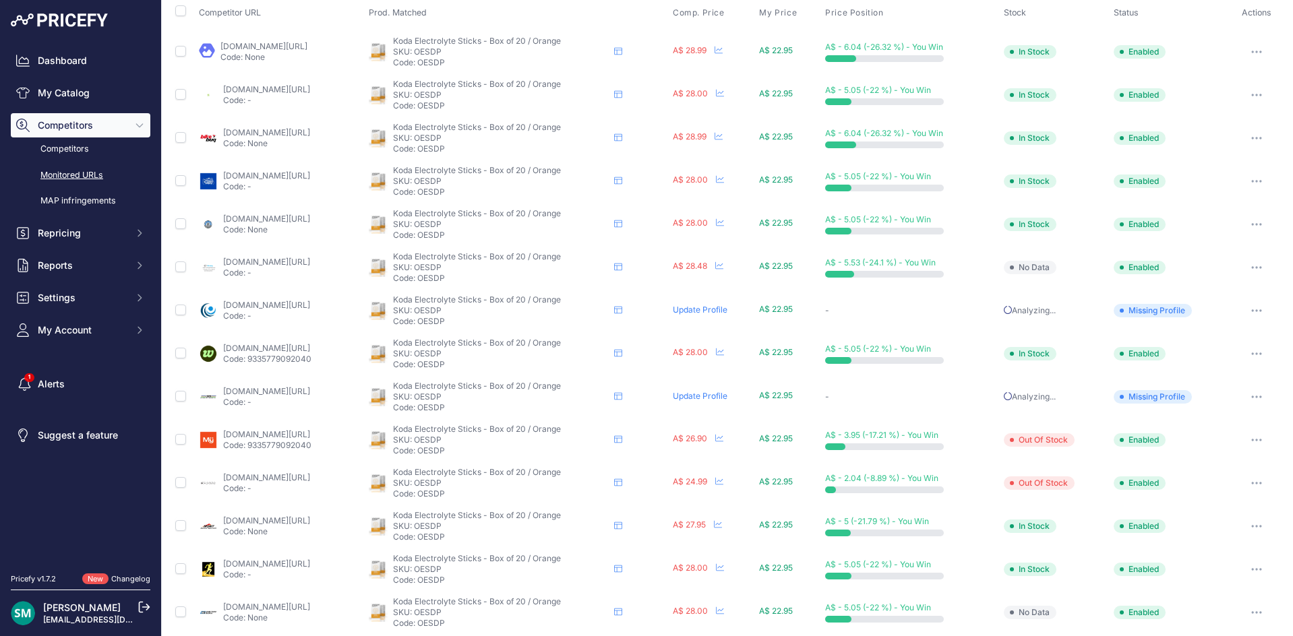
scroll to position [101, 0]
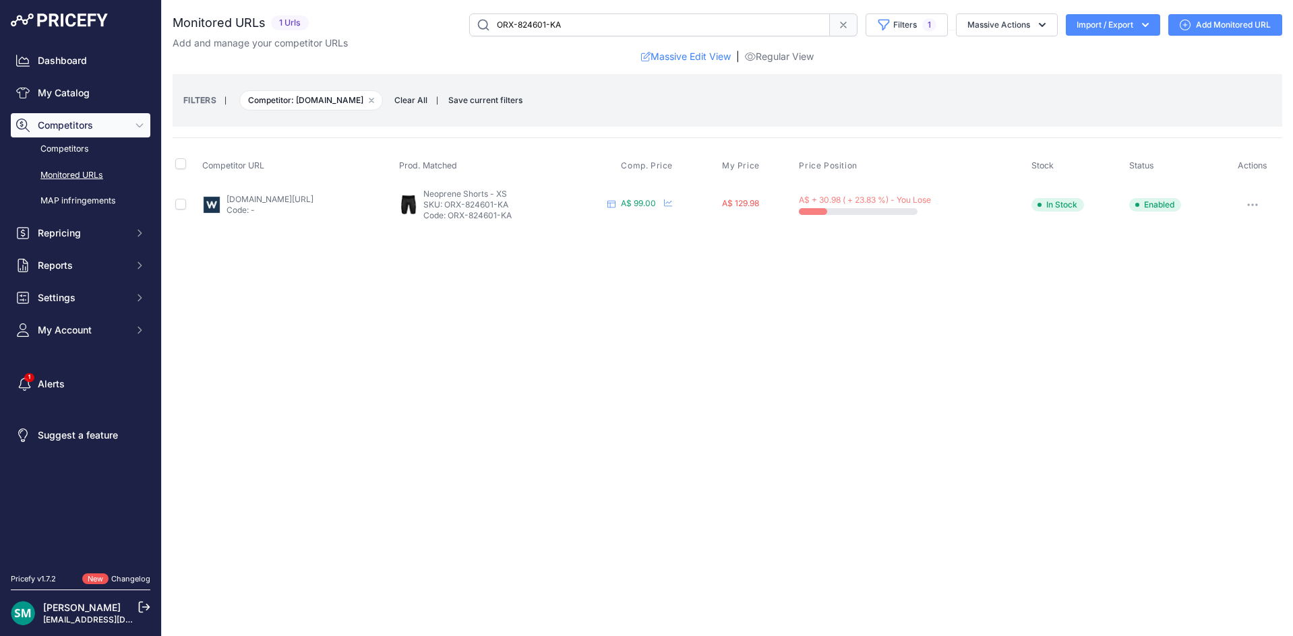
click at [282, 200] on link "[DOMAIN_NAME][URL]" at bounding box center [270, 199] width 87 height 10
click at [1259, 206] on button "button" at bounding box center [1252, 205] width 27 height 19
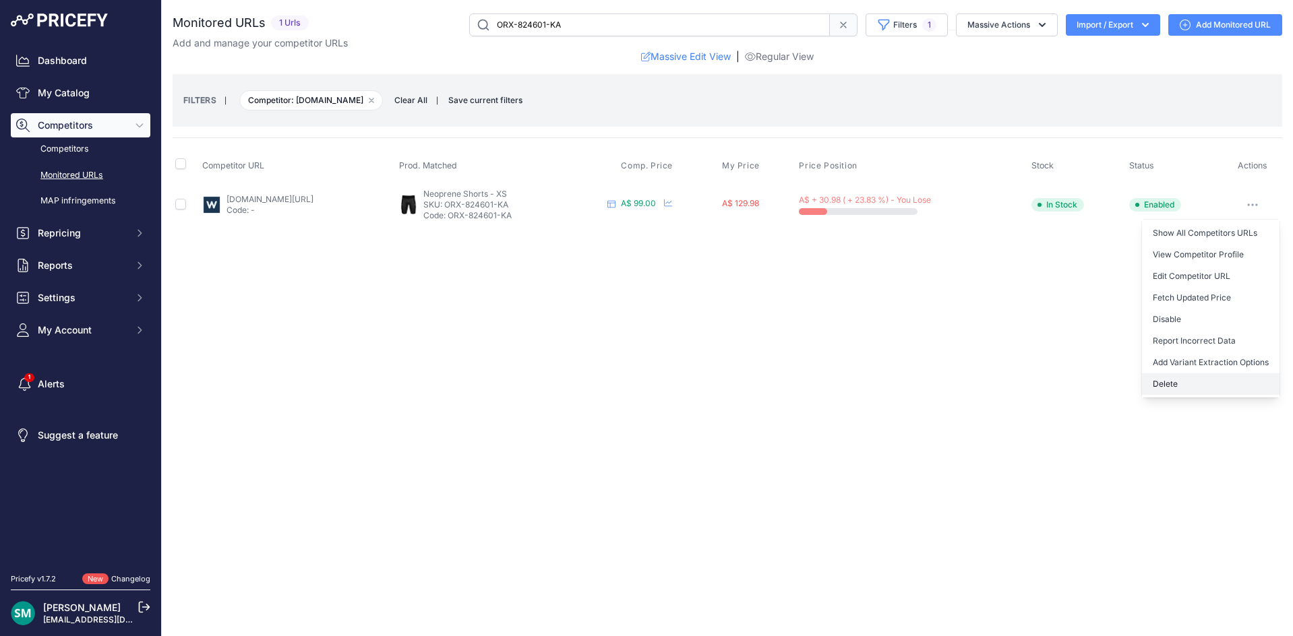
click at [1203, 387] on button "Delete" at bounding box center [1211, 384] width 138 height 22
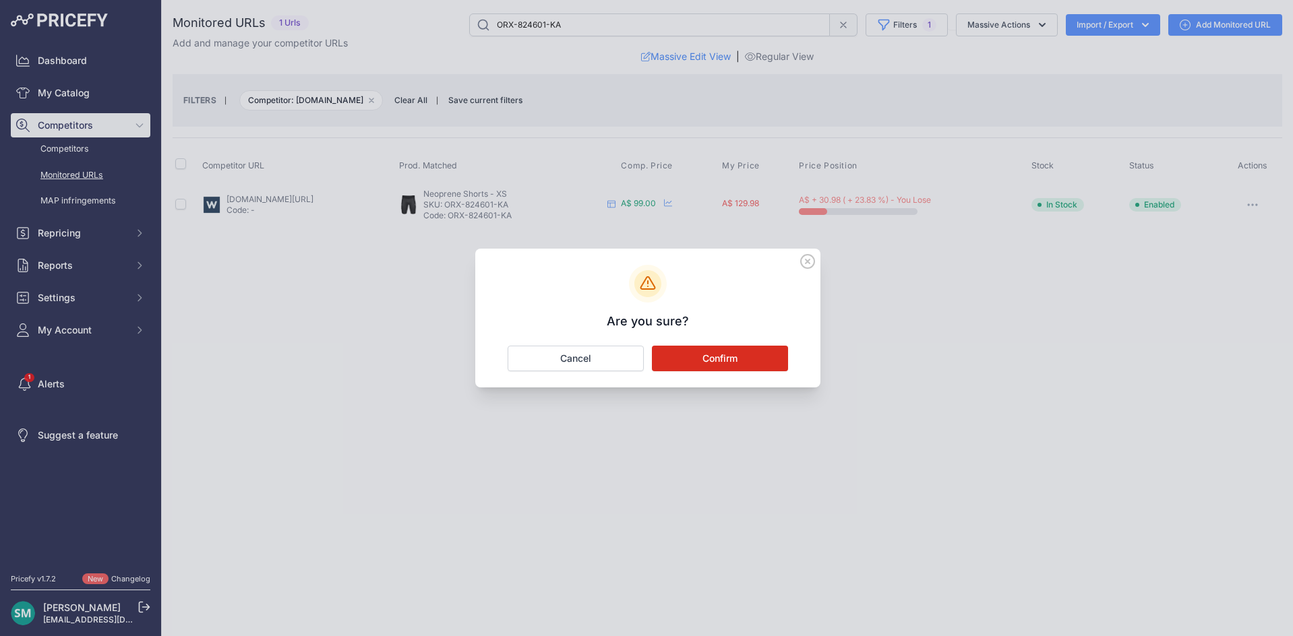
click at [697, 354] on button "Confirm" at bounding box center [720, 359] width 136 height 26
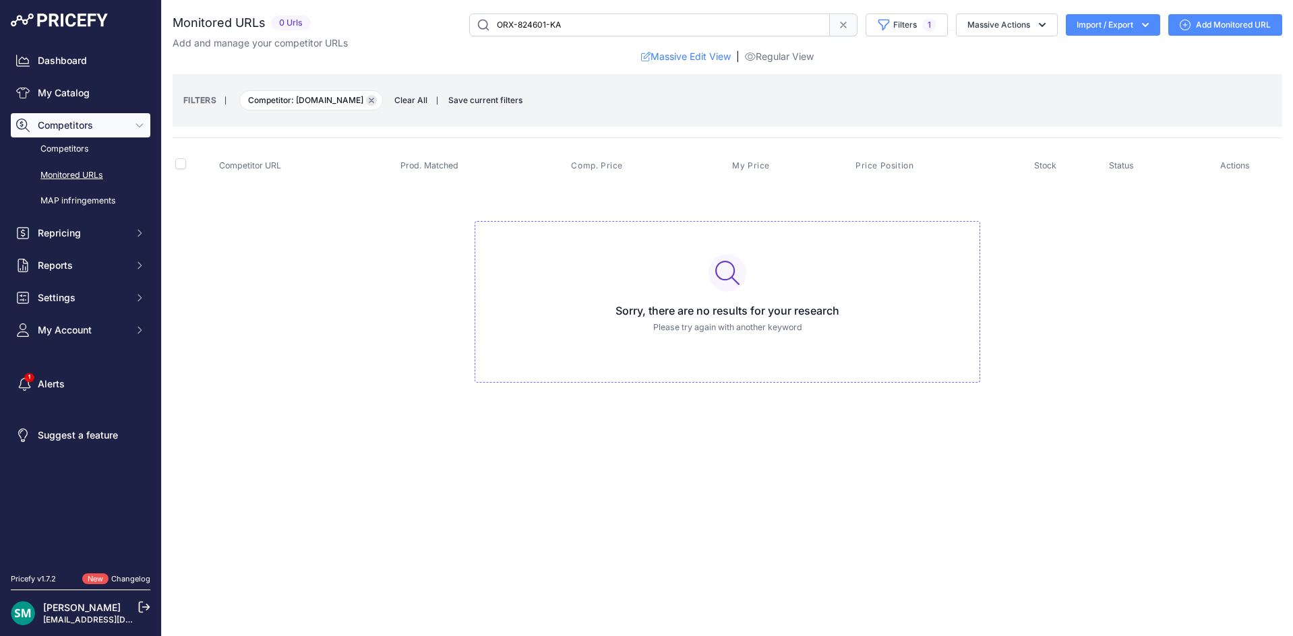
click at [374, 101] on icon "button" at bounding box center [371, 100] width 5 height 5
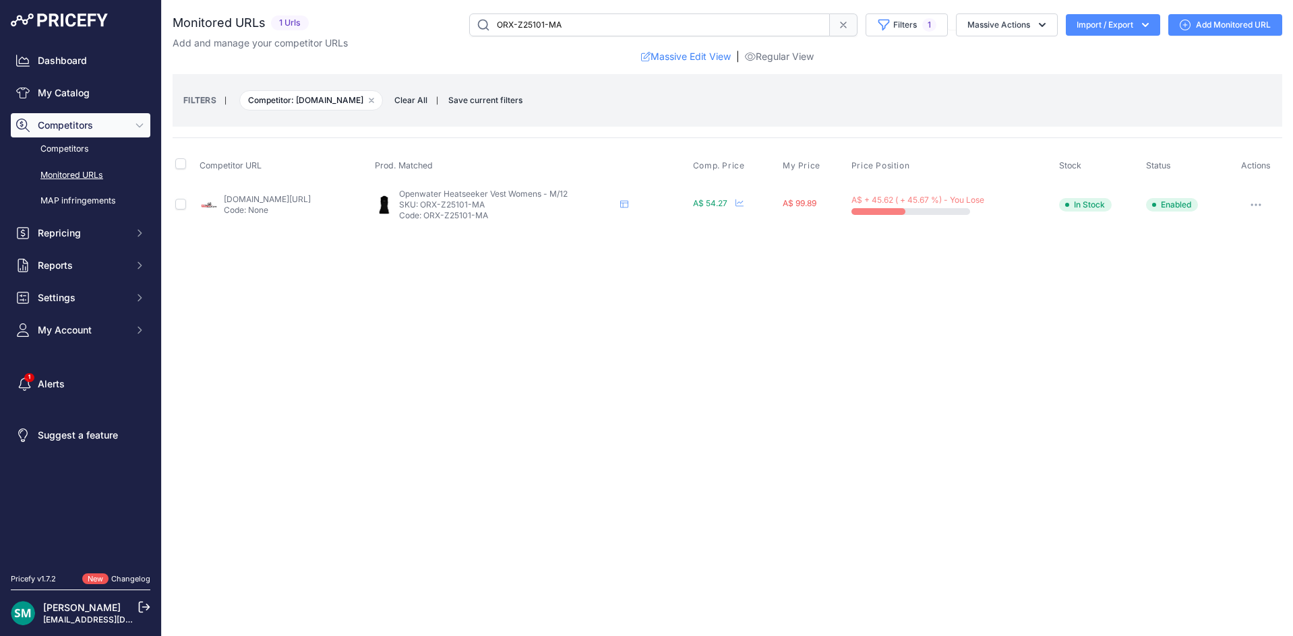
click at [249, 196] on link "[DOMAIN_NAME][URL]" at bounding box center [267, 199] width 87 height 10
drag, startPoint x: 549, startPoint y: 205, endPoint x: 482, endPoint y: 206, distance: 67.4
click at [482, 206] on p "SKU: ORX-Z25101-MA" at bounding box center [507, 205] width 216 height 11
copy p "ORX-Z25101-MA"
click at [1264, 212] on button "button" at bounding box center [1256, 205] width 27 height 19
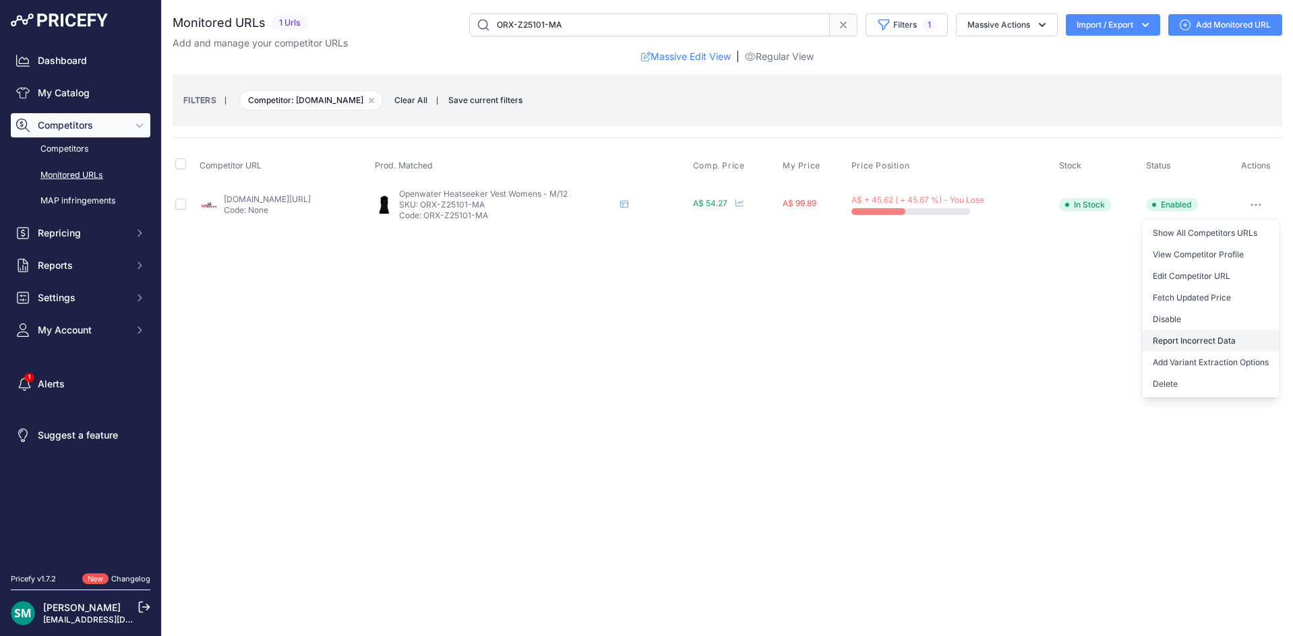
click at [1239, 341] on button "Report Incorrect Data" at bounding box center [1211, 341] width 138 height 22
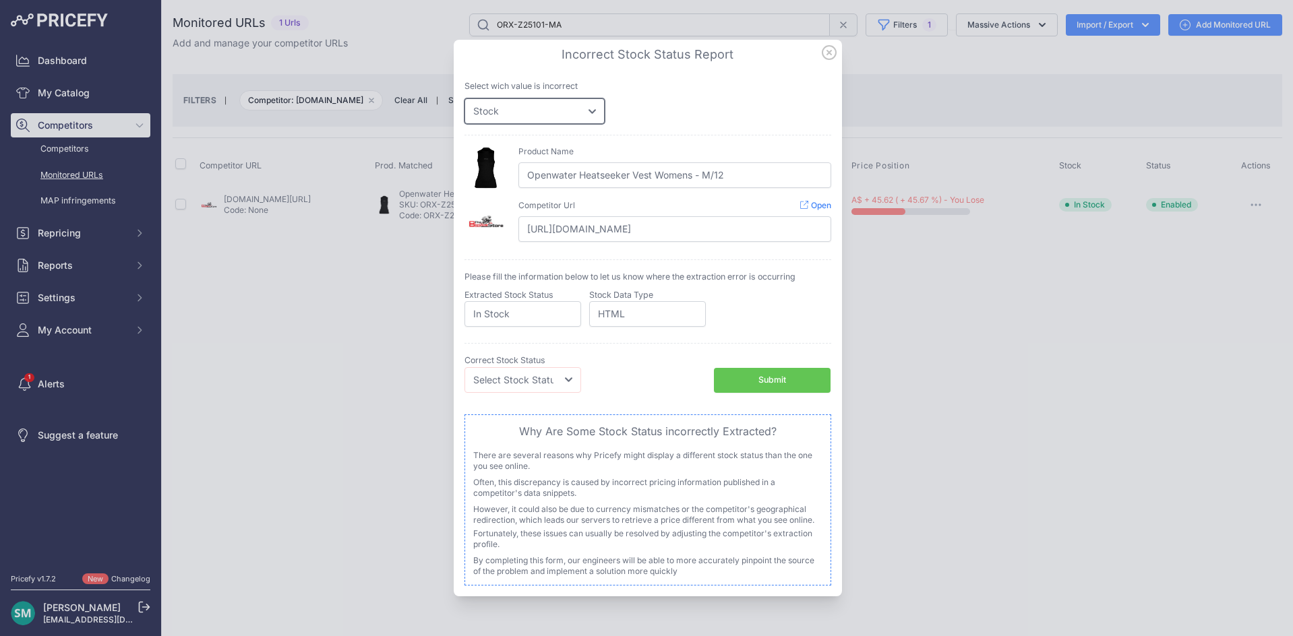
click at [520, 107] on select "Price Stock" at bounding box center [535, 111] width 140 height 26
select select "price"
click at [465, 98] on select "Price Stock" at bounding box center [535, 111] width 140 height 26
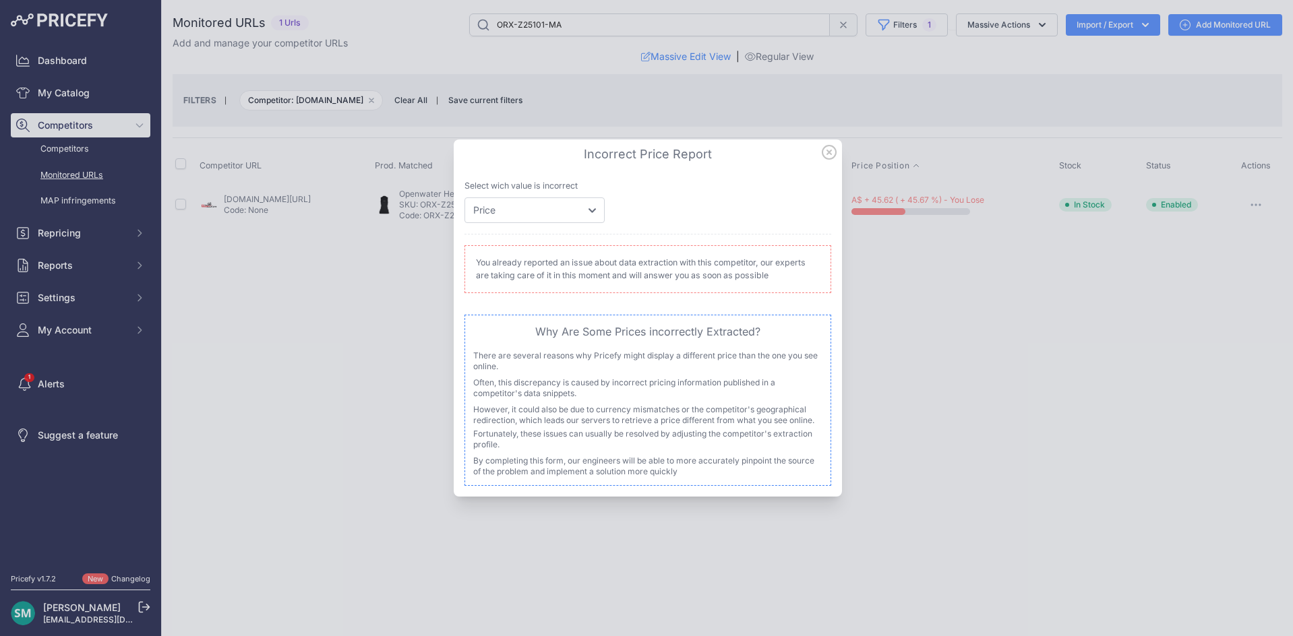
drag, startPoint x: 834, startPoint y: 155, endPoint x: 906, endPoint y: 167, distance: 73.0
click at [834, 156] on icon at bounding box center [829, 152] width 15 height 15
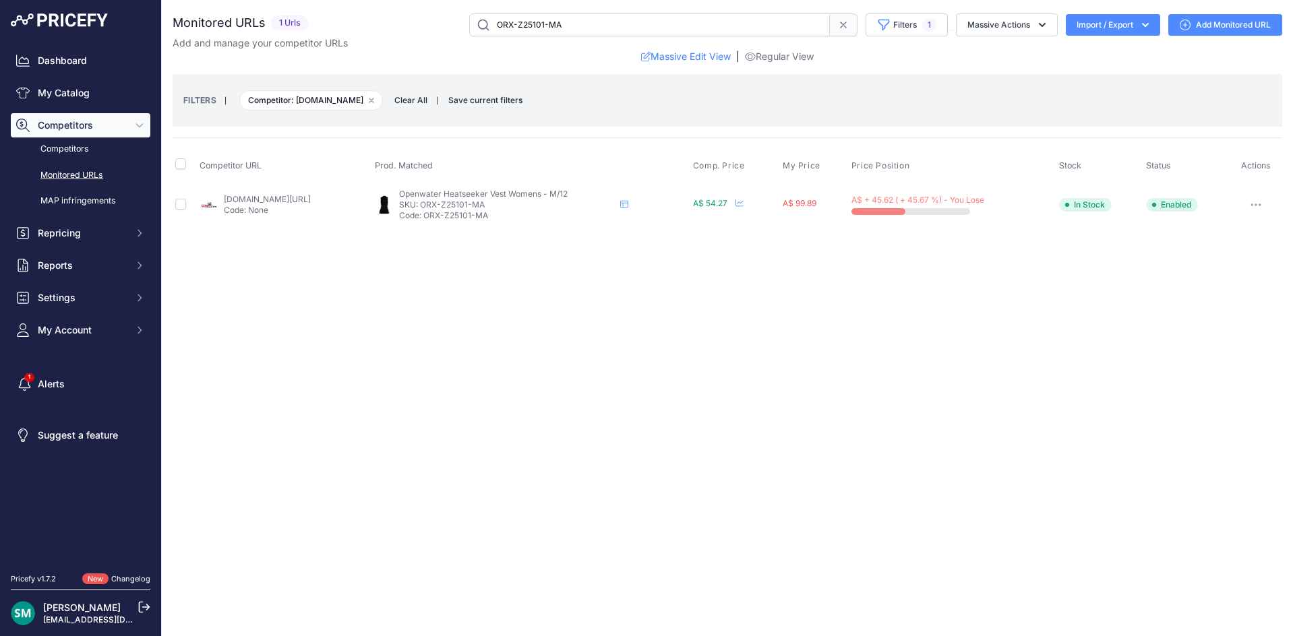
click at [1257, 208] on button "button" at bounding box center [1256, 205] width 27 height 19
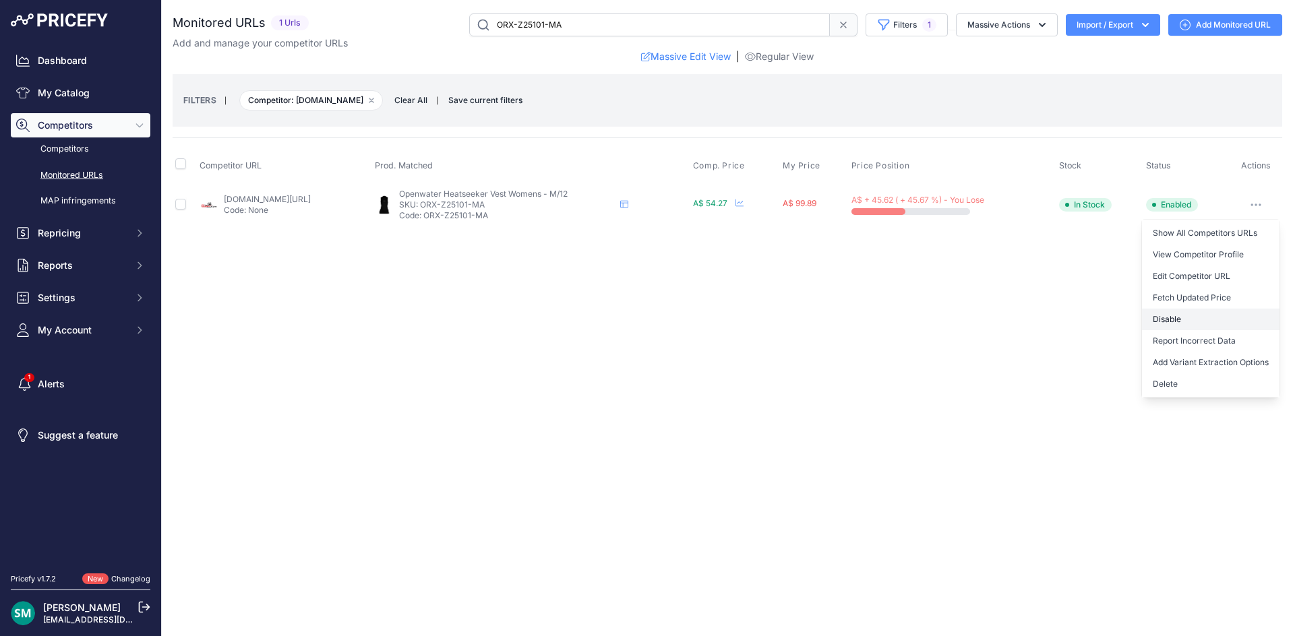
drag, startPoint x: 1218, startPoint y: 311, endPoint x: 1213, endPoint y: 331, distance: 20.8
click at [1218, 311] on button "Disable" at bounding box center [1211, 320] width 138 height 22
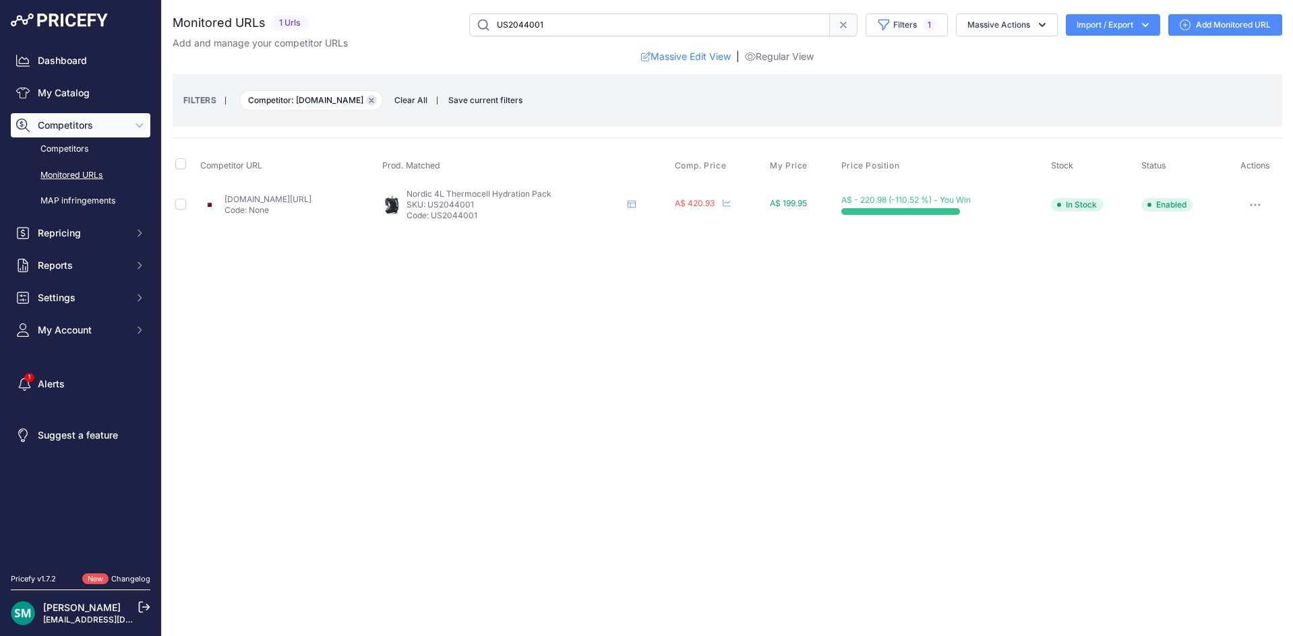
click at [369, 102] on icon "button" at bounding box center [371, 100] width 4 height 4
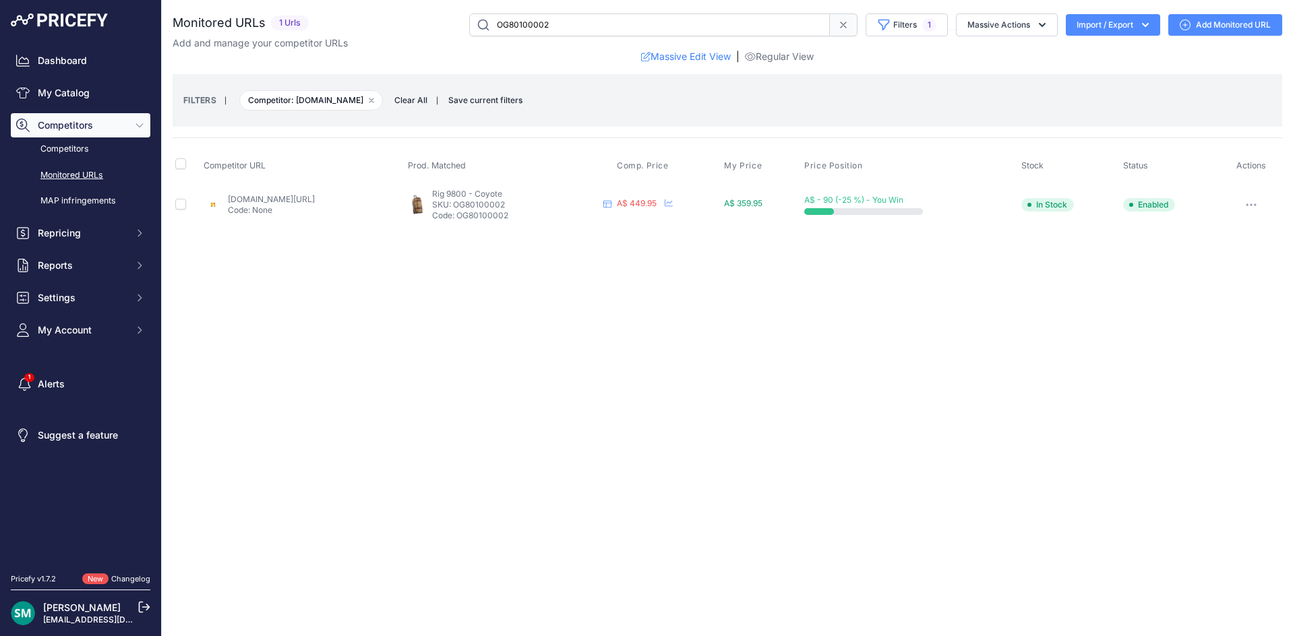
drag, startPoint x: 269, startPoint y: 196, endPoint x: 318, endPoint y: 204, distance: 49.8
click at [315, 204] on link "[DOMAIN_NAME][URL]" at bounding box center [271, 199] width 87 height 10
drag, startPoint x: 360, startPoint y: 102, endPoint x: 365, endPoint y: 122, distance: 20.1
click at [369, 102] on icon "button" at bounding box center [371, 100] width 5 height 5
